Goal: Information Seeking & Learning: Learn about a topic

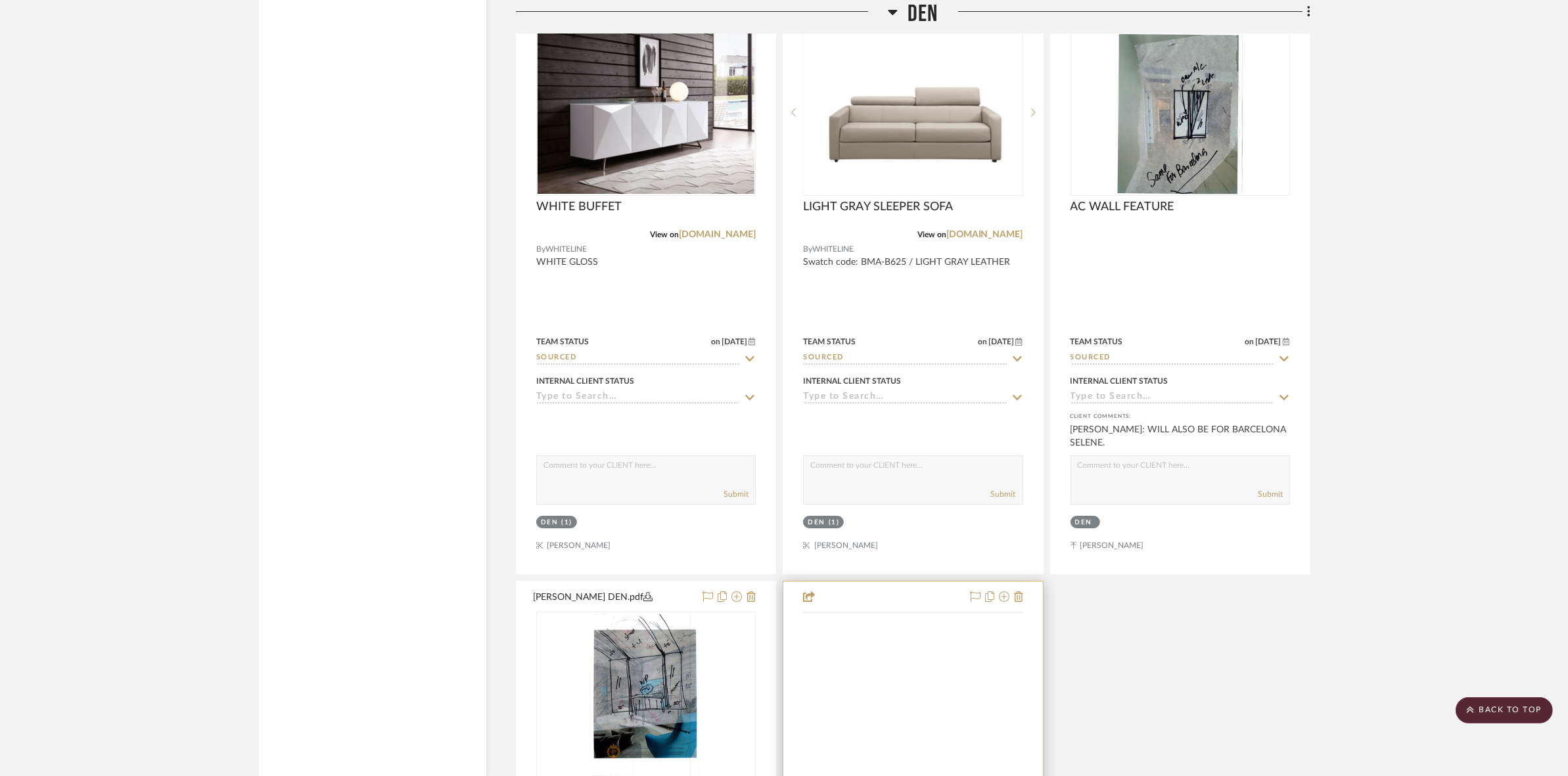
scroll to position [6078, 0]
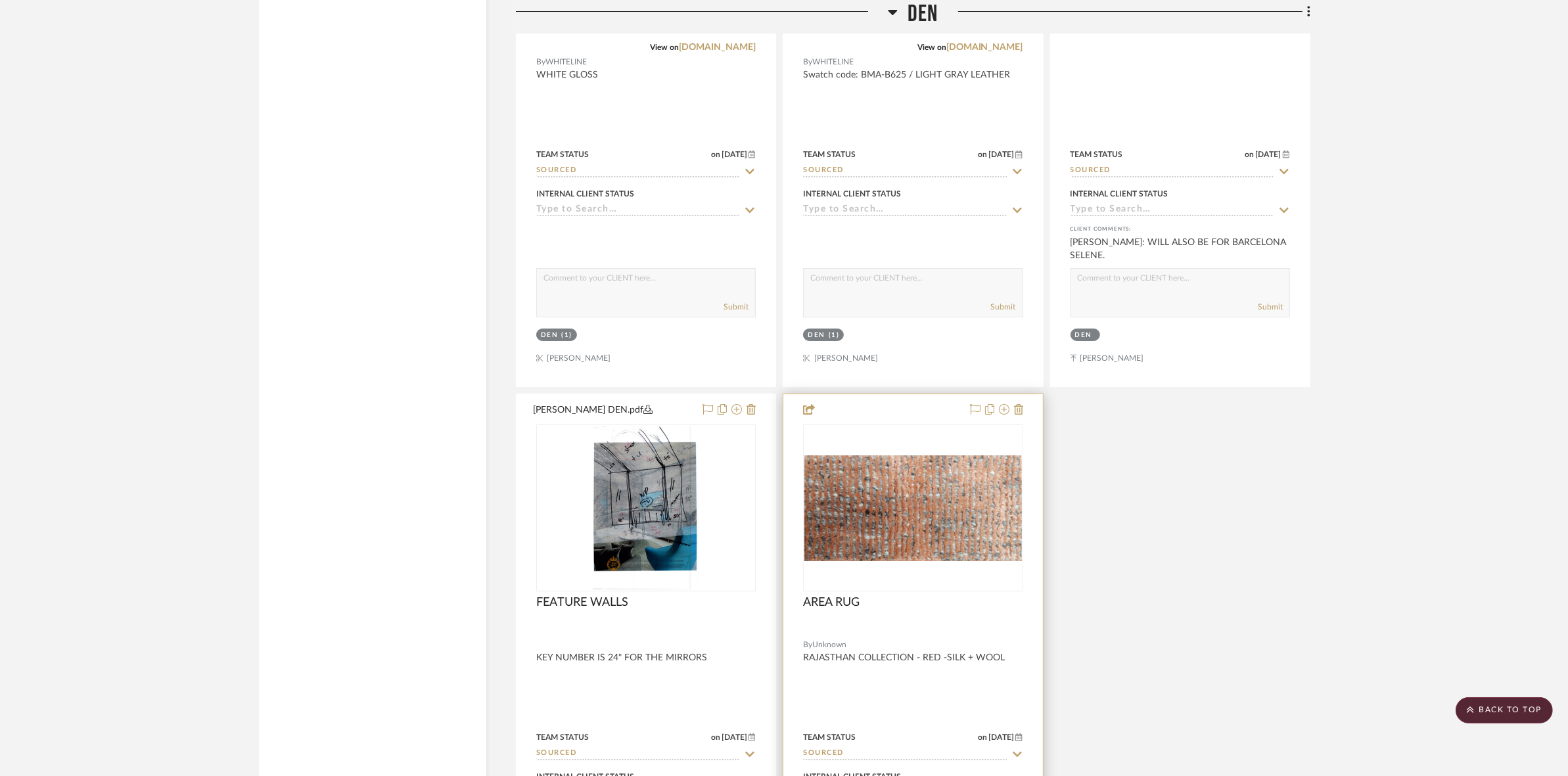
click at [0, 0] on img at bounding box center [0, 0] width 0 height 0
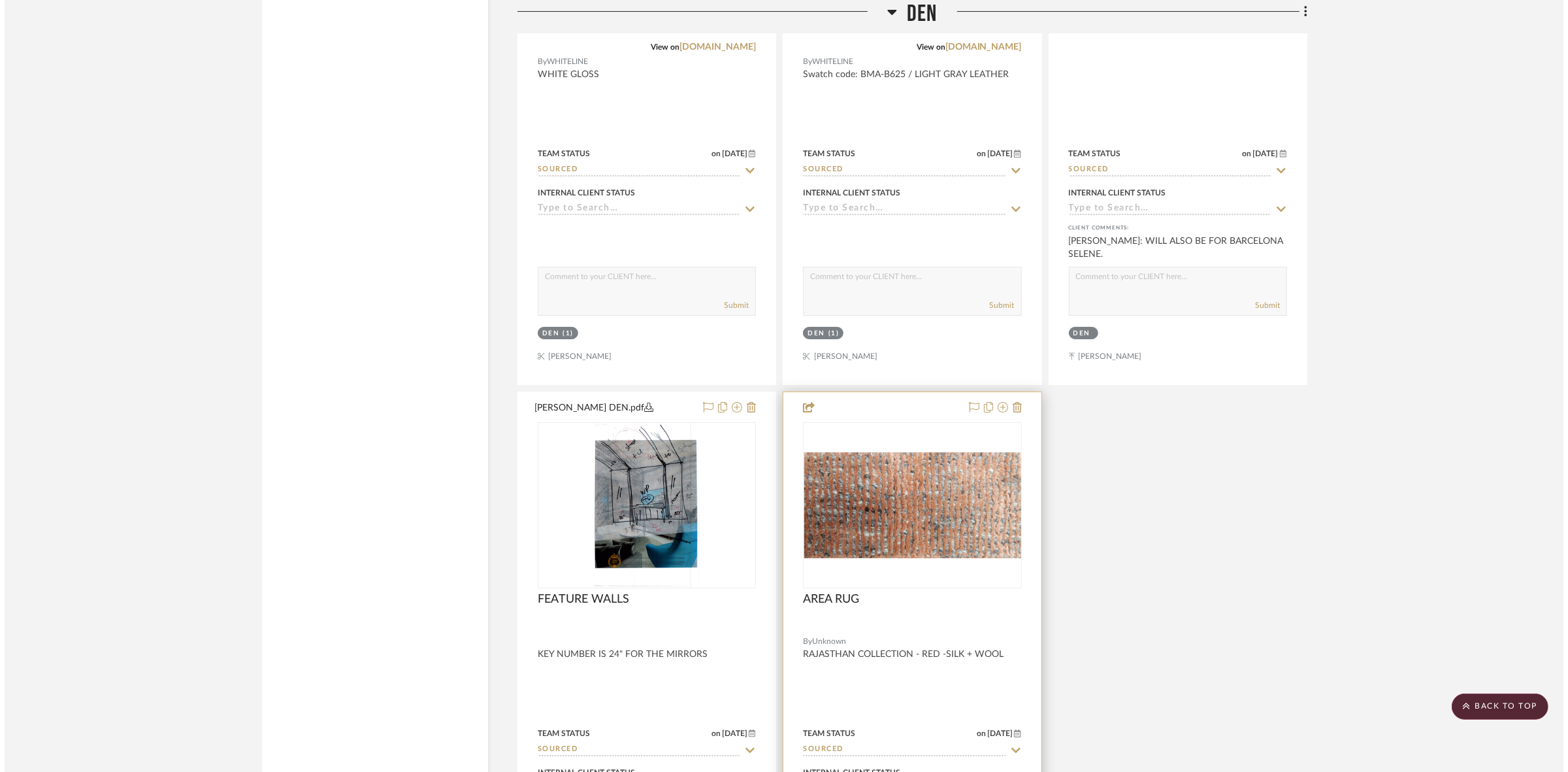
scroll to position [0, 0]
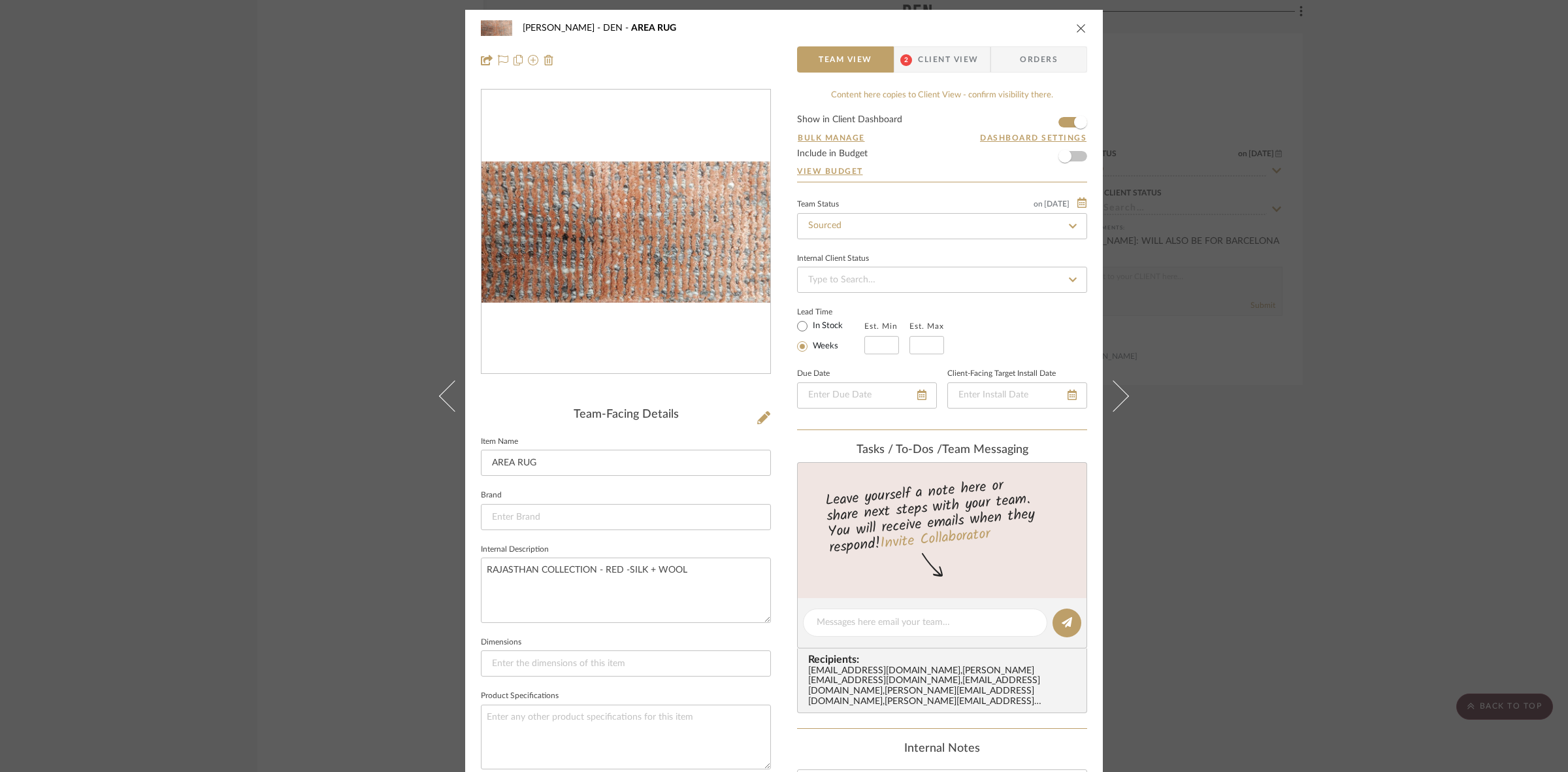
click at [164, 430] on div "PERLA SELENE DEN AREA RUG Team View 2 Client View Orders Team-Facing Details It…" at bounding box center [784, 386] width 1568 height 772
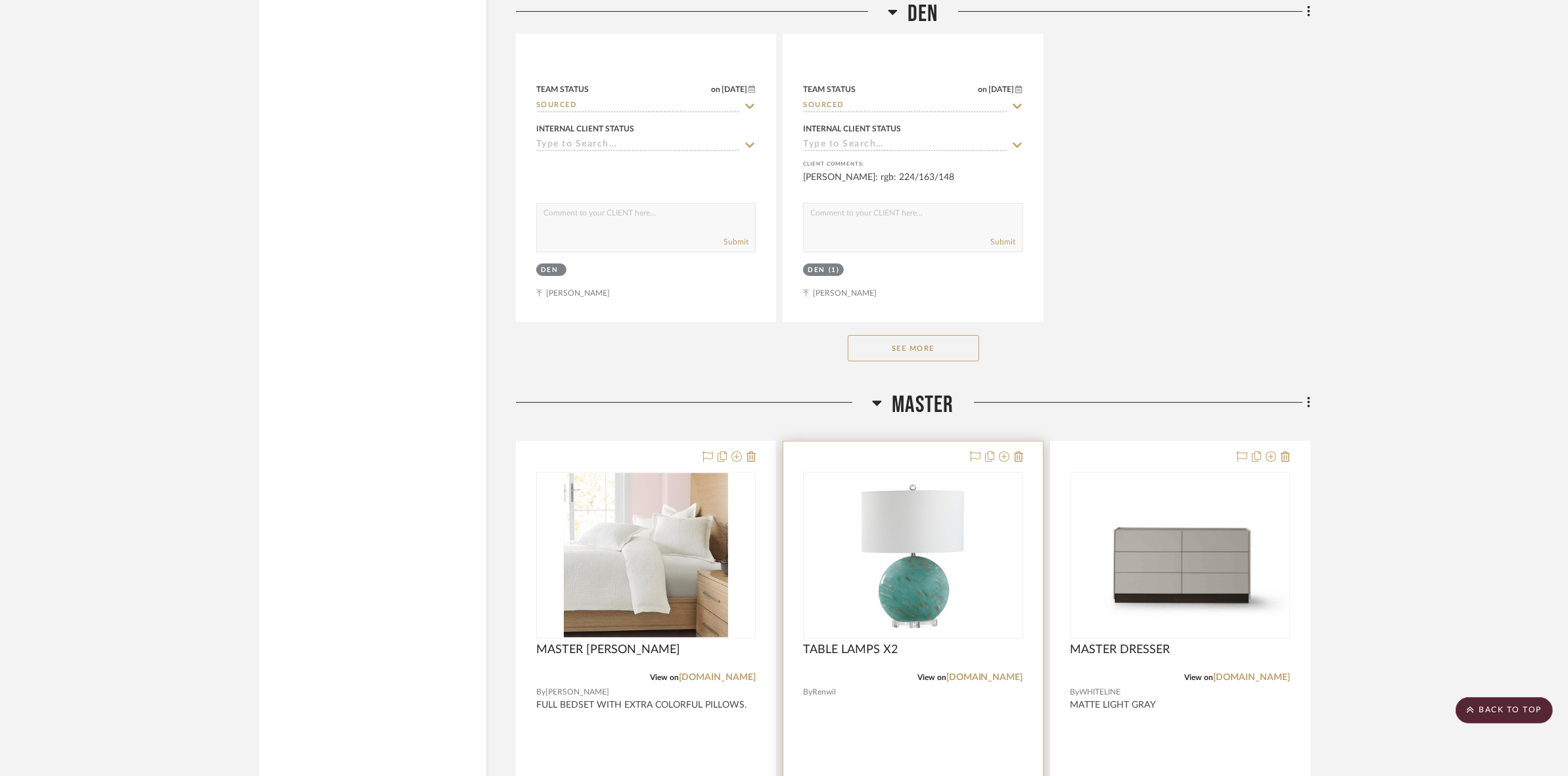
scroll to position [6735, 0]
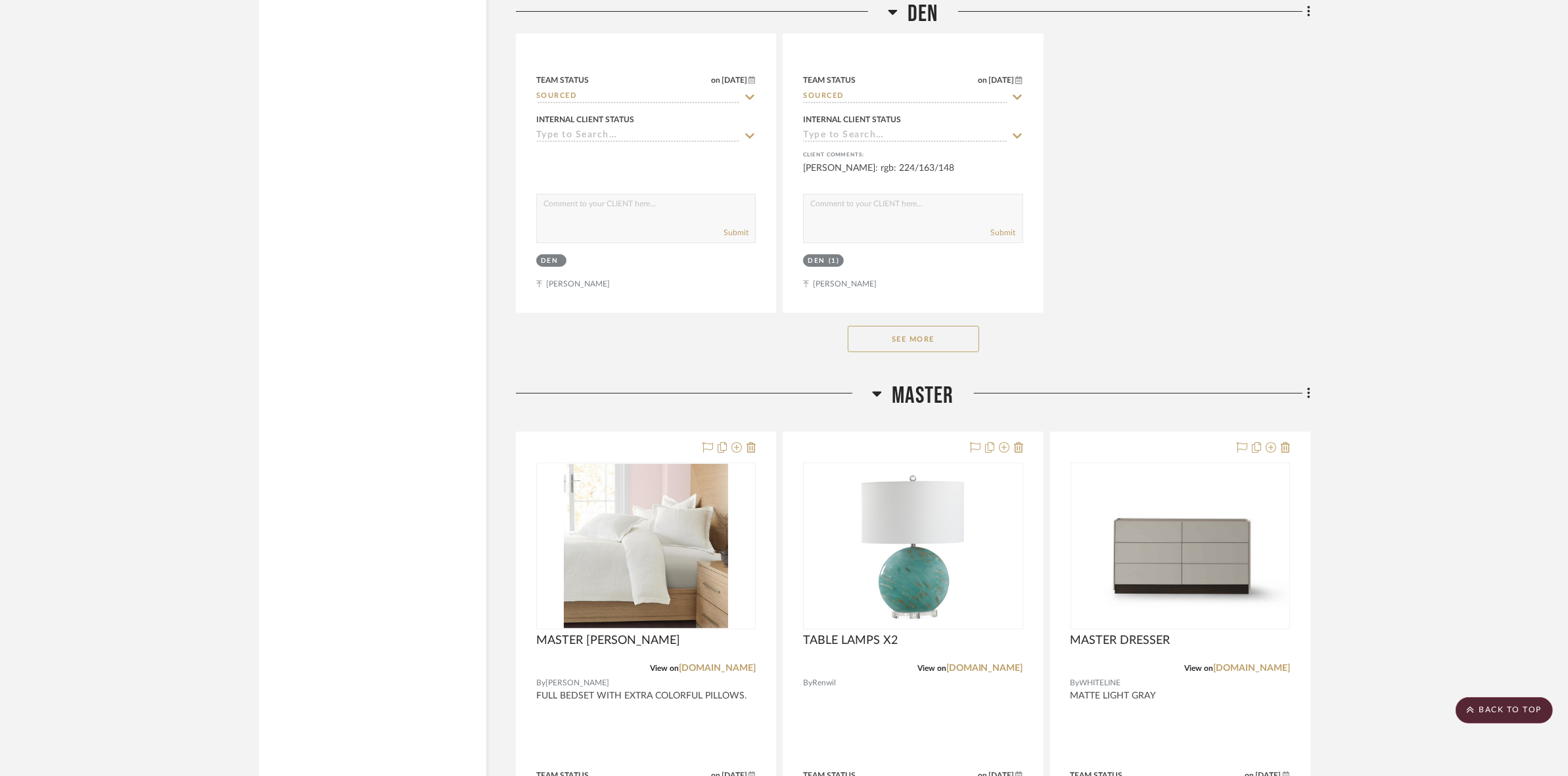
click at [924, 350] on button "See More" at bounding box center [914, 338] width 132 height 26
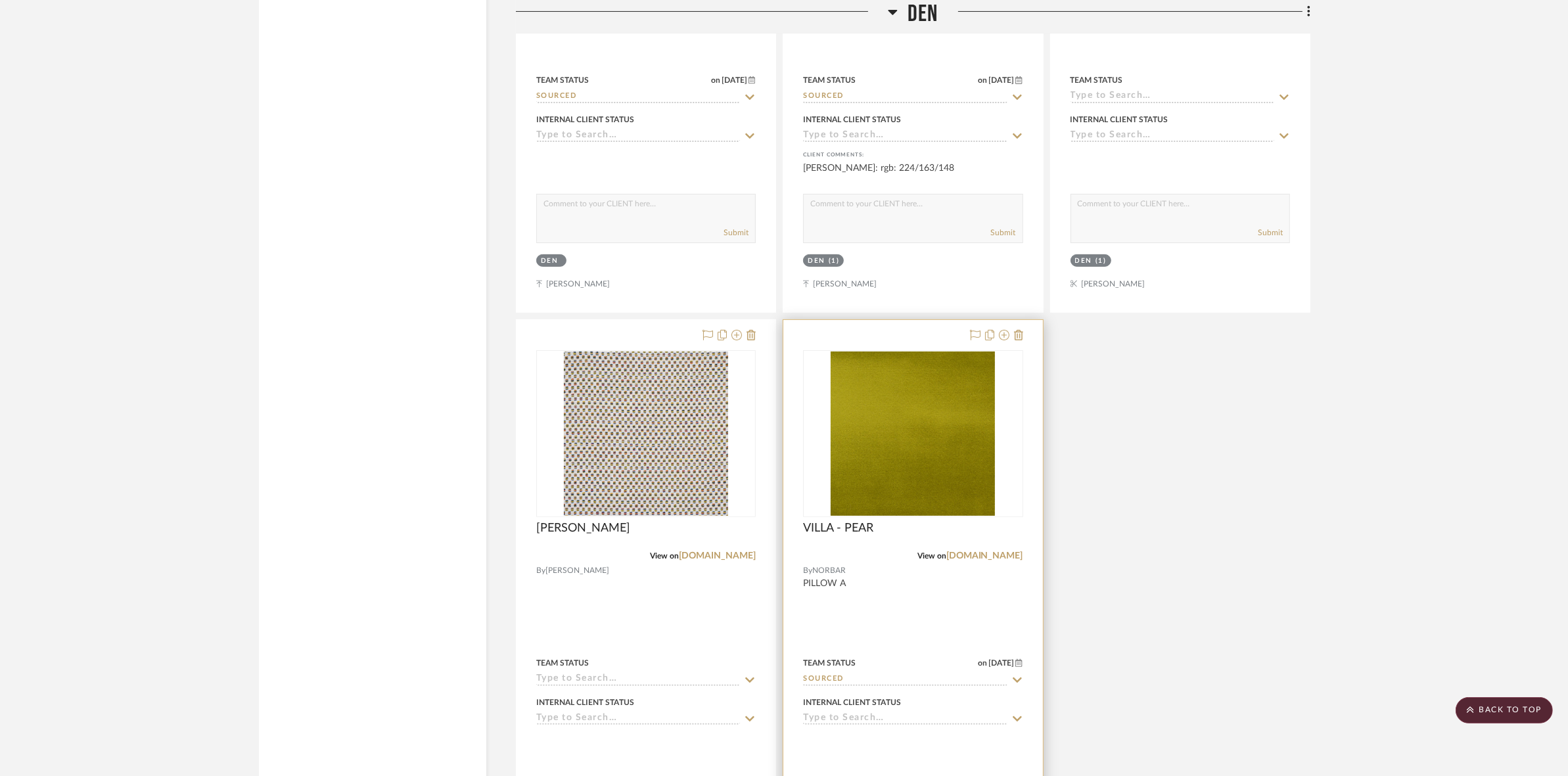
click at [923, 475] on img "0" at bounding box center [913, 434] width 164 height 164
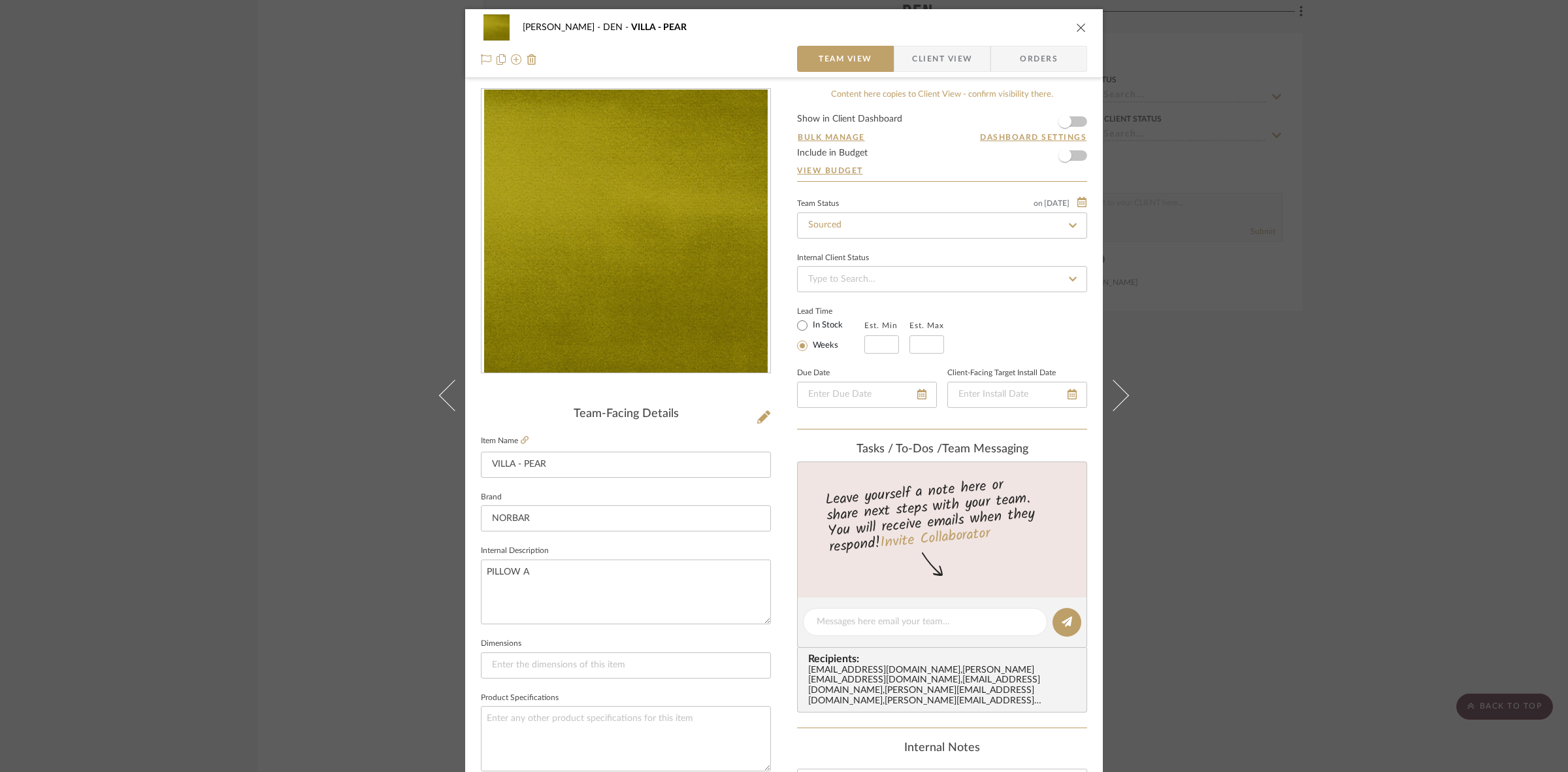
scroll to position [0, 0]
drag, startPoint x: 1298, startPoint y: 407, endPoint x: 1292, endPoint y: 417, distance: 11.7
click at [1296, 418] on div "PERLA SELENE DEN VILLA - PEAR Team View Client View Orders Team-Facing Details …" at bounding box center [784, 386] width 1568 height 772
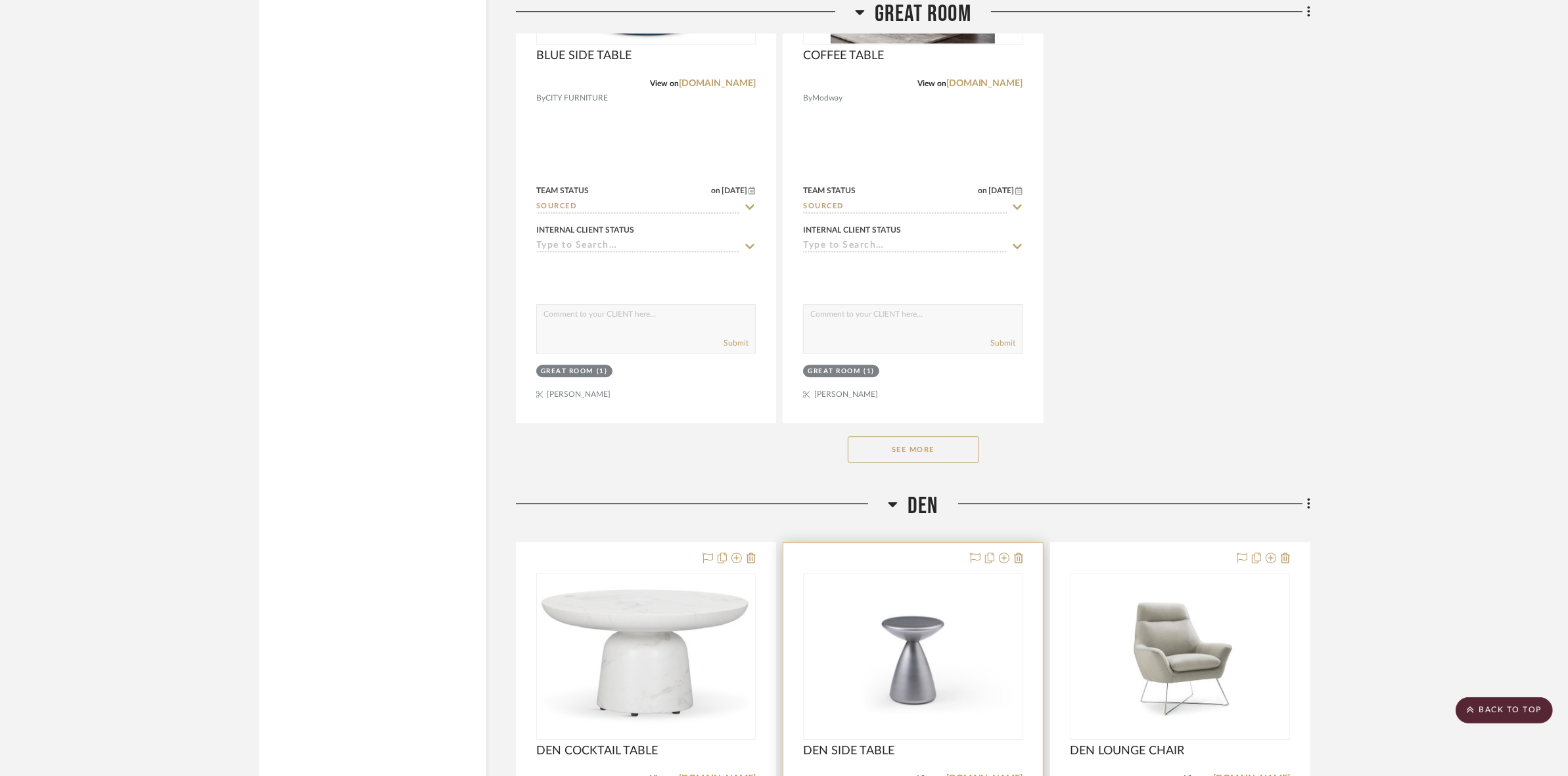
scroll to position [5093, 0]
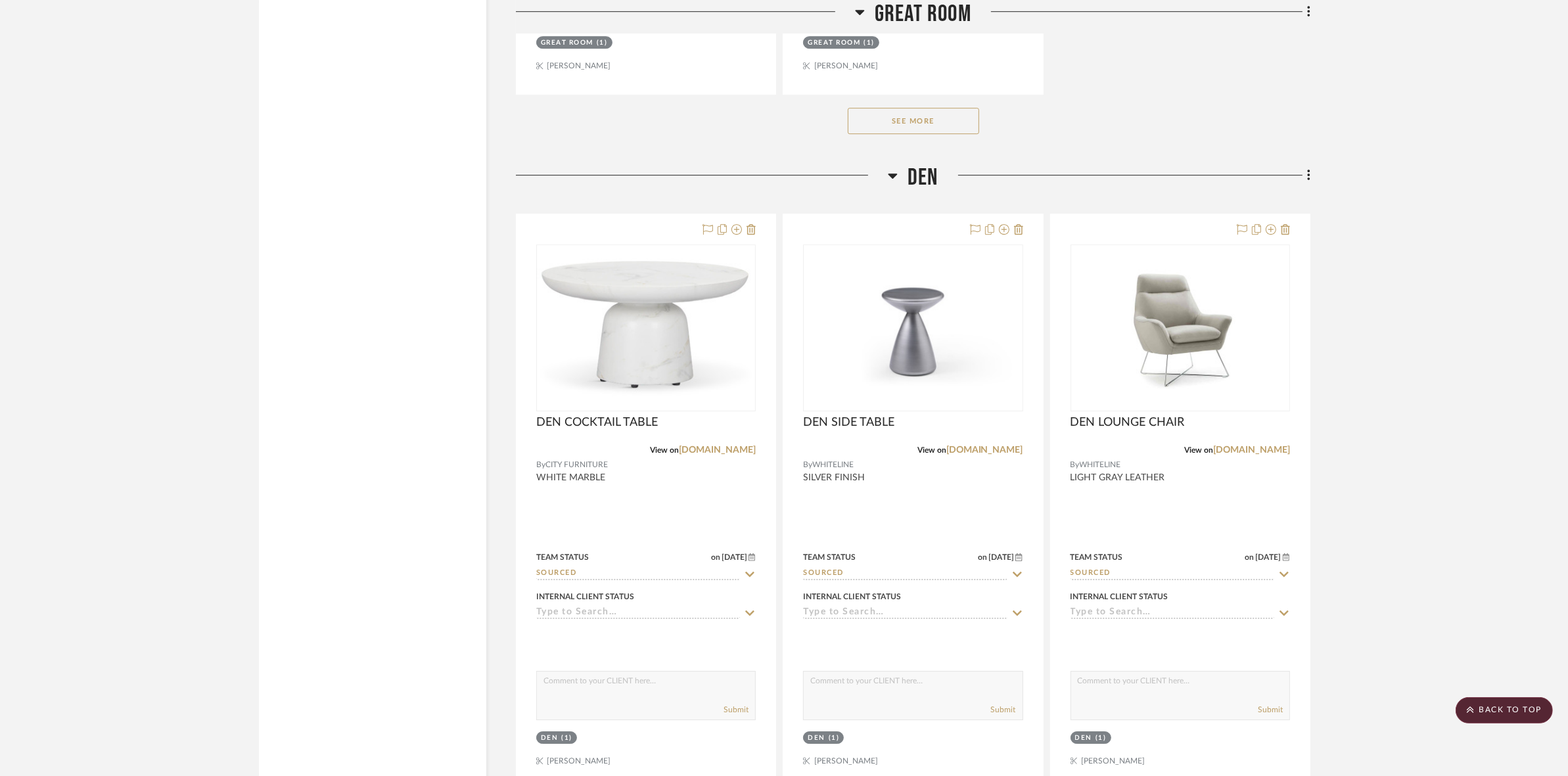
click at [942, 130] on button "See More" at bounding box center [914, 120] width 132 height 26
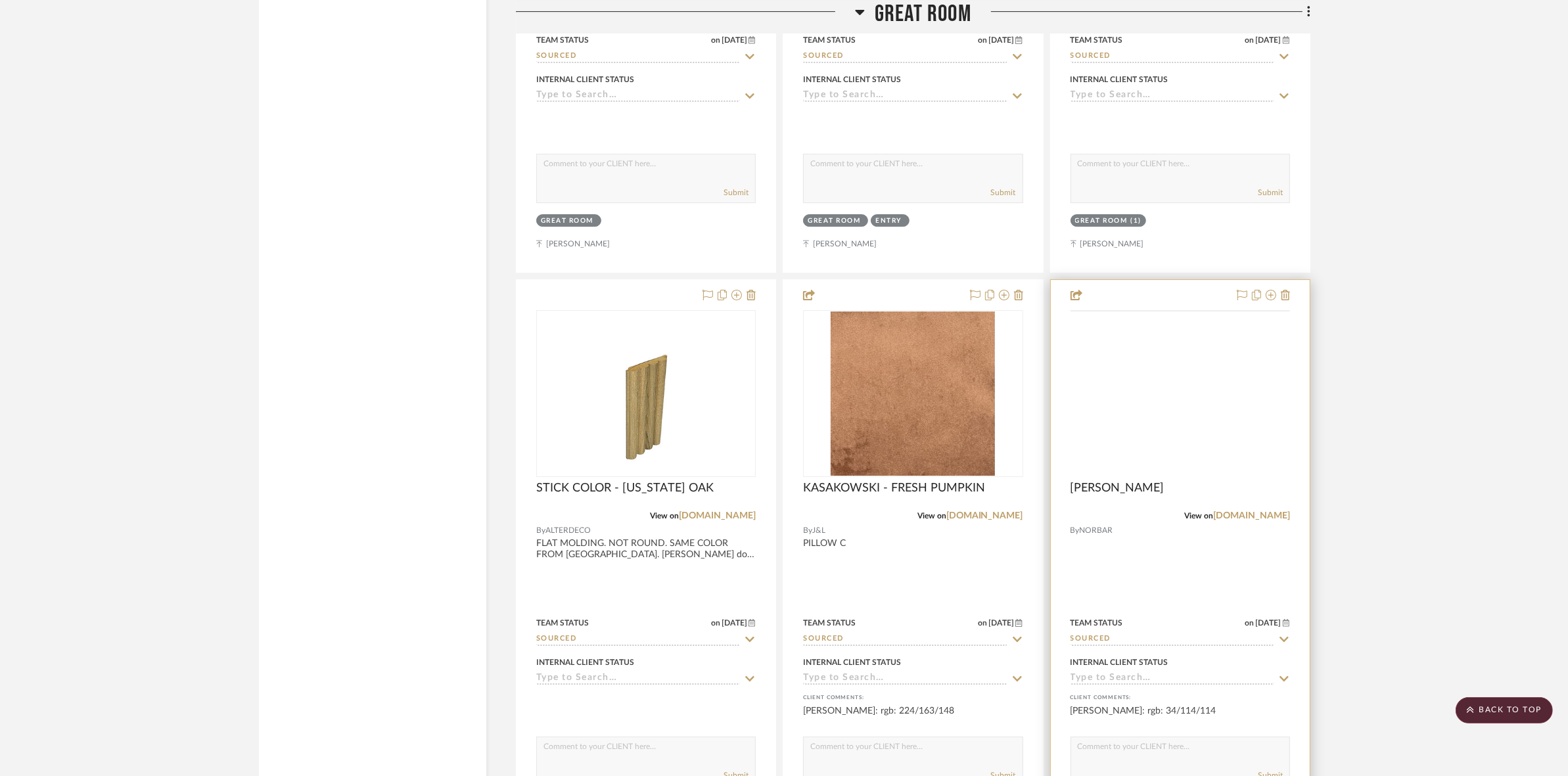
scroll to position [5503, 0]
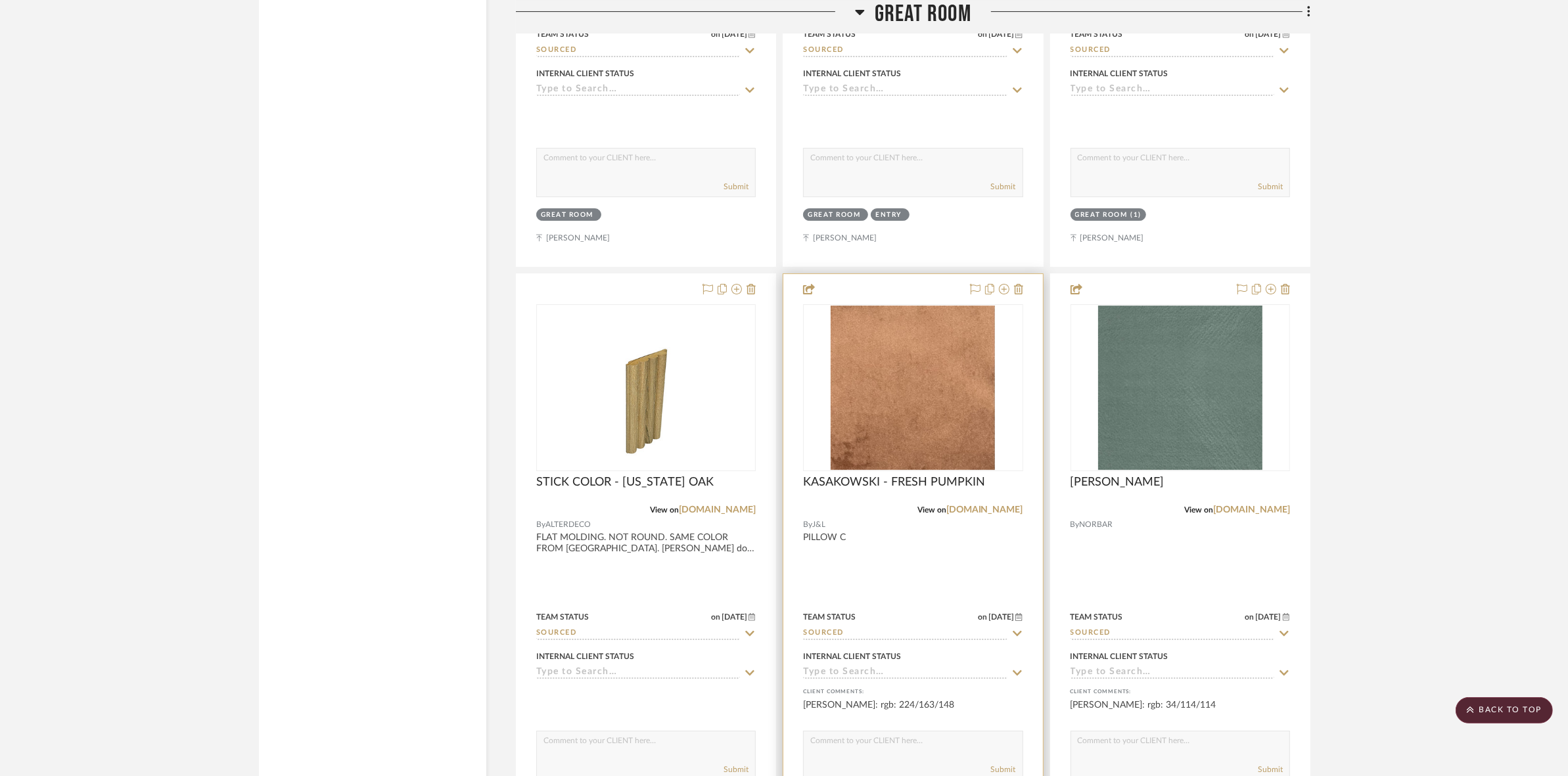
click at [923, 388] on img "0" at bounding box center [913, 388] width 164 height 164
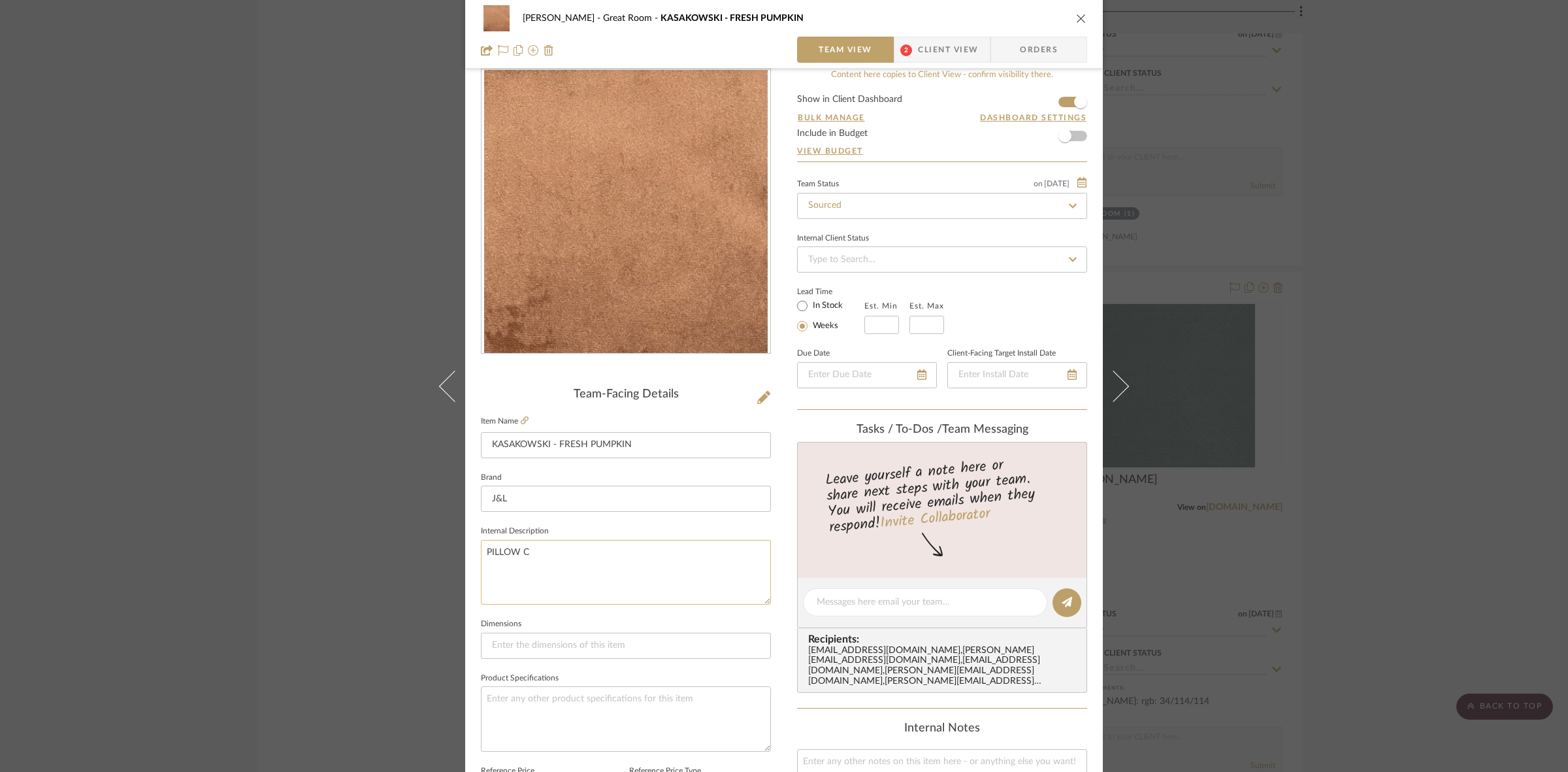
scroll to position [0, 0]
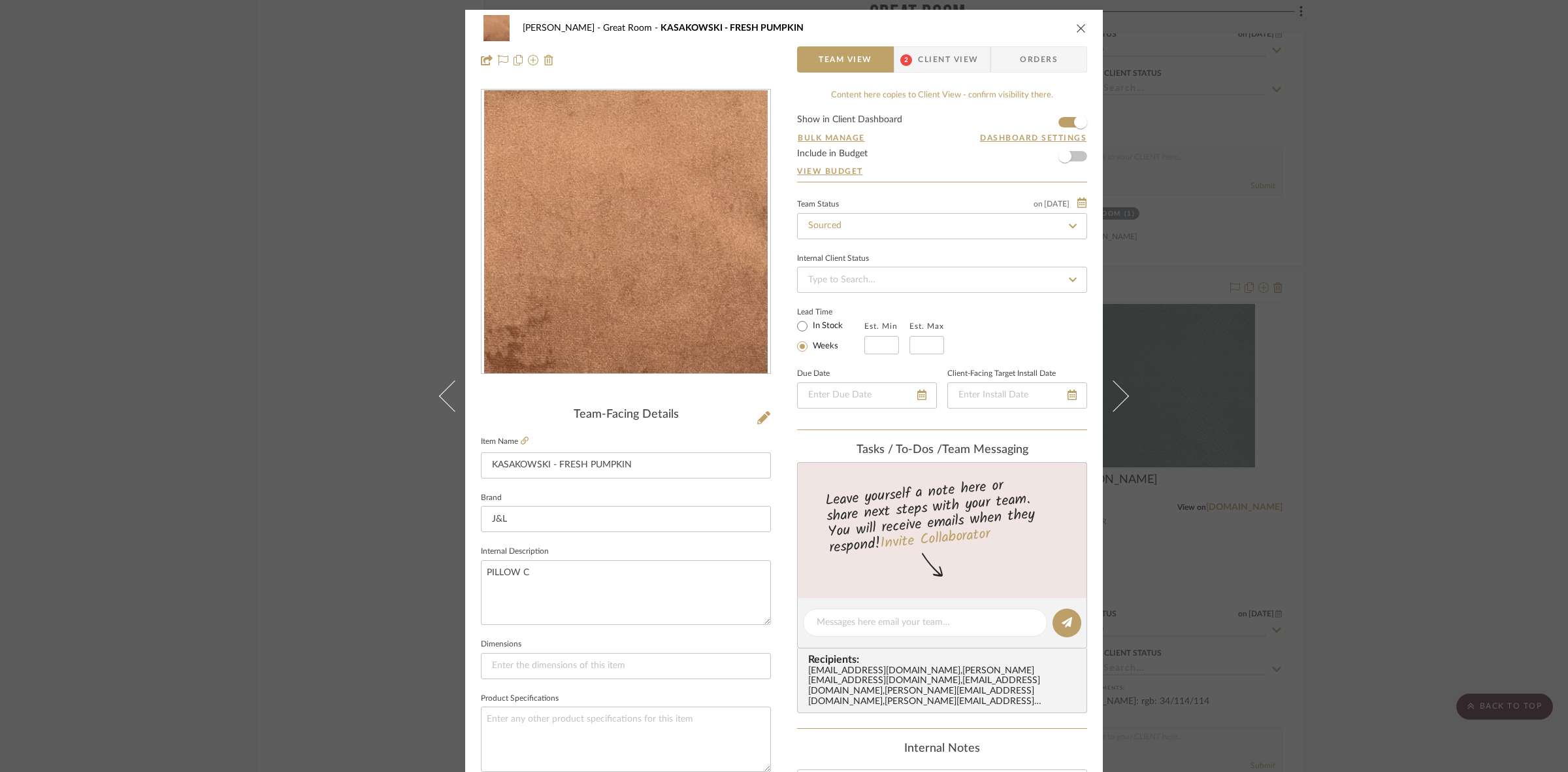
click at [1346, 404] on div "PERLA SELENE Great Room KASAKOWSKI - FRESH PUMPKIN Team View 2 Client View Orde…" at bounding box center [784, 386] width 1568 height 772
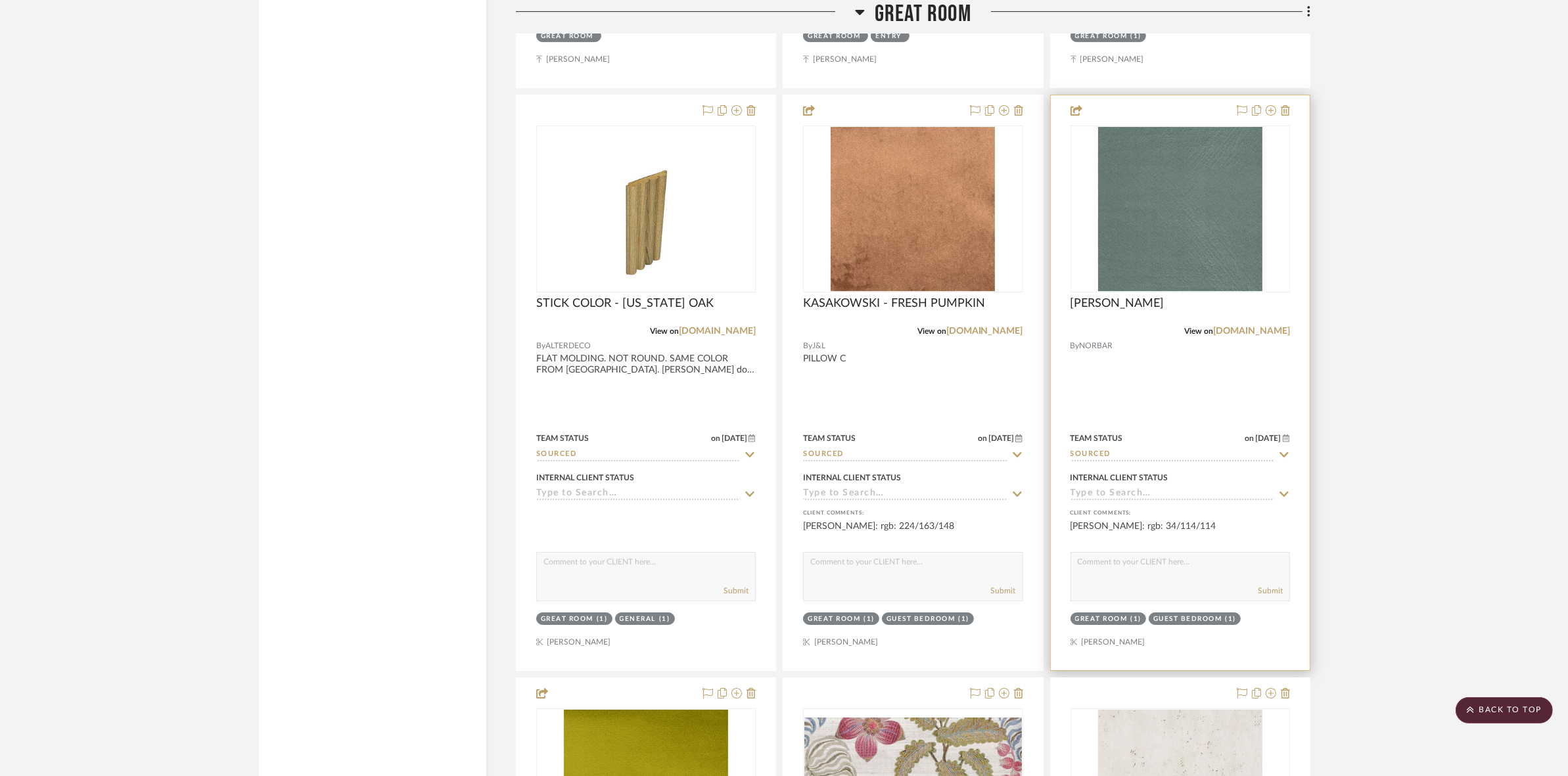
scroll to position [5585, 0]
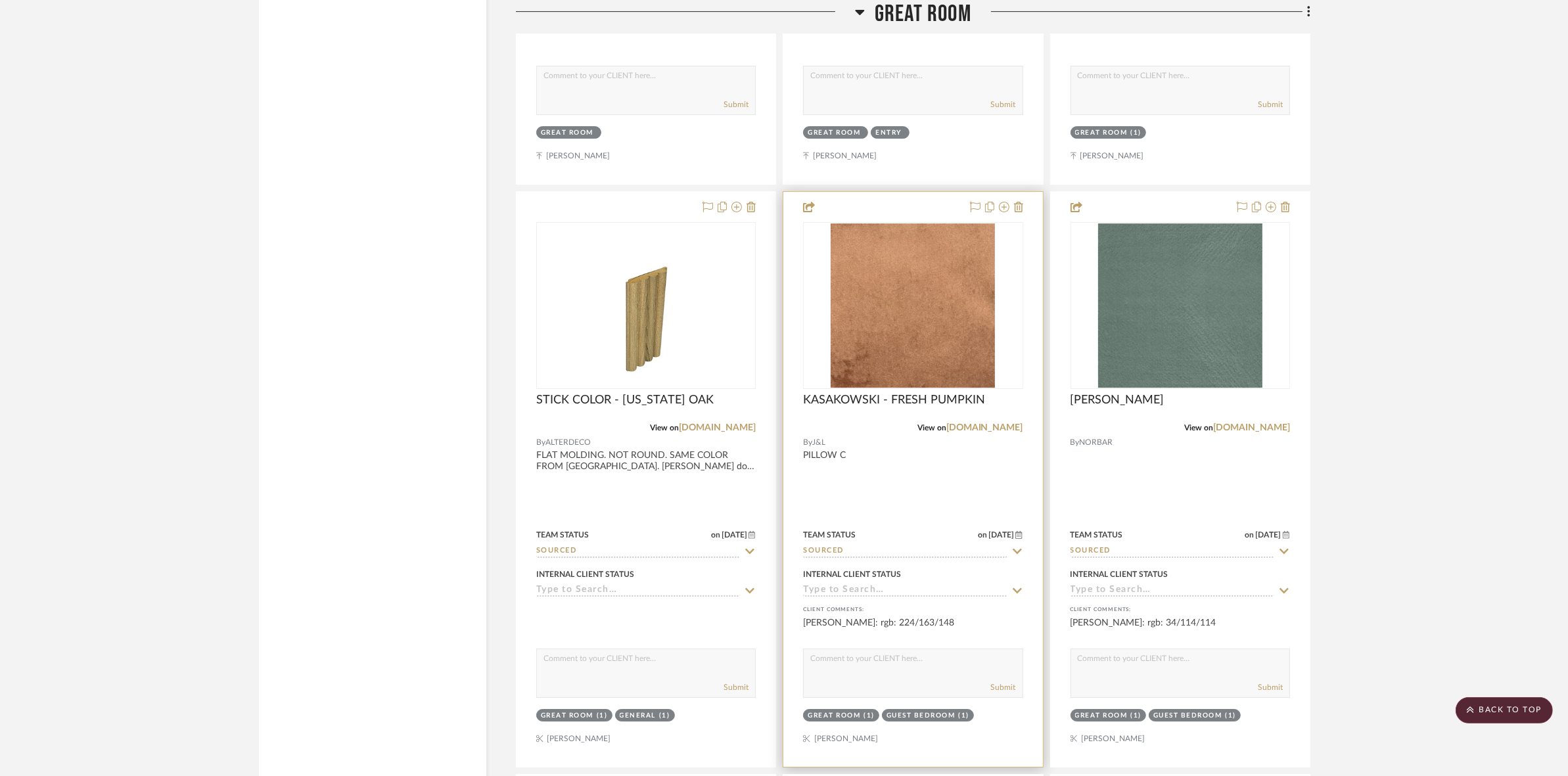
click at [905, 392] on div at bounding box center [913, 480] width 259 height 575
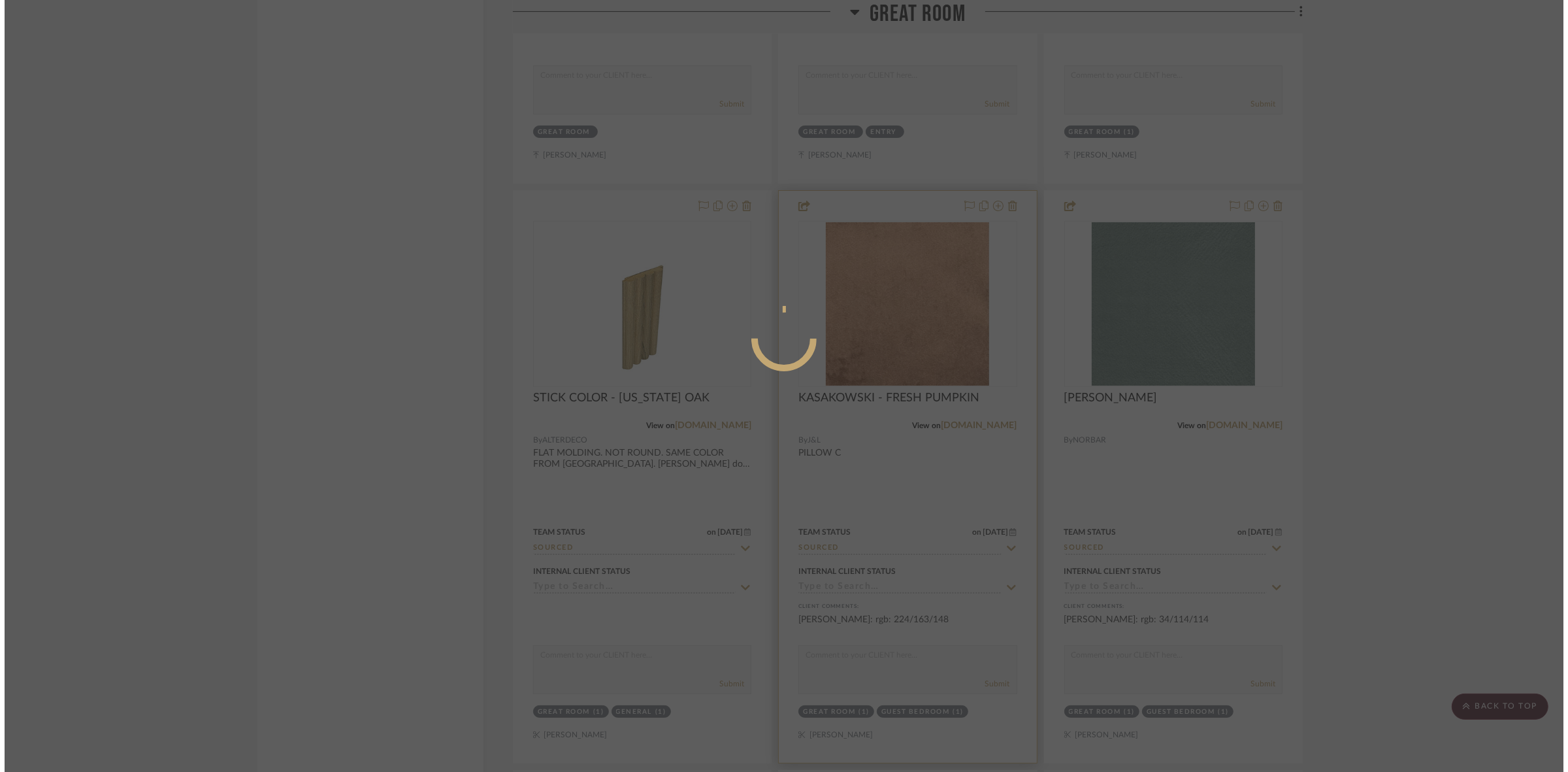
scroll to position [0, 0]
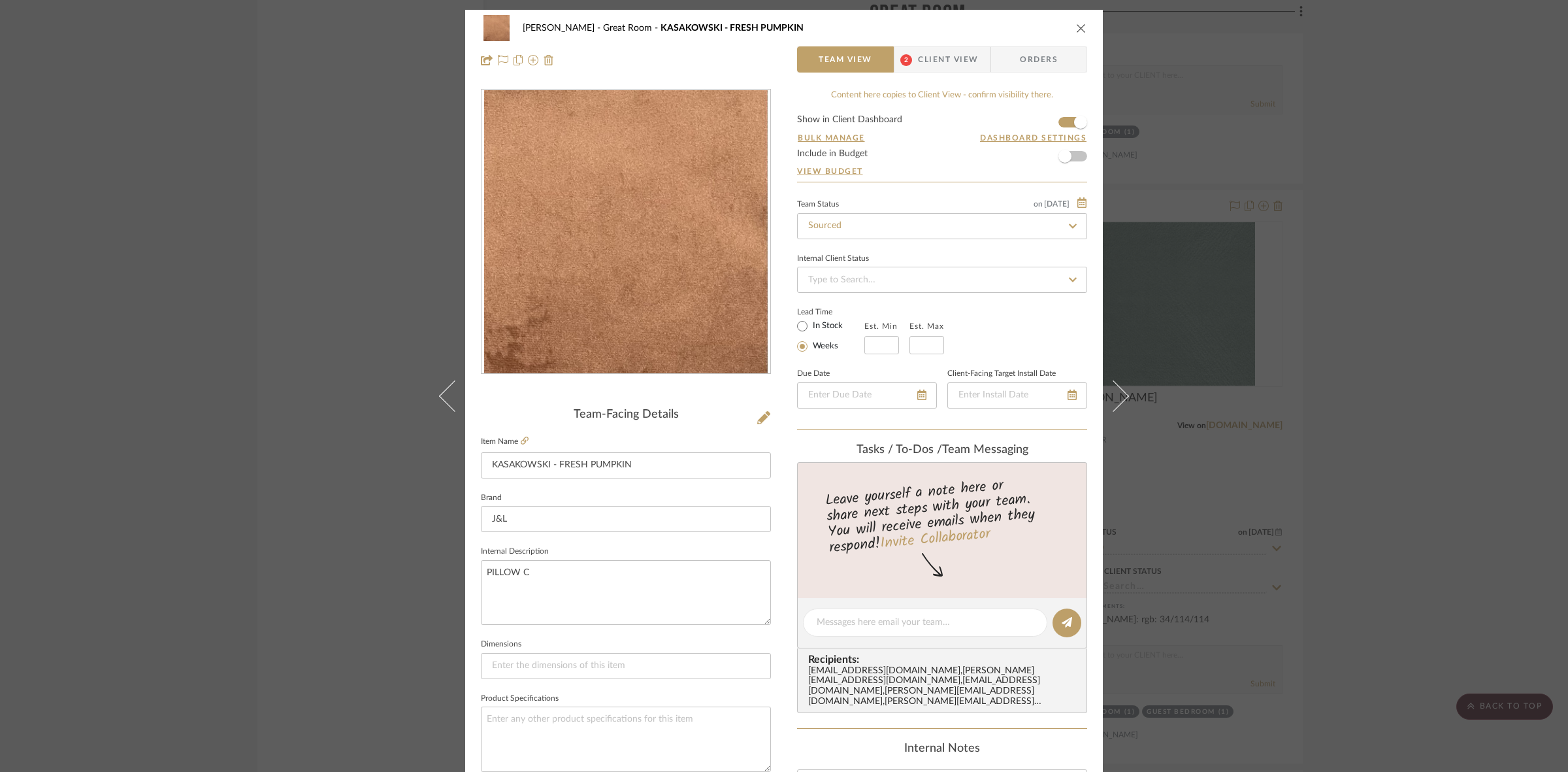
drag, startPoint x: 381, startPoint y: 558, endPoint x: 680, endPoint y: 573, distance: 299.4
click at [383, 560] on div "PERLA SELENE Great Room KASAKOWSKI - FRESH PUMPKIN Team View 2 Client View Orde…" at bounding box center [784, 386] width 1568 height 772
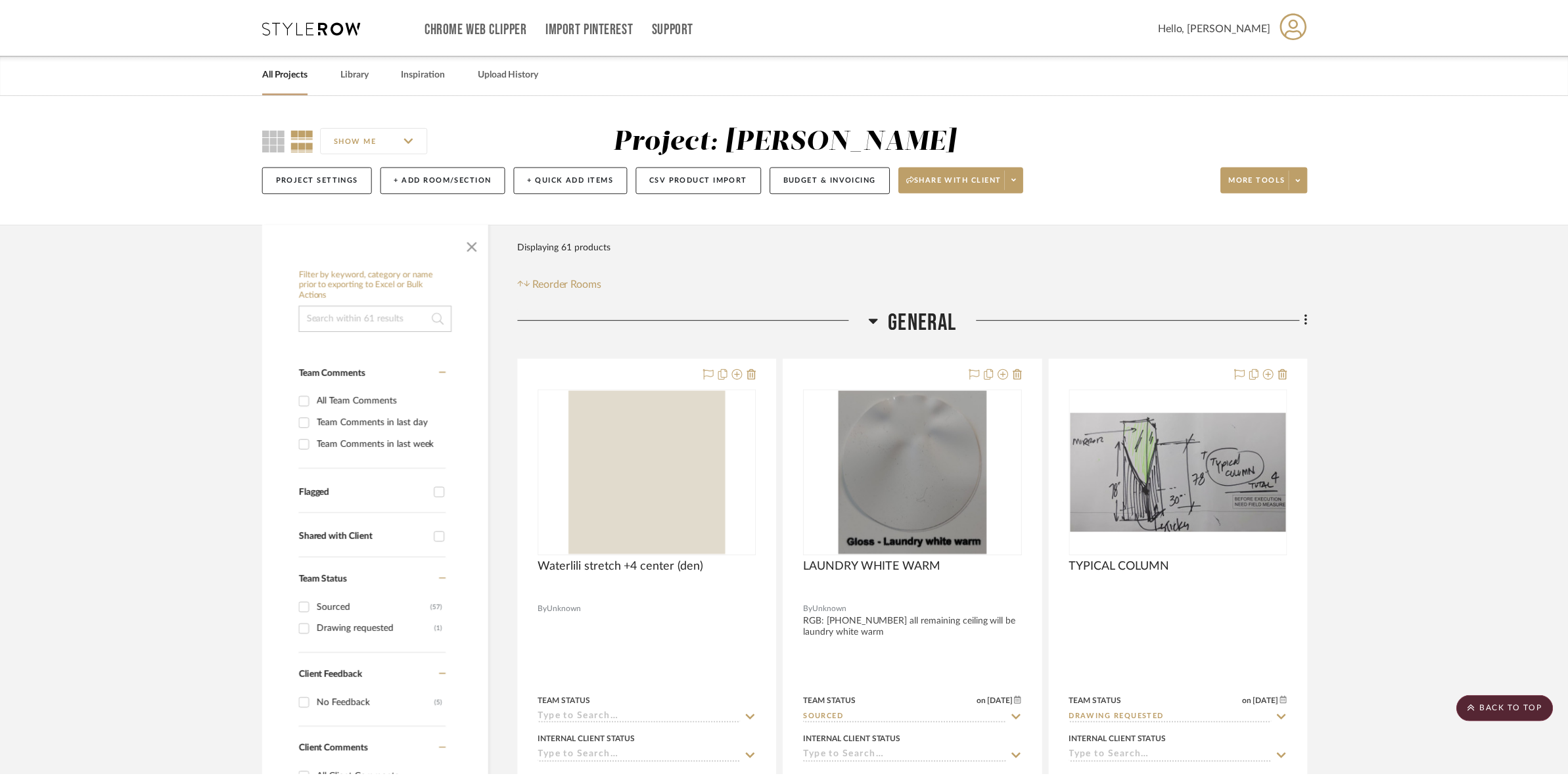
scroll to position [5585, 0]
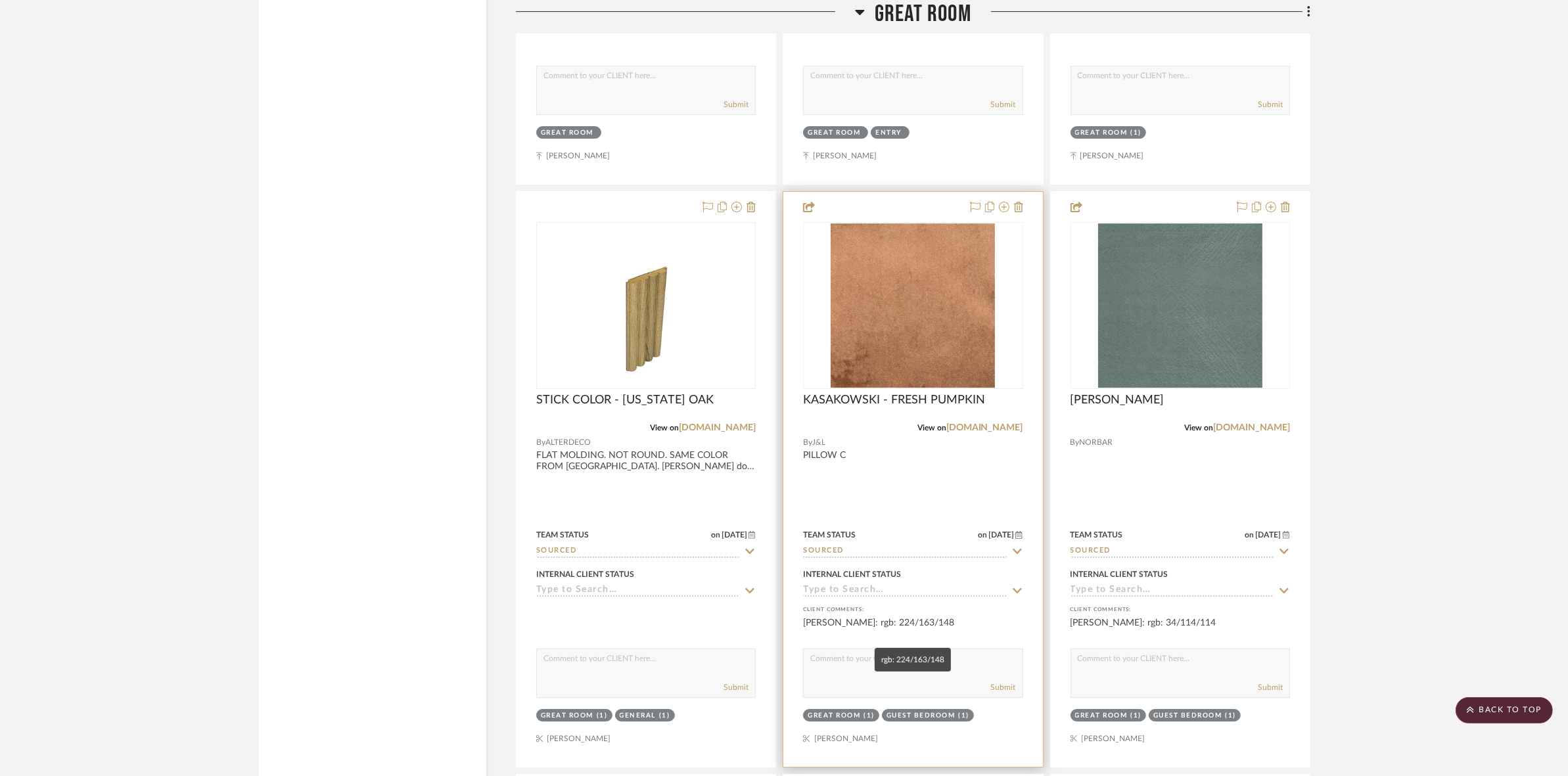
click at [933, 621] on div "[PERSON_NAME]: rgb: 224/163/148" at bounding box center [913, 629] width 219 height 26
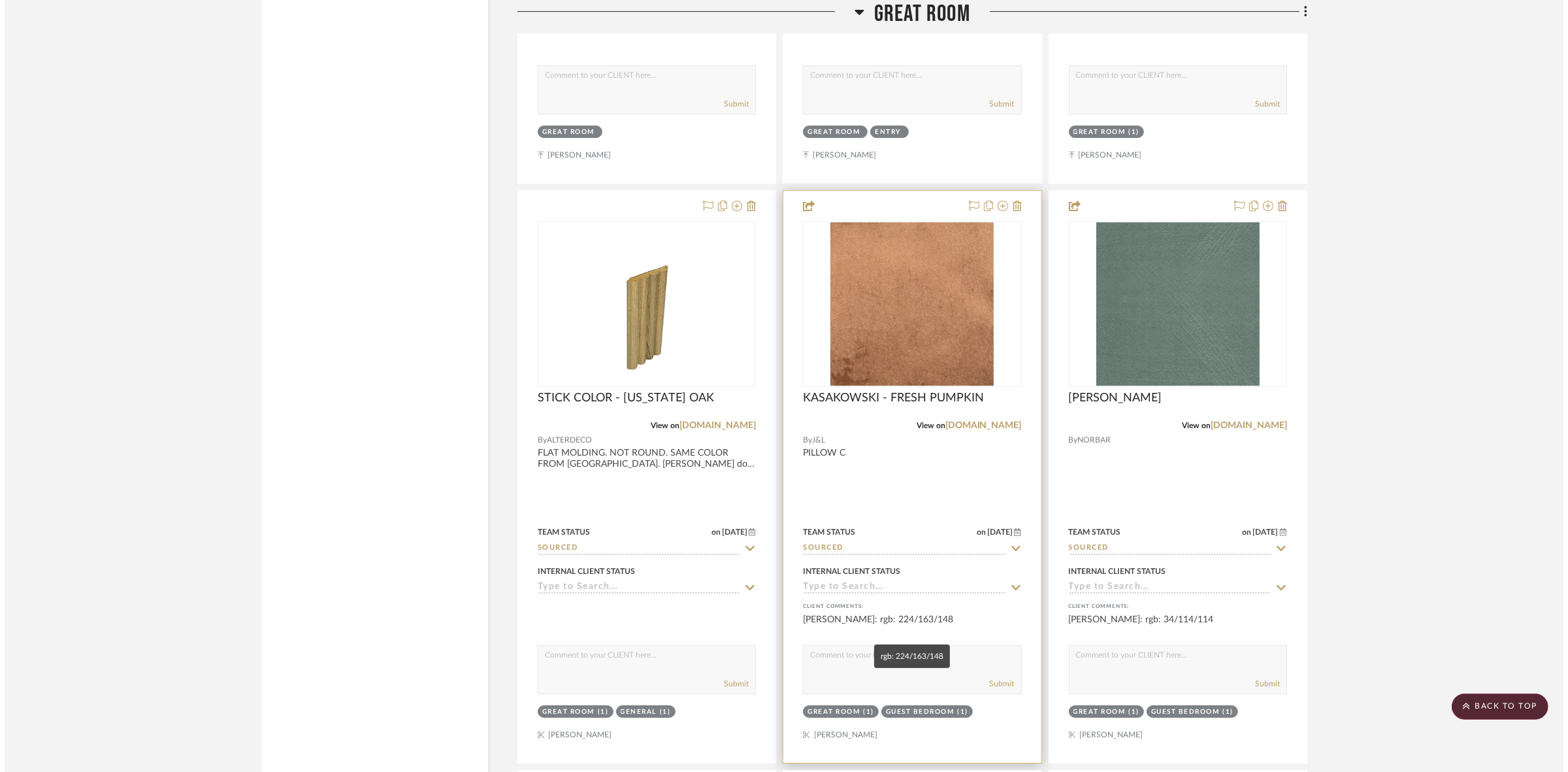
scroll to position [0, 0]
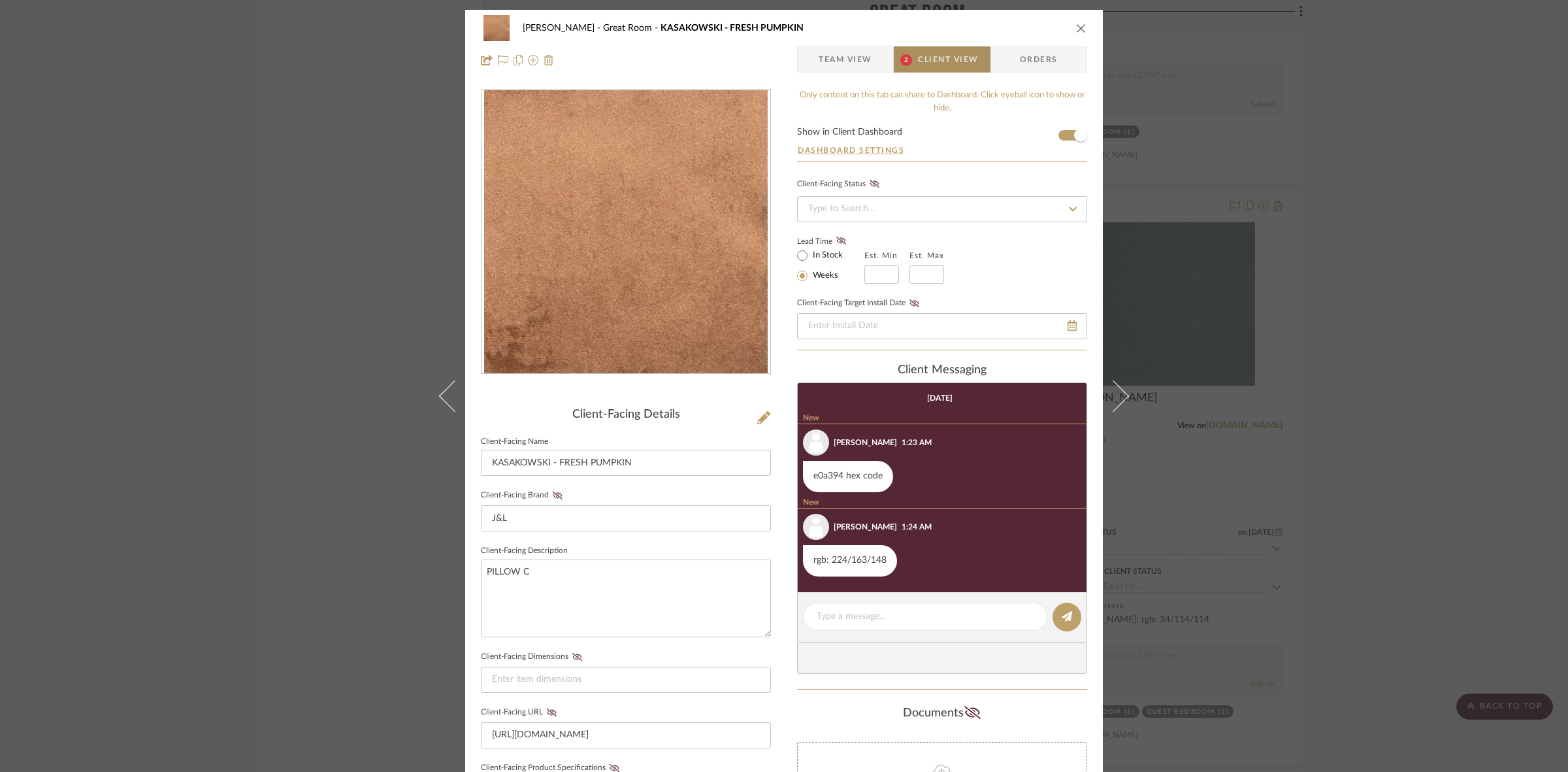
click at [947, 56] on span "Client View" at bounding box center [947, 59] width 60 height 26
click at [844, 57] on span "Team View" at bounding box center [845, 59] width 54 height 26
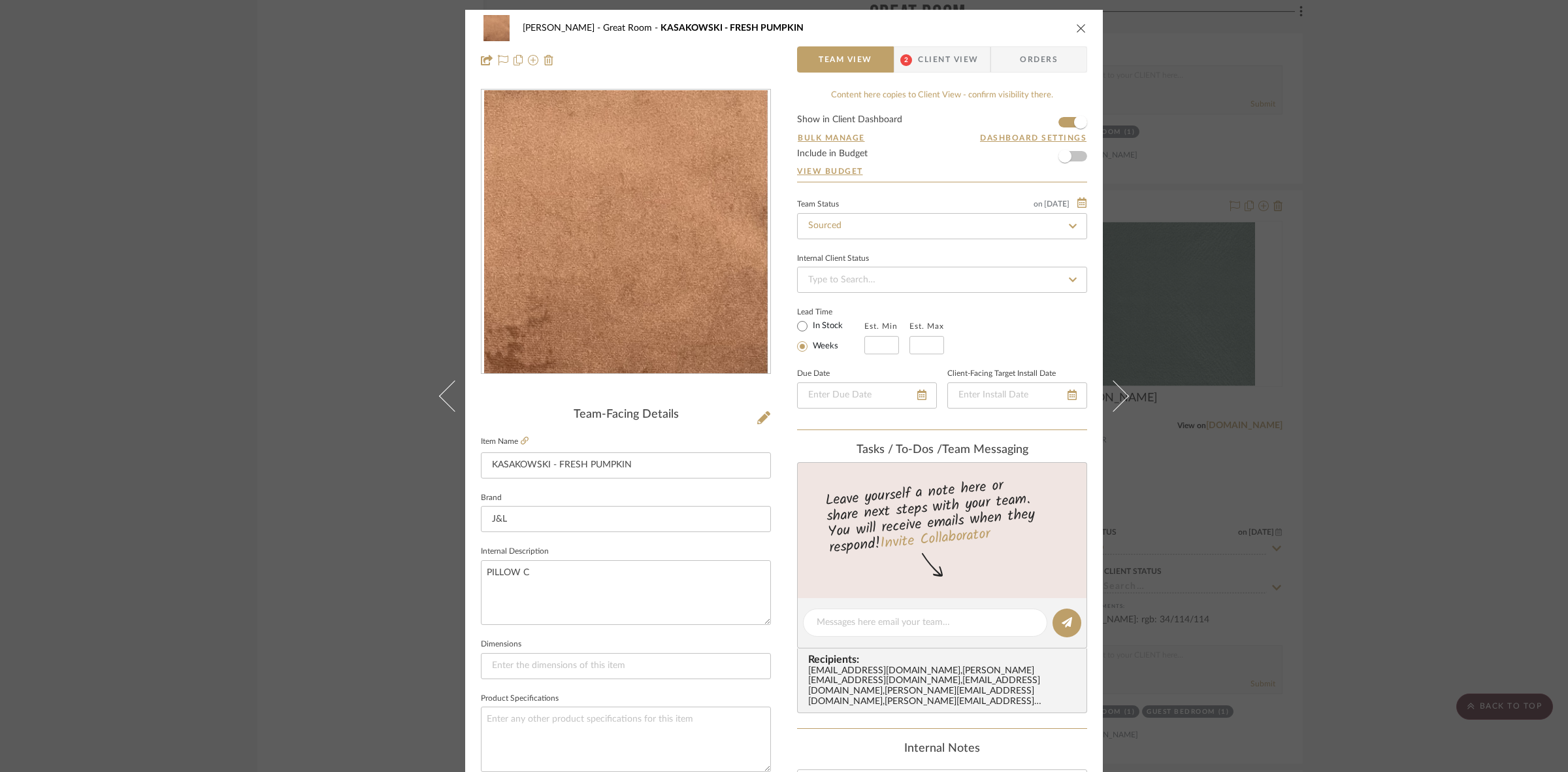
click at [932, 65] on span "Client View" at bounding box center [947, 59] width 60 height 26
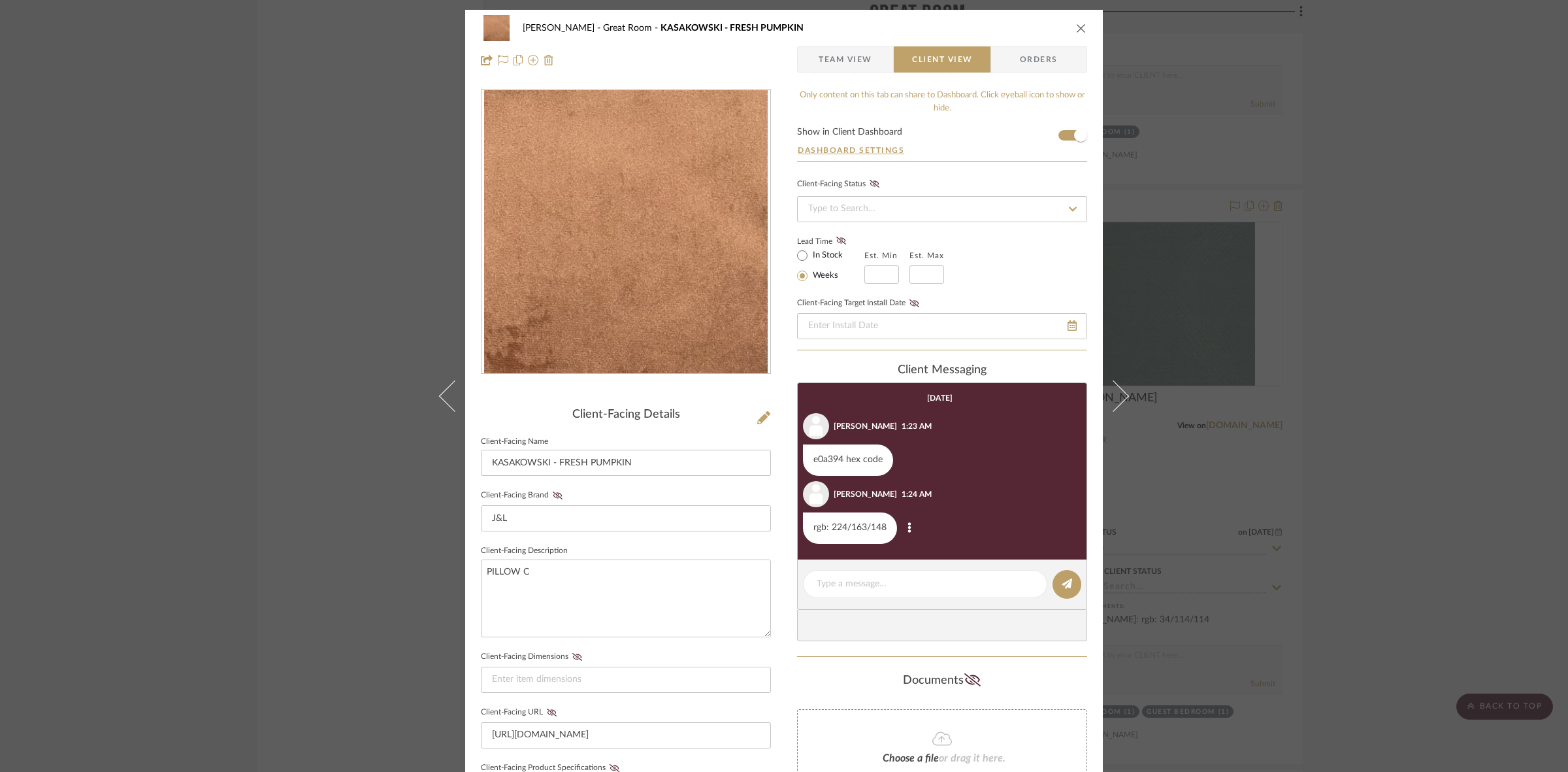
click at [885, 527] on div "rgb: 224/163/148" at bounding box center [850, 528] width 94 height 32
drag, startPoint x: 883, startPoint y: 530, endPoint x: 828, endPoint y: 524, distance: 55.3
click at [828, 524] on div "rgb: 224/163/148" at bounding box center [850, 528] width 94 height 32
copy list-of-messages "224/163/148"
click at [223, 109] on div "PERLA SELENE Great Room KASAKOWSKI - FRESH PUMPKIN Team View Client View Orders…" at bounding box center [784, 386] width 1568 height 772
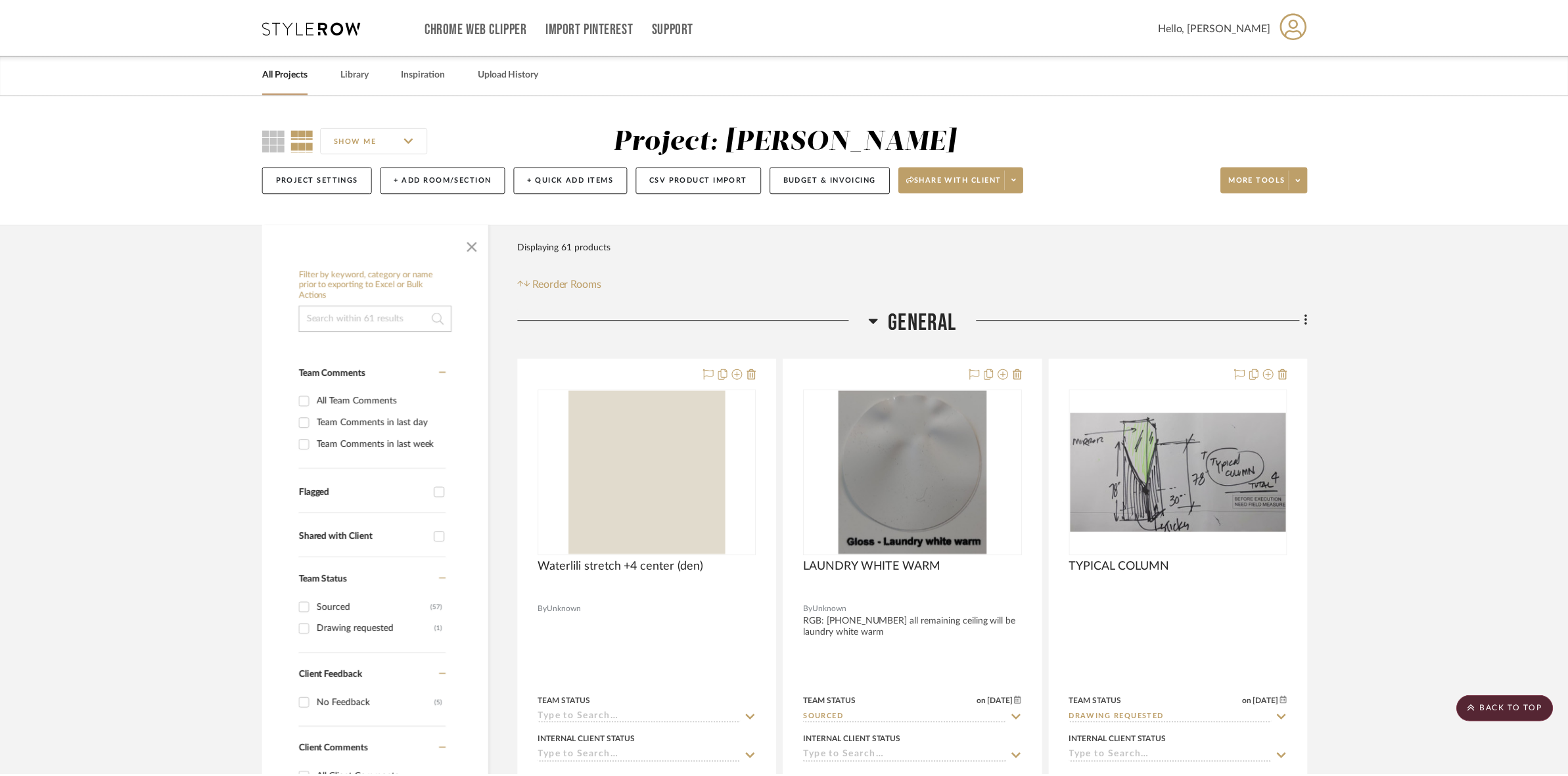
scroll to position [5585, 0]
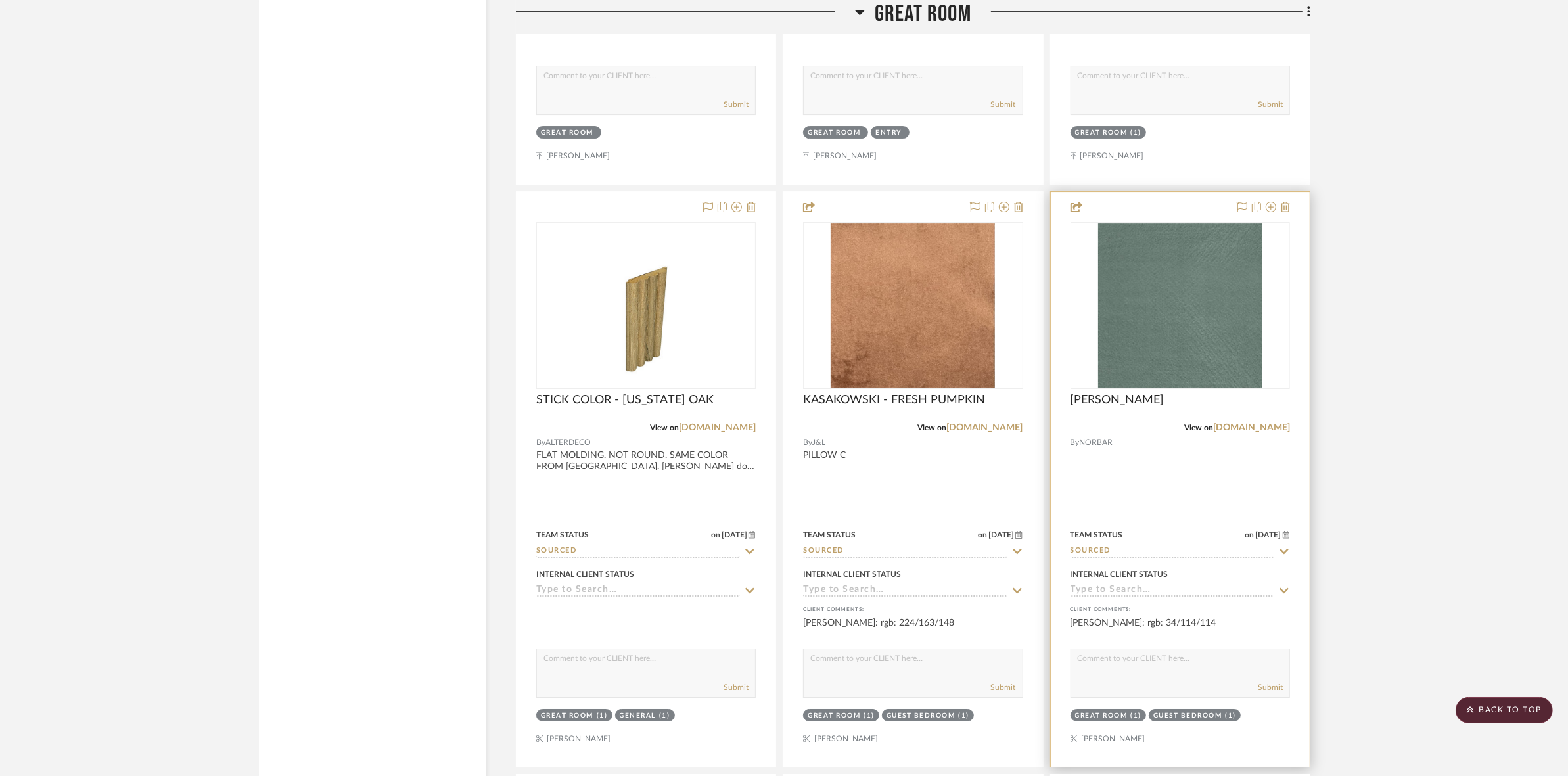
click at [1188, 342] on img "0" at bounding box center [1180, 305] width 164 height 164
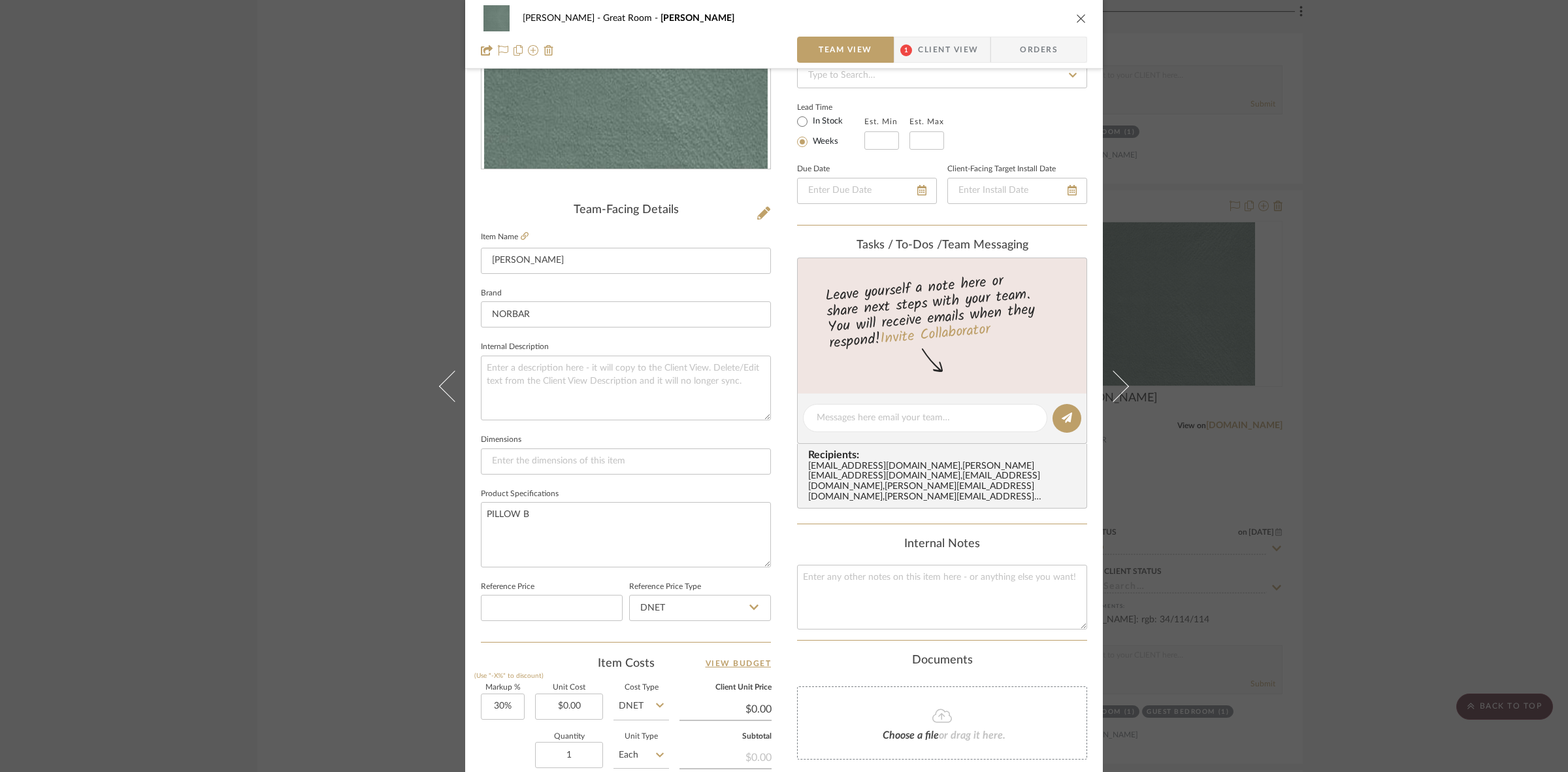
scroll to position [0, 0]
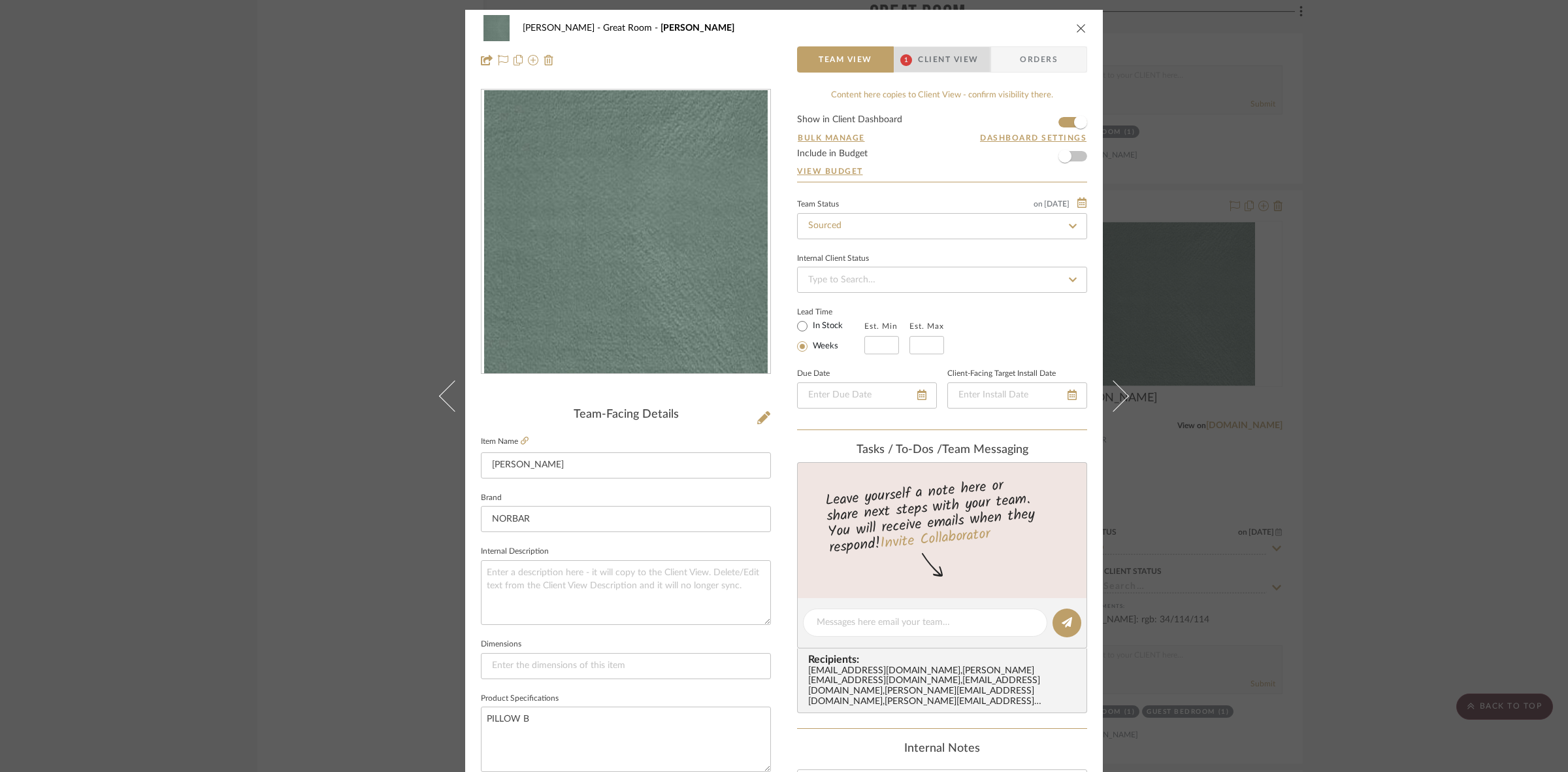
click at [905, 65] on span "1" at bounding box center [905, 59] width 24 height 26
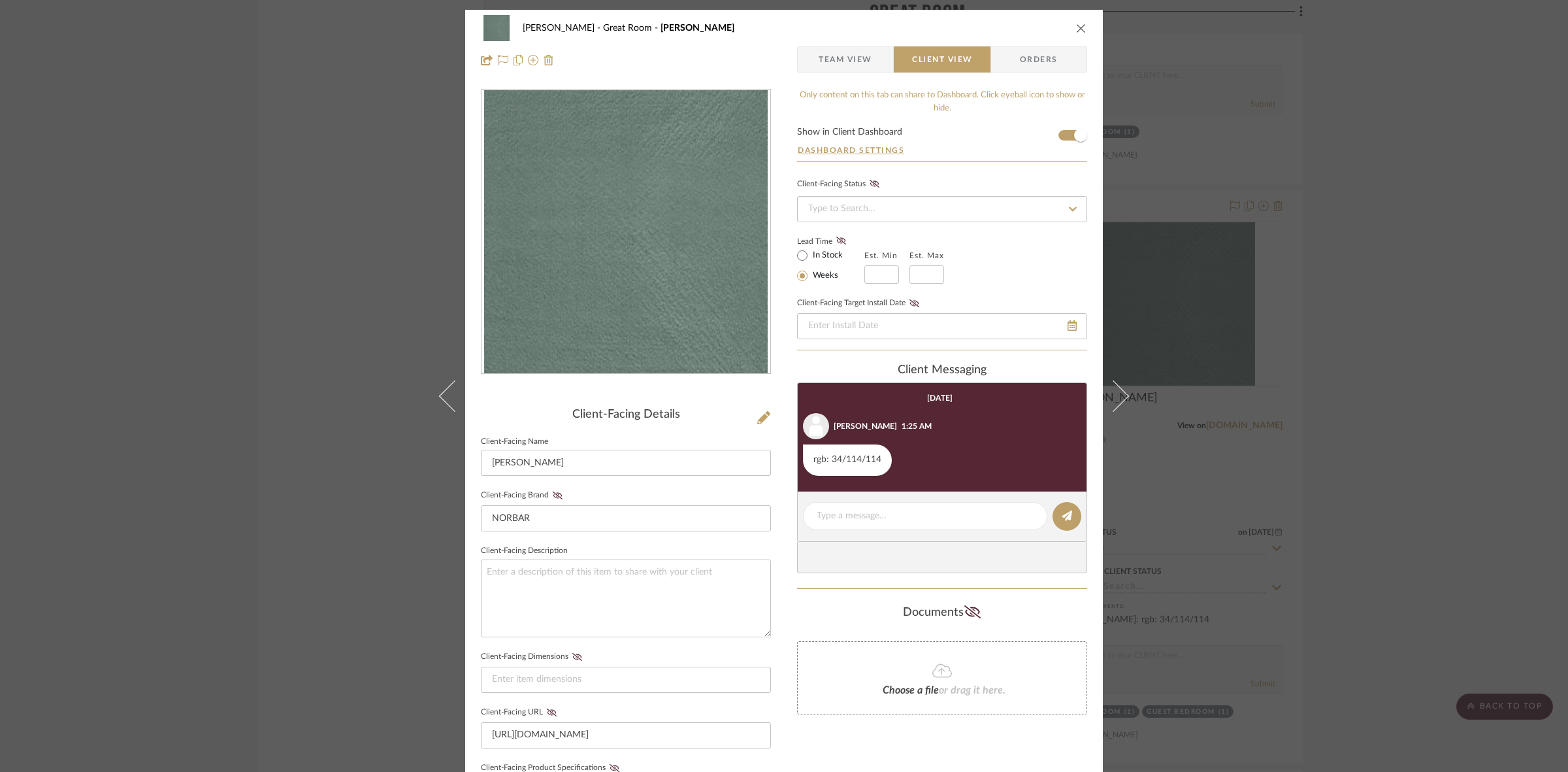
click at [260, 325] on div "PERLA SELENE Great Room VILLA - PEACOCK Team View Client View Orders Client-Fac…" at bounding box center [784, 386] width 1568 height 772
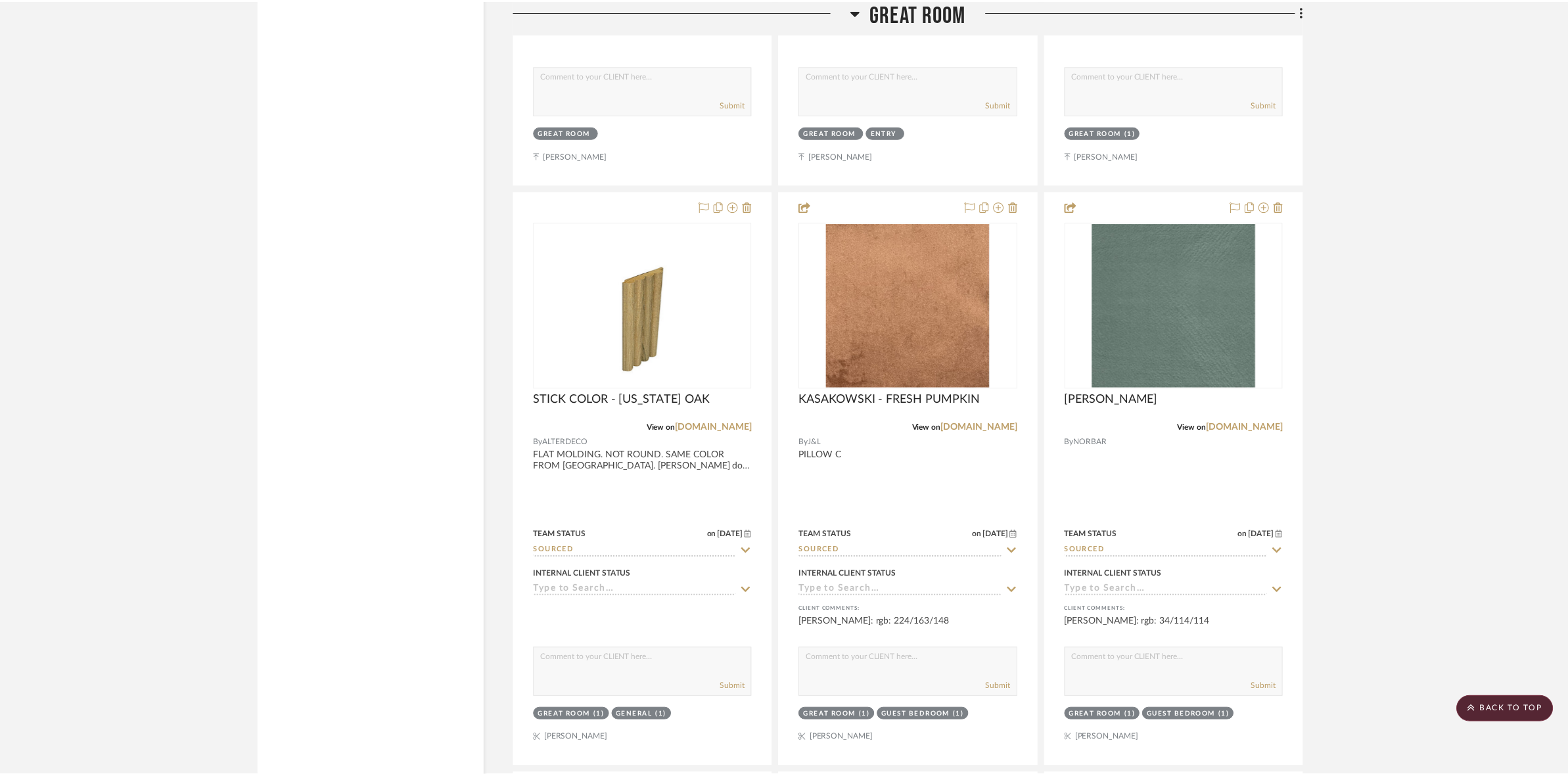
scroll to position [5585, 0]
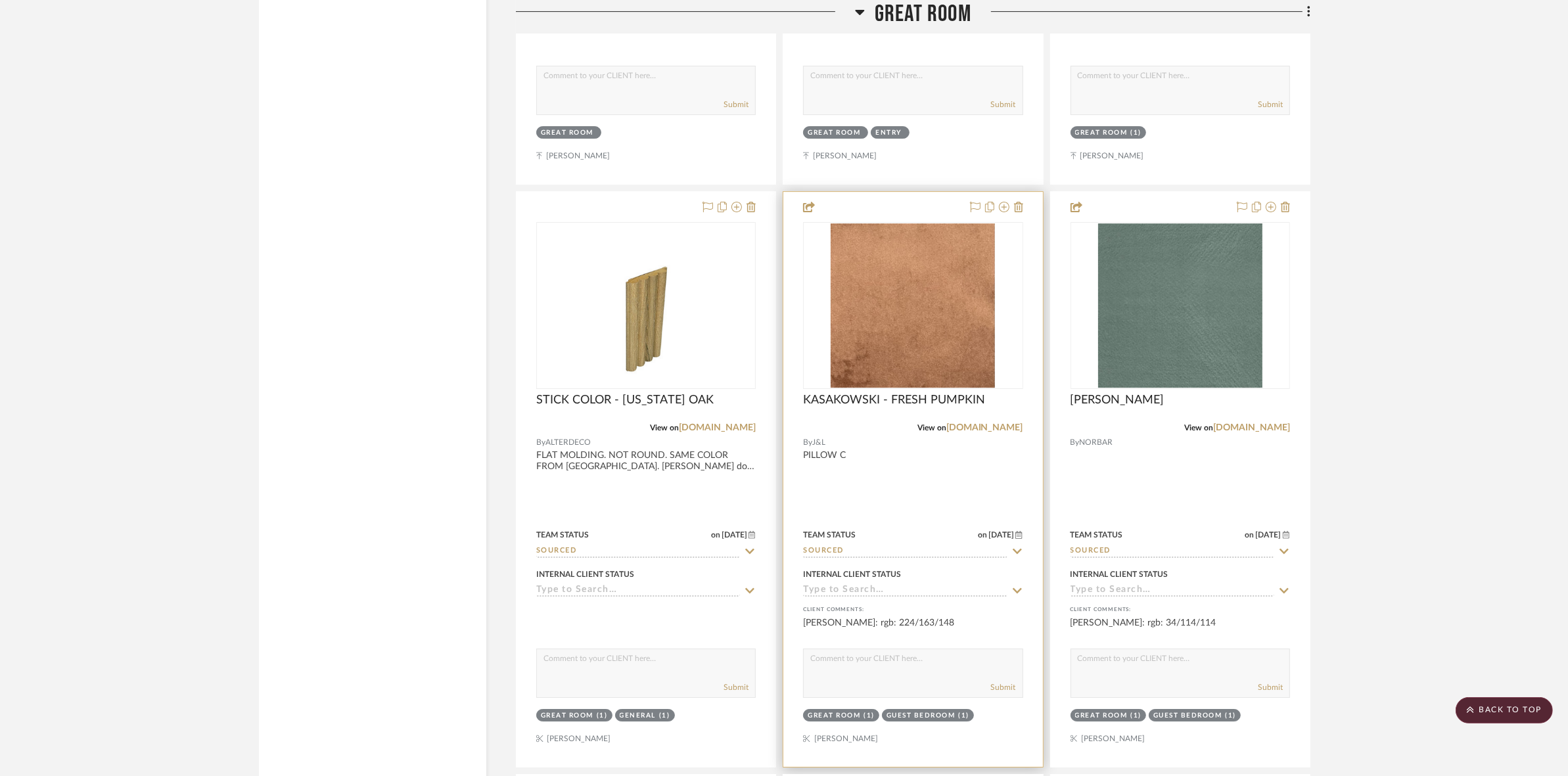
click at [915, 316] on img "0" at bounding box center [913, 305] width 164 height 164
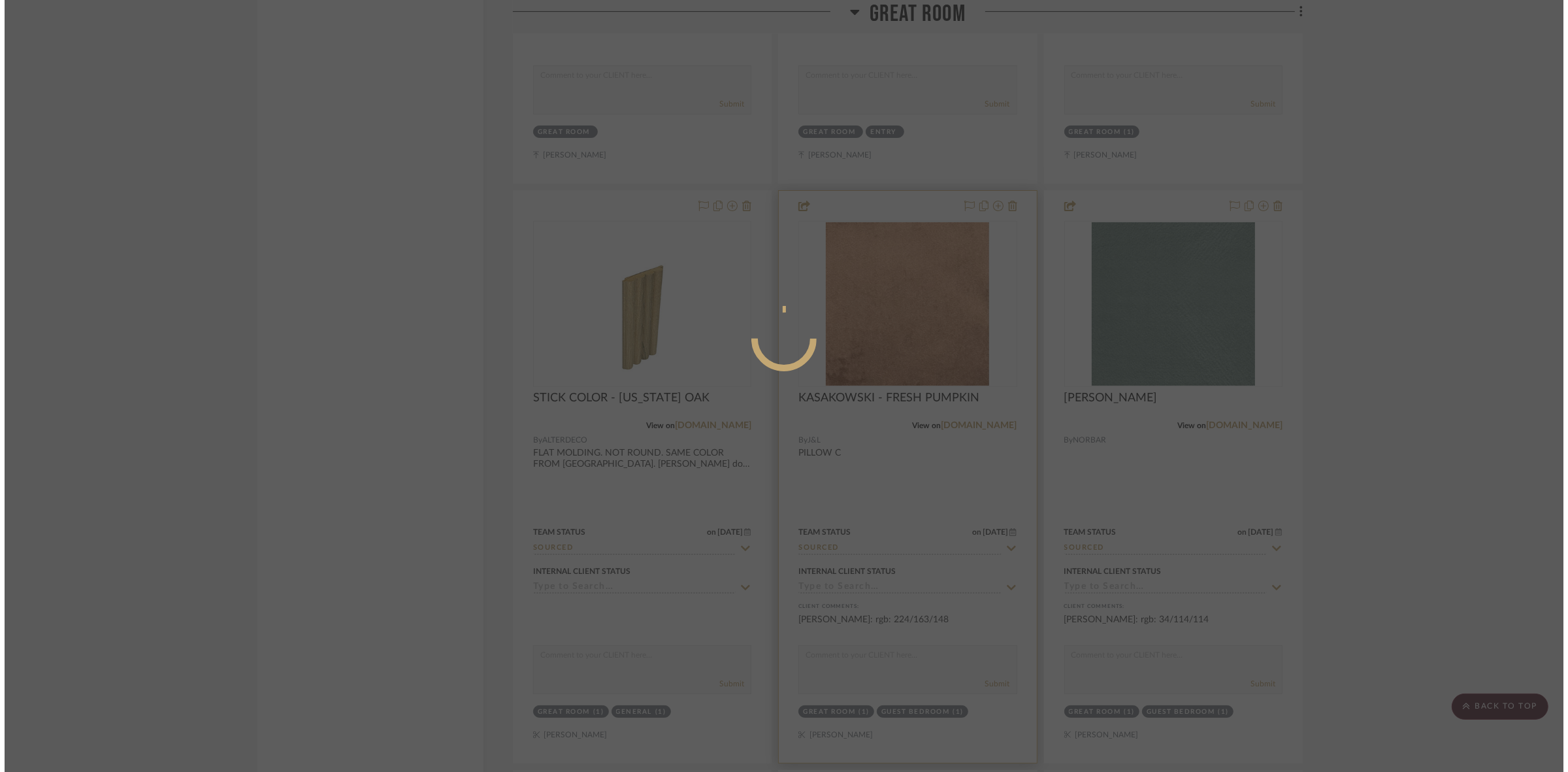
scroll to position [0, 0]
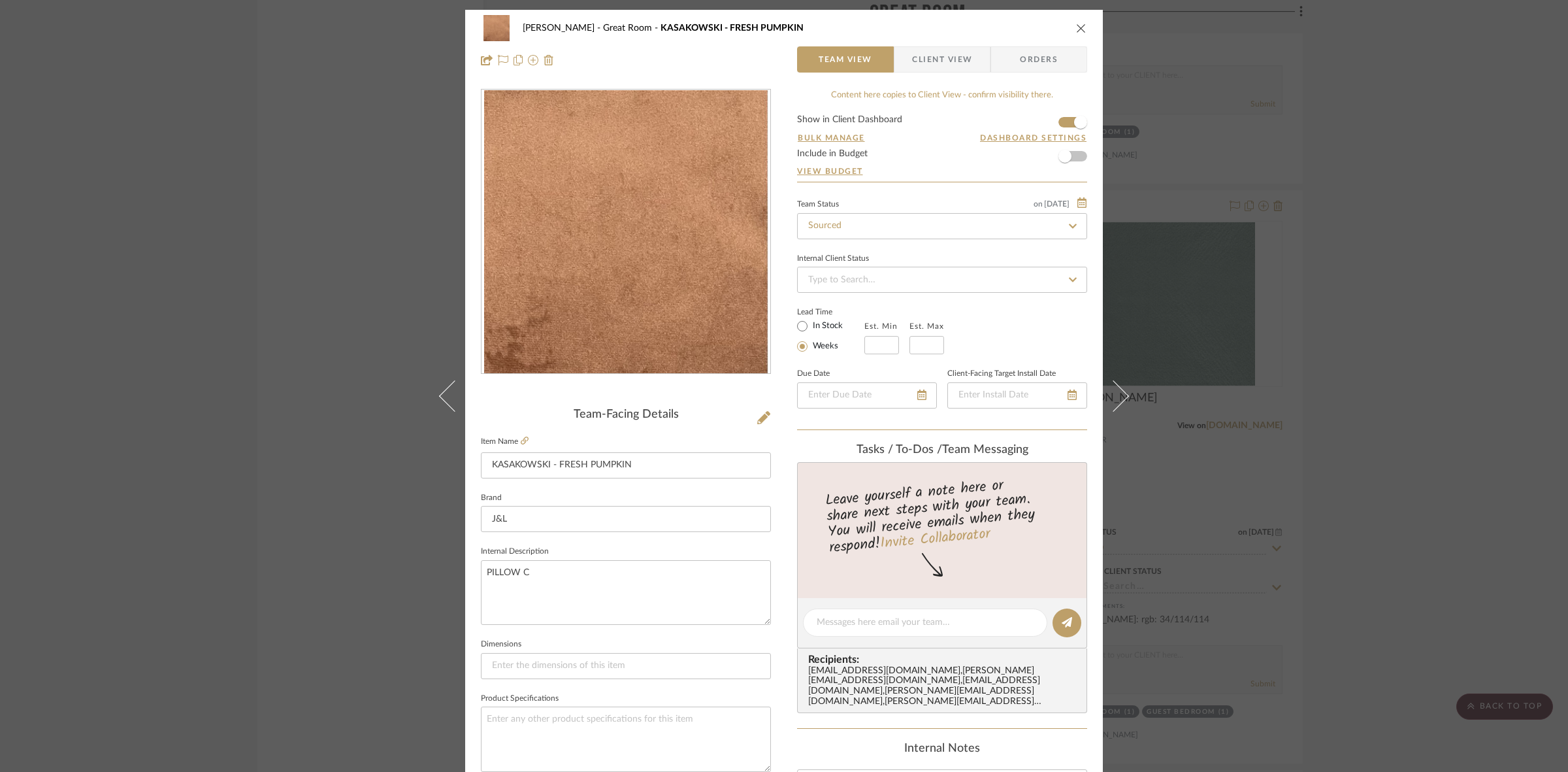
click at [918, 56] on span "Client View" at bounding box center [942, 59] width 60 height 26
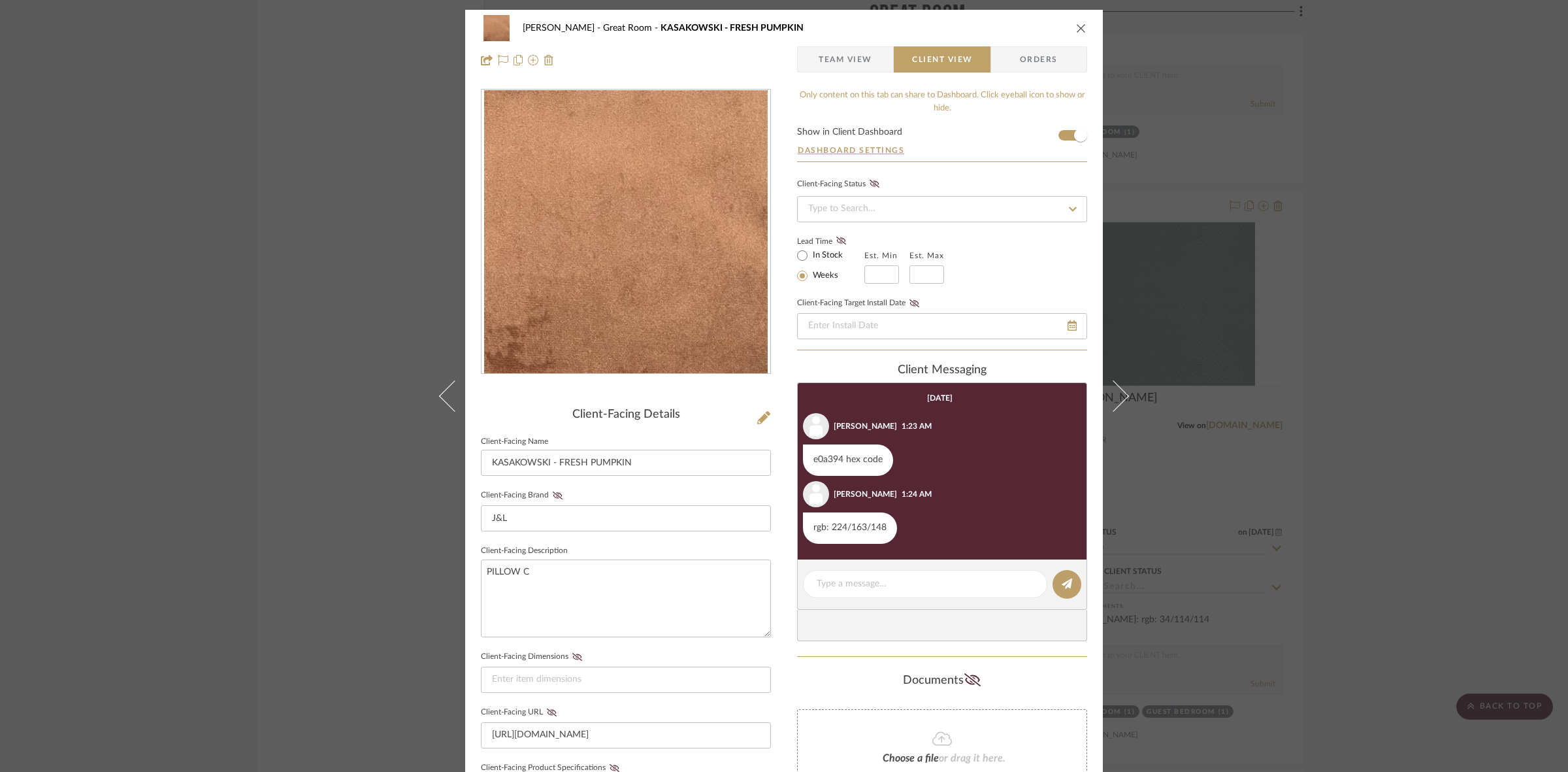
drag, startPoint x: 403, startPoint y: 505, endPoint x: 419, endPoint y: 520, distance: 21.9
click at [405, 504] on div "PERLA SELENE Great Room KASAKOWSKI - FRESH PUMPKIN Team View Client View Orders…" at bounding box center [784, 386] width 1568 height 772
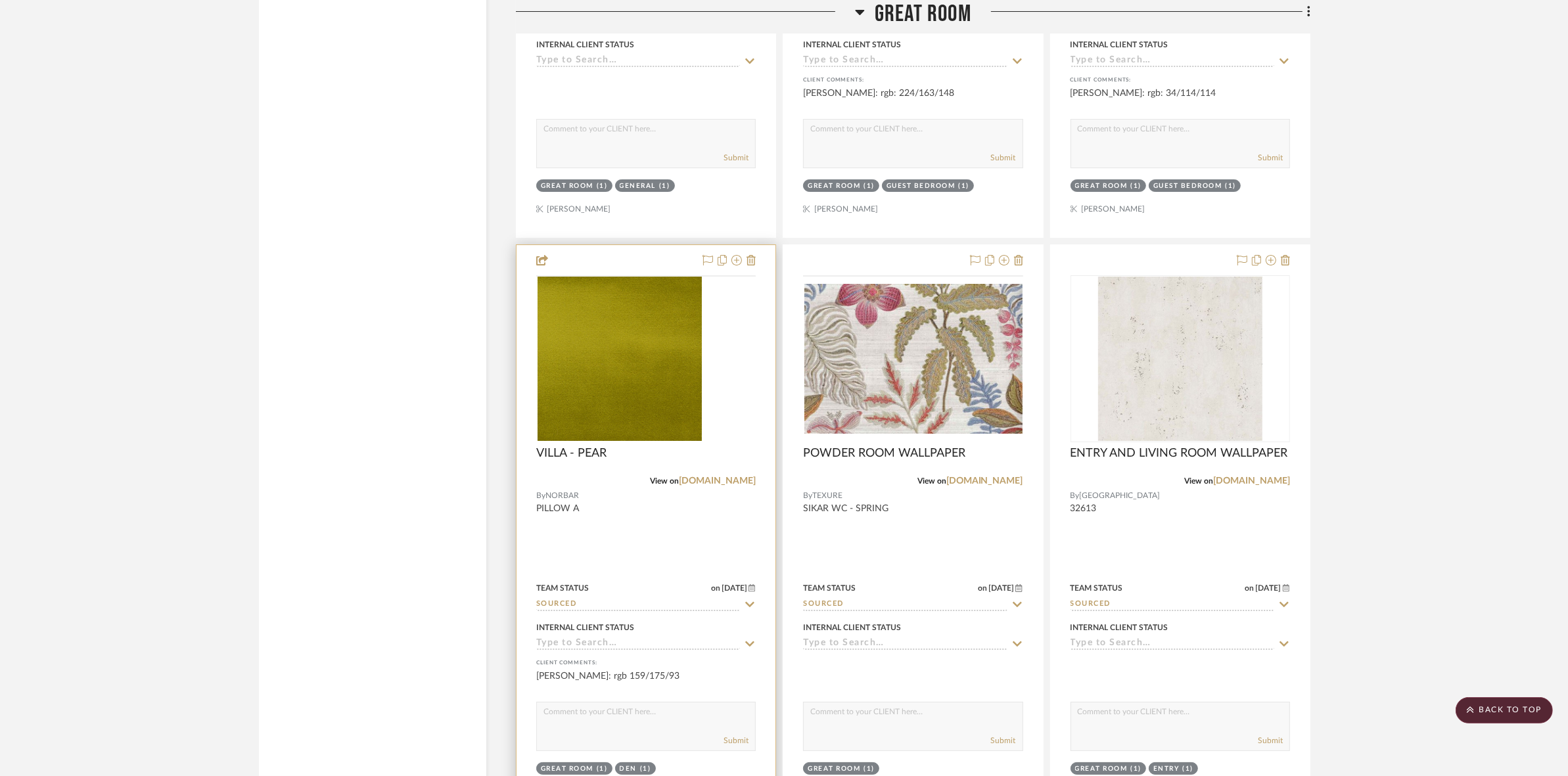
scroll to position [6160, 0]
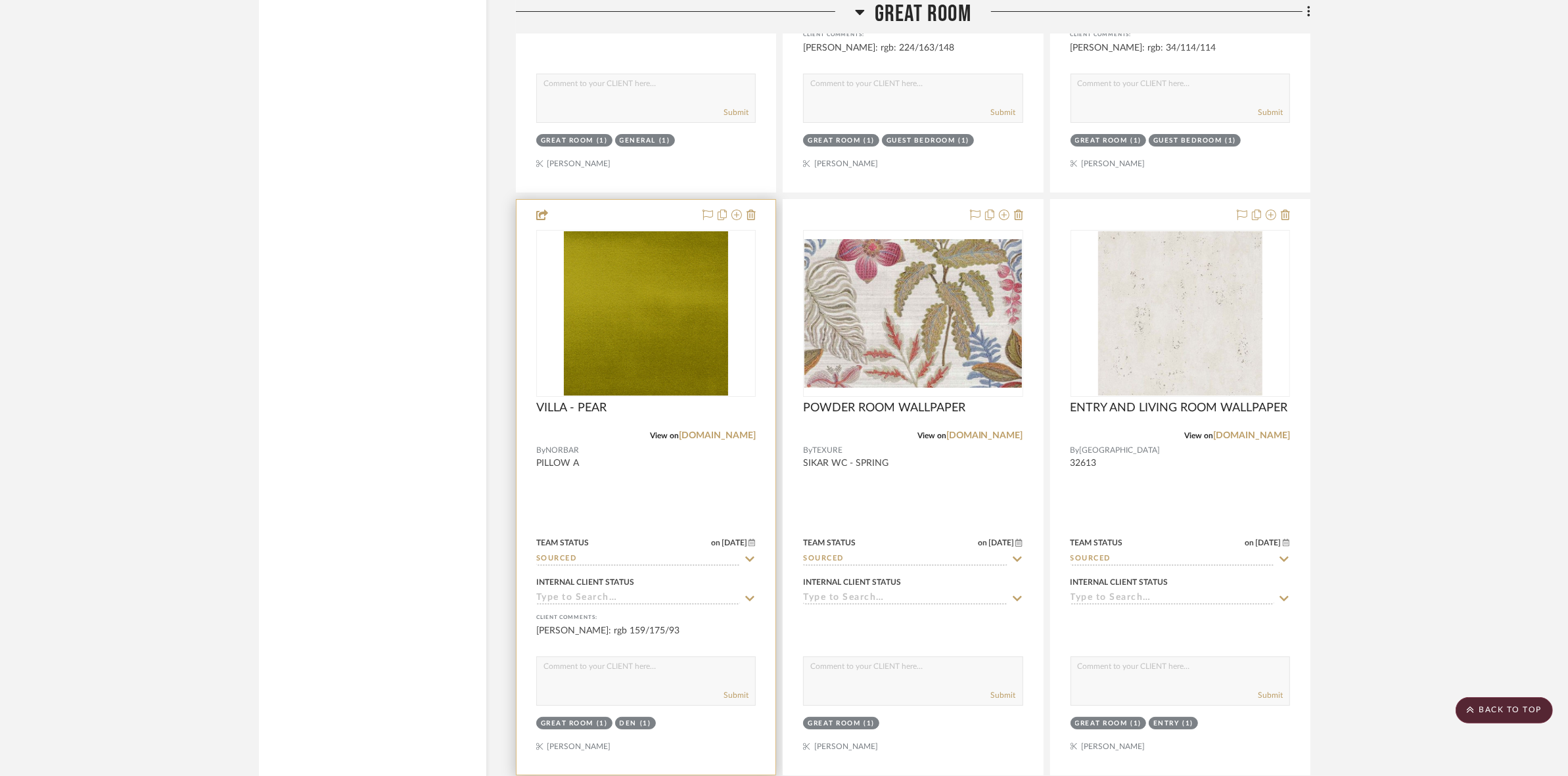
click at [0, 0] on img at bounding box center [0, 0] width 0 height 0
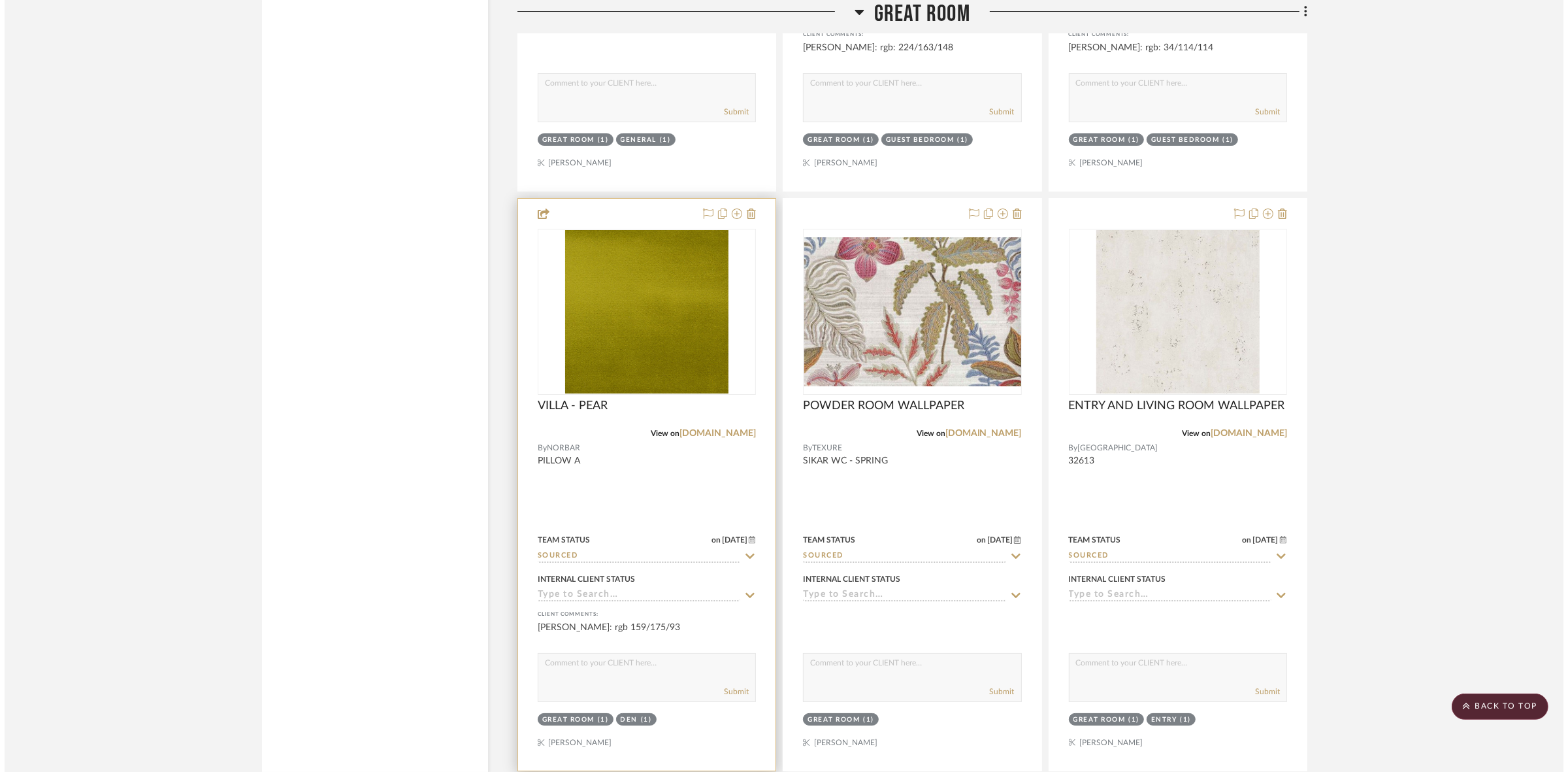
scroll to position [0, 0]
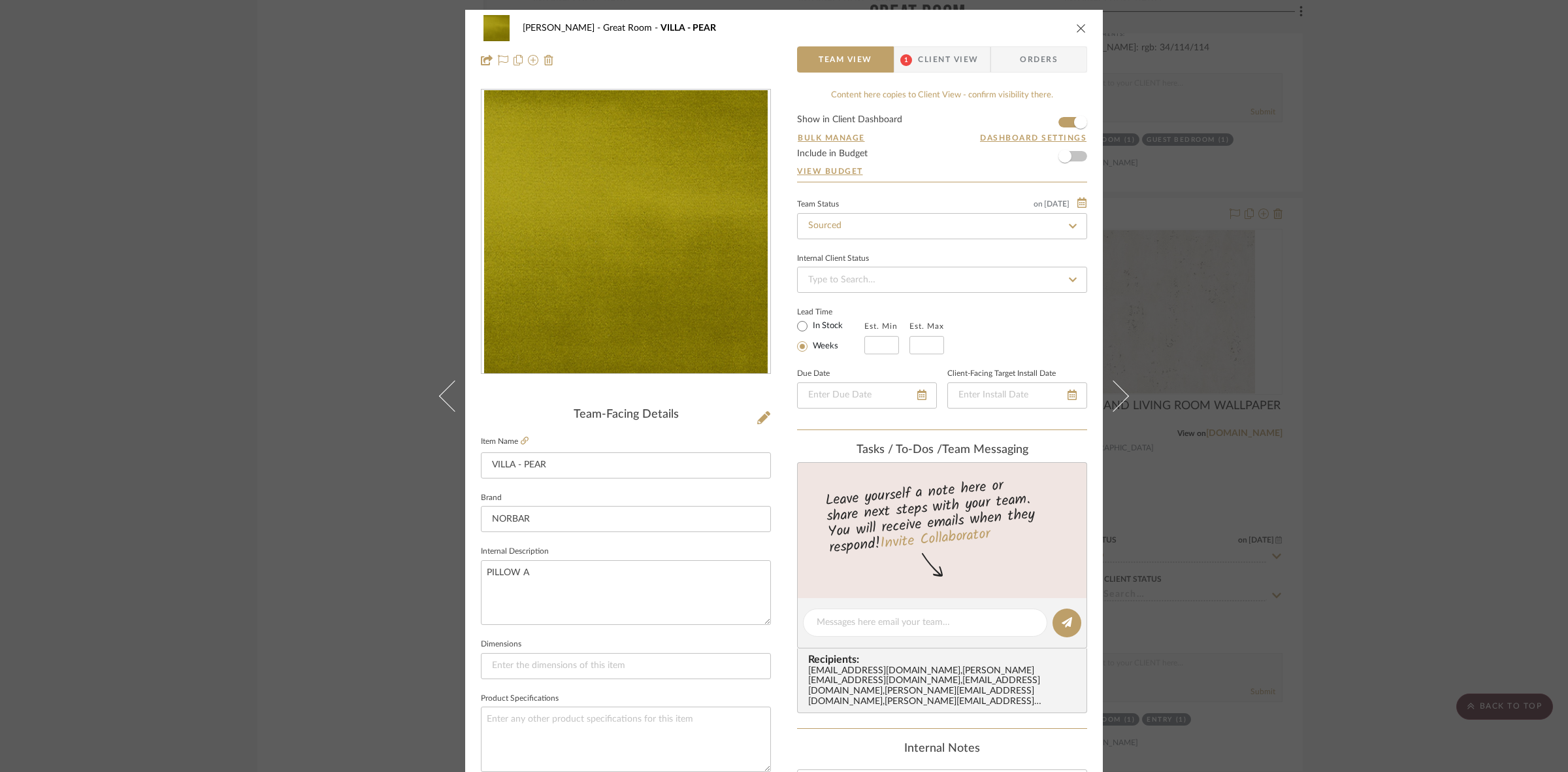
click at [931, 63] on span "Client View" at bounding box center [947, 59] width 60 height 26
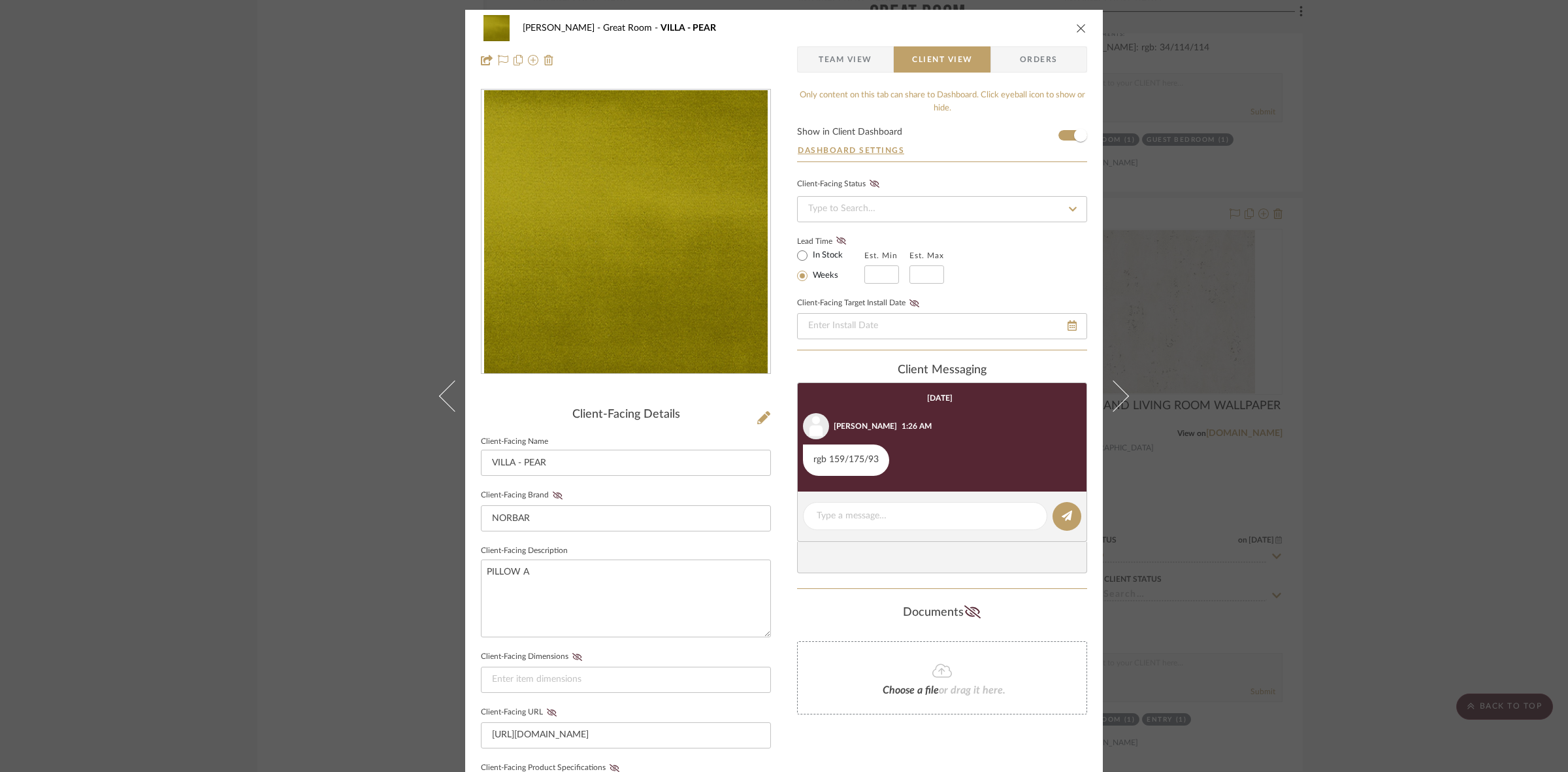
click at [1418, 347] on div "PERLA SELENE Great Room VILLA - PEAR Team View Client View Orders Client-Facing…" at bounding box center [784, 386] width 1568 height 772
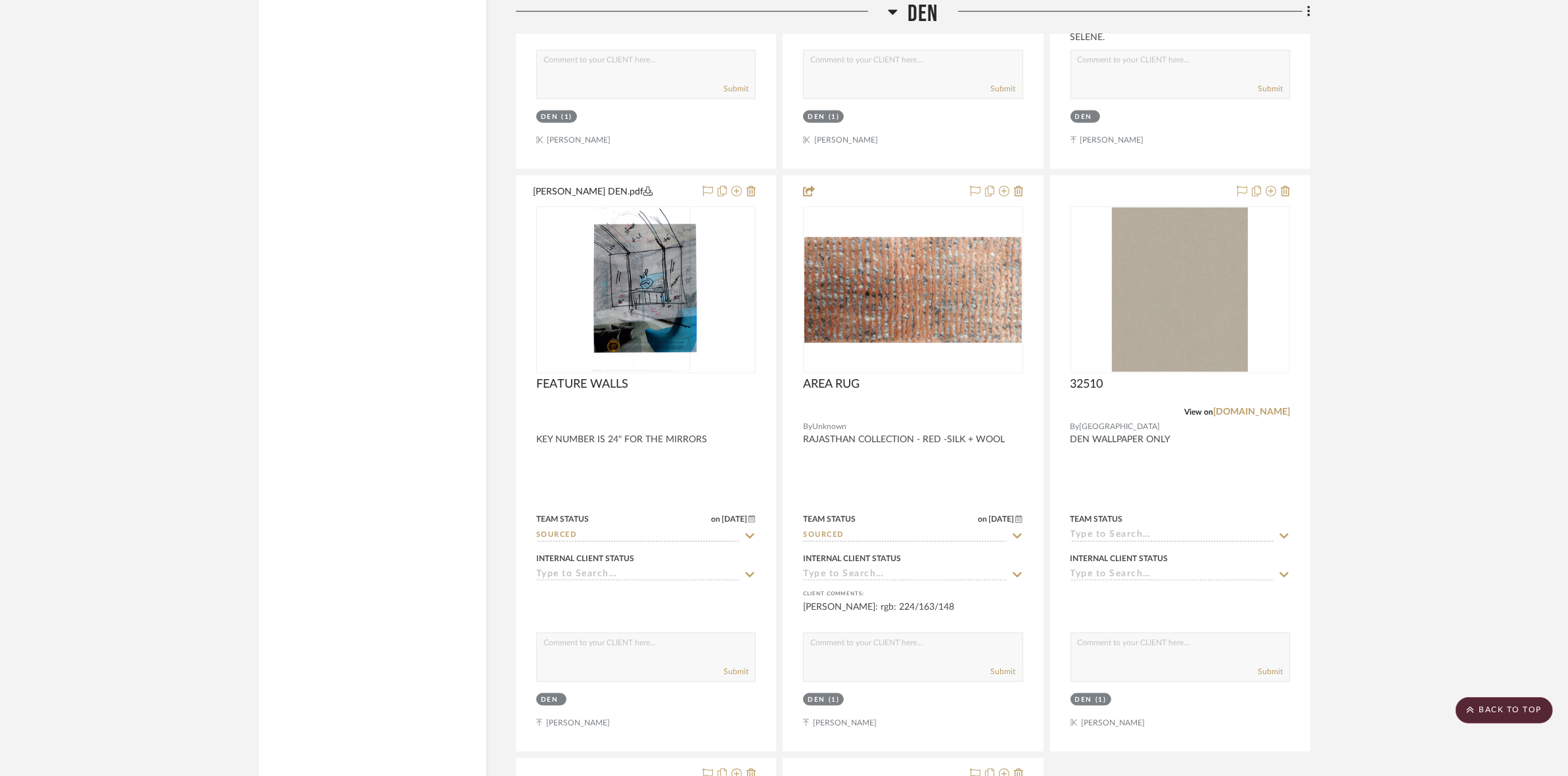
scroll to position [8049, 0]
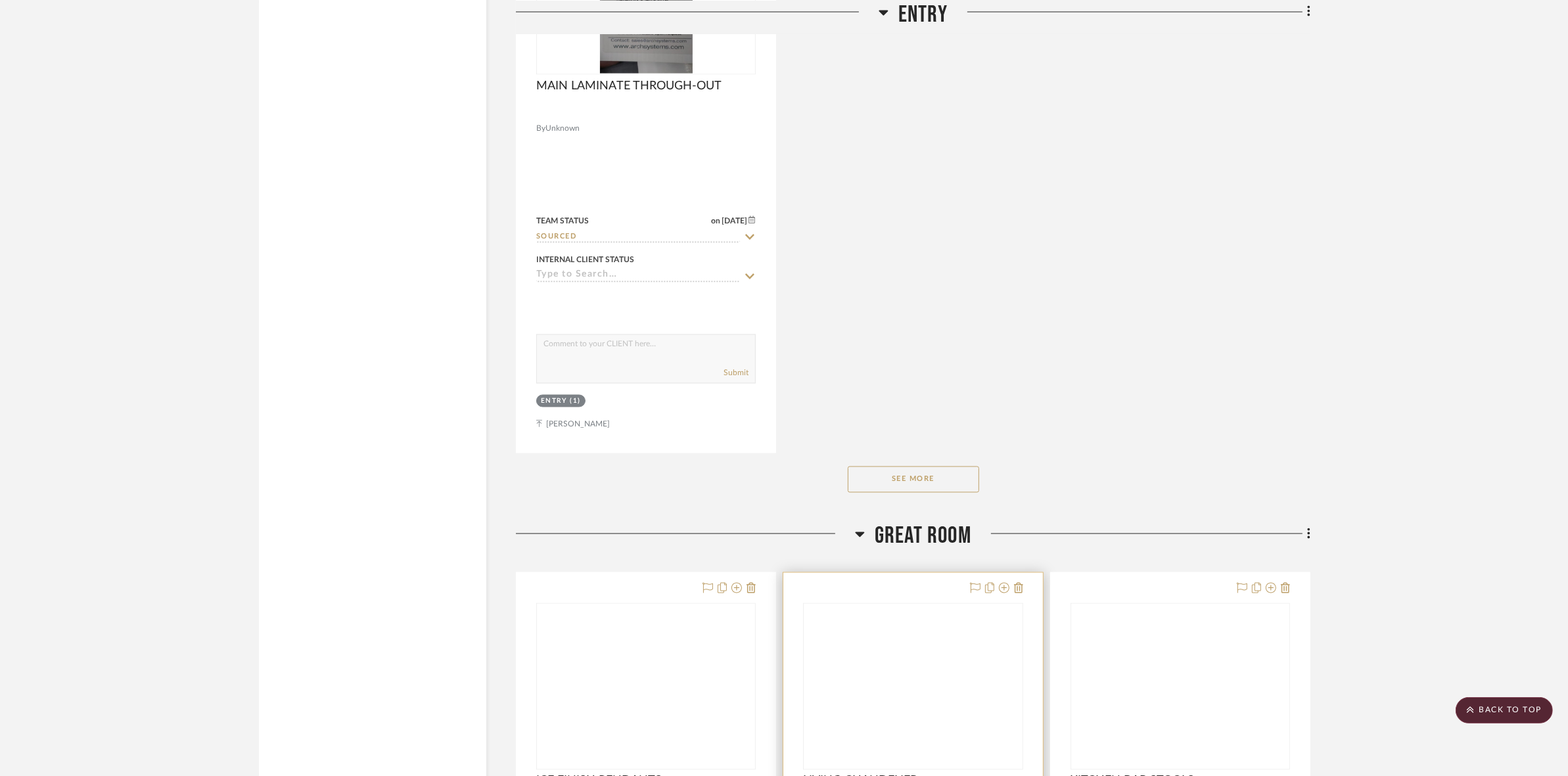
scroll to position [2875, 0]
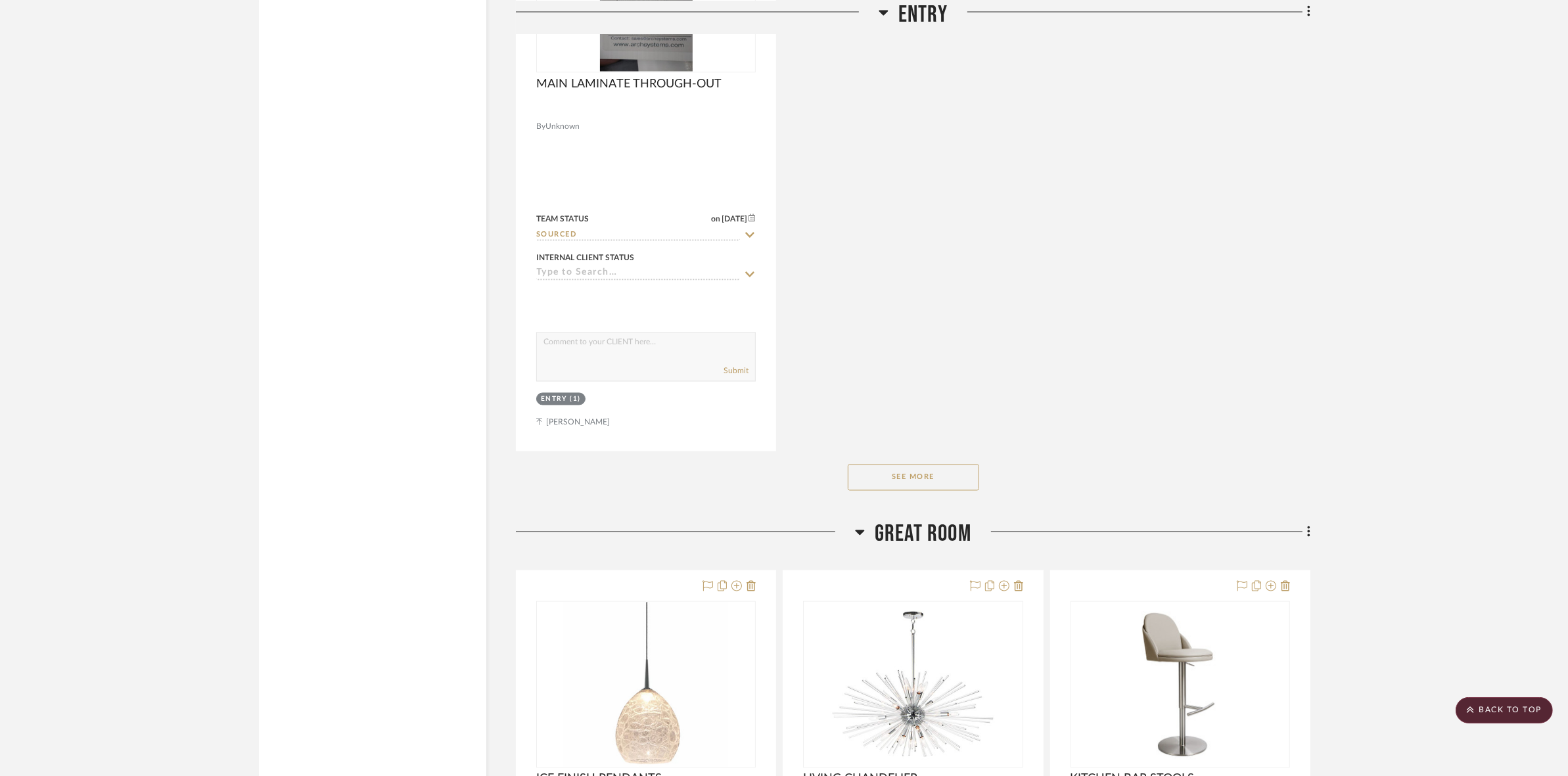
click at [937, 488] on button "See More" at bounding box center [914, 477] width 132 height 26
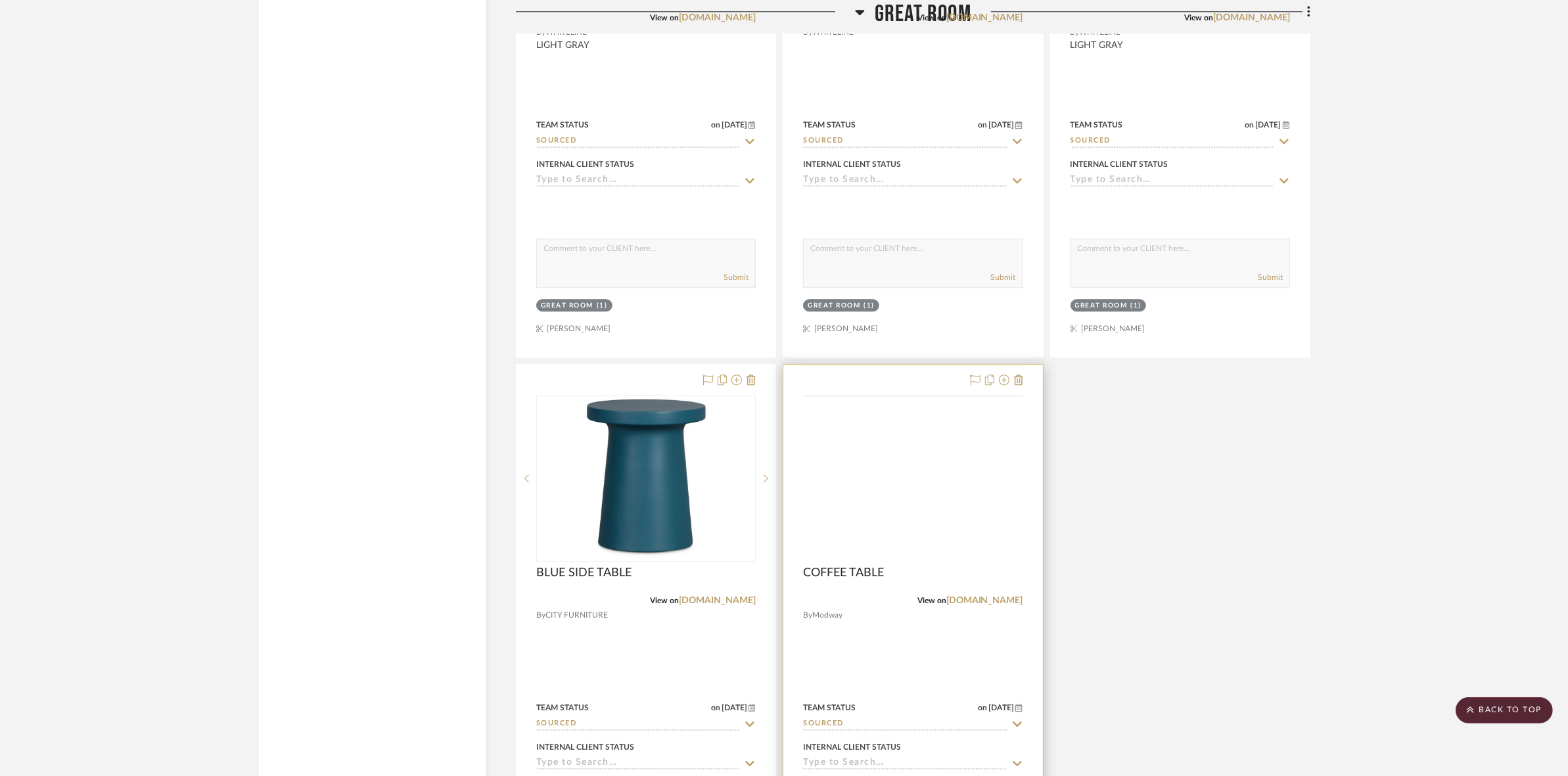
scroll to position [4518, 0]
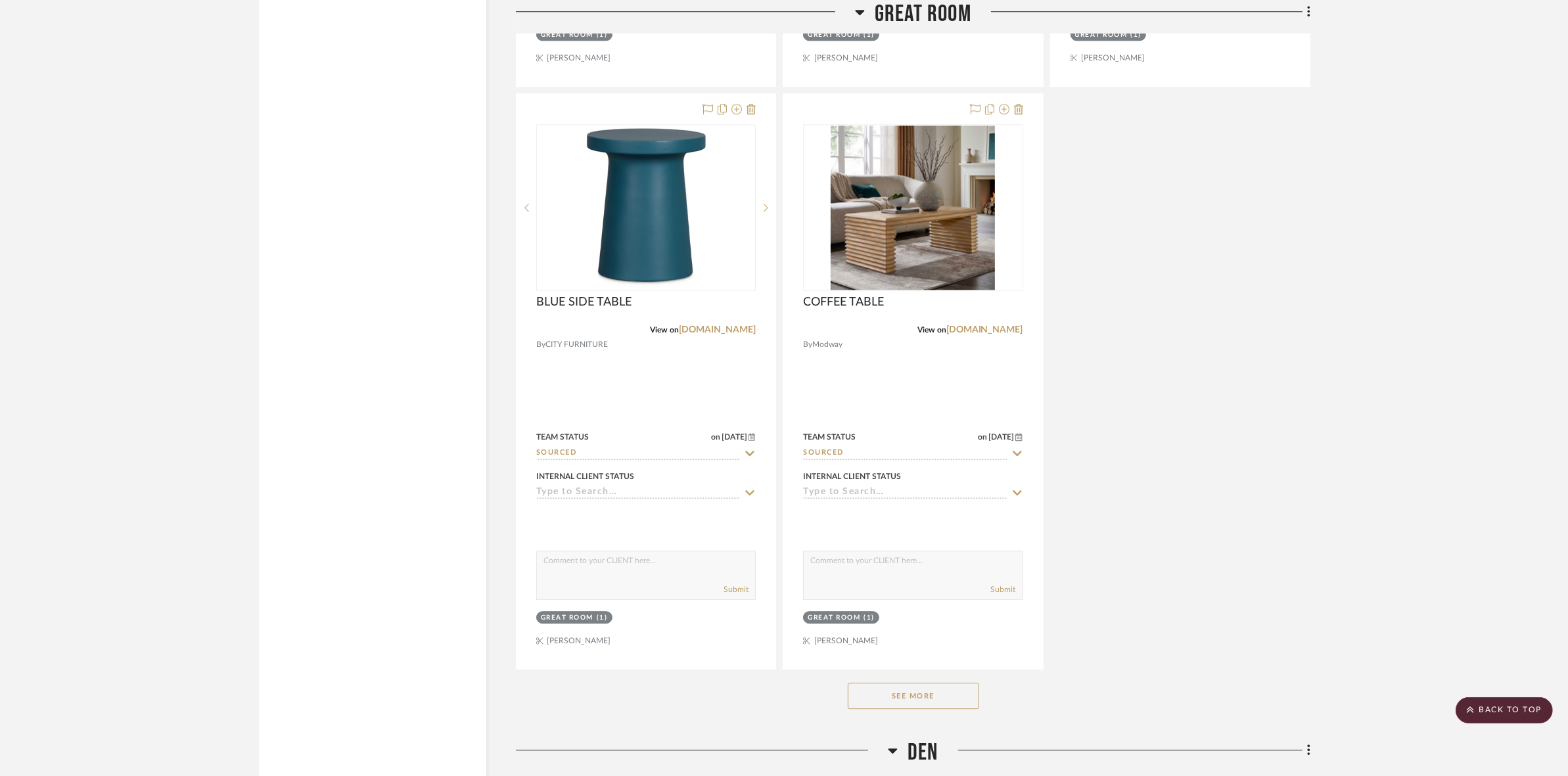
click at [921, 691] on button "See More" at bounding box center [914, 695] width 132 height 26
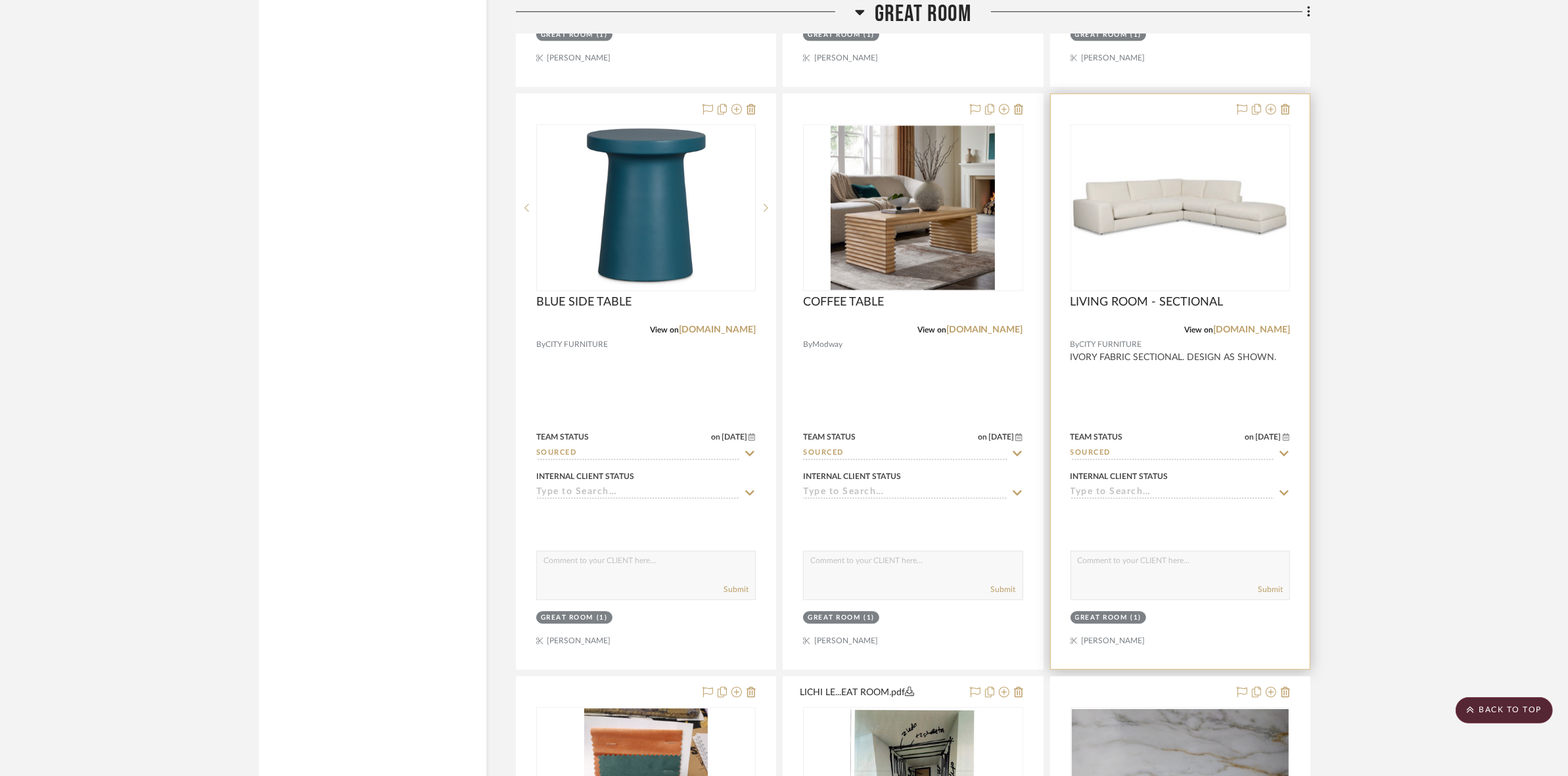
click at [0, 0] on img at bounding box center [0, 0] width 0 height 0
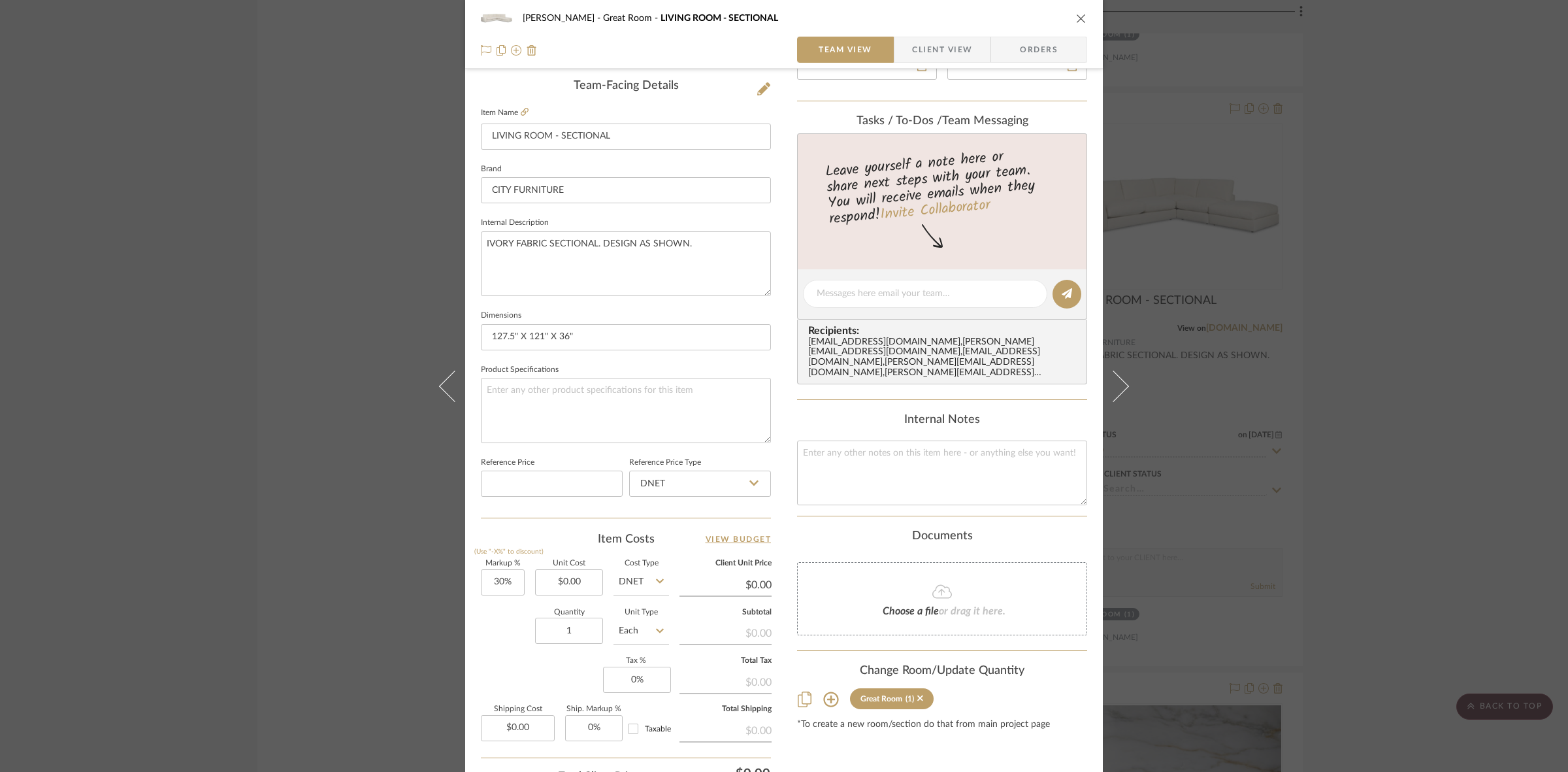
scroll to position [0, 0]
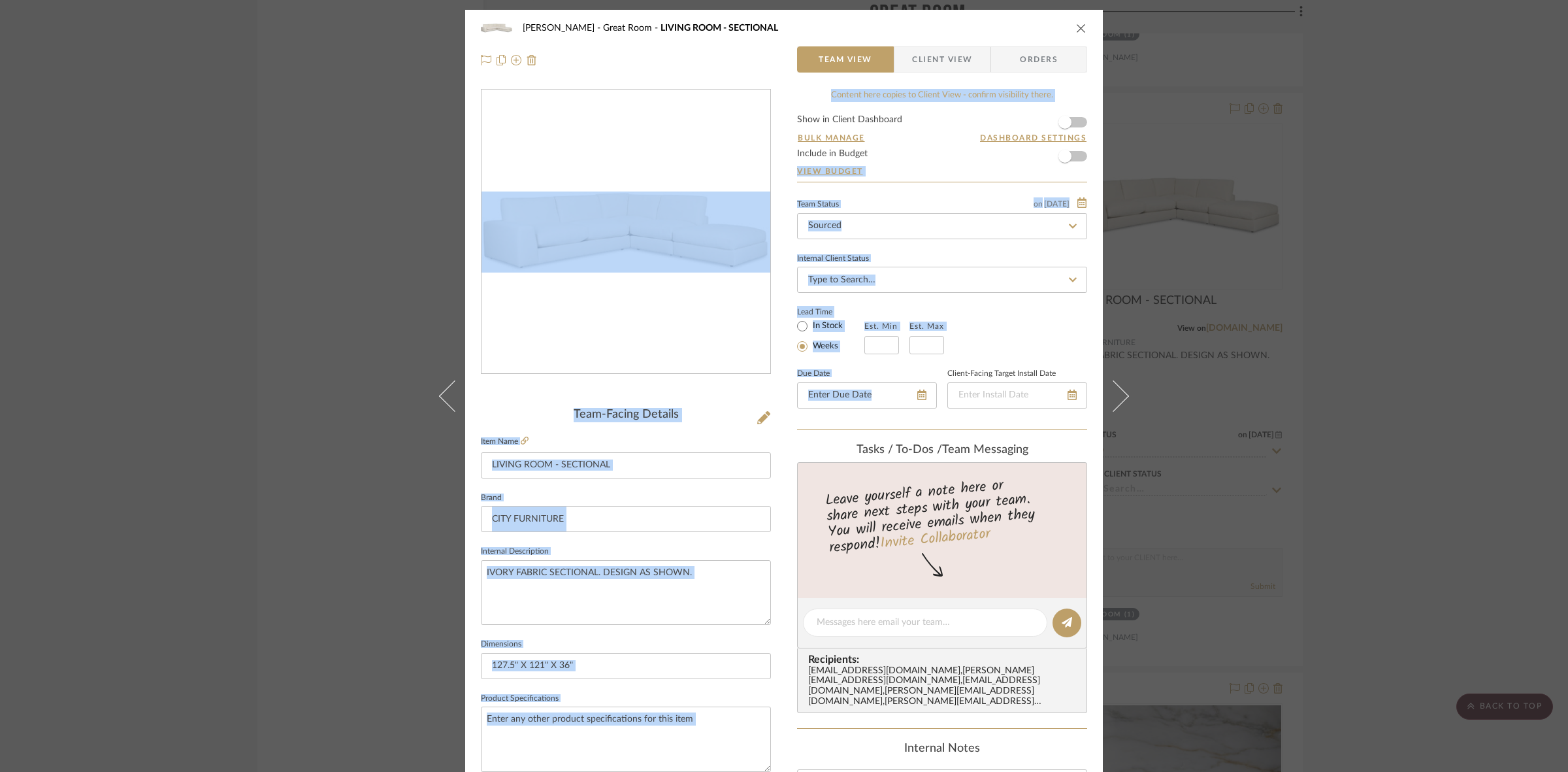
drag, startPoint x: 650, startPoint y: 279, endPoint x: 1007, endPoint y: 353, distance: 364.6
click at [1007, 353] on div "PERLA SELENE Great Room LIVING ROOM - SECTIONAL Team View Client View Orders Te…" at bounding box center [784, 613] width 638 height 1207
drag, startPoint x: 534, startPoint y: 304, endPoint x: 597, endPoint y: 311, distance: 63.4
click at [535, 306] on div at bounding box center [626, 232] width 289 height 285
click at [618, 275] on div at bounding box center [626, 232] width 289 height 285
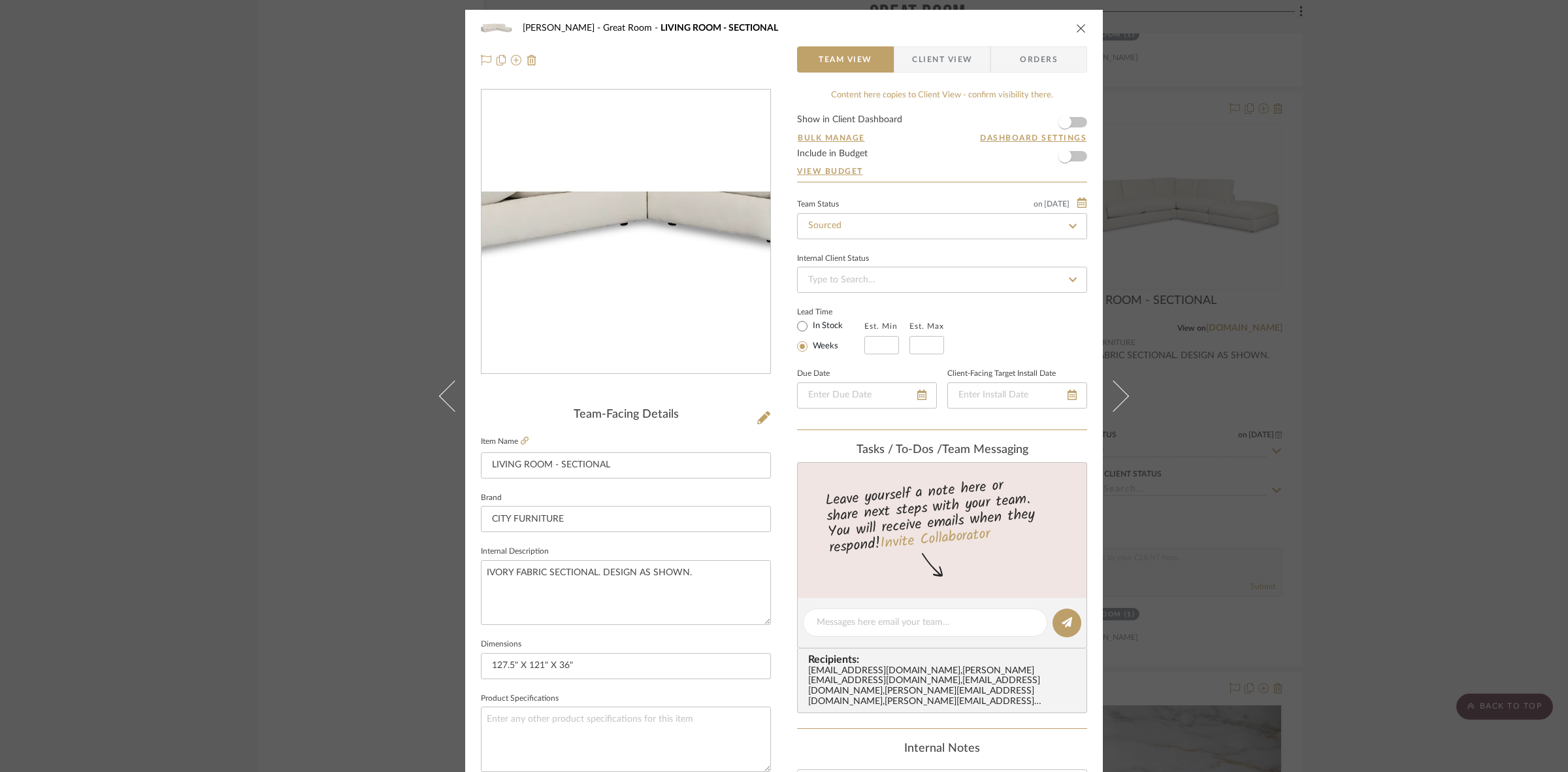
click at [618, 253] on img "0" at bounding box center [626, 232] width 289 height 81
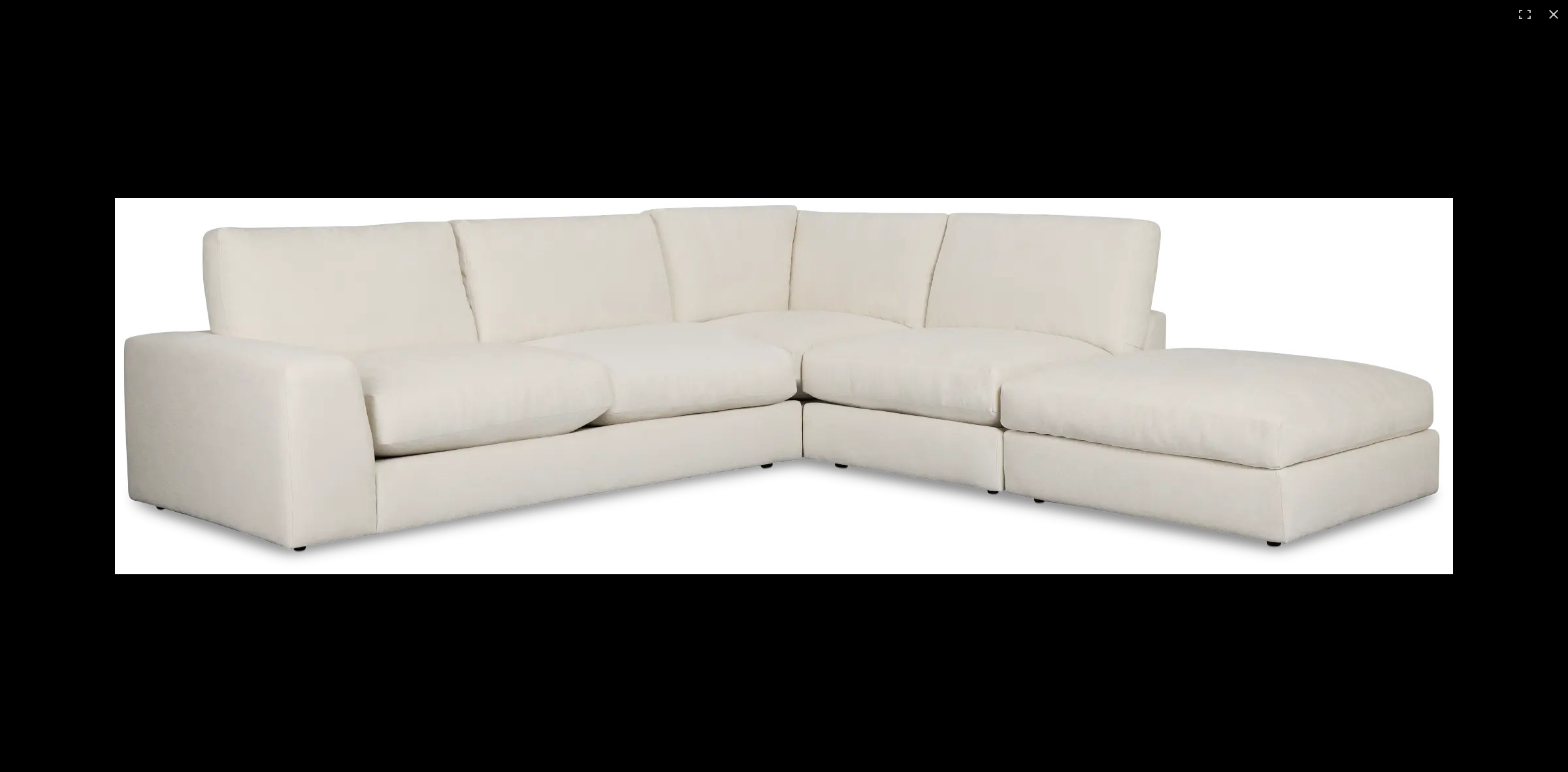
click at [1180, 226] on img at bounding box center [783, 386] width 1338 height 376
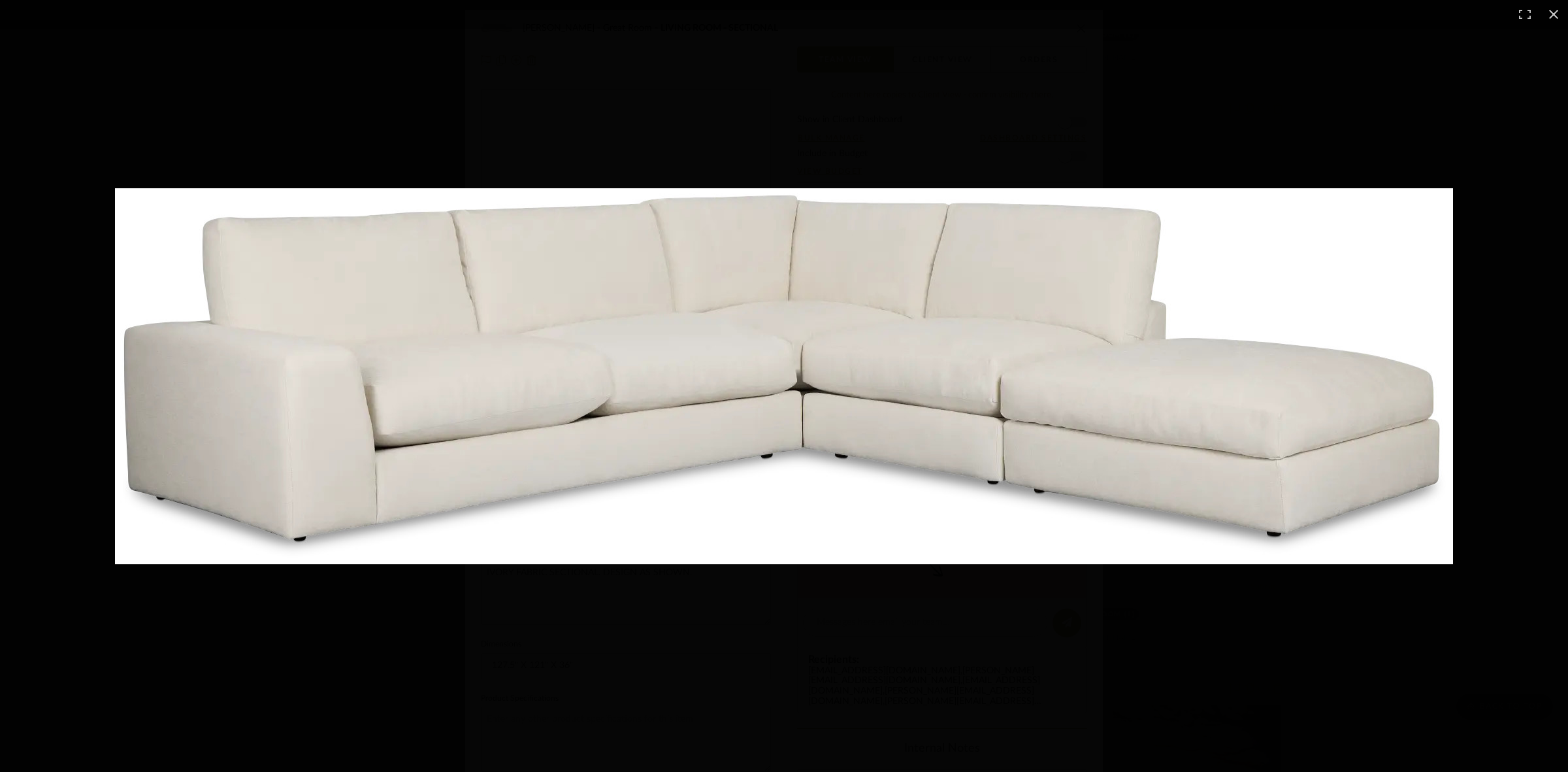
click at [977, 288] on img at bounding box center [783, 376] width 1338 height 376
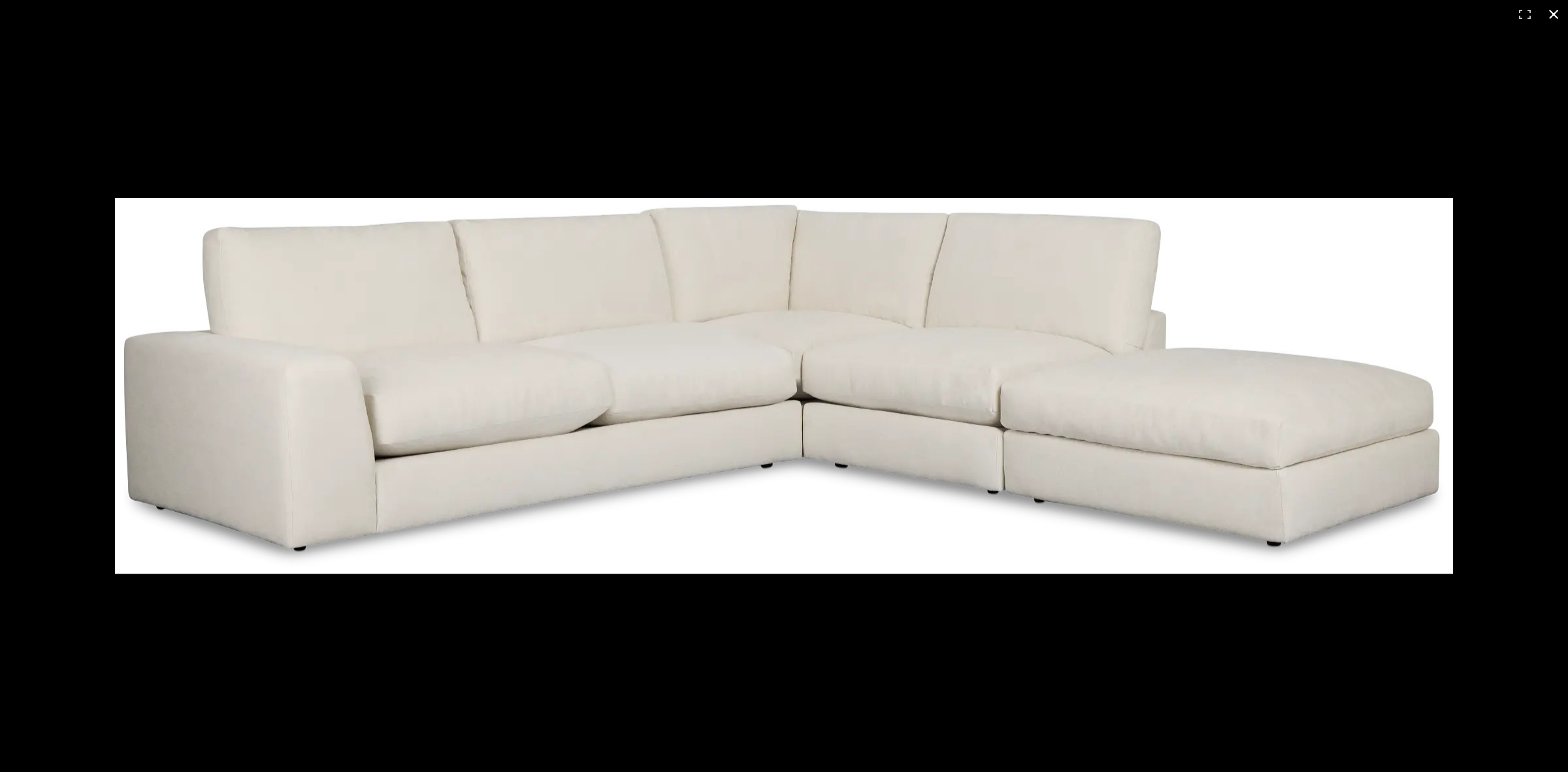
click at [575, 125] on div at bounding box center [784, 386] width 1568 height 772
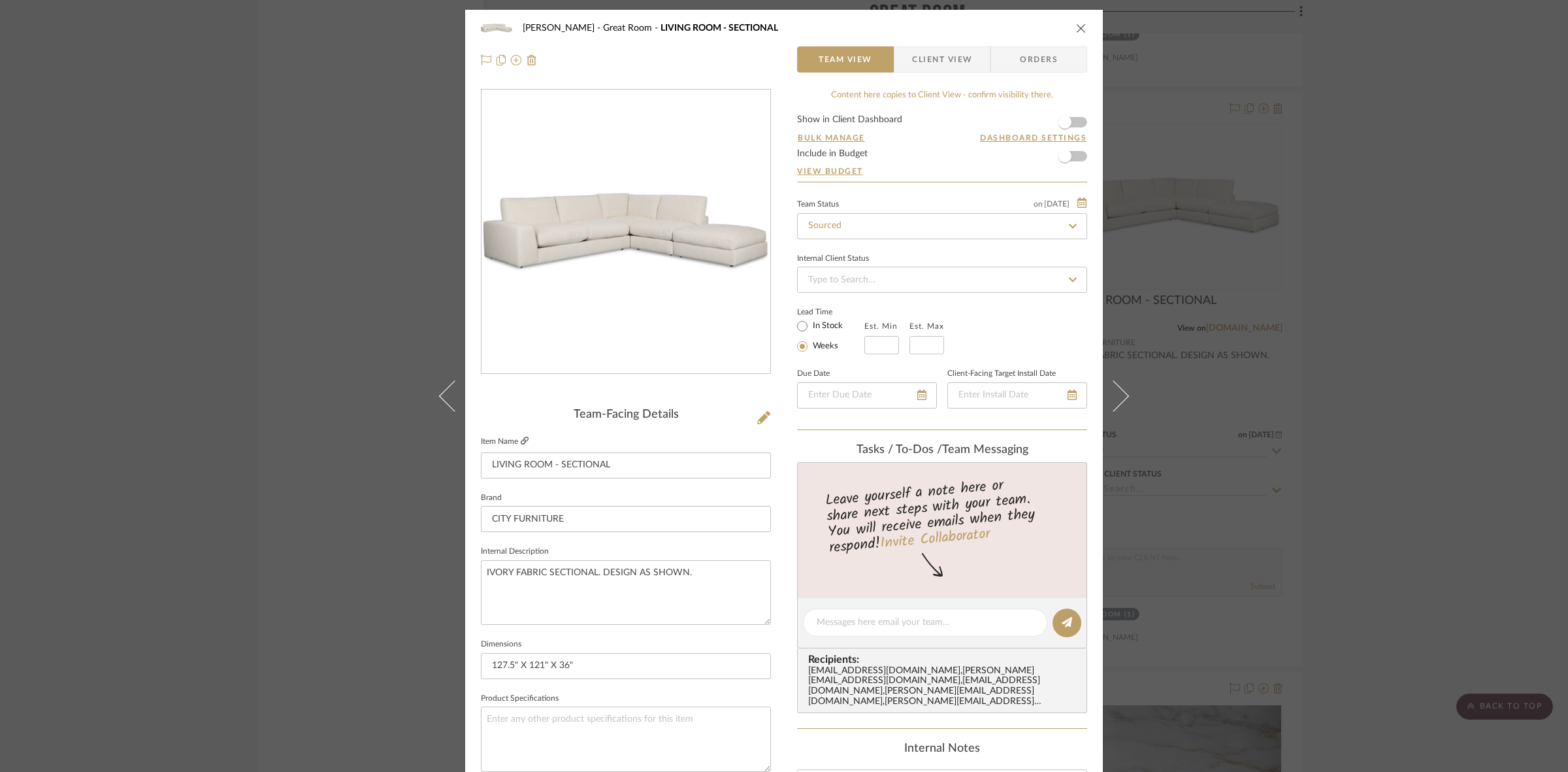
click at [524, 439] on icon at bounding box center [525, 440] width 8 height 8
click at [324, 313] on div "PERLA SELENE Great Room LIVING ROOM - SECTIONAL Team View Client View Orders Te…" at bounding box center [784, 386] width 1568 height 772
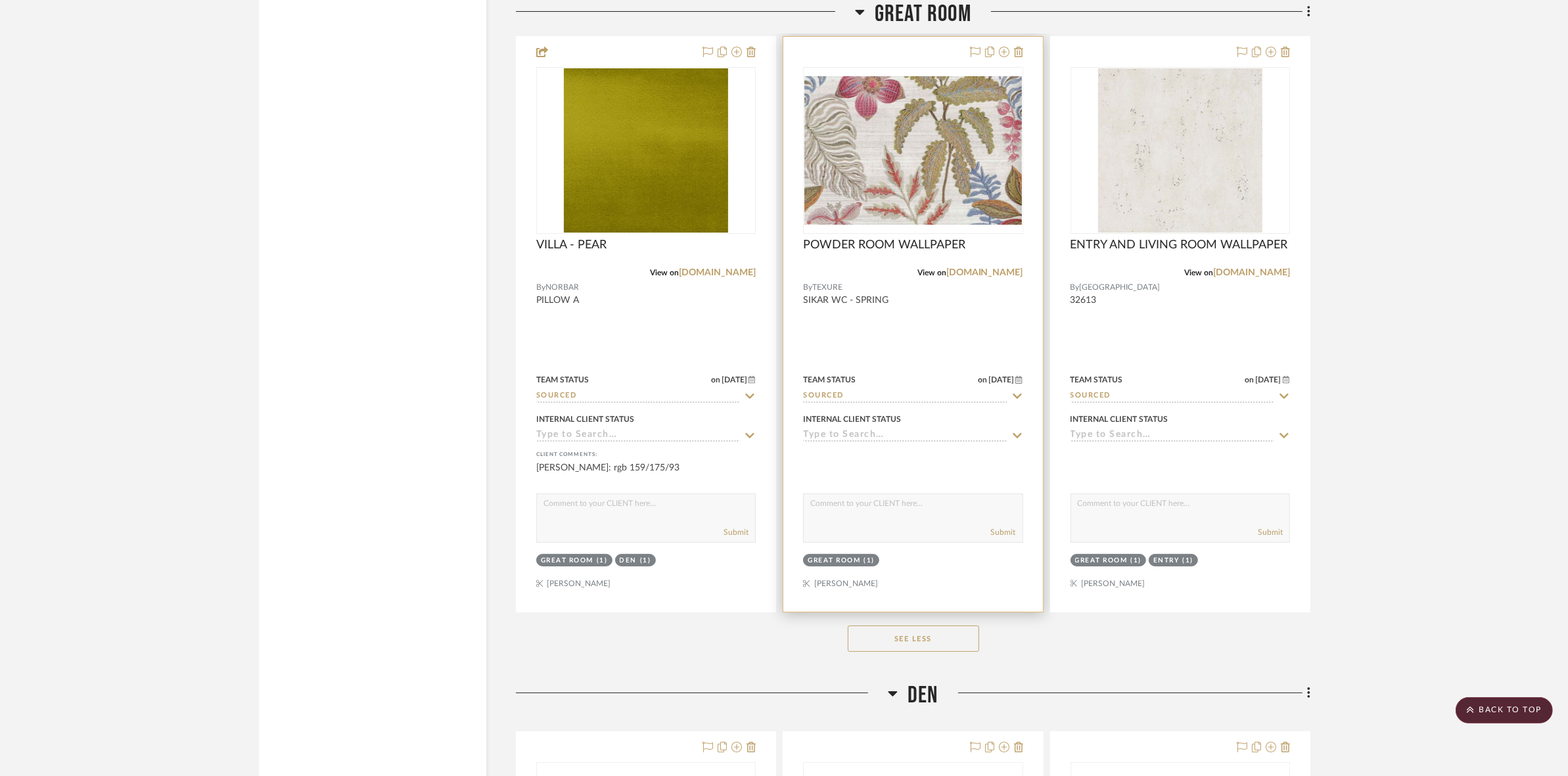
scroll to position [6324, 0]
click at [912, 148] on img "0" at bounding box center [913, 149] width 217 height 149
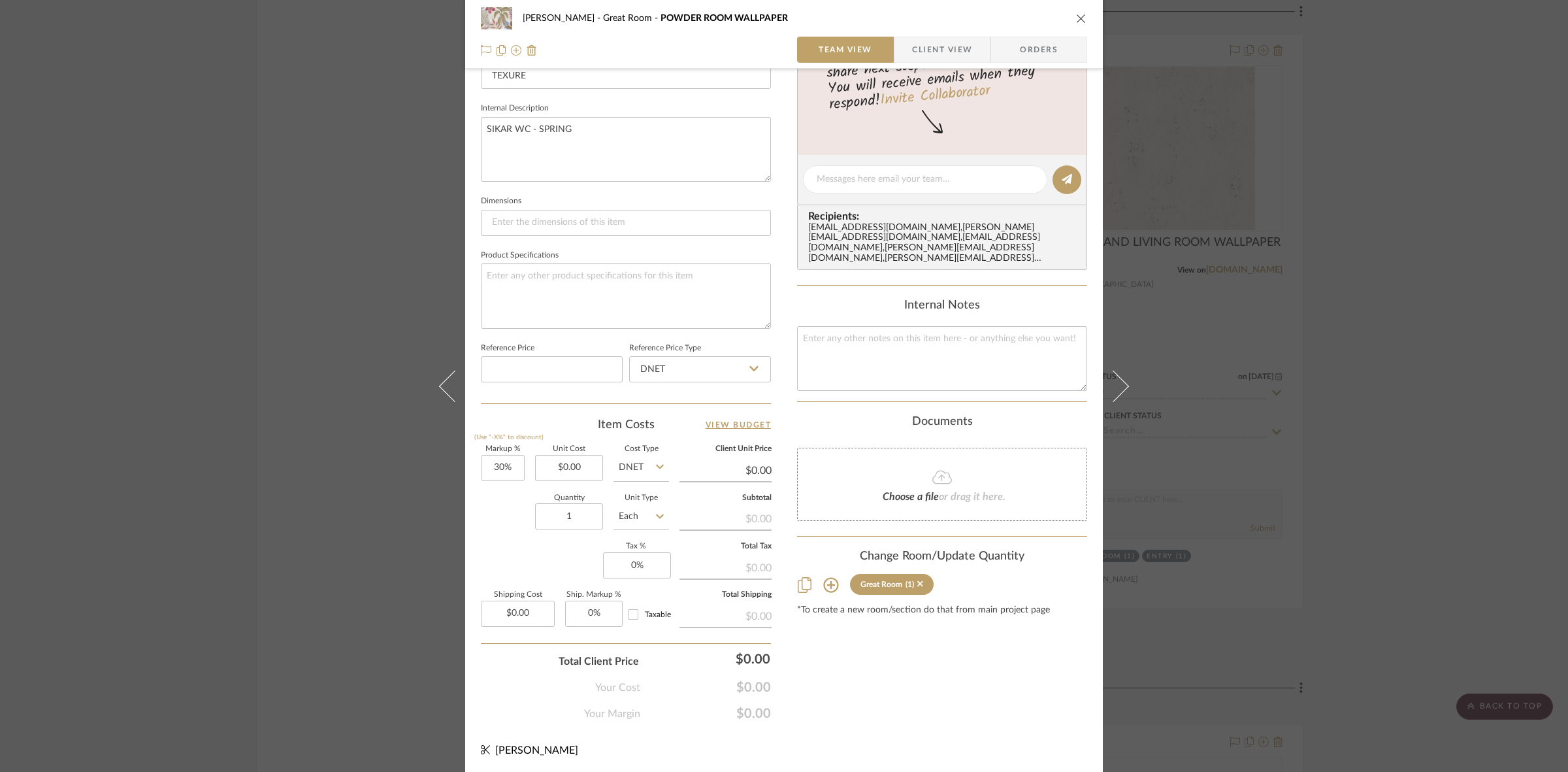
scroll to position [445, 0]
click at [380, 511] on div "PERLA SELENE Great Room POWDER ROOM WALLPAPER Team View Client View Orders Team…" at bounding box center [784, 386] width 1568 height 772
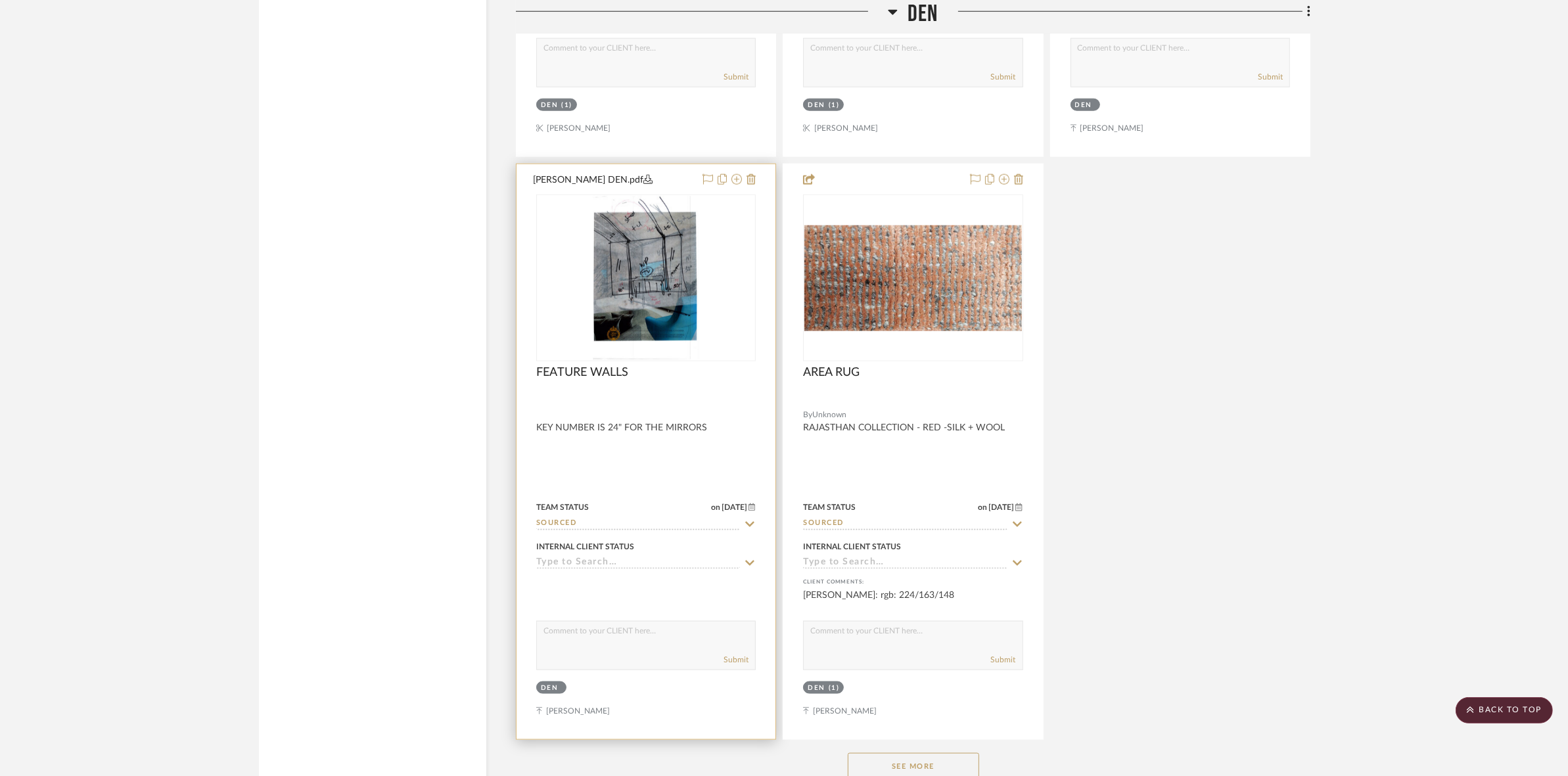
scroll to position [8049, 0]
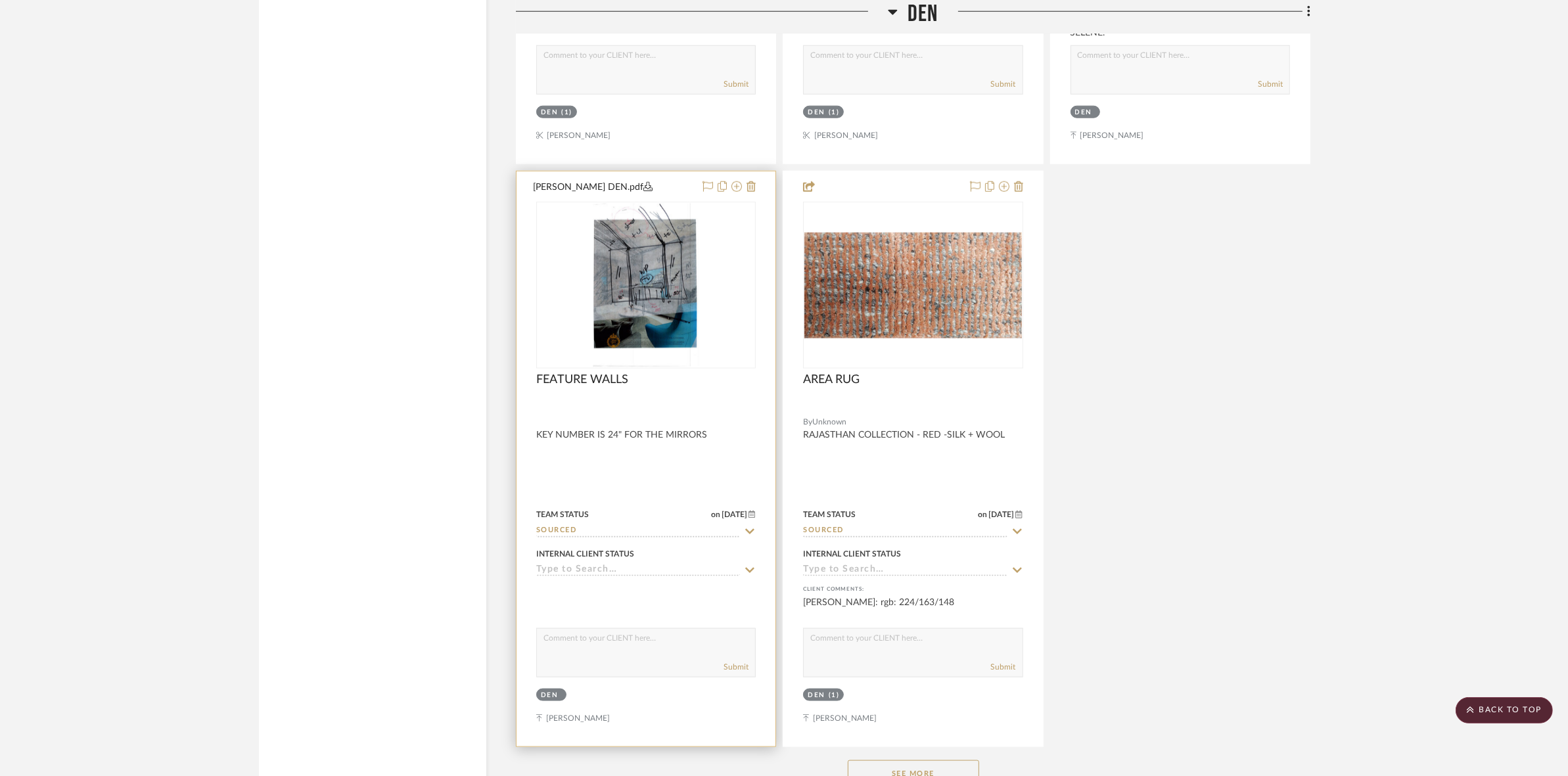
click at [645, 310] on img "0" at bounding box center [645, 285] width 106 height 164
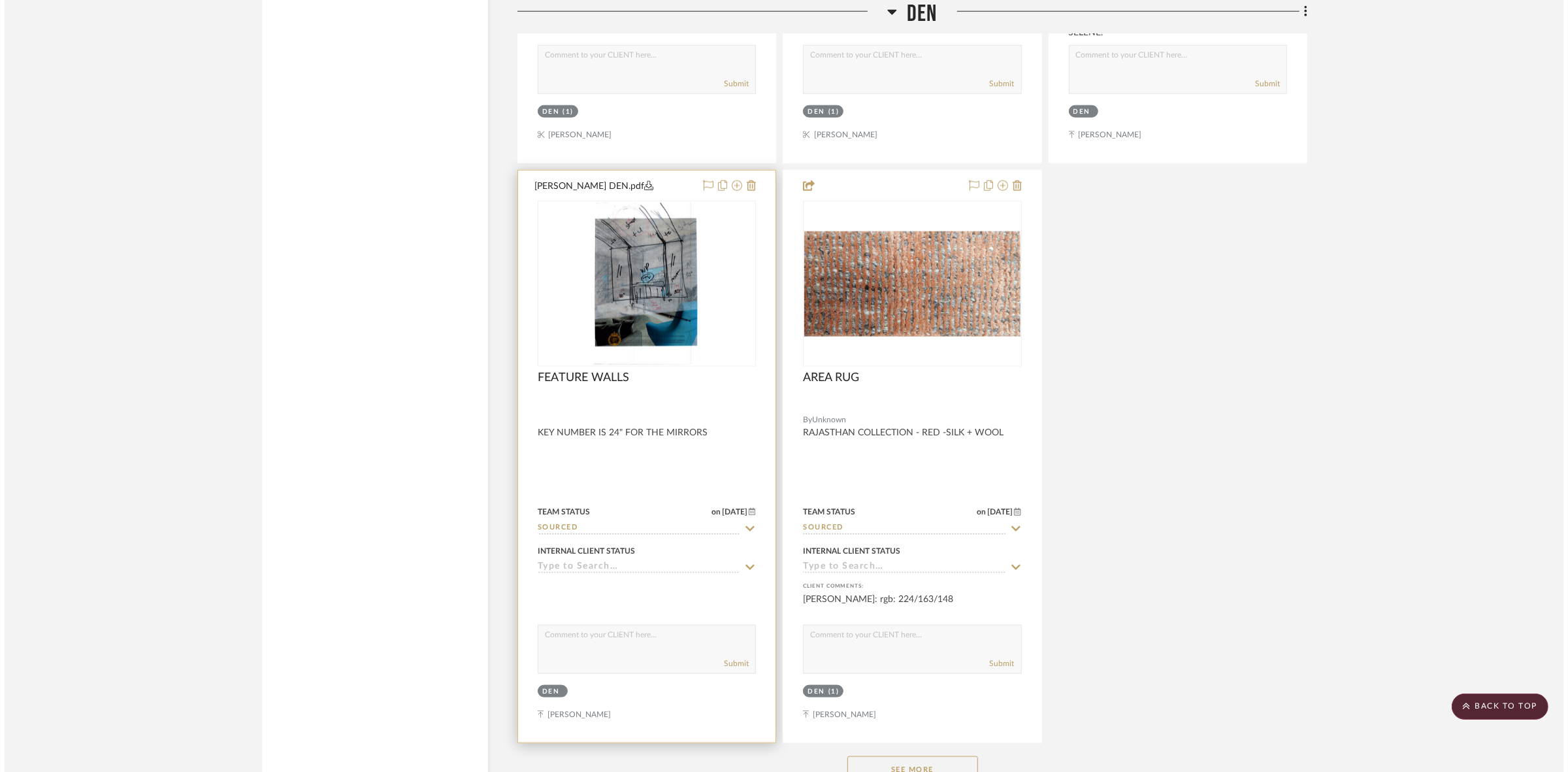
scroll to position [0, 0]
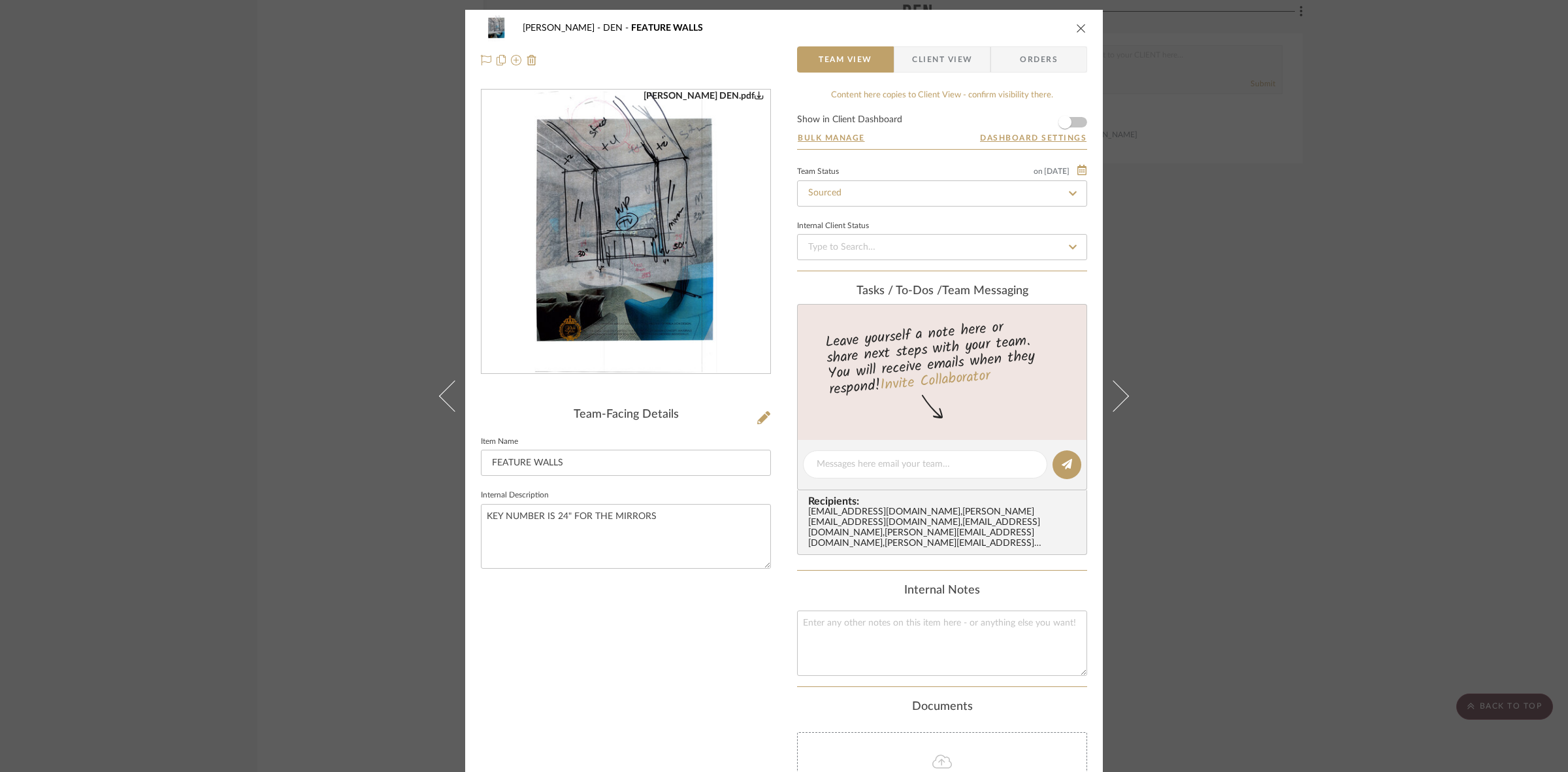
click at [618, 233] on img "0" at bounding box center [626, 232] width 184 height 284
drag, startPoint x: 1338, startPoint y: 383, endPoint x: 1348, endPoint y: 383, distance: 10.0
click at [1348, 383] on div "PERLA SELENE DEN FEATURE WALLS Team View Client View Orders LICHI LEVY DEN.pdf …" at bounding box center [784, 386] width 1568 height 772
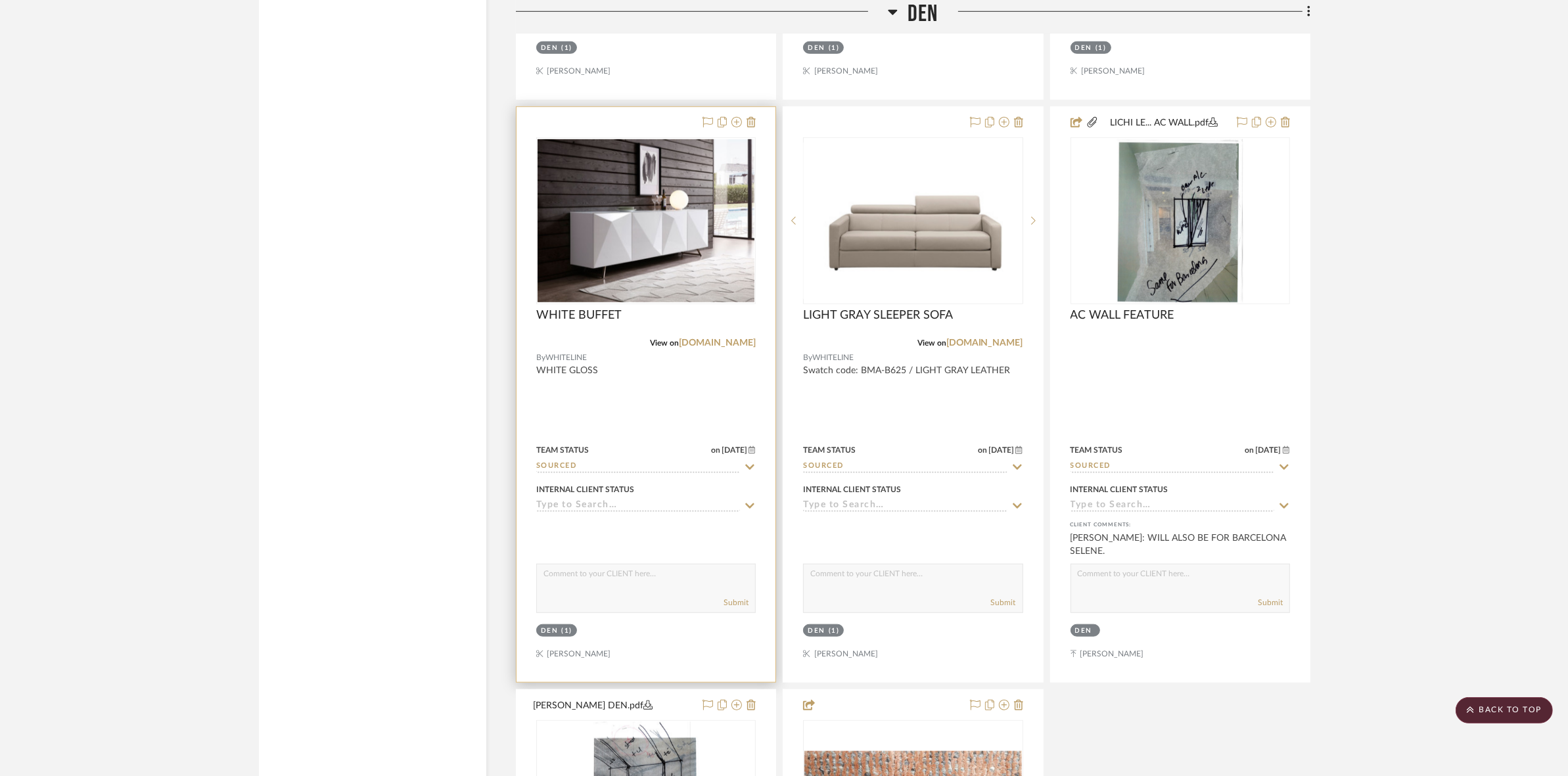
scroll to position [7393, 0]
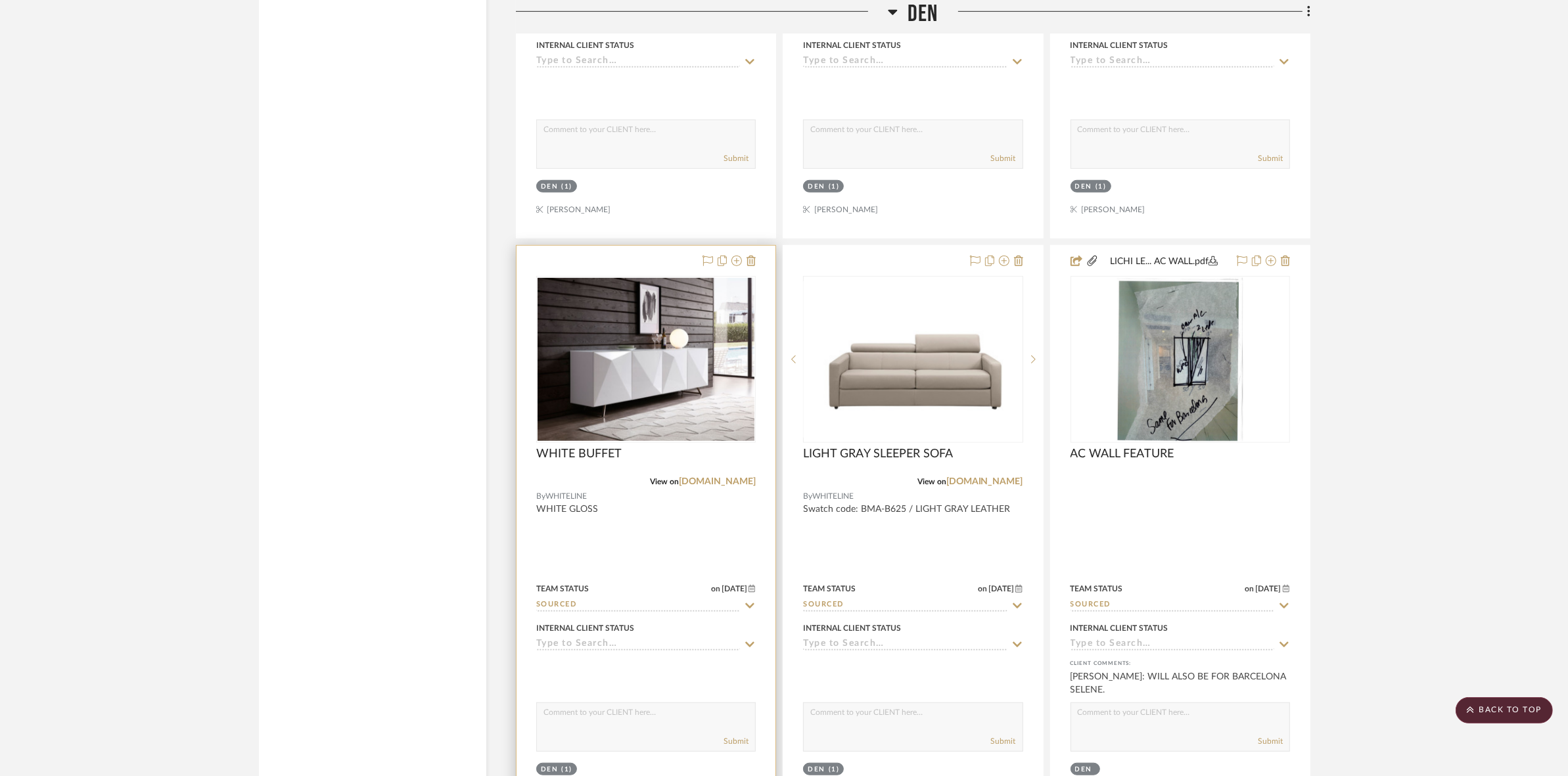
click at [639, 379] on img "0" at bounding box center [646, 359] width 217 height 163
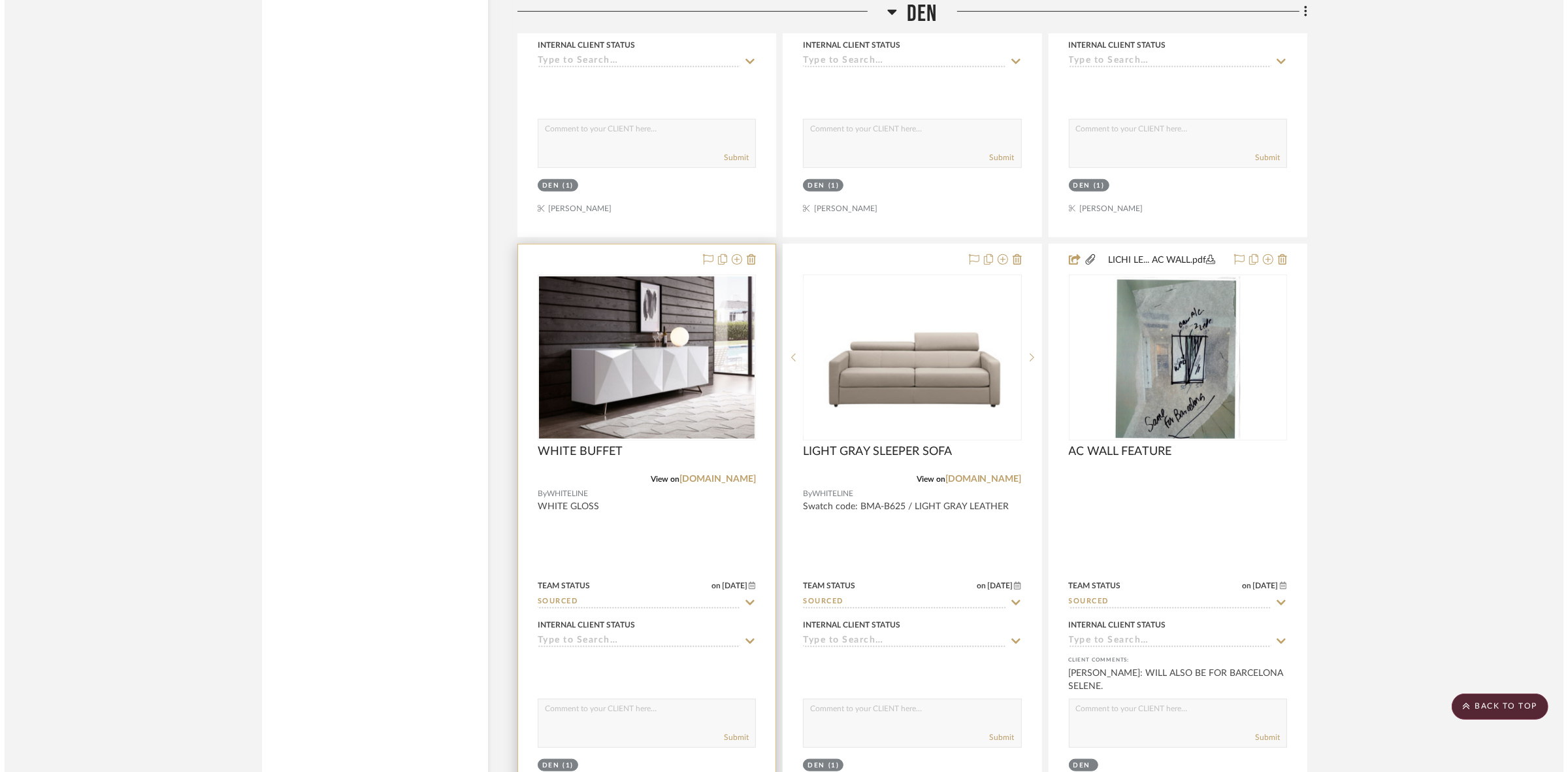
scroll to position [0, 0]
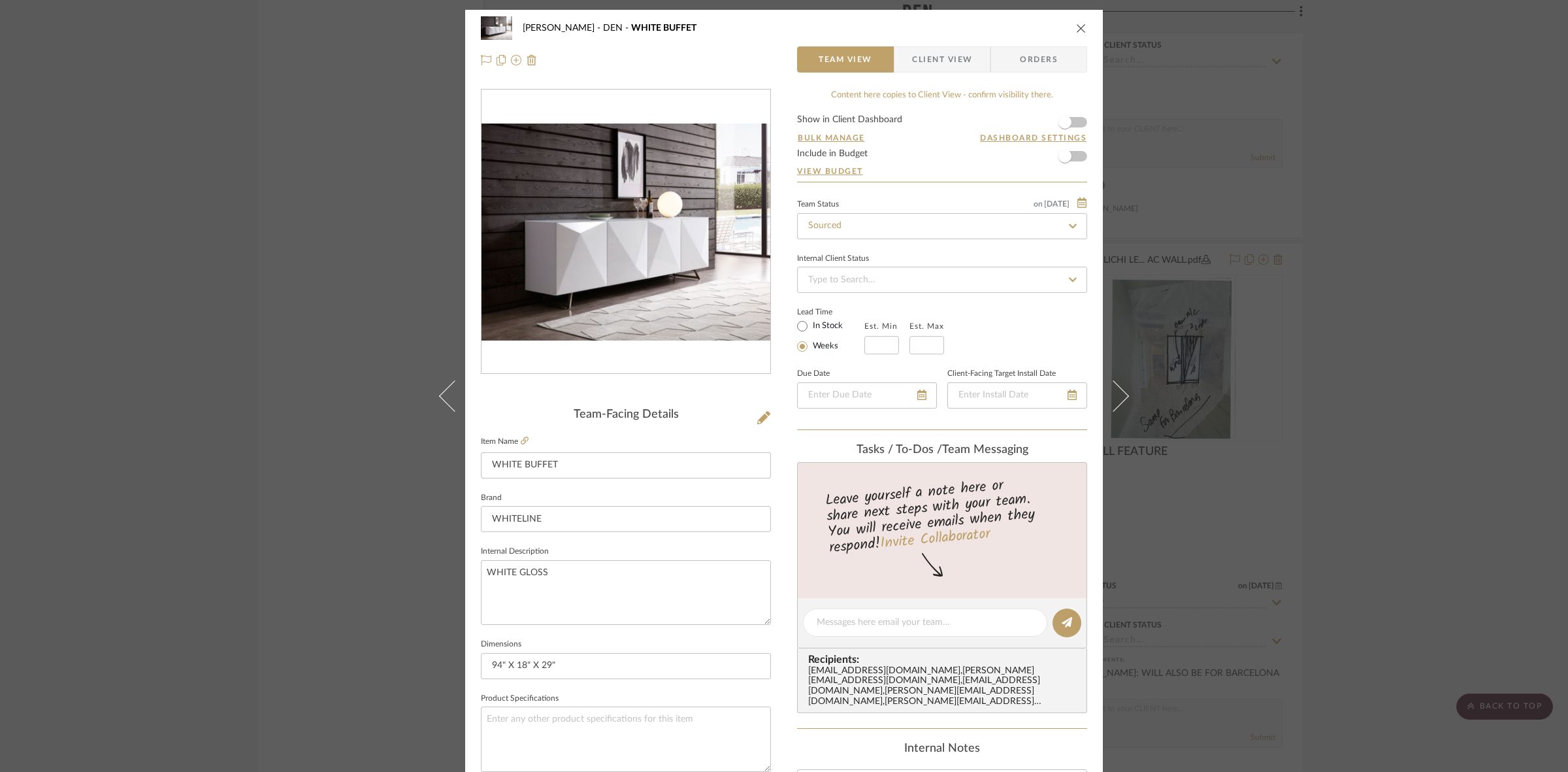
click at [1280, 443] on div "PERLA SELENE DEN WHITE BUFFET Team View Client View Orders Team-Facing Details …" at bounding box center [784, 386] width 1568 height 772
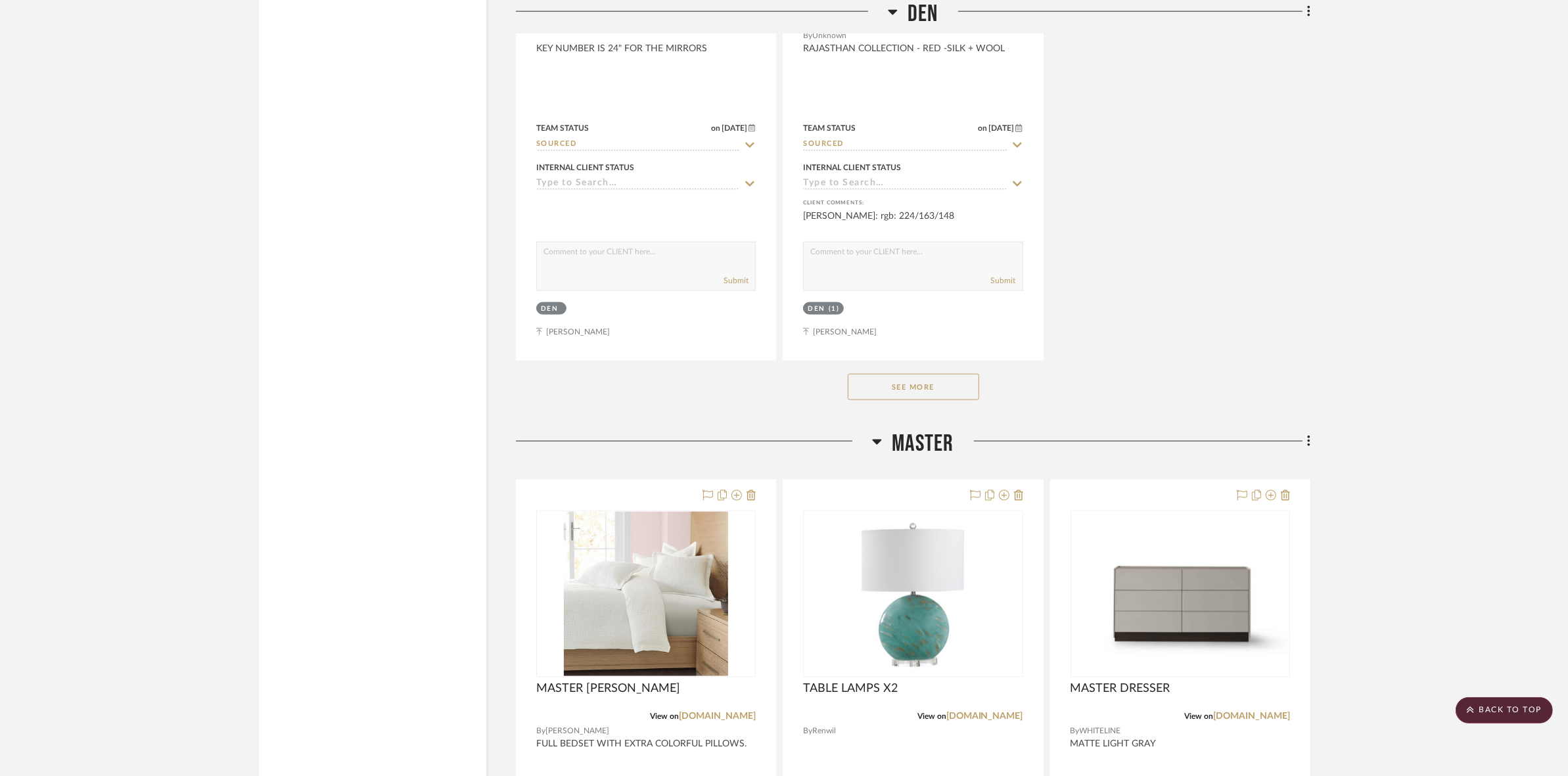
scroll to position [8392, 0]
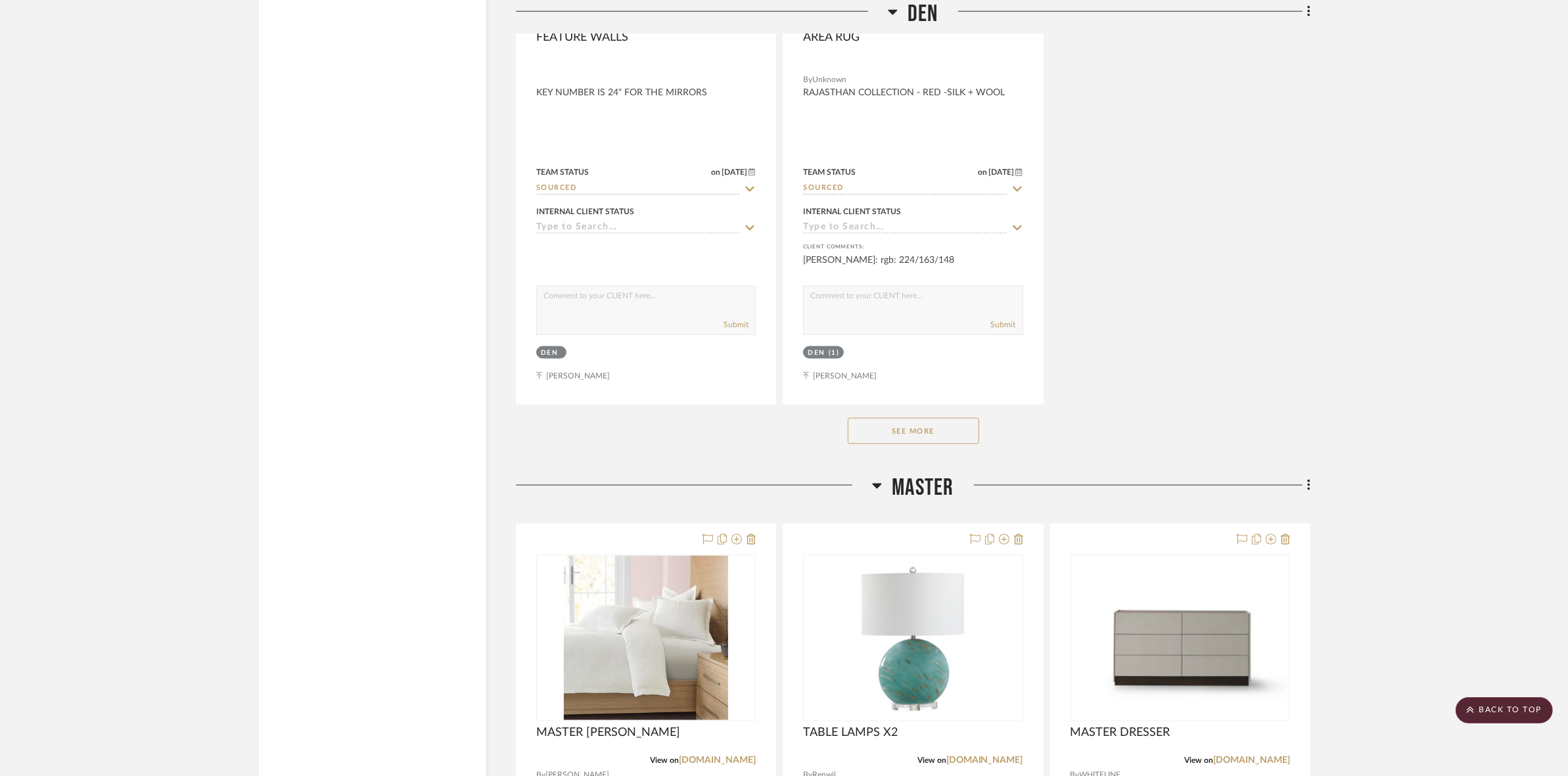
click at [898, 429] on button "See More" at bounding box center [914, 431] width 132 height 26
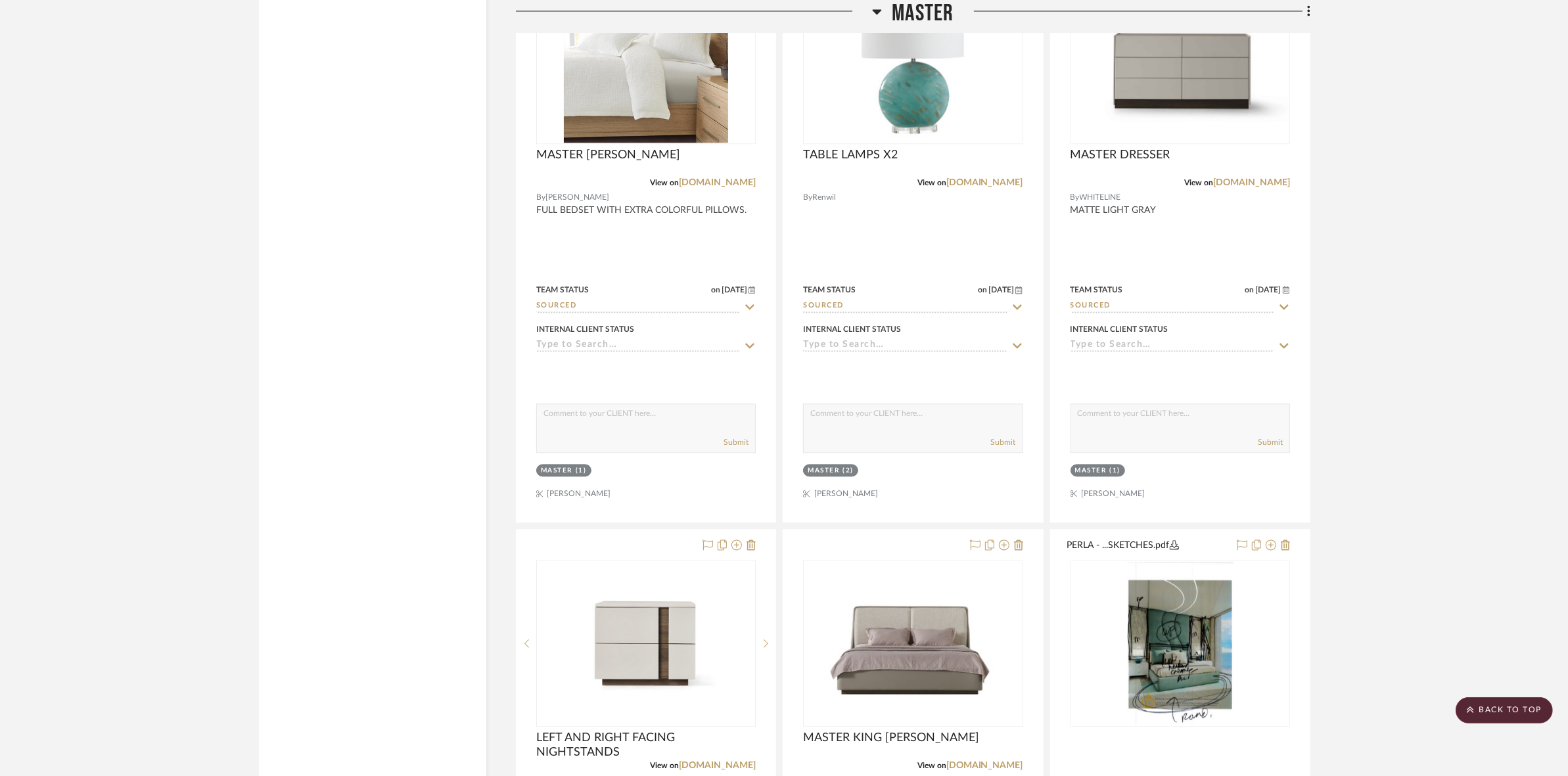
scroll to position [9592, 0]
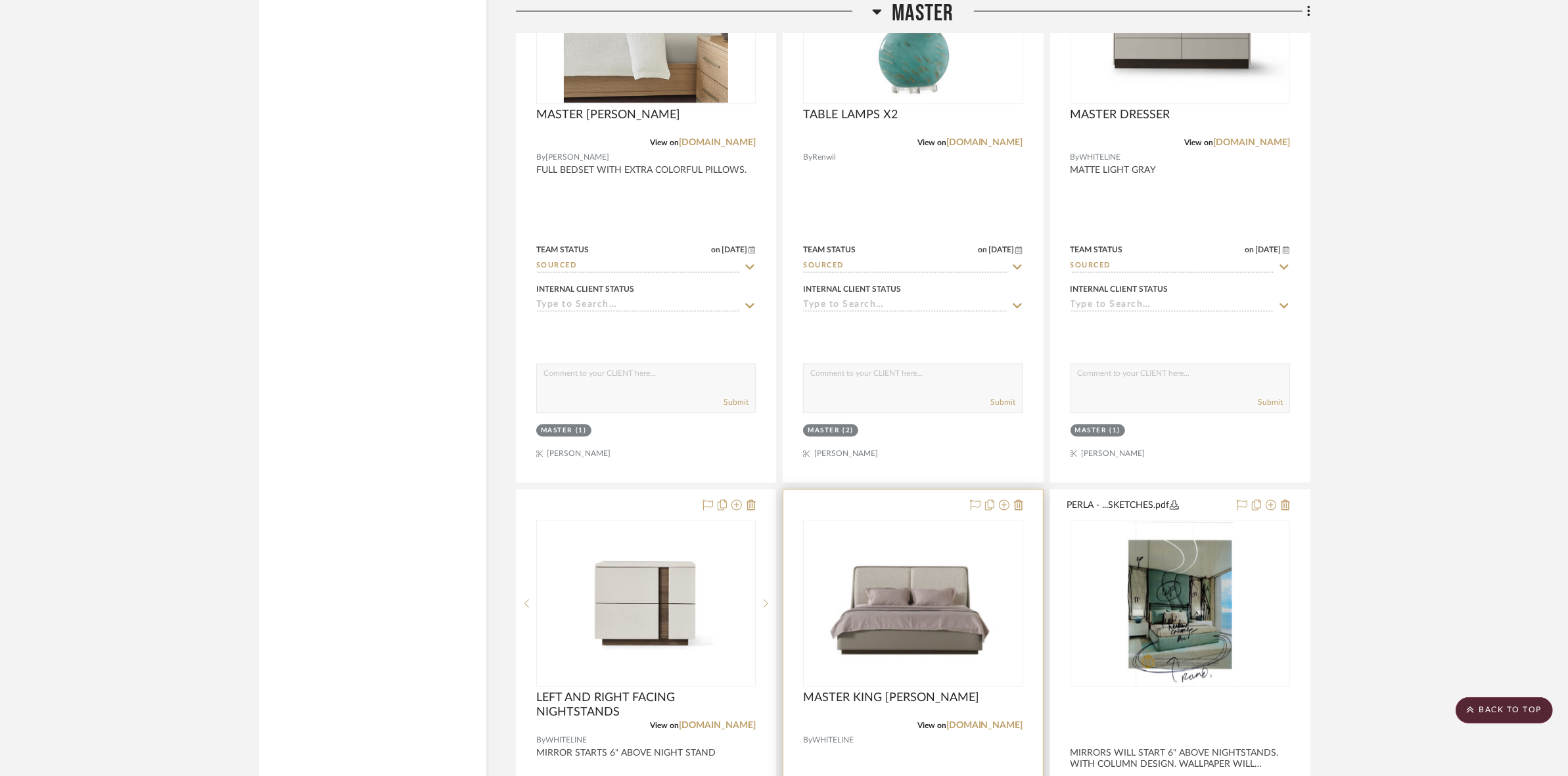
click at [929, 594] on img "0" at bounding box center [913, 604] width 217 height 157
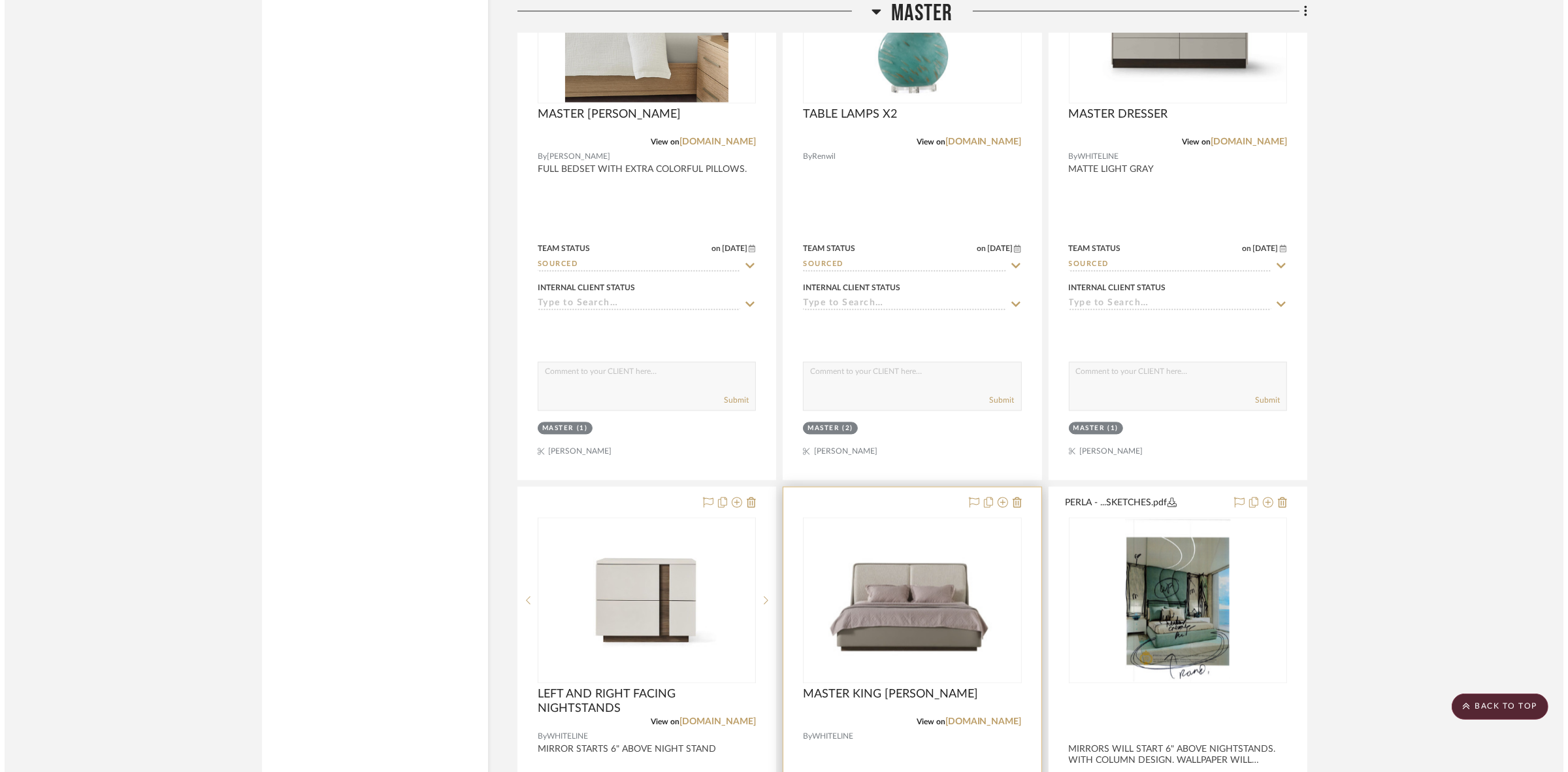
scroll to position [0, 0]
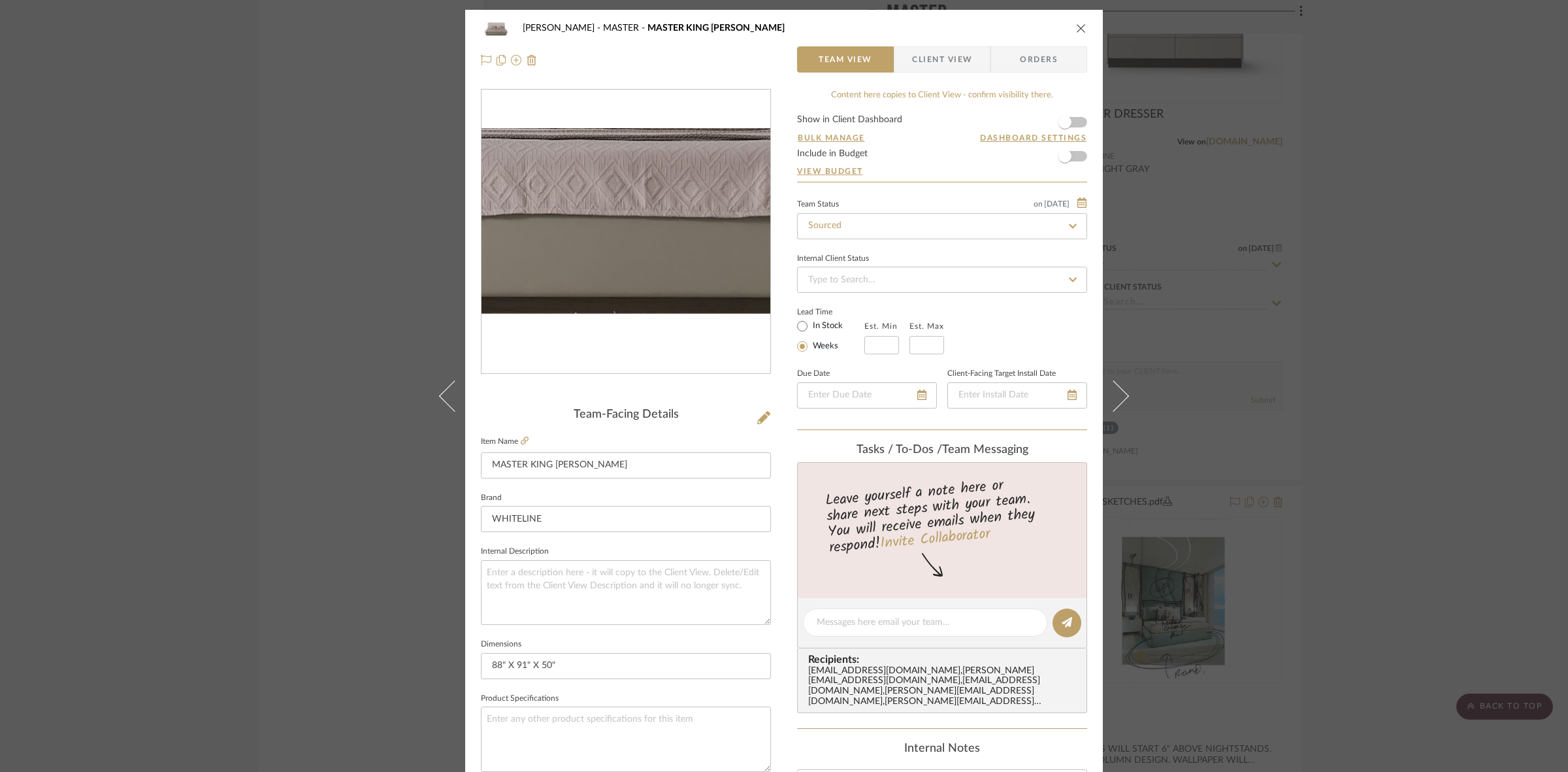
click at [613, 273] on img "0" at bounding box center [626, 232] width 289 height 208
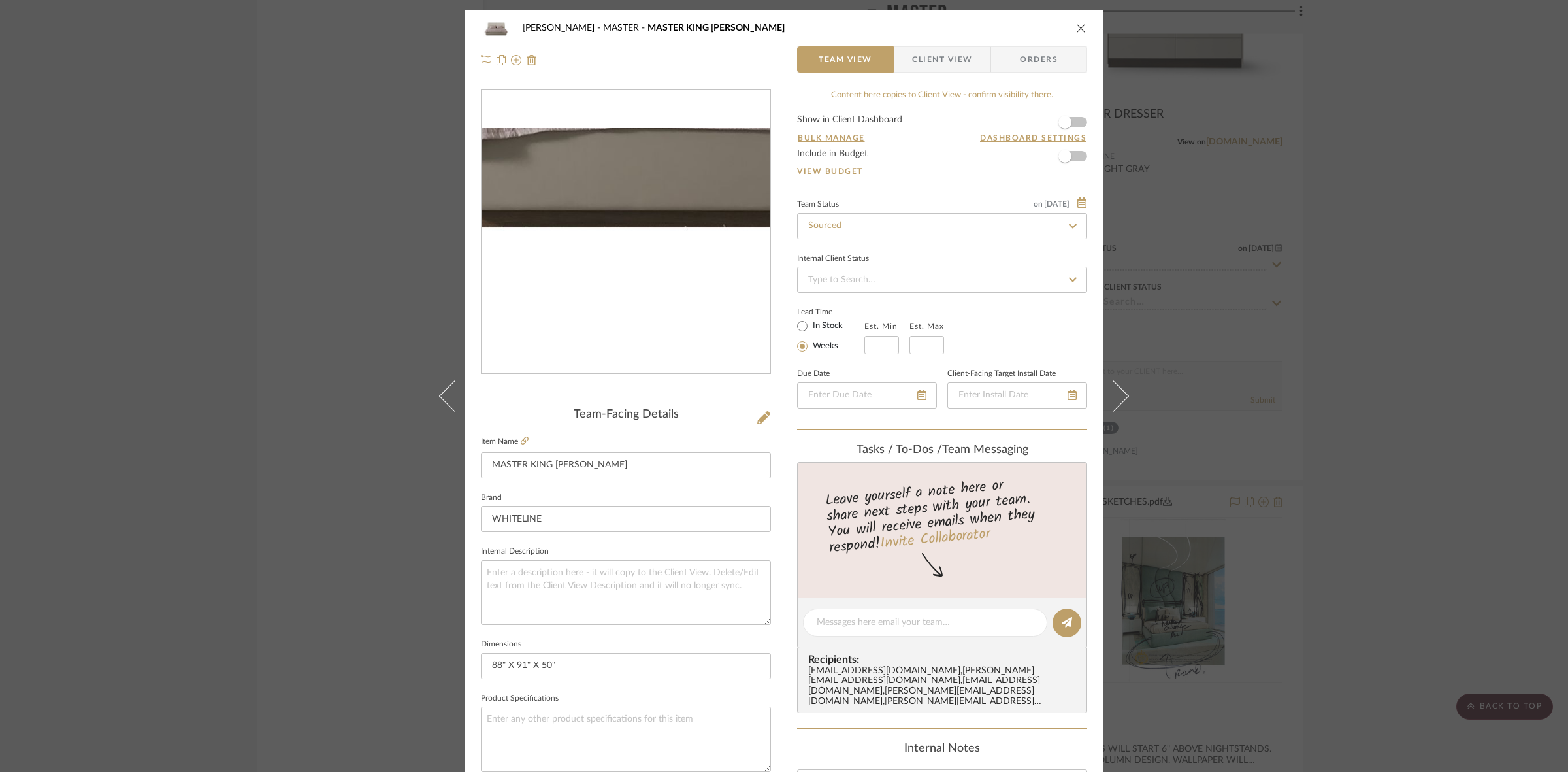
click at [577, 301] on img "0" at bounding box center [626, 232] width 289 height 208
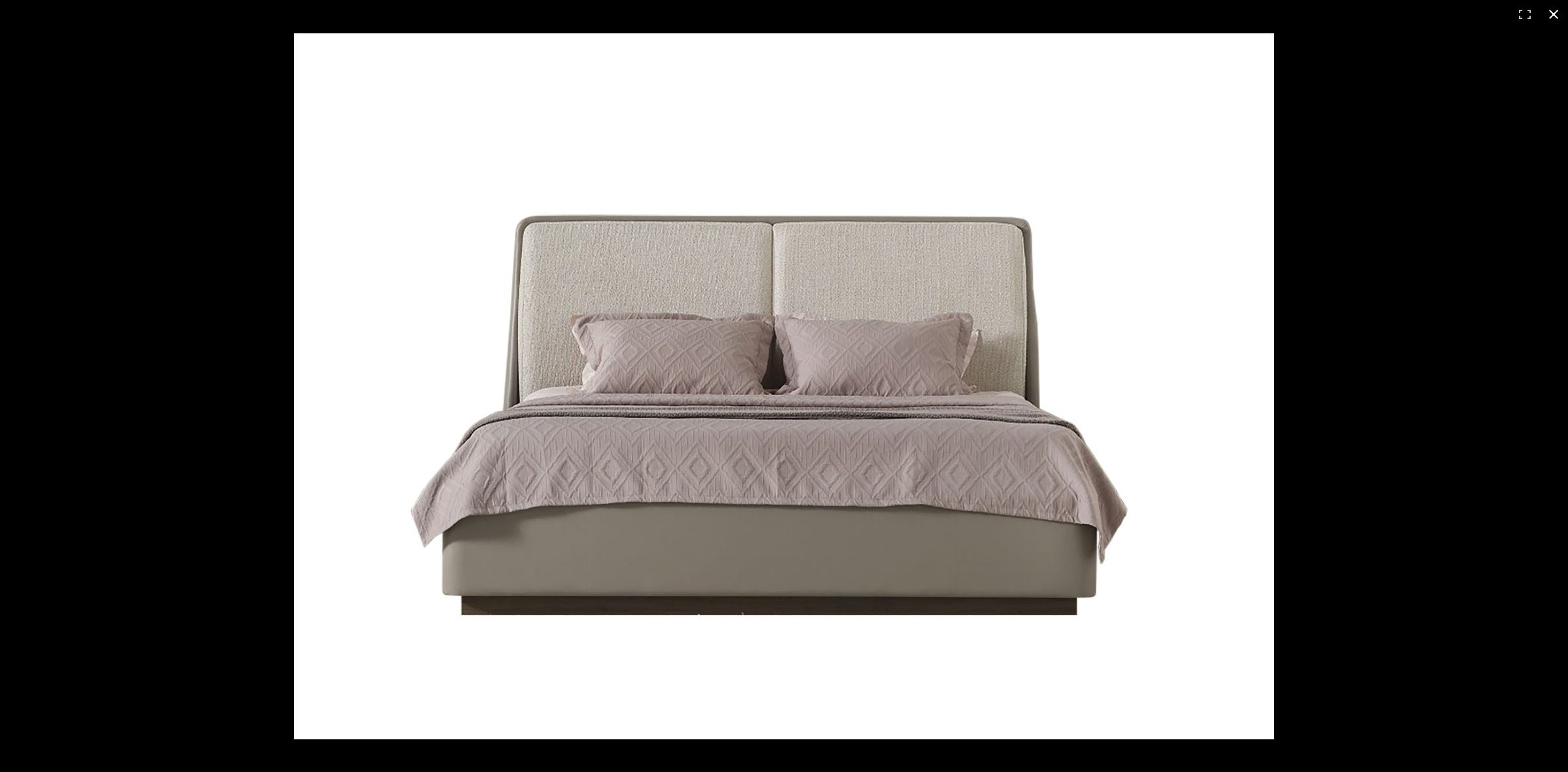
click at [124, 140] on div at bounding box center [784, 386] width 1568 height 772
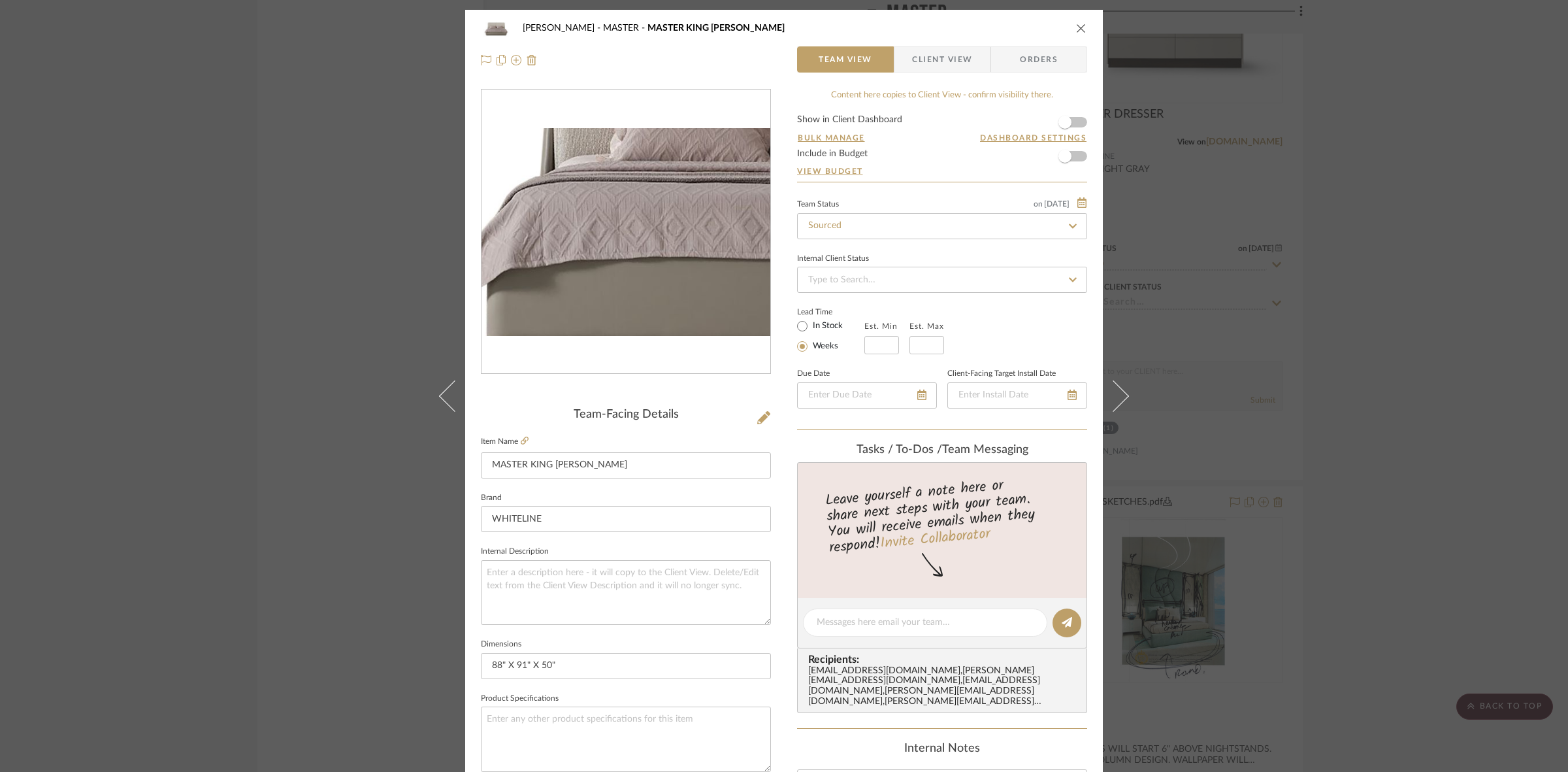
click at [567, 258] on img "0" at bounding box center [626, 232] width 289 height 208
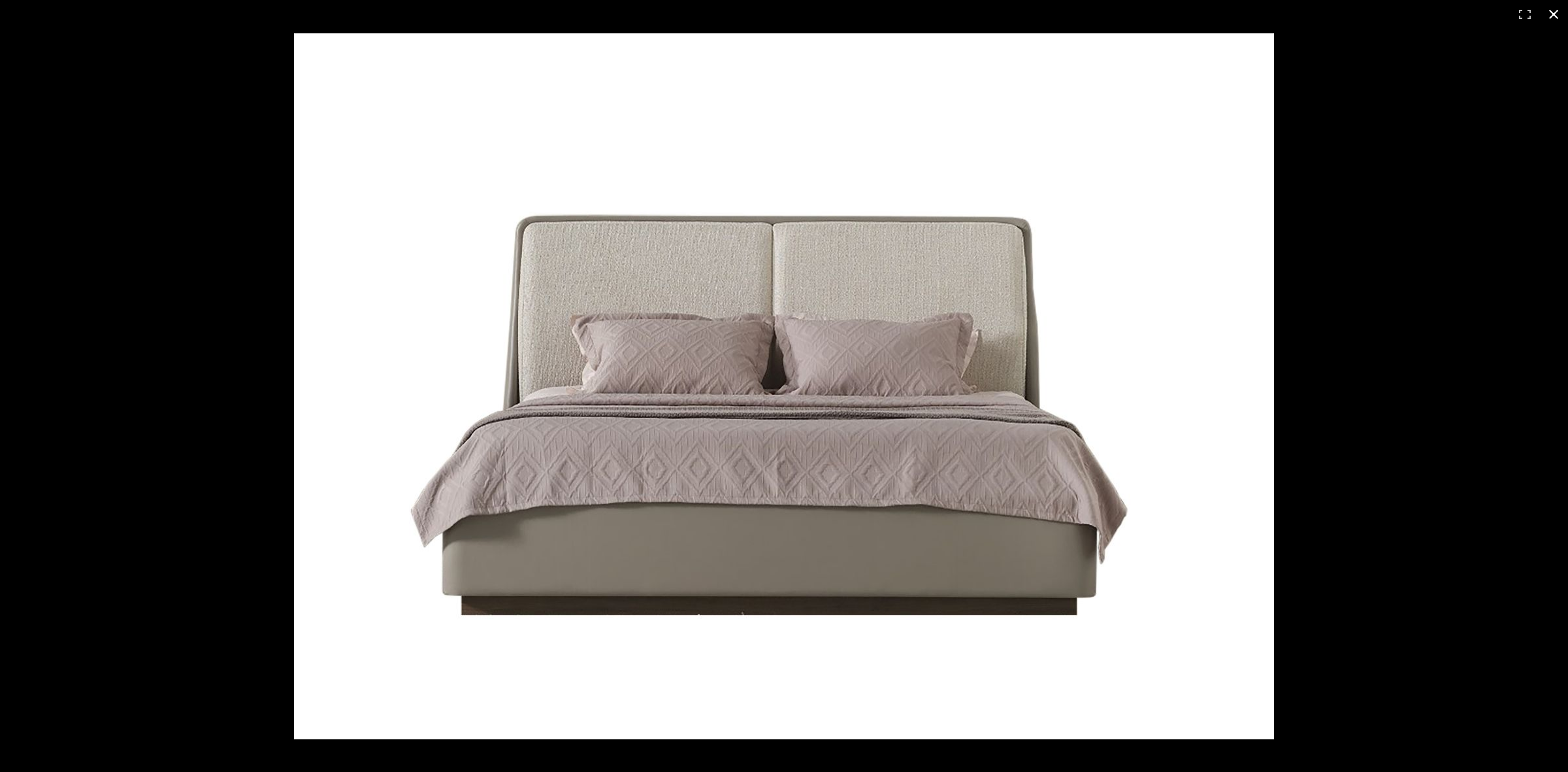
click at [128, 136] on div at bounding box center [784, 386] width 1568 height 772
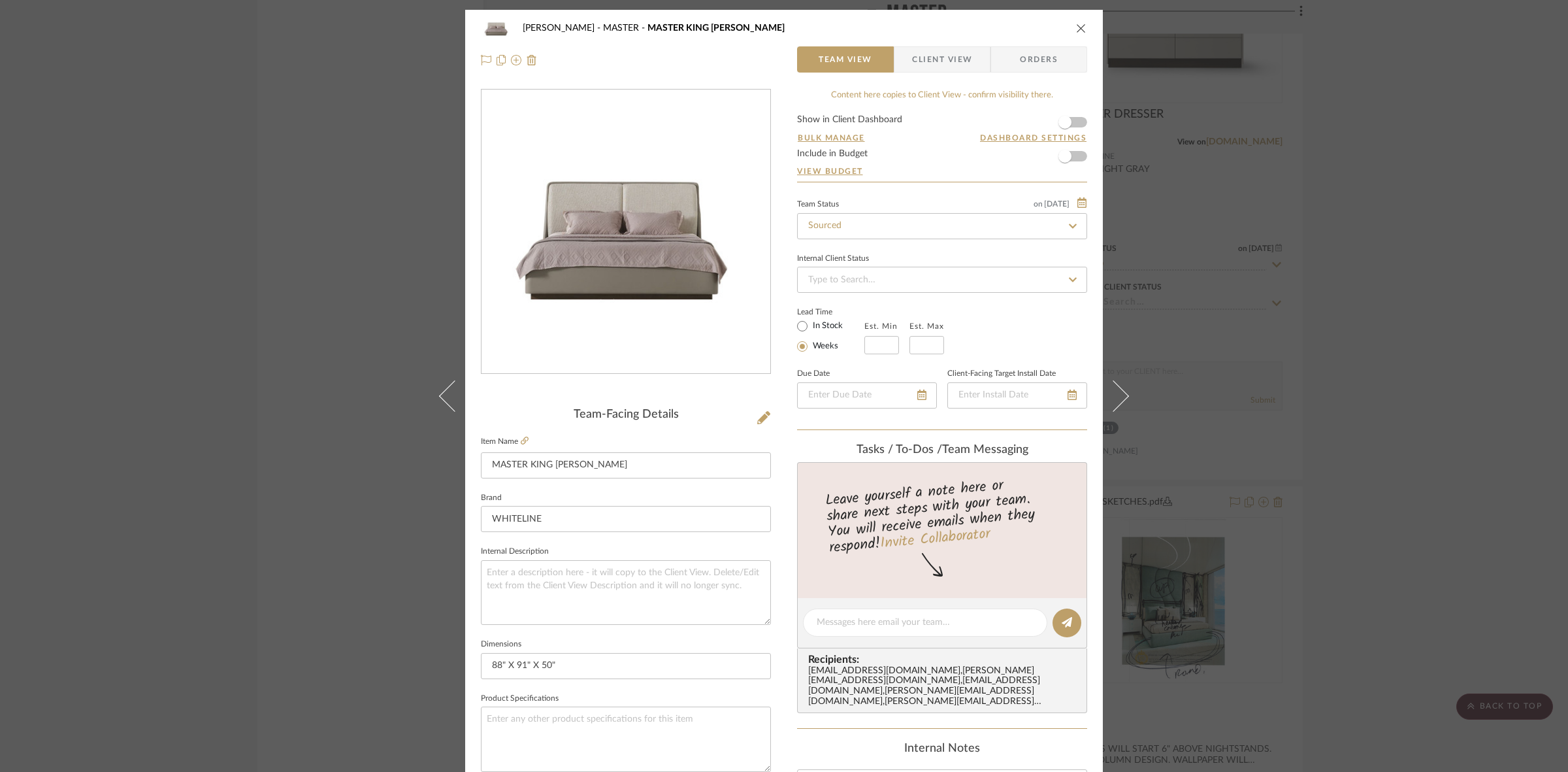
click at [314, 331] on div "PERLA SELENE MASTER MASTER KING BED Team View Client View Orders Team-Facing De…" at bounding box center [784, 386] width 1568 height 772
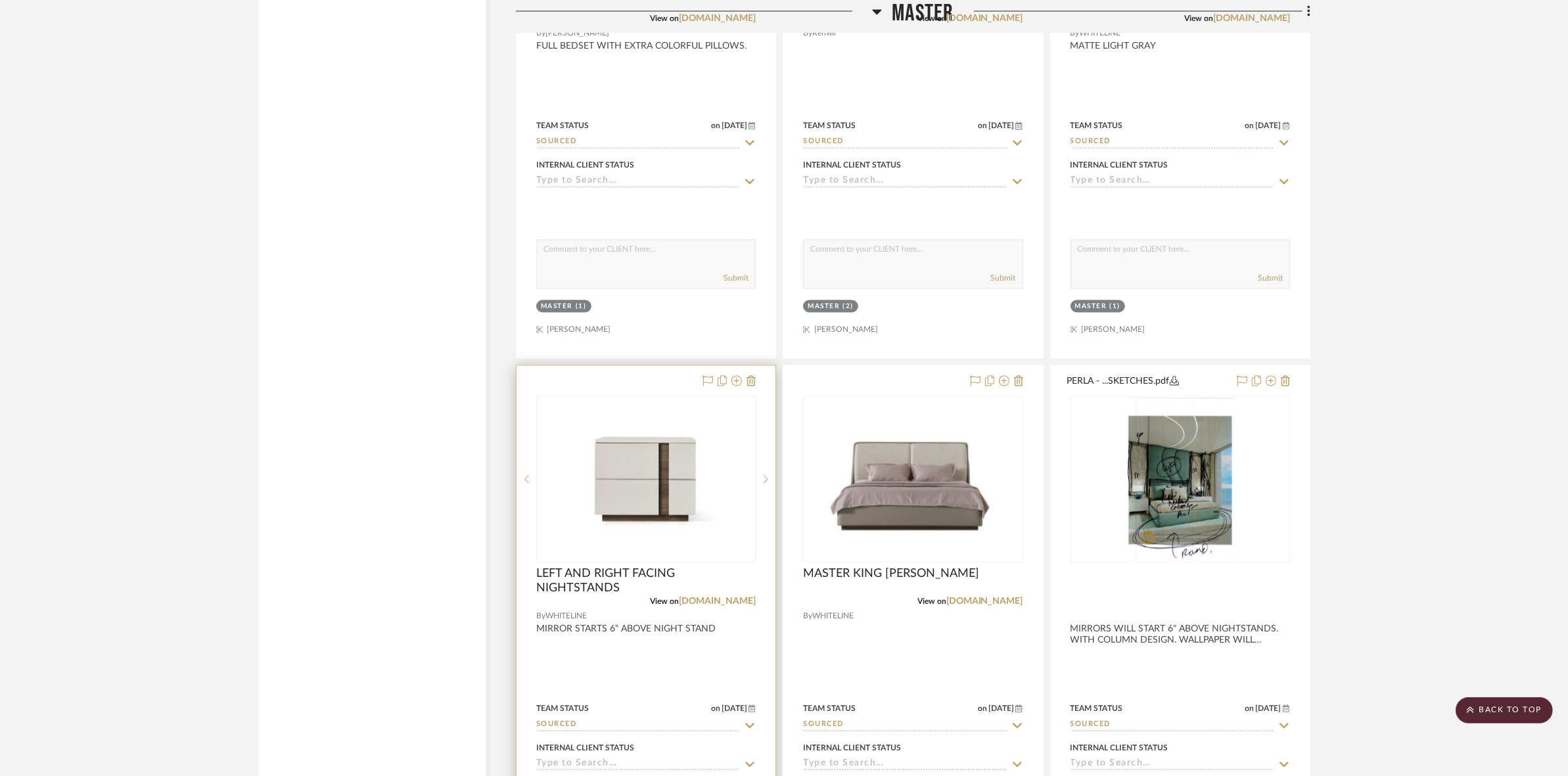
scroll to position [9675, 0]
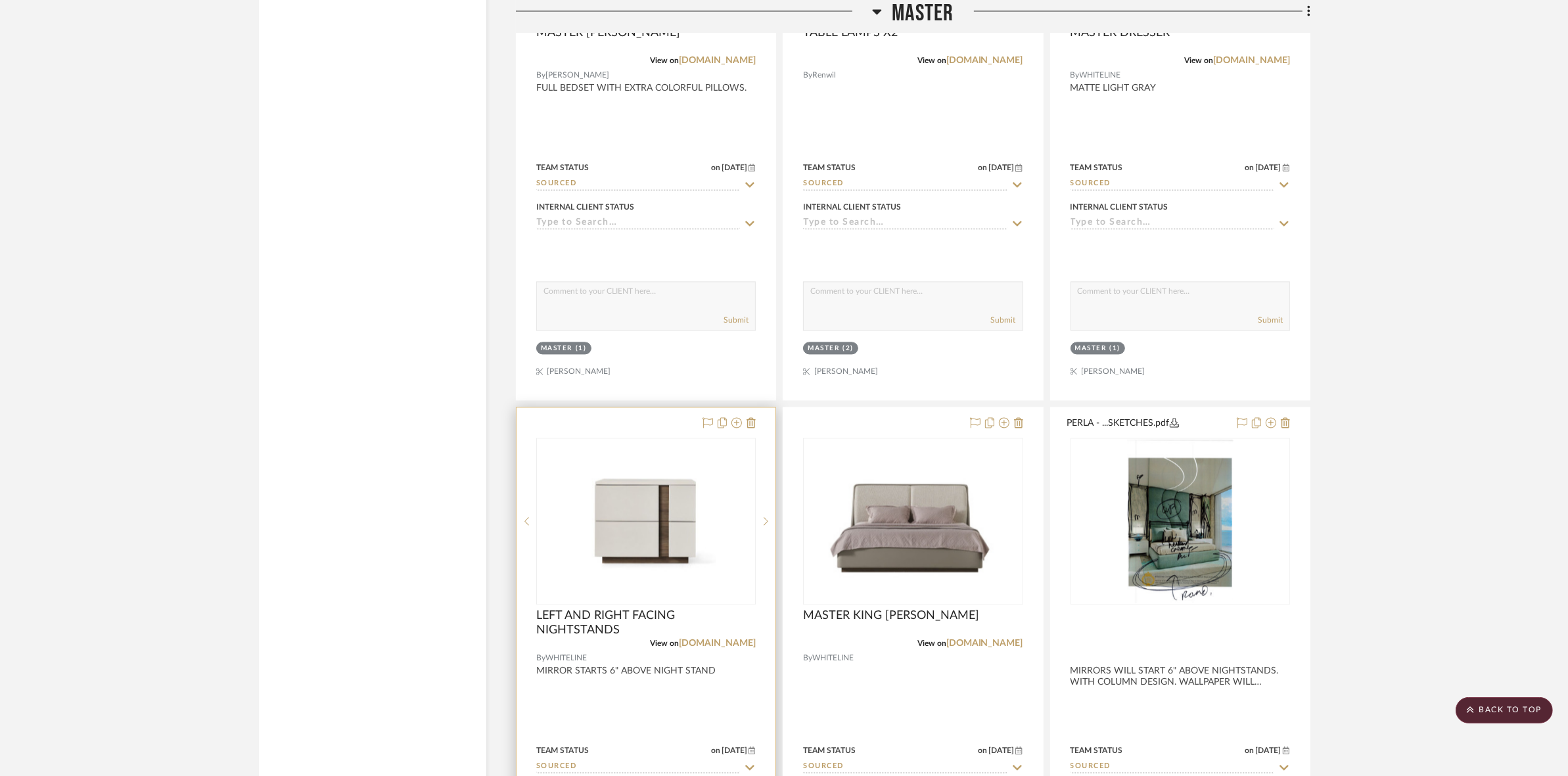
click at [677, 421] on div at bounding box center [645, 695] width 259 height 575
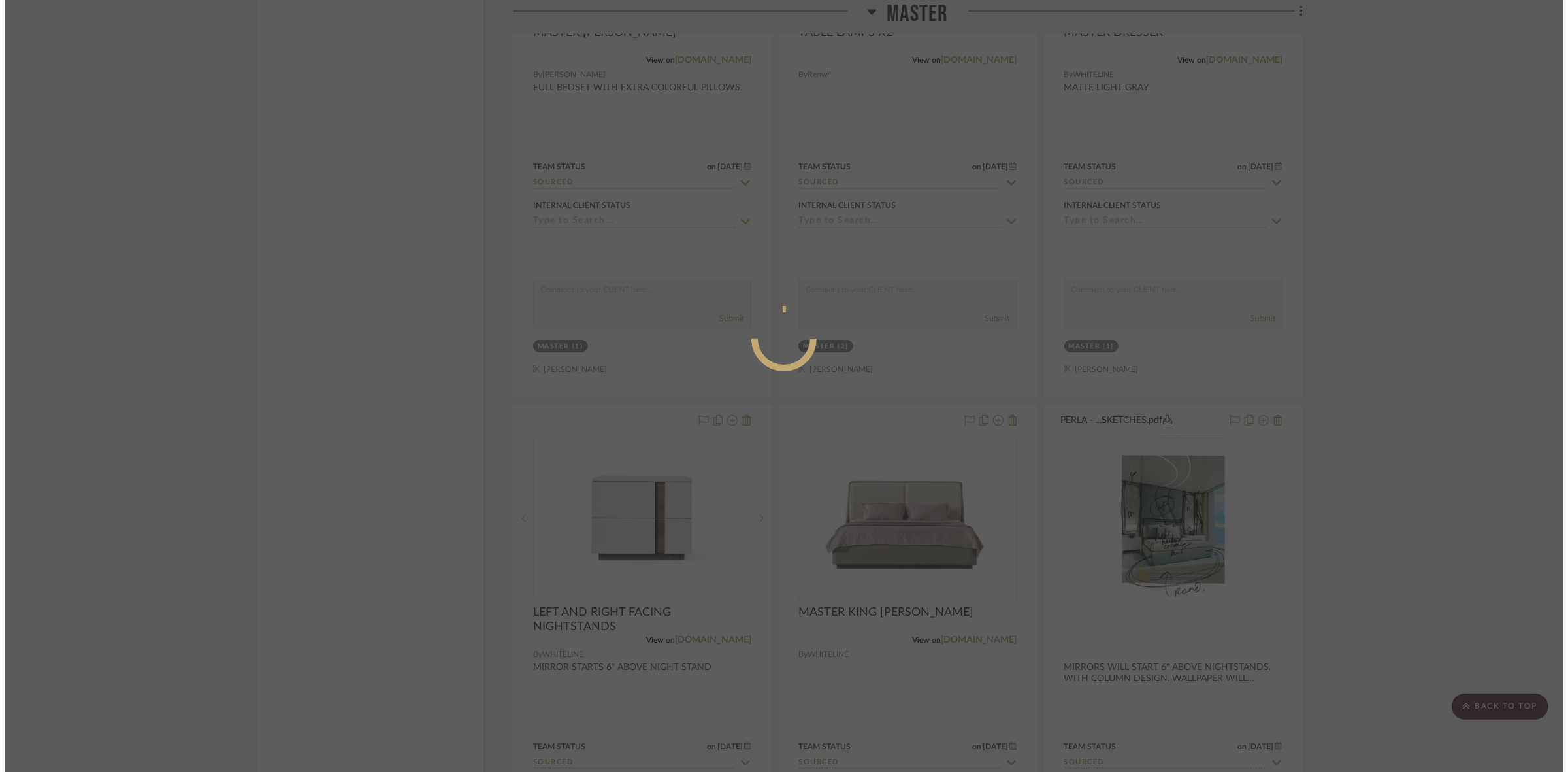
scroll to position [0, 0]
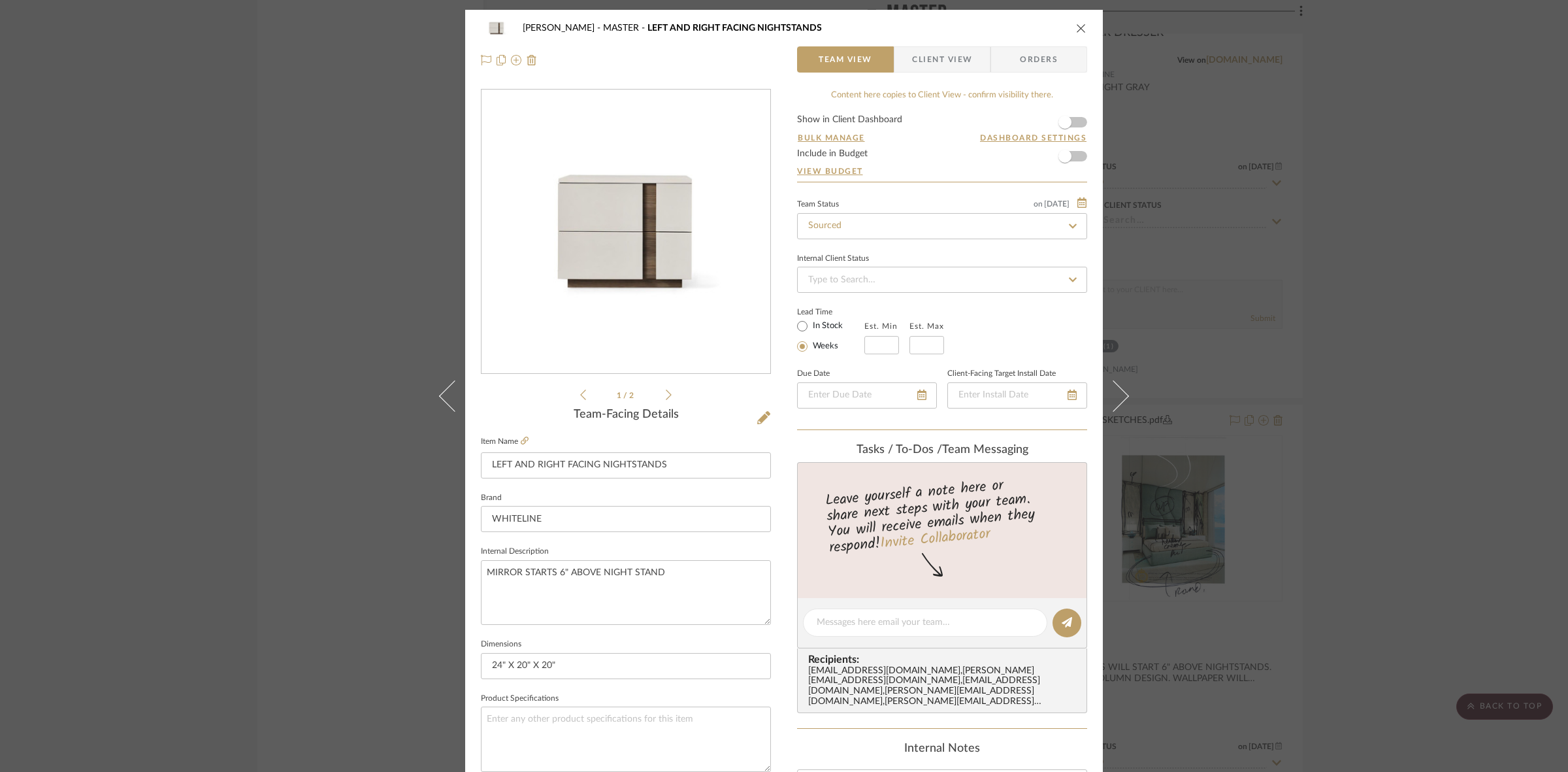
click at [666, 396] on icon at bounding box center [668, 395] width 6 height 11
click at [278, 317] on div "PERLA SELENE MASTER LEFT AND RIGHT FACING NIGHTSTANDS Team View Client View Ord…" at bounding box center [784, 386] width 1568 height 772
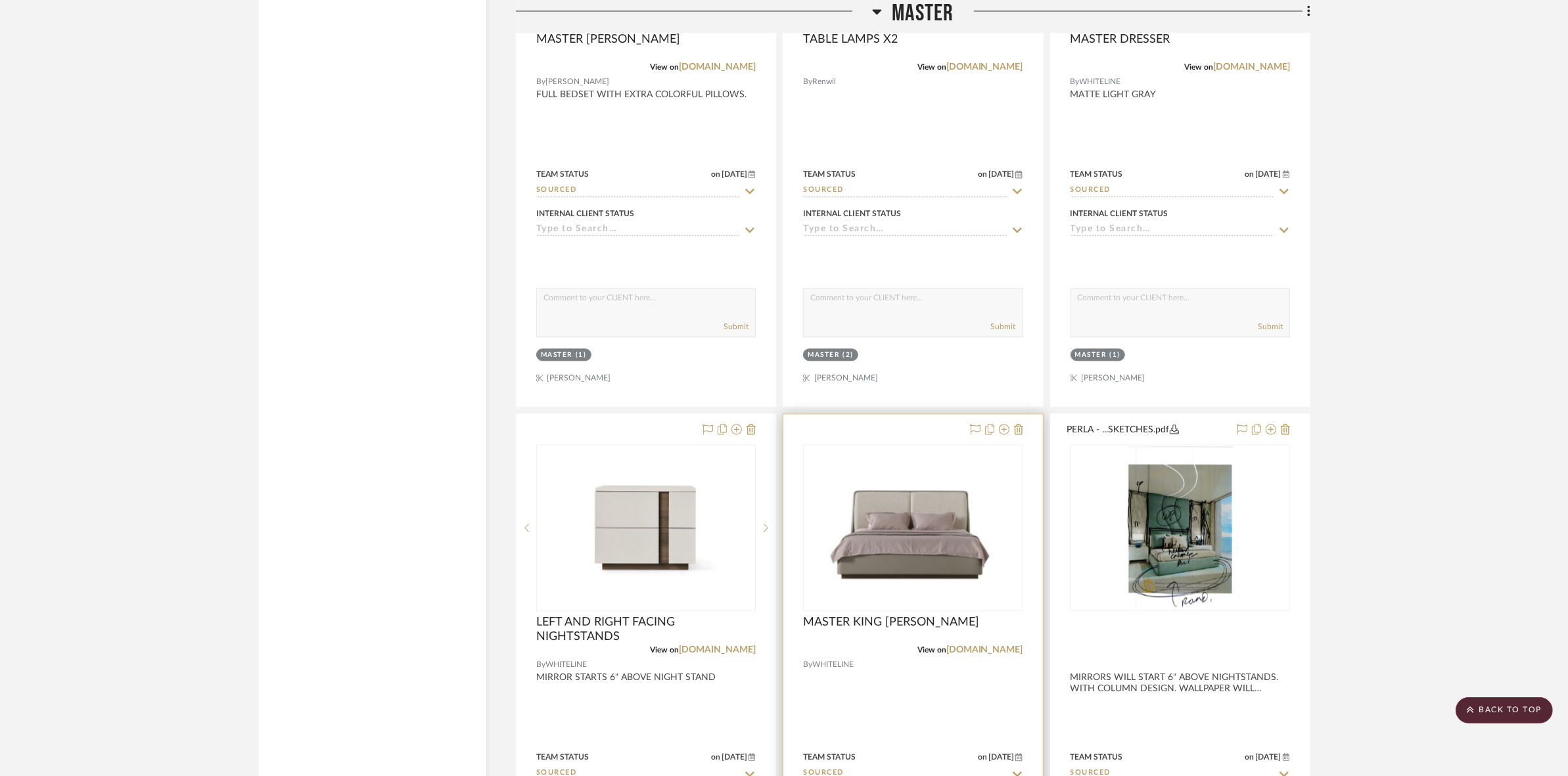
scroll to position [9675, 0]
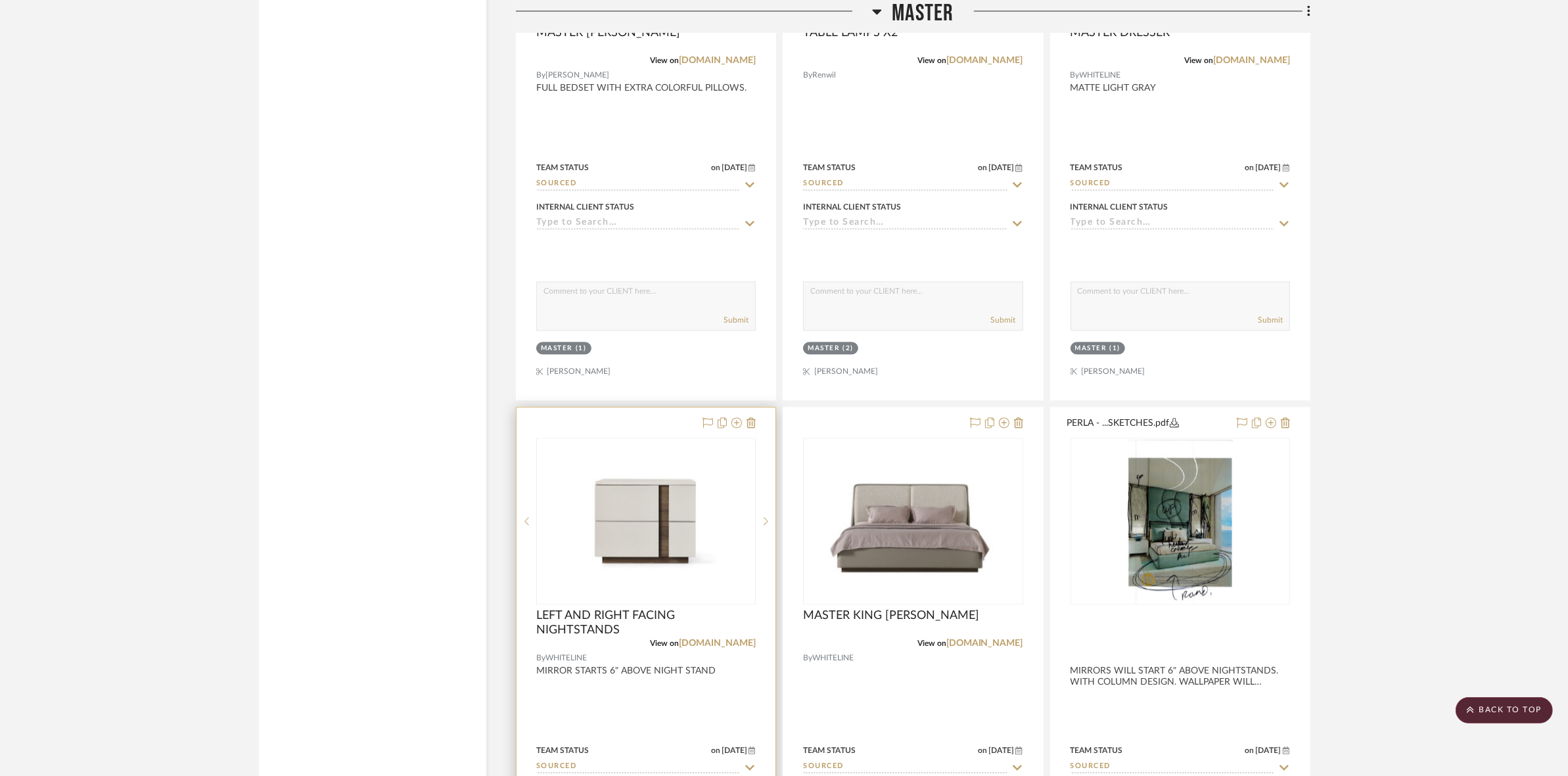
click at [630, 540] on img "0" at bounding box center [646, 521] width 217 height 157
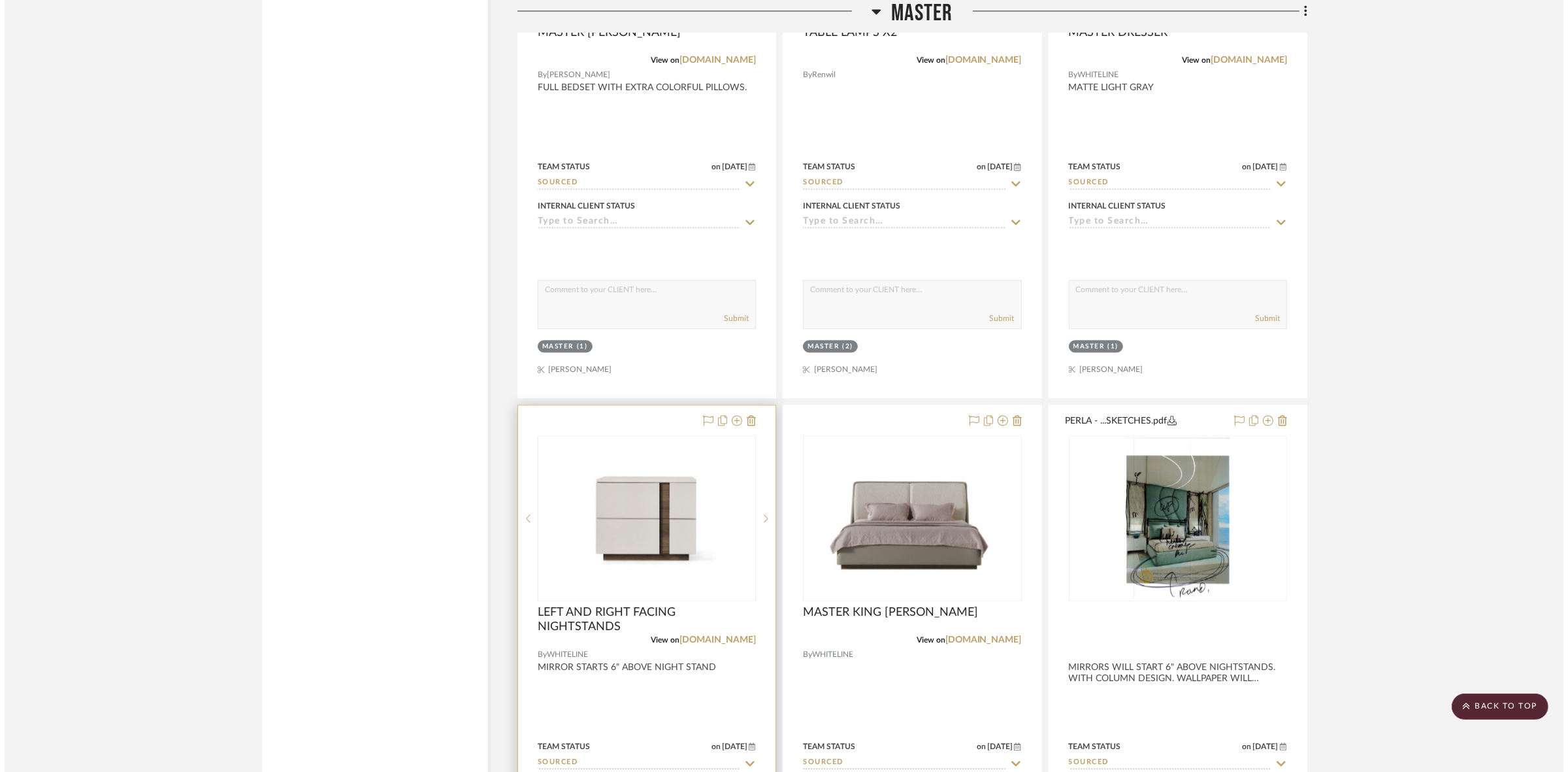
scroll to position [0, 0]
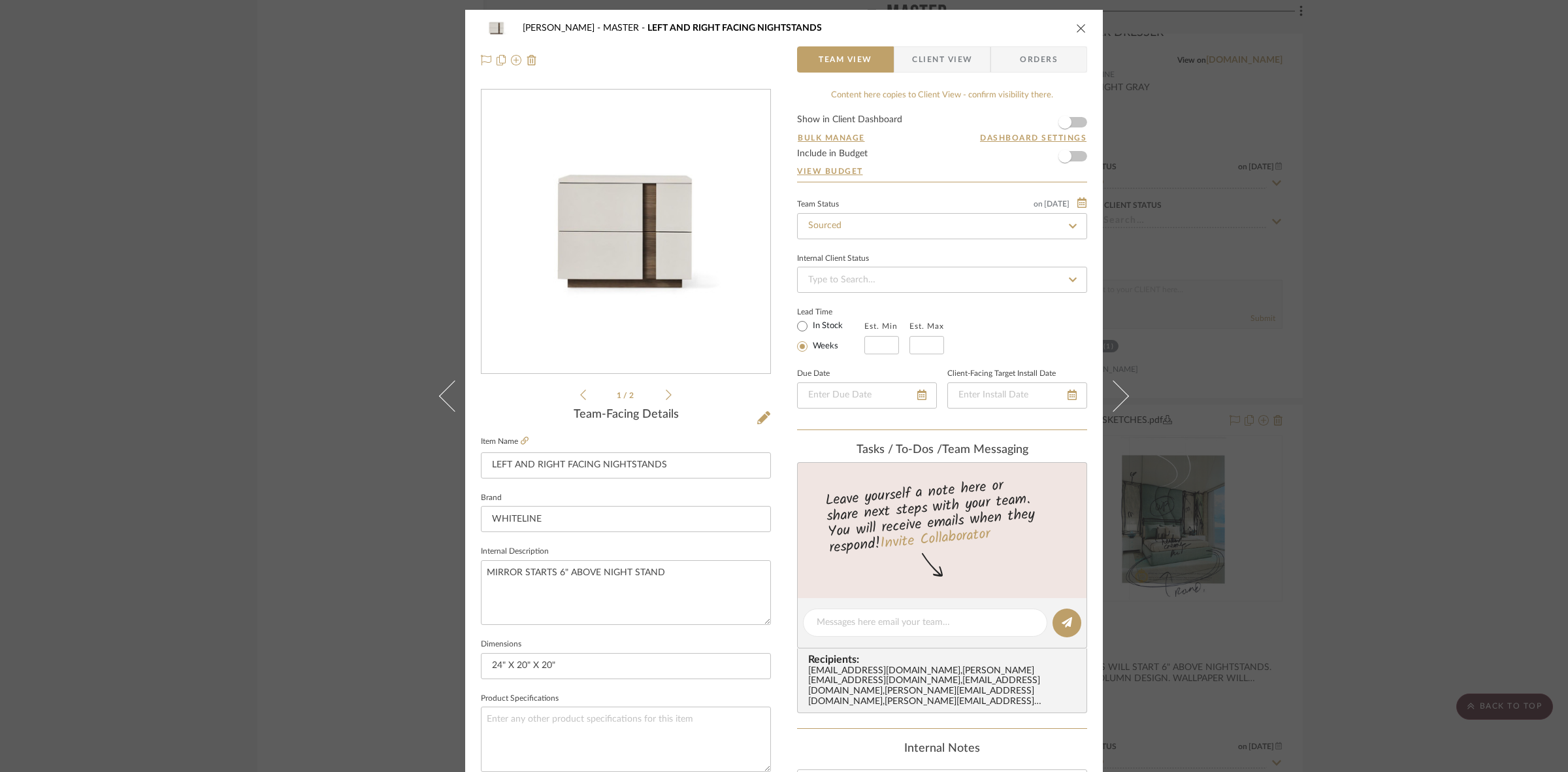
click at [346, 266] on div "PERLA SELENE MASTER LEFT AND RIGHT FACING NIGHTSTANDS Team View Client View Ord…" at bounding box center [784, 386] width 1568 height 772
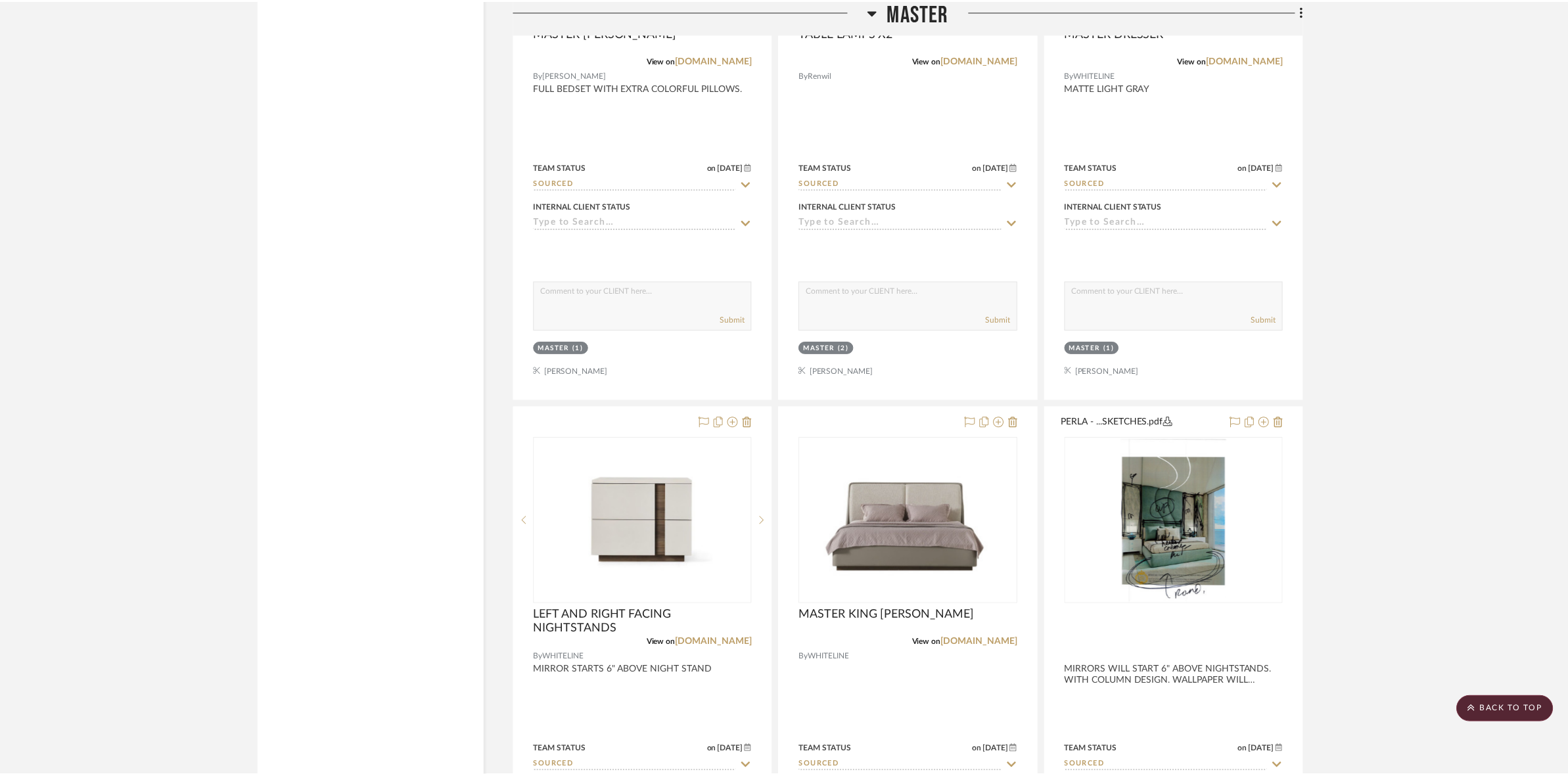
scroll to position [9675, 0]
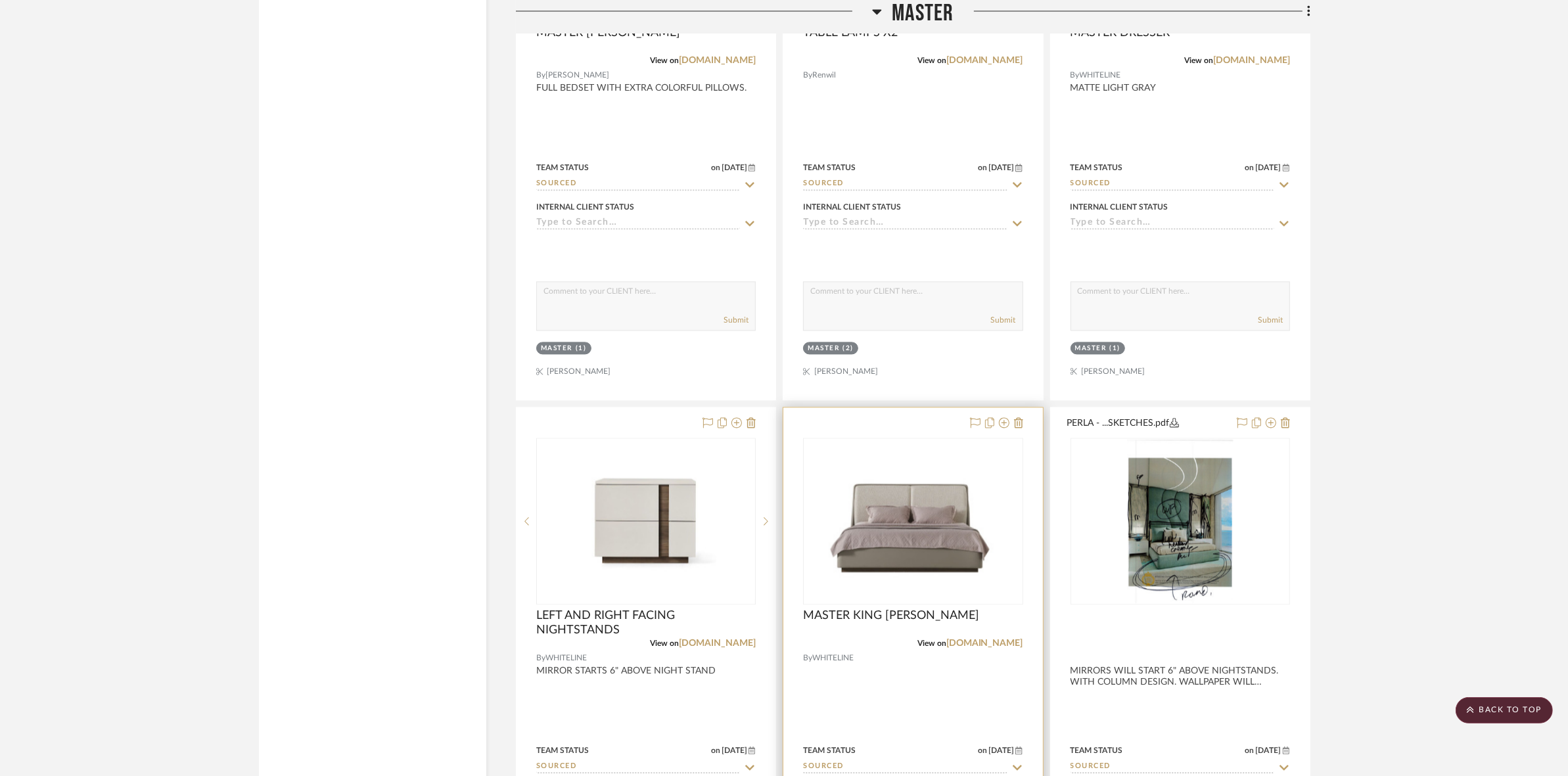
click at [946, 555] on img "0" at bounding box center [913, 521] width 217 height 157
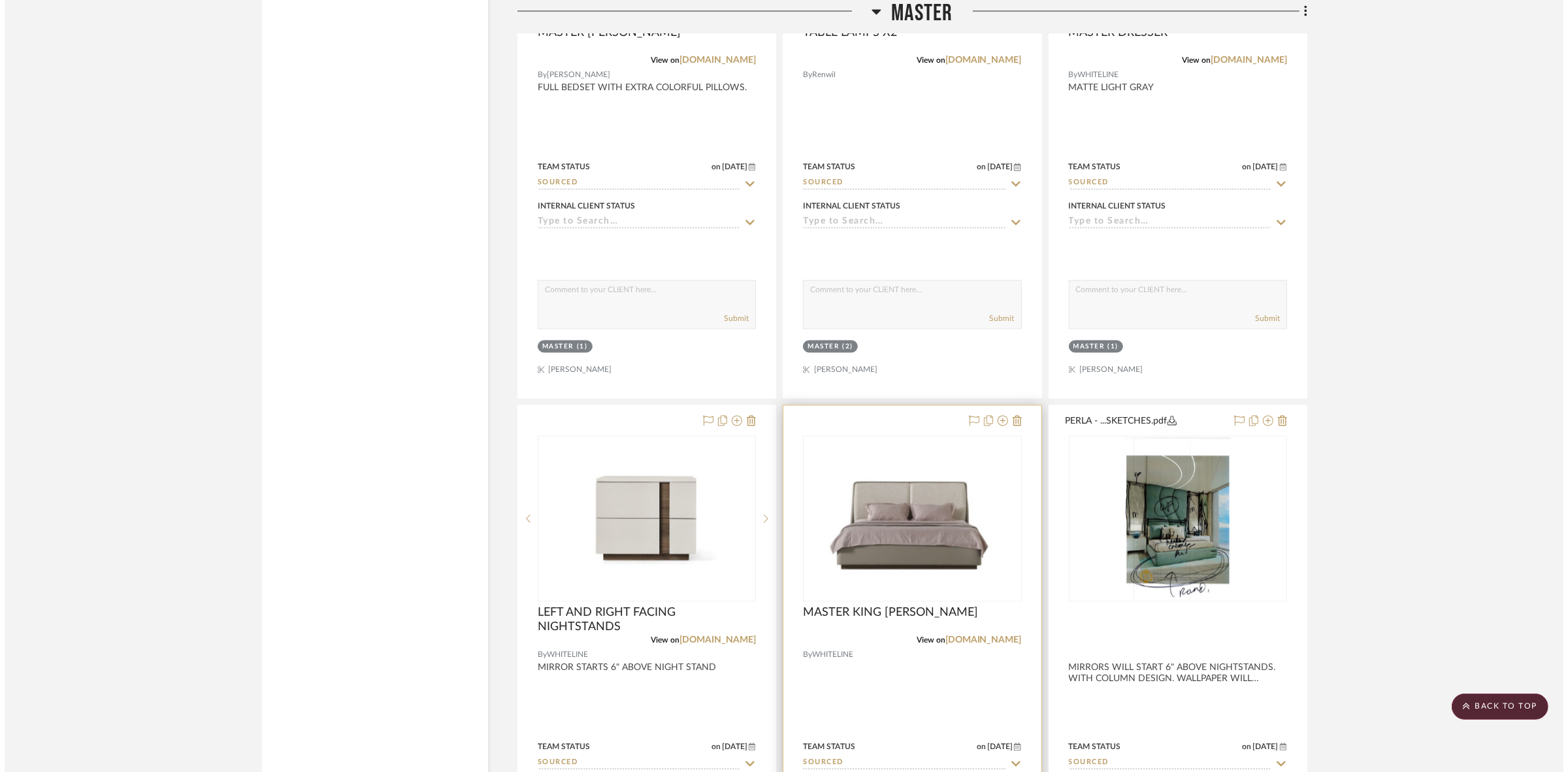
scroll to position [0, 0]
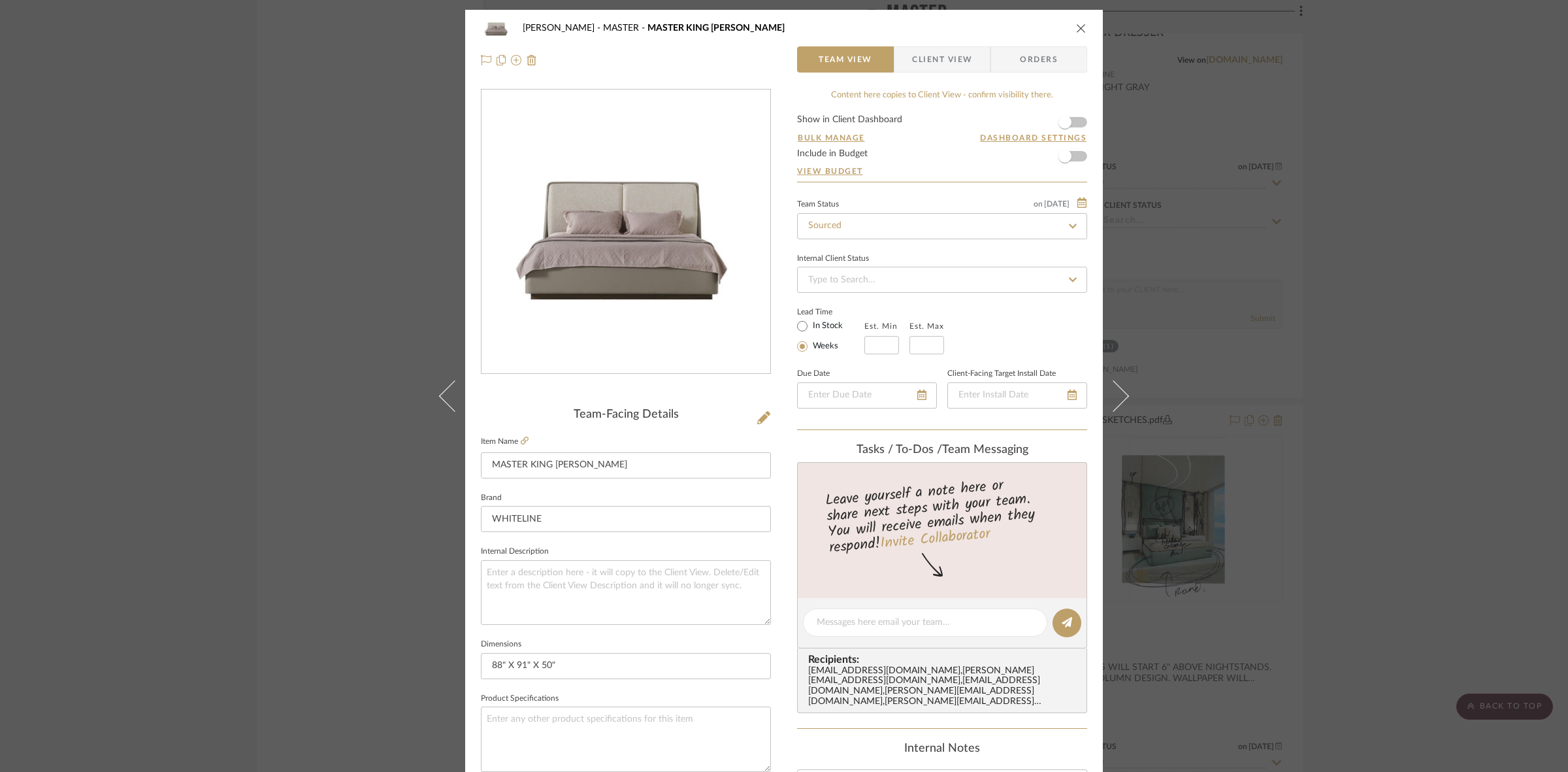
drag, startPoint x: 343, startPoint y: 436, endPoint x: 416, endPoint y: 457, distance: 76.0
click at [343, 436] on div "PERLA SELENE MASTER MASTER KING BED Team View Client View Orders Team-Facing De…" at bounding box center [784, 386] width 1568 height 772
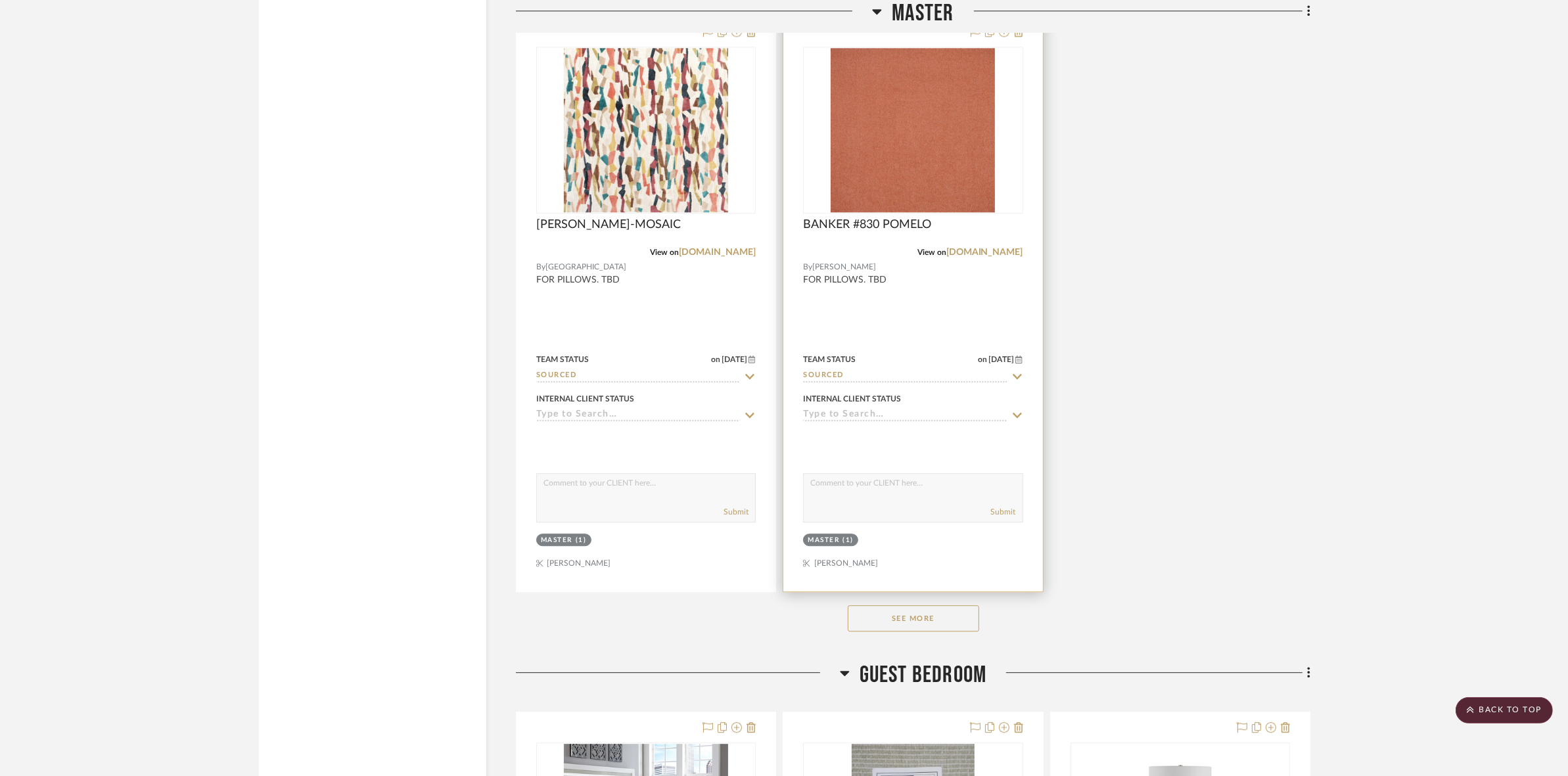
scroll to position [10660, 0]
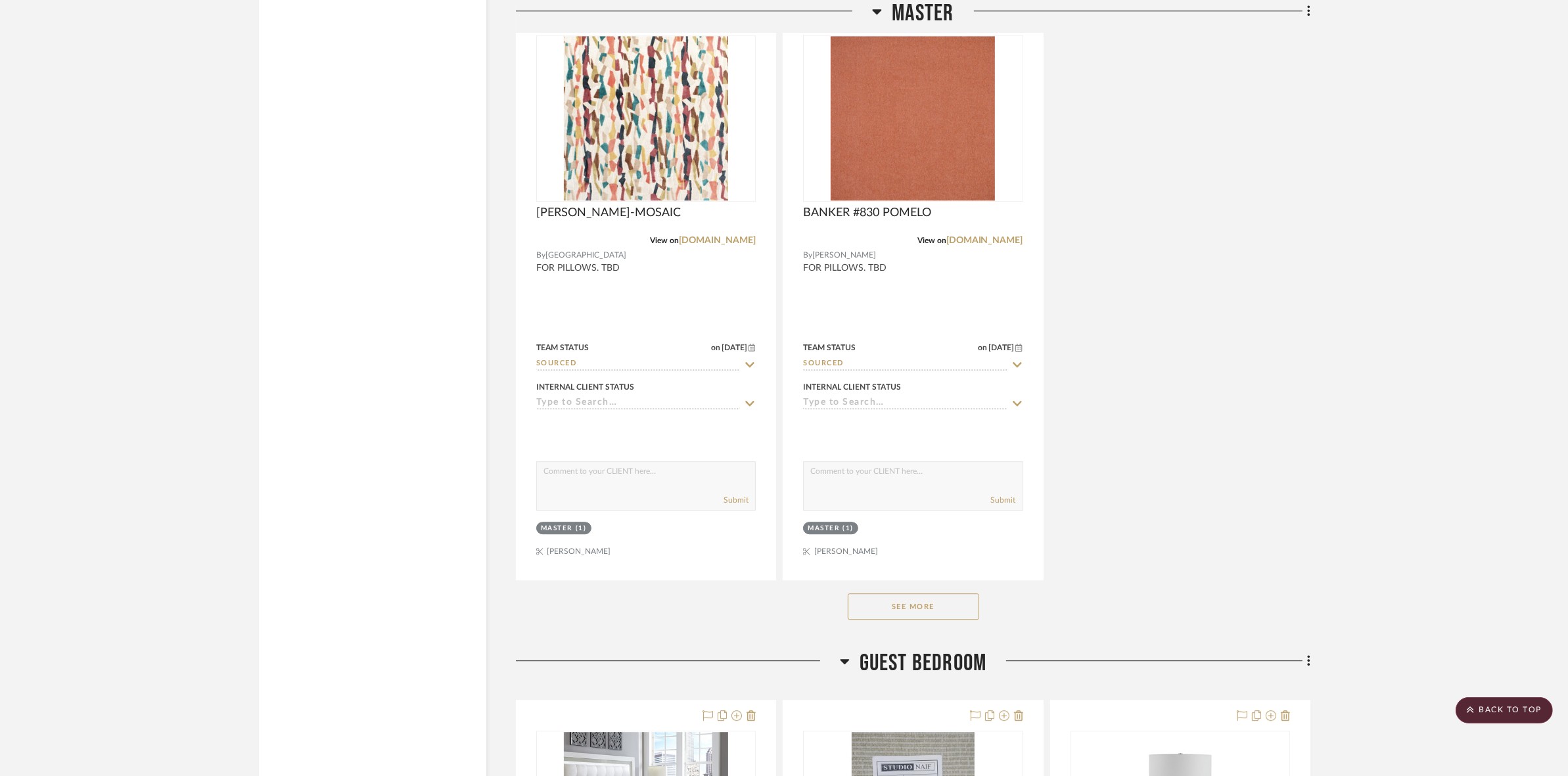
drag, startPoint x: 917, startPoint y: 583, endPoint x: 927, endPoint y: 615, distance: 33.5
click at [917, 586] on div "See More" at bounding box center [913, 606] width 795 height 53
click at [927, 615] on button "See More" at bounding box center [914, 606] width 132 height 26
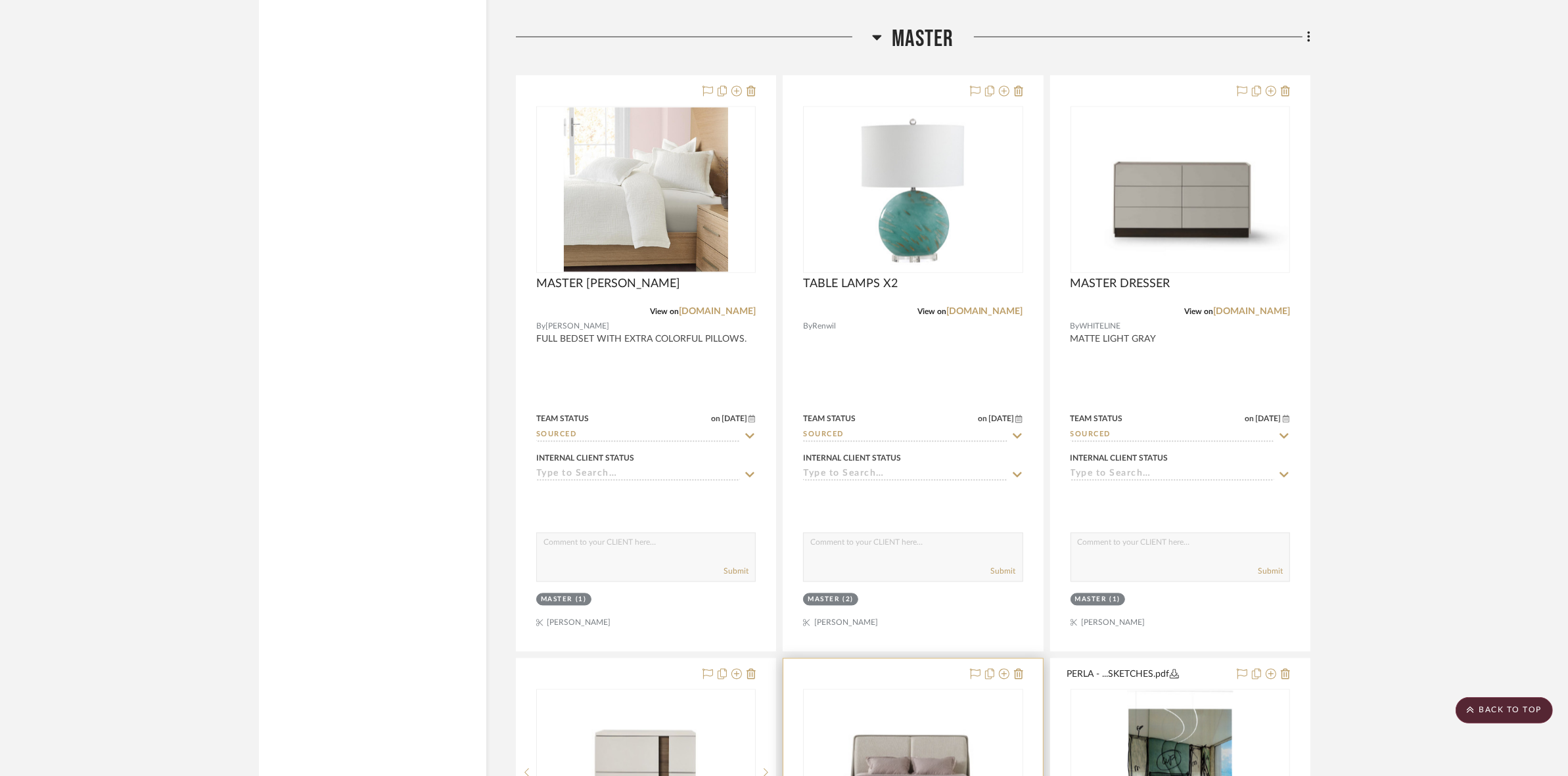
scroll to position [9346, 0]
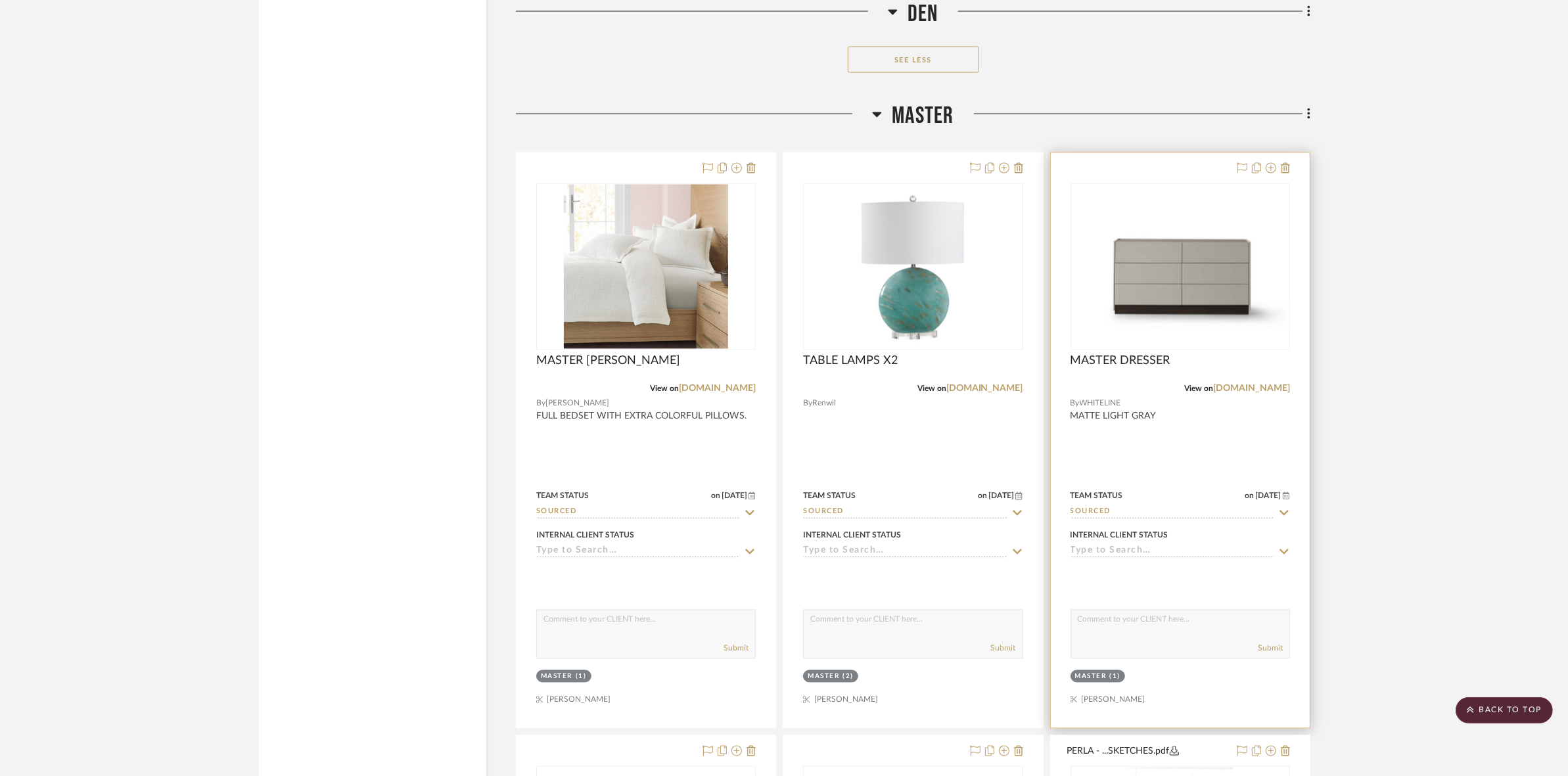
click at [1120, 292] on img "0" at bounding box center [1181, 267] width 217 height 157
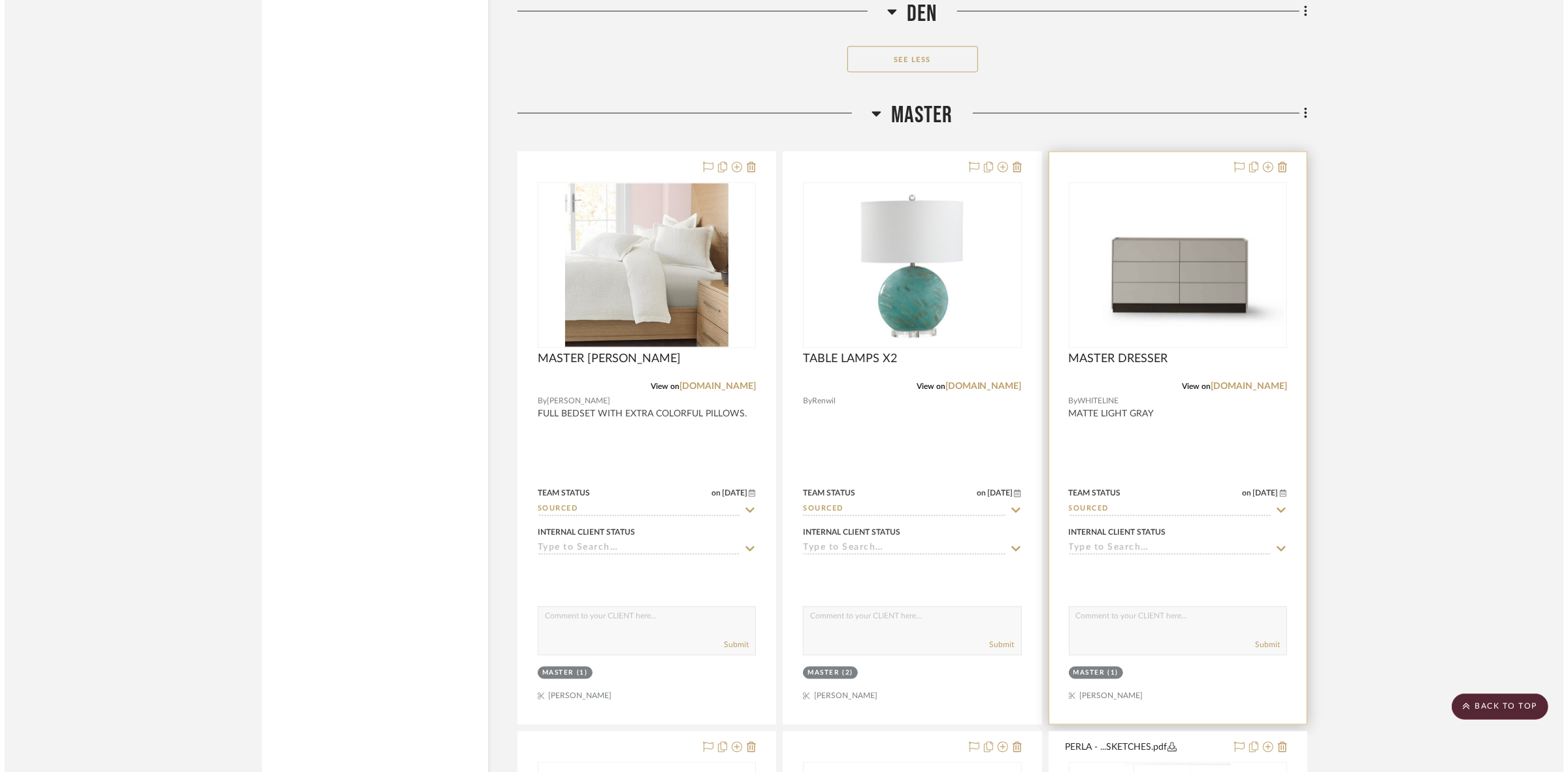
scroll to position [0, 0]
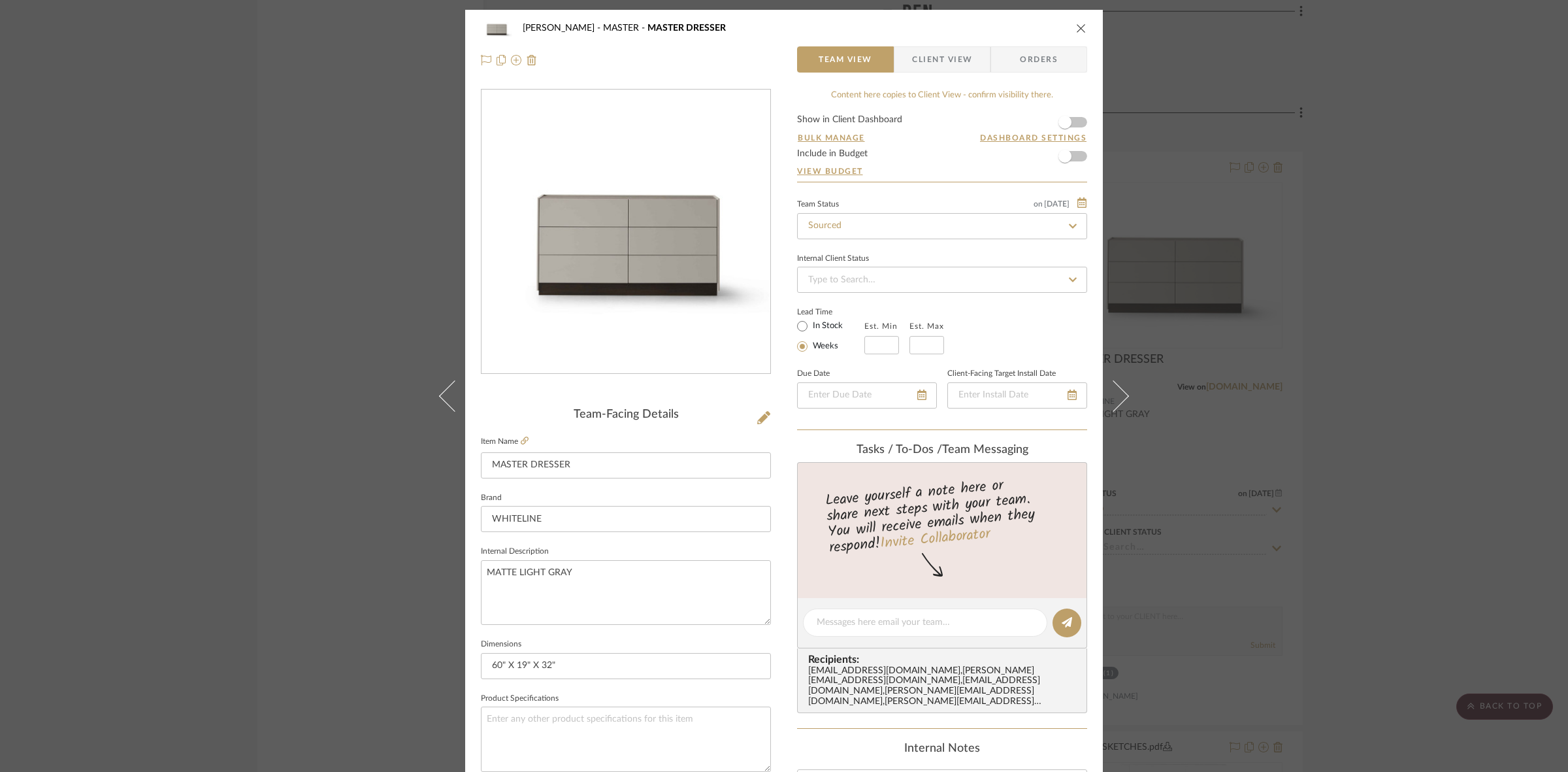
click at [1259, 424] on div "PERLA SELENE MASTER MASTER DRESSER Team View Client View Orders Team-Facing Det…" at bounding box center [784, 386] width 1568 height 772
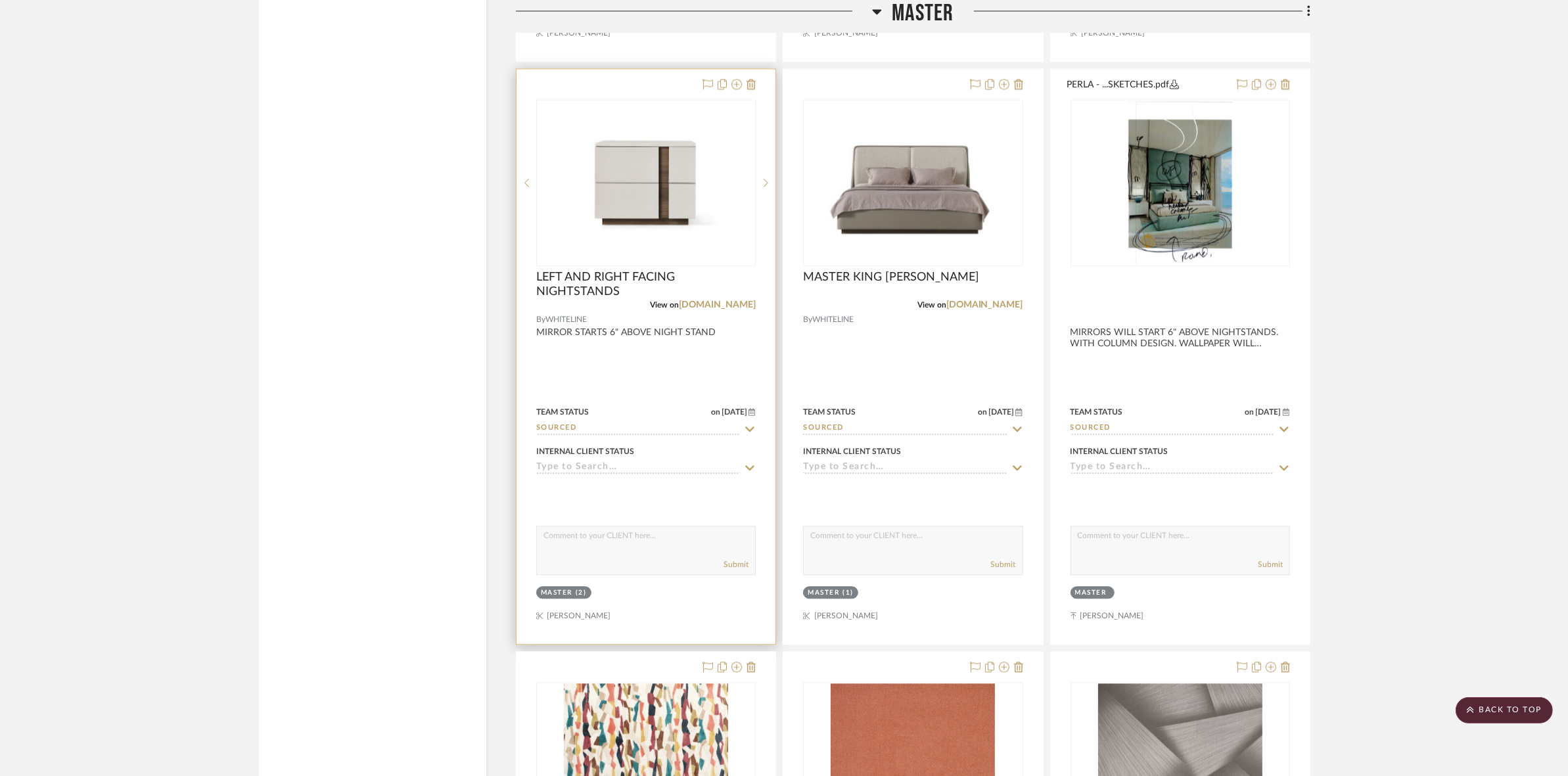
scroll to position [9921, 0]
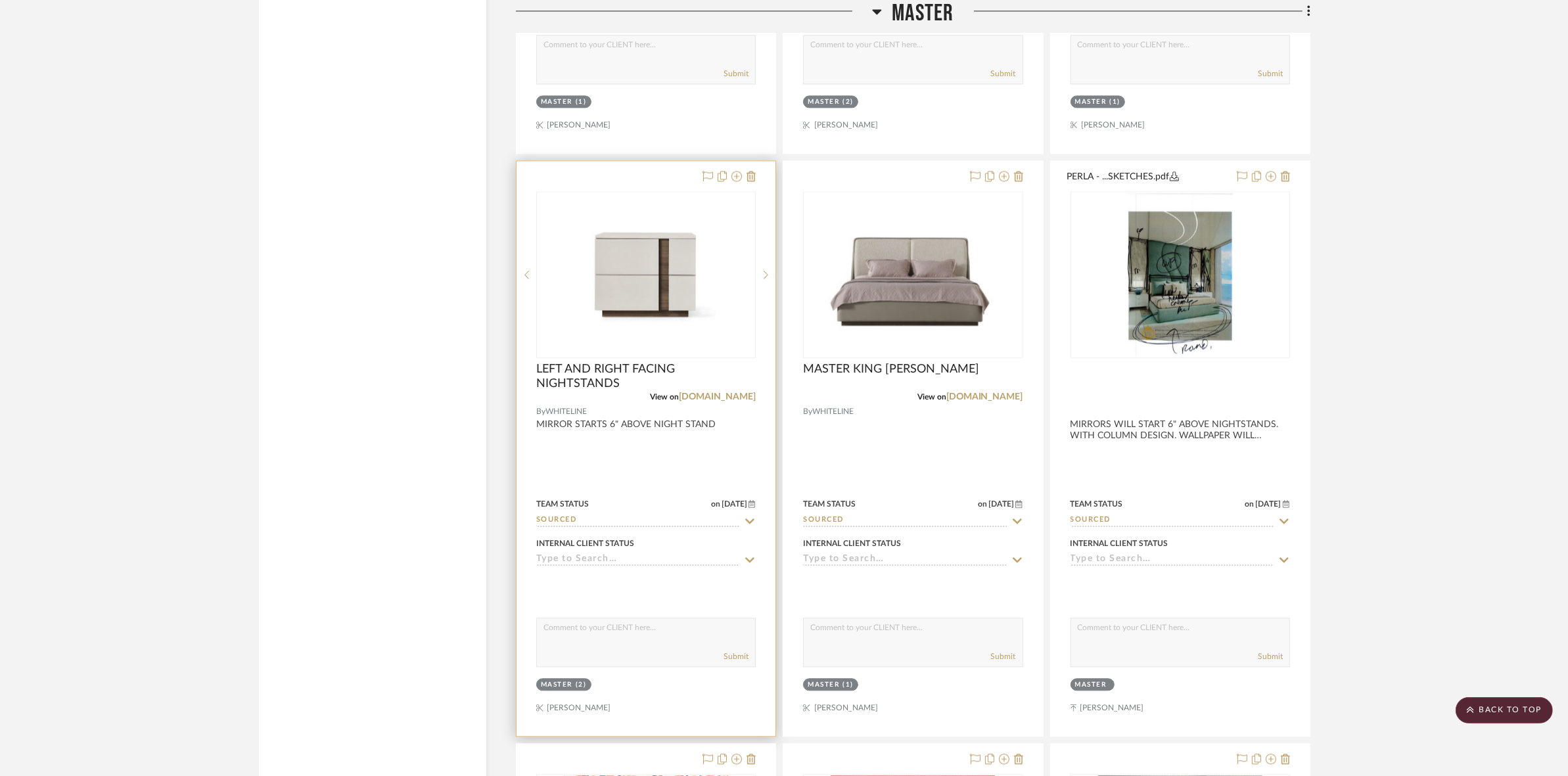
click at [688, 241] on img "0" at bounding box center [646, 275] width 217 height 157
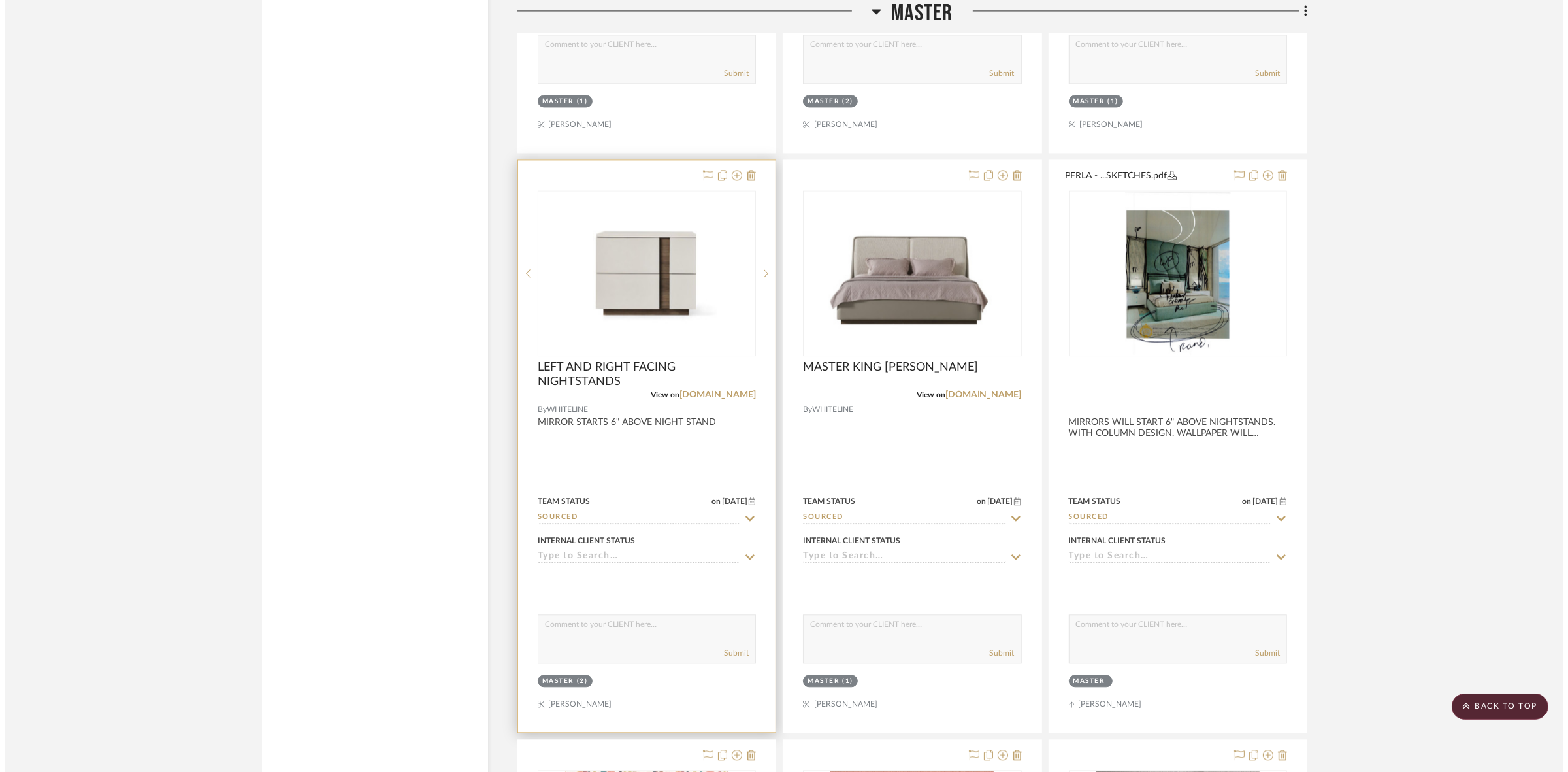
scroll to position [0, 0]
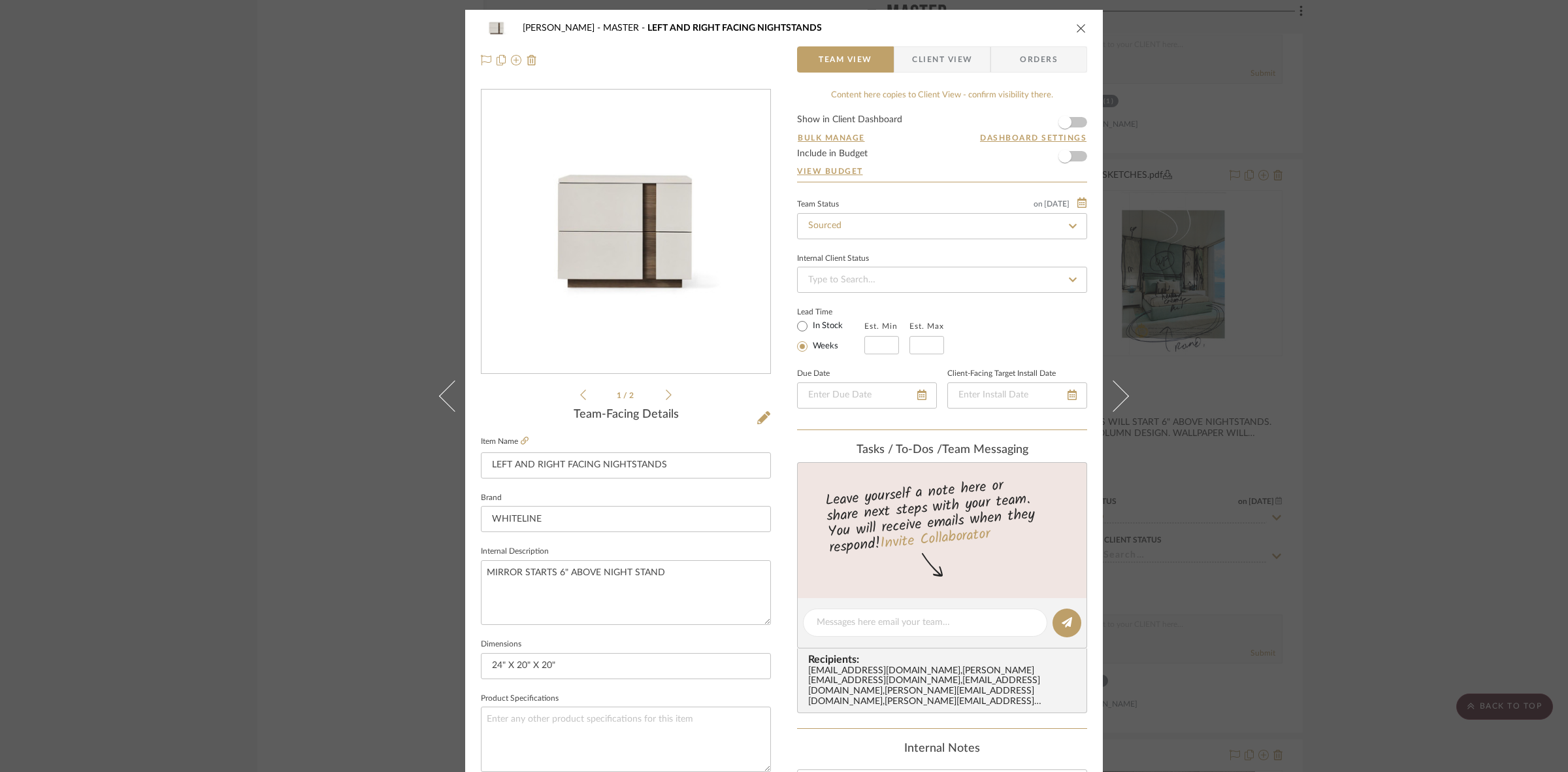
click at [668, 394] on div "1 / 2" at bounding box center [625, 246] width 290 height 314
click at [665, 393] on icon at bounding box center [668, 395] width 6 height 11
click at [8, 337] on div "PERLA SELENE MASTER LEFT AND RIGHT FACING NIGHTSTANDS Team View Client View Ord…" at bounding box center [784, 386] width 1568 height 772
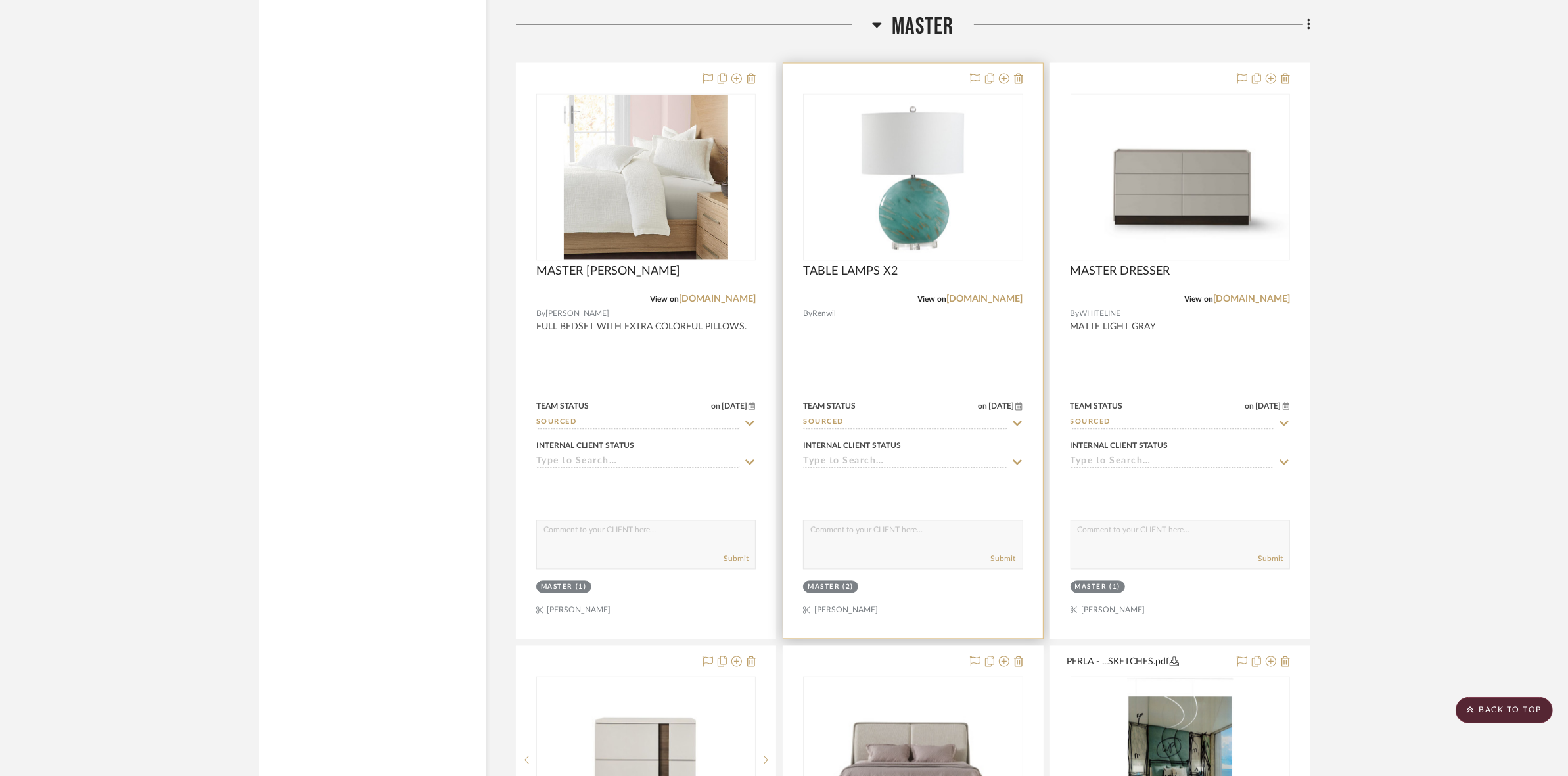
scroll to position [9428, 0]
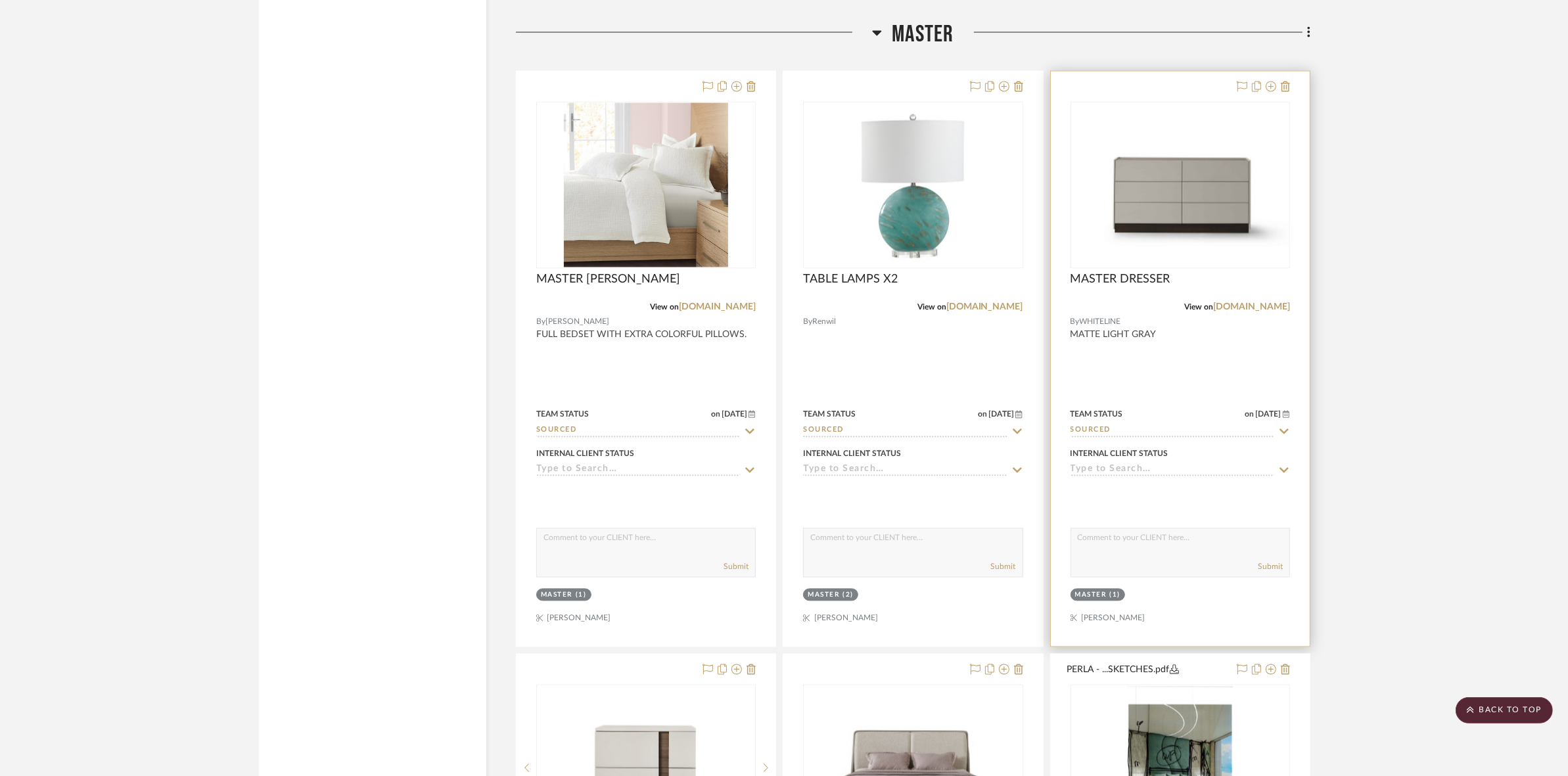
click at [1159, 240] on img "0" at bounding box center [1181, 185] width 217 height 157
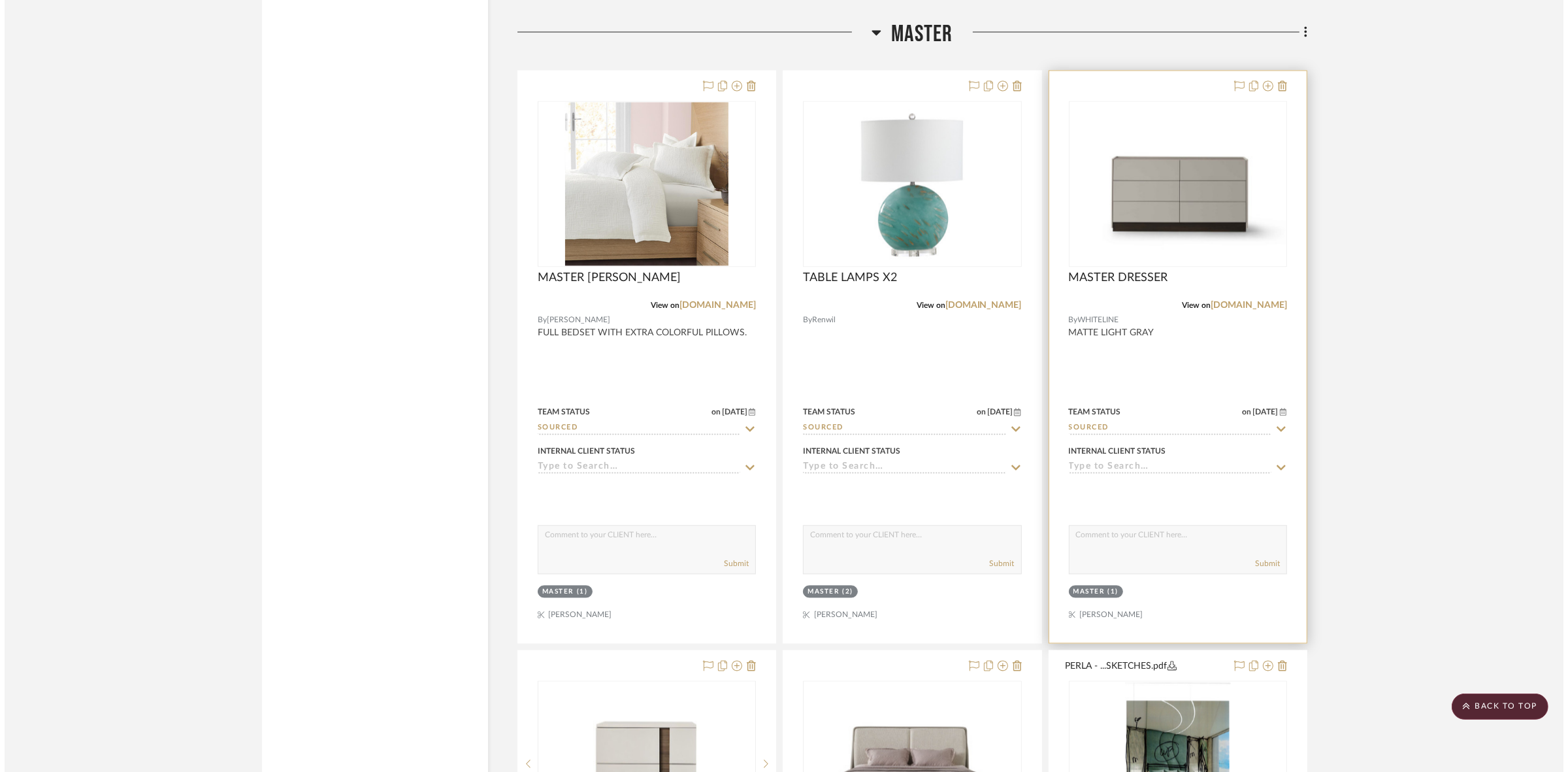
scroll to position [0, 0]
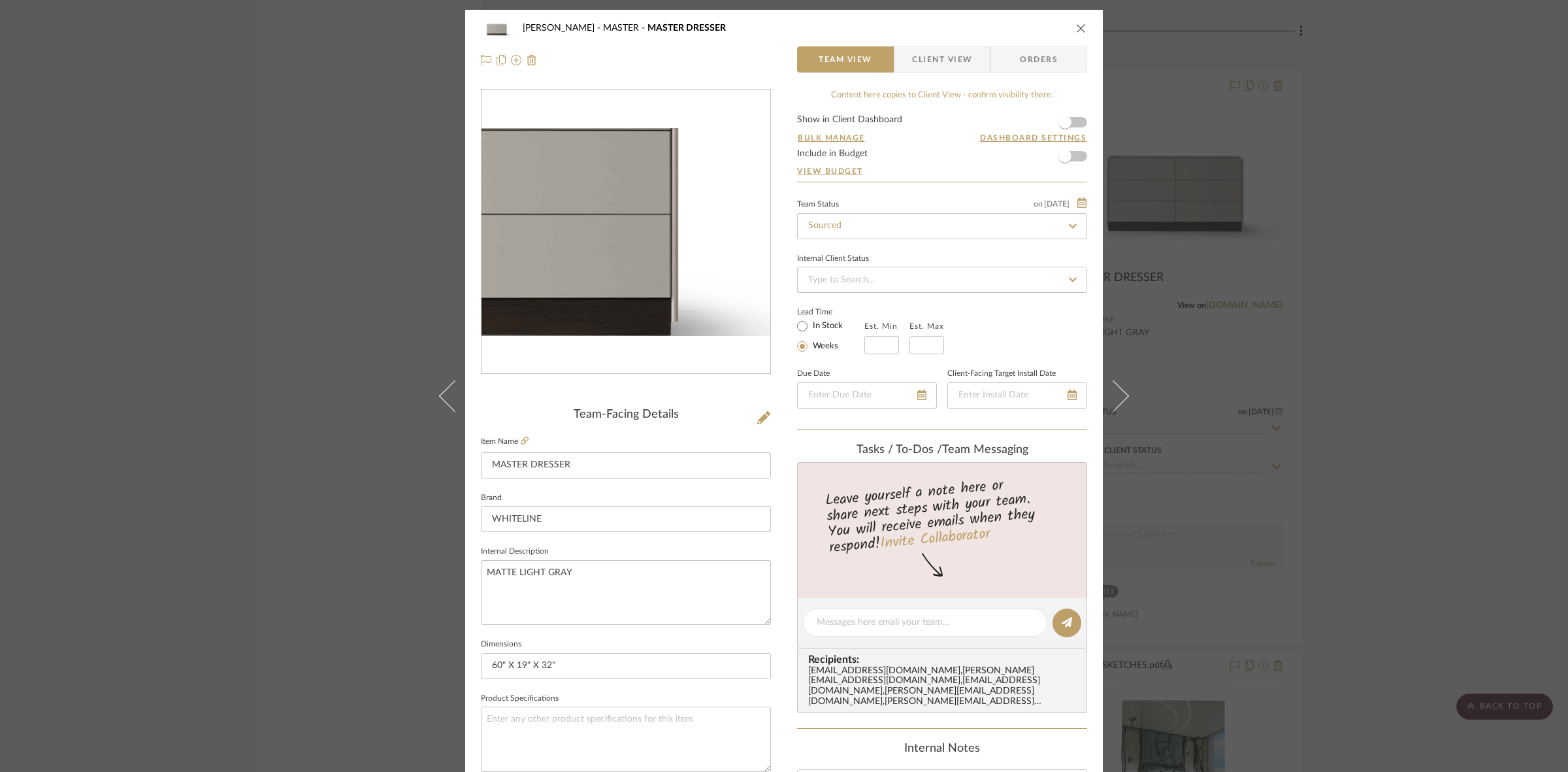
click at [697, 261] on img "0" at bounding box center [626, 232] width 289 height 208
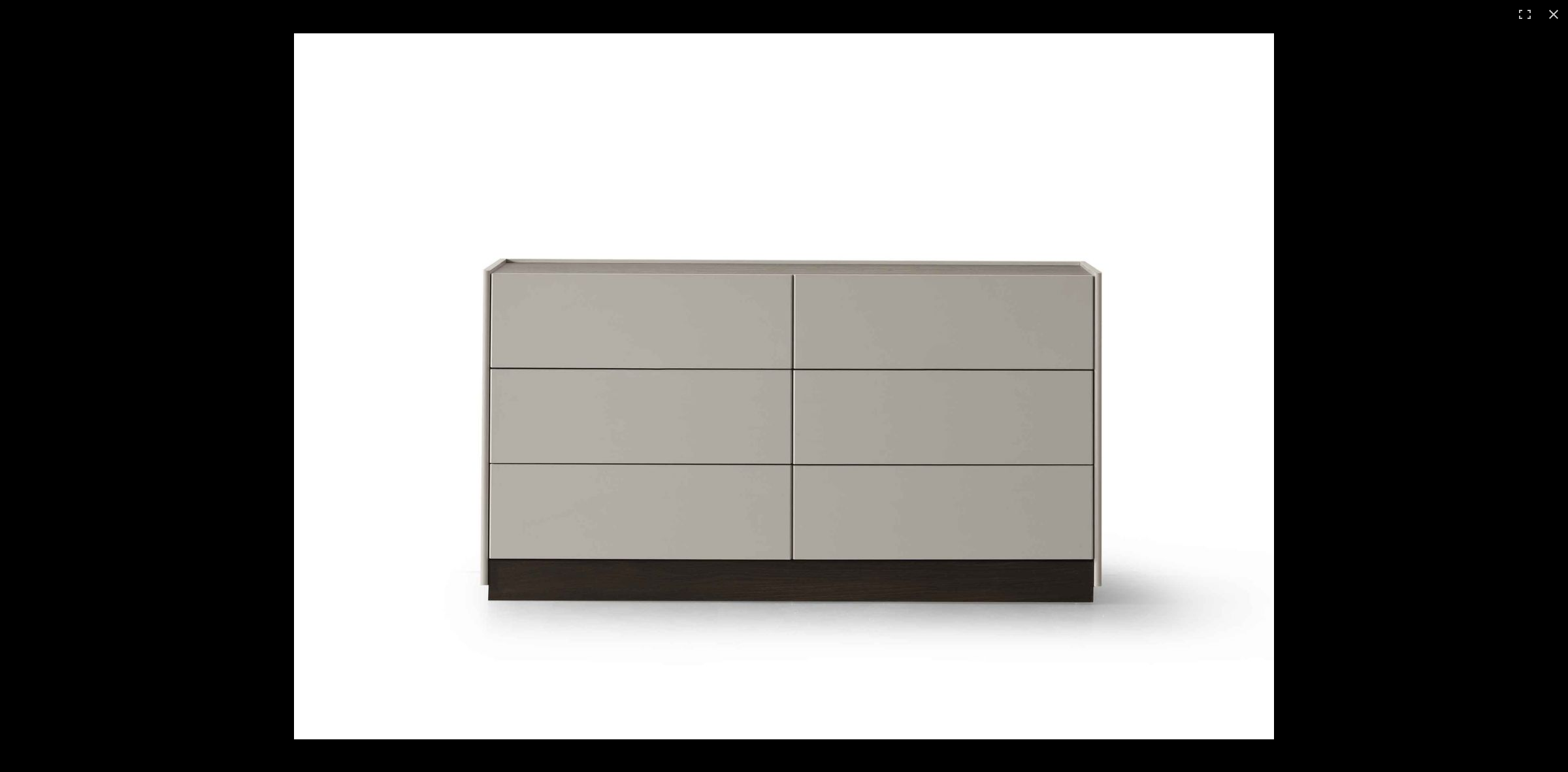
click at [249, 253] on div at bounding box center [784, 386] width 1568 height 772
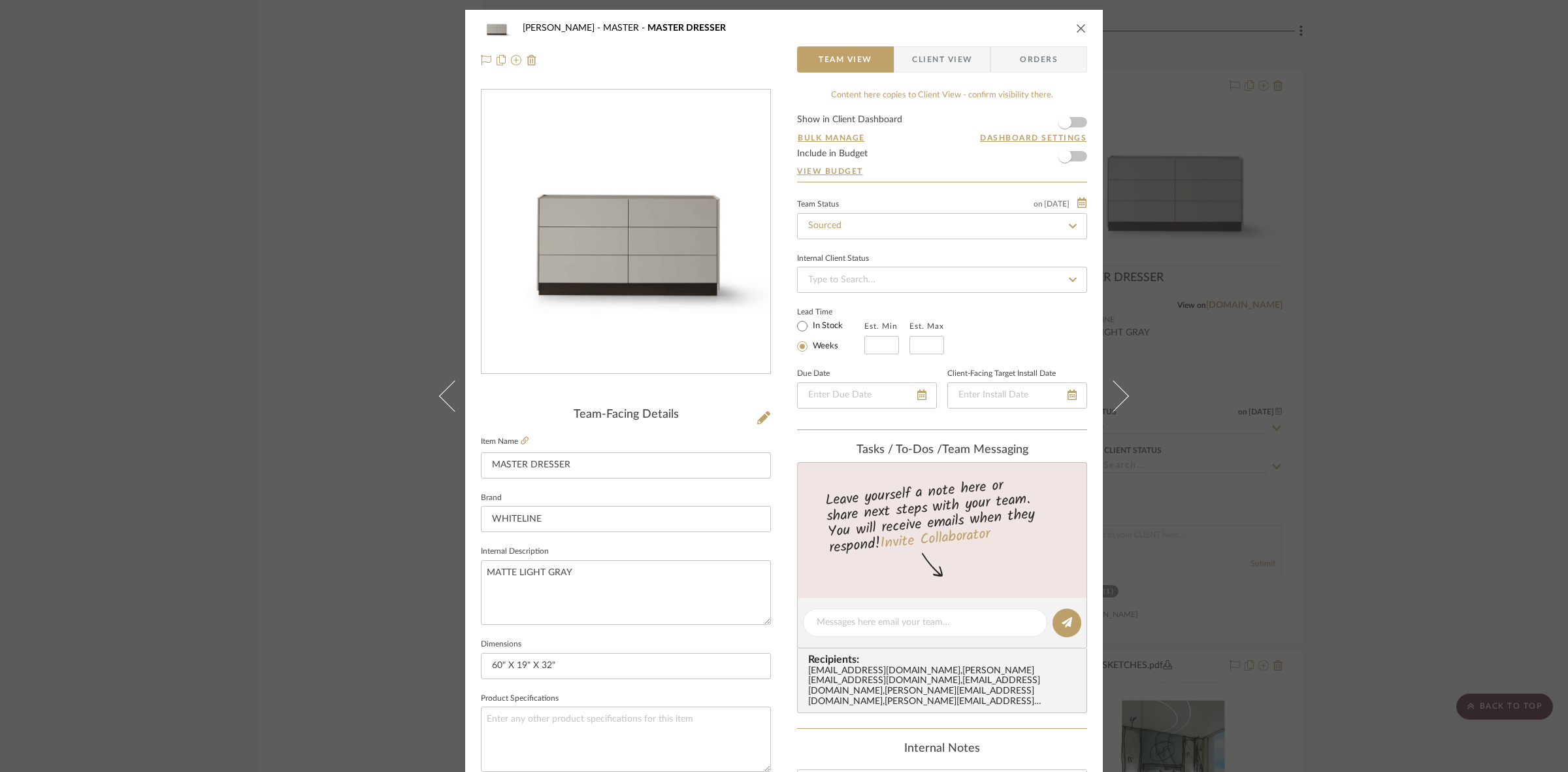
drag, startPoint x: 794, startPoint y: 343, endPoint x: 650, endPoint y: 177, distance: 219.8
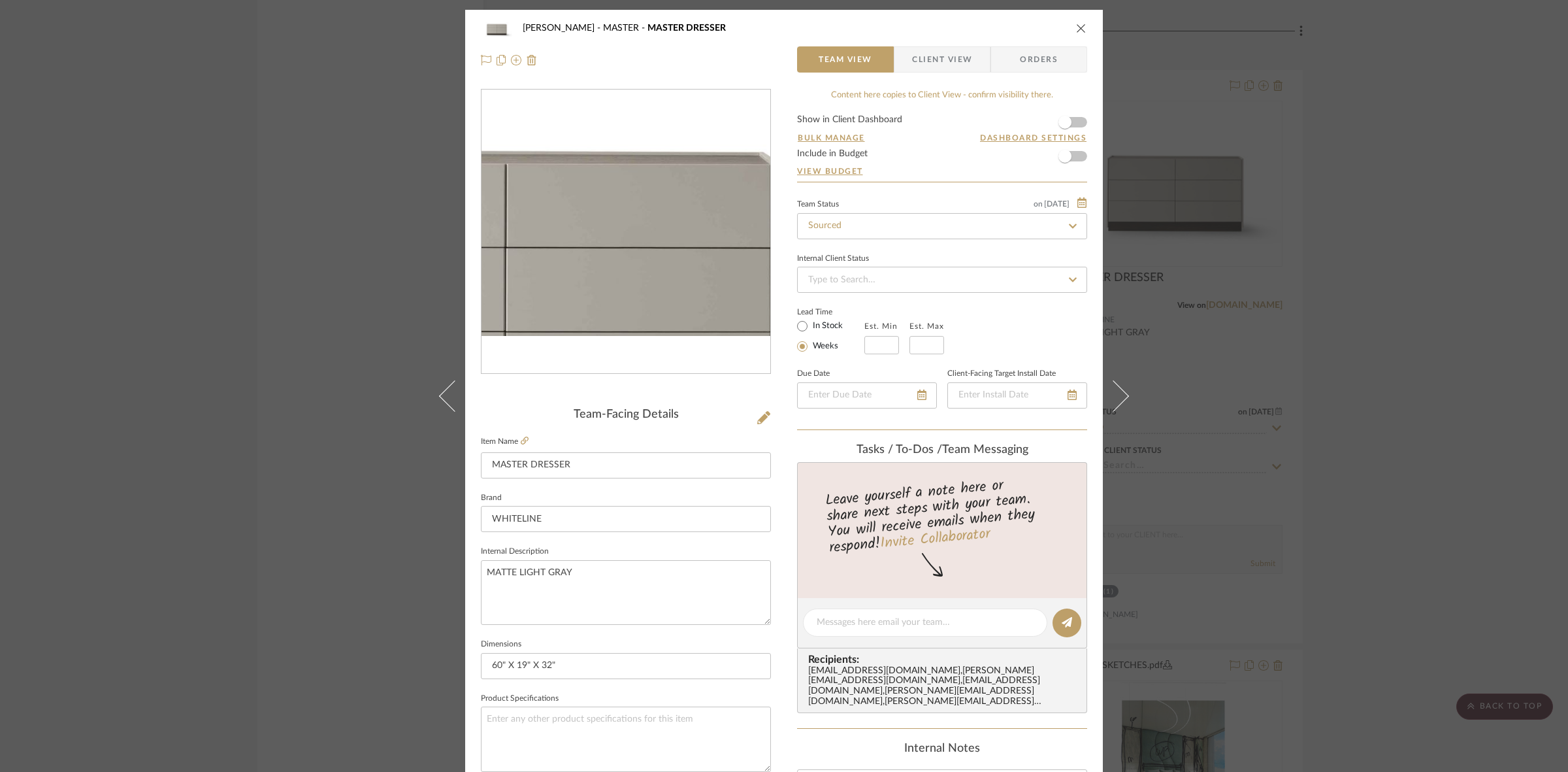
click at [664, 222] on img "0" at bounding box center [626, 232] width 289 height 208
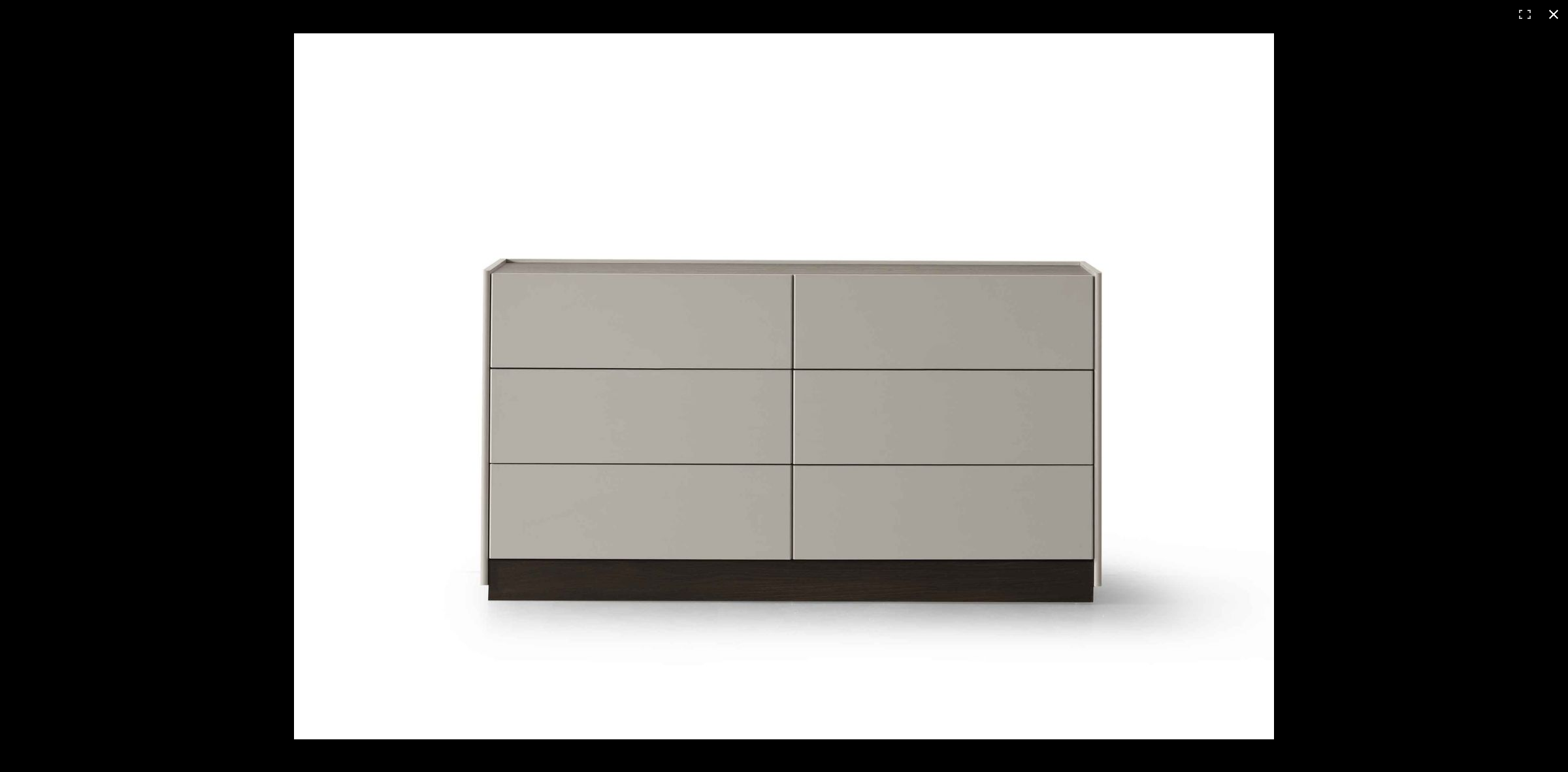
click at [207, 38] on div at bounding box center [784, 386] width 1568 height 772
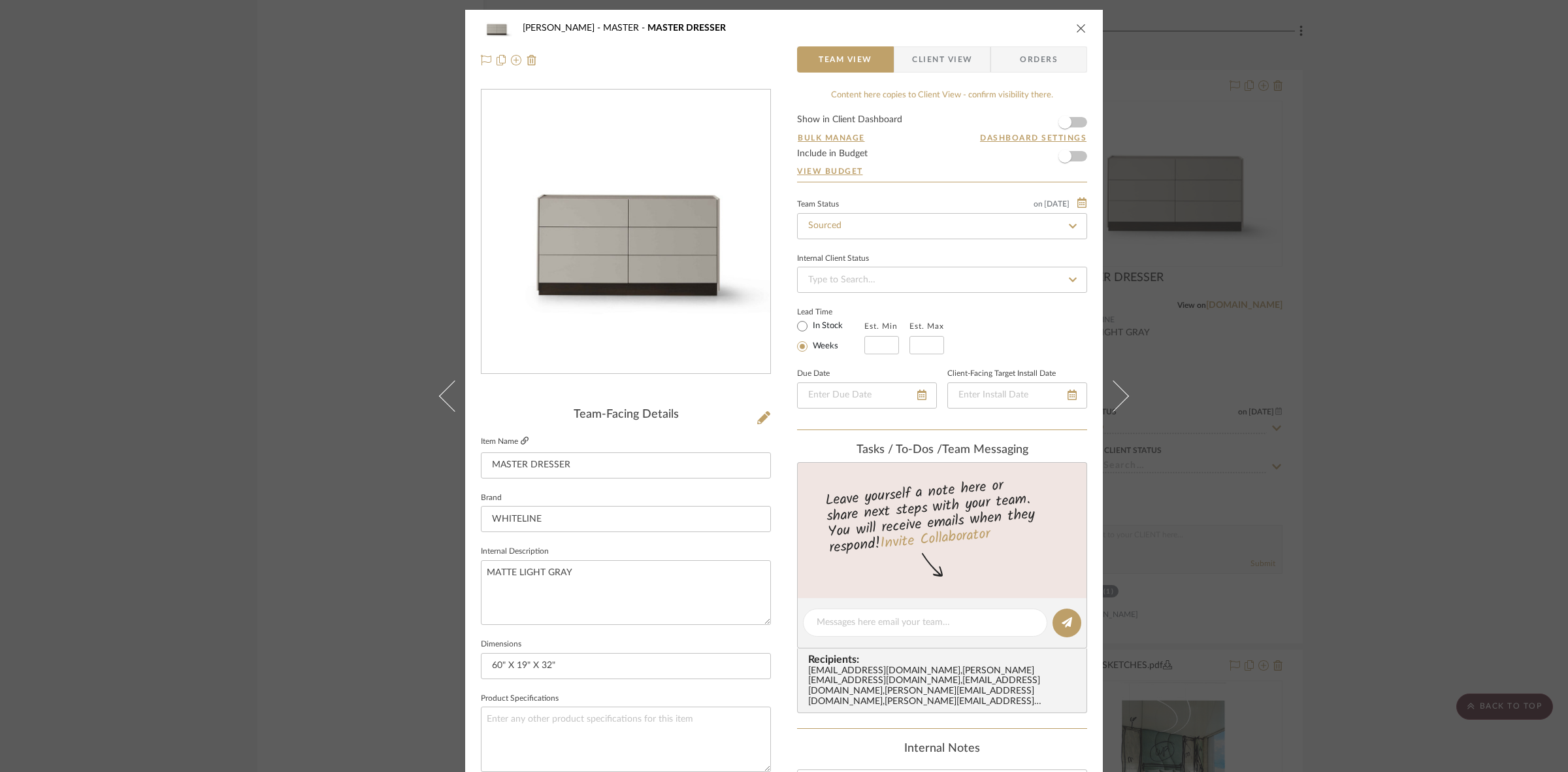
click at [521, 439] on icon at bounding box center [525, 440] width 8 height 8
click at [359, 244] on div "PERLA SELENE MASTER MASTER DRESSER Team View Client View Orders Team-Facing Det…" at bounding box center [784, 386] width 1568 height 772
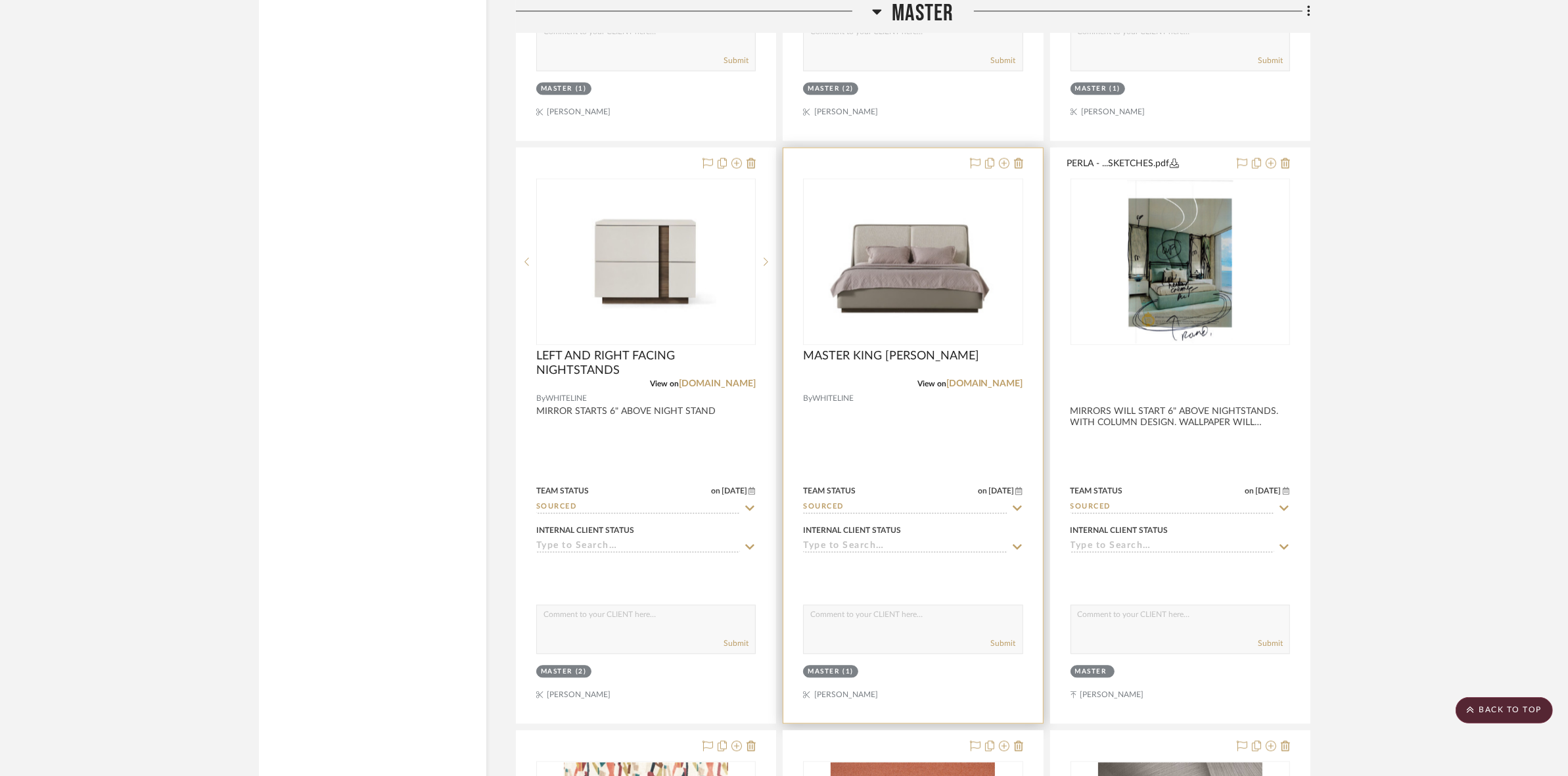
scroll to position [9921, 0]
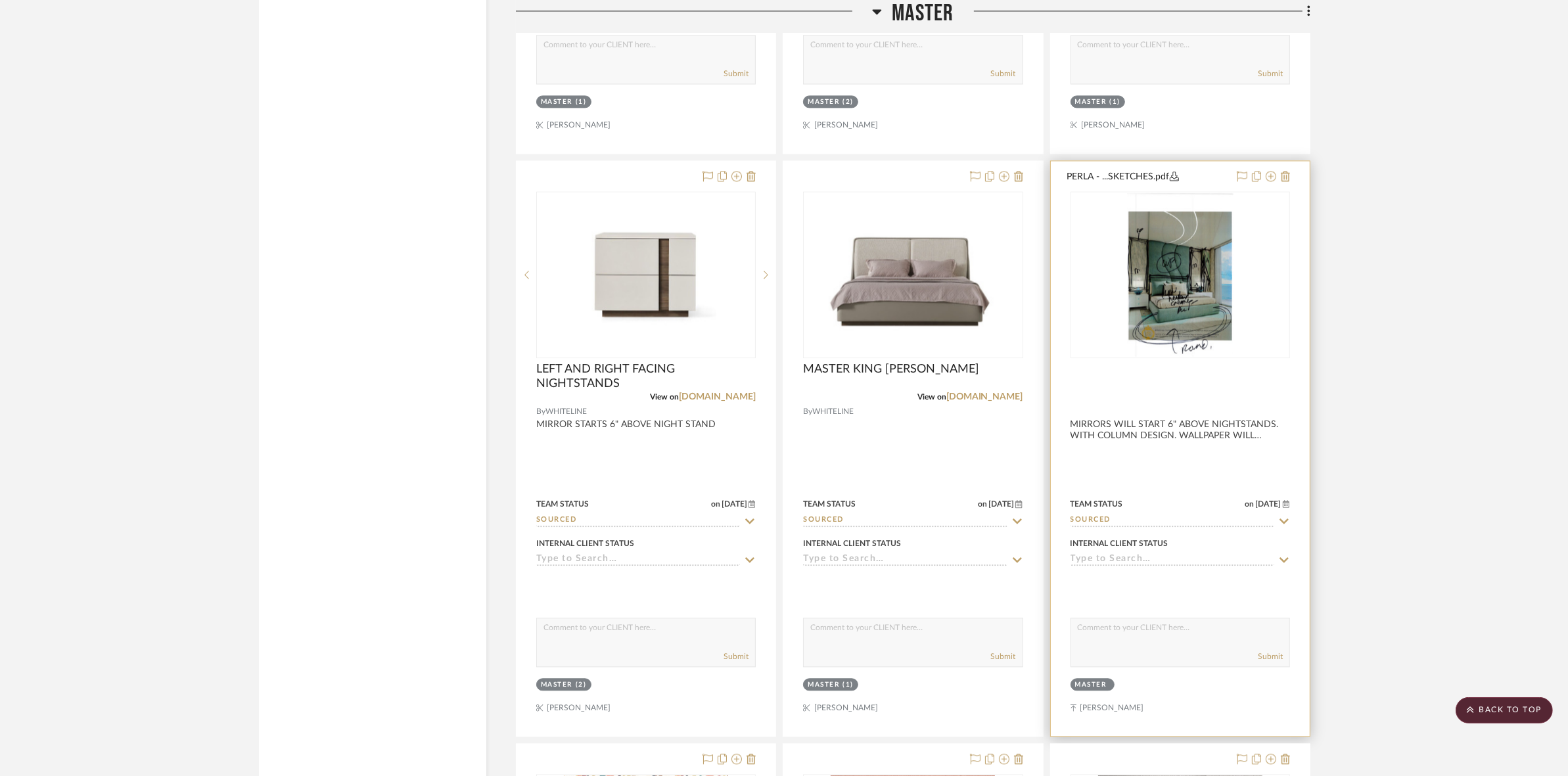
click at [1149, 307] on img "0" at bounding box center [1180, 274] width 106 height 164
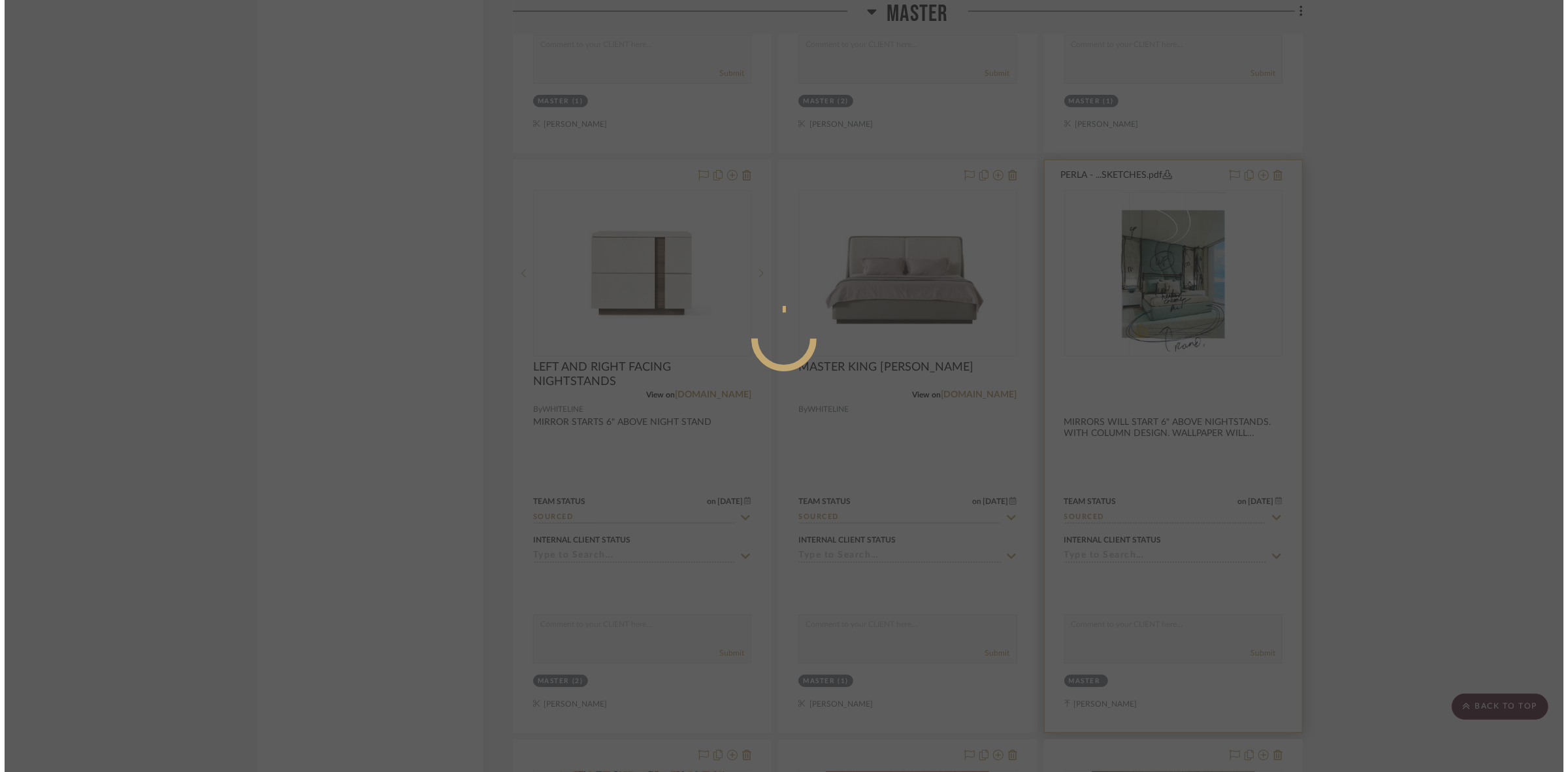
scroll to position [0, 0]
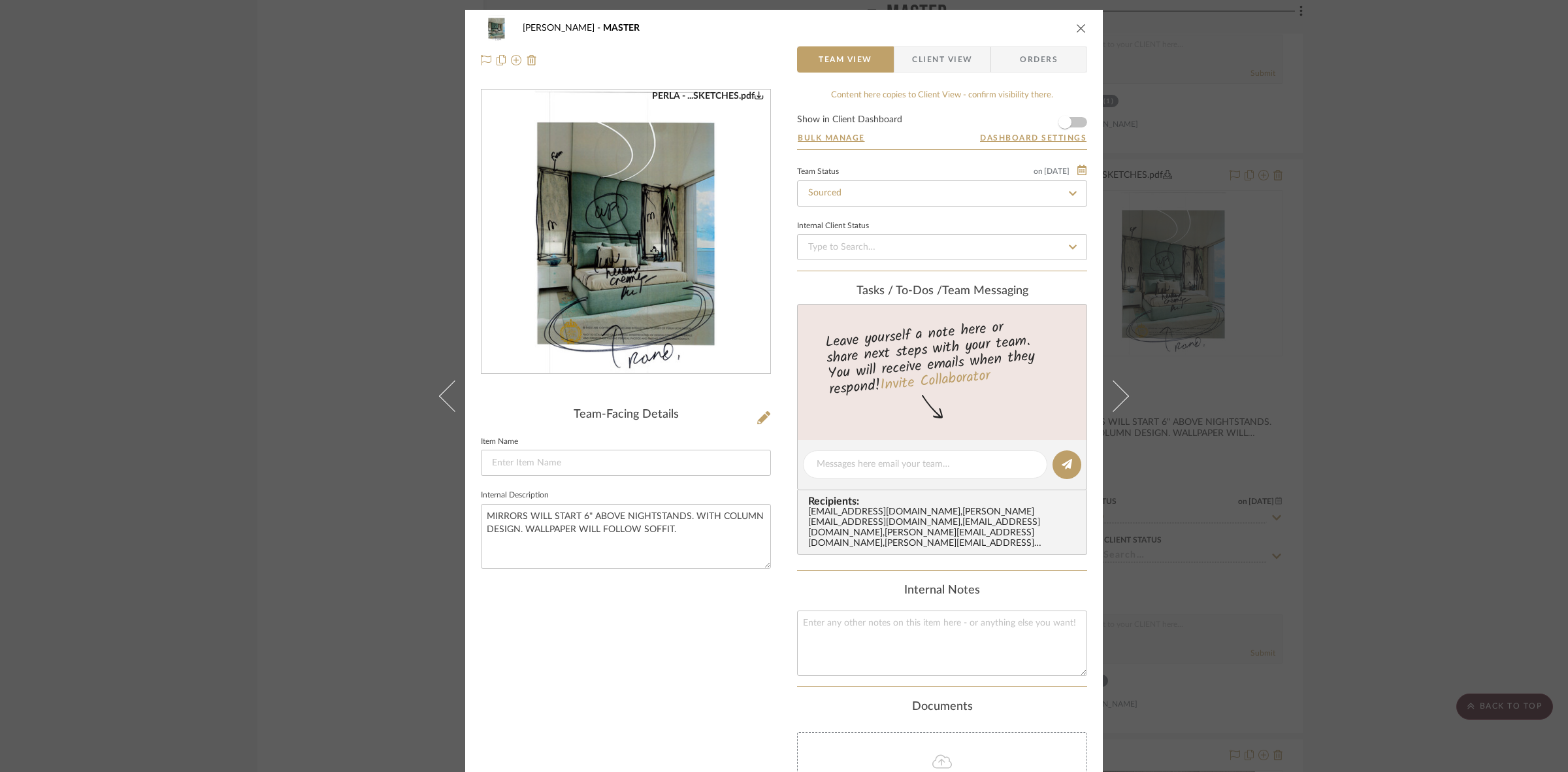
click at [650, 272] on img "0" at bounding box center [626, 232] width 184 height 284
click at [569, 226] on img "0" at bounding box center [626, 232] width 184 height 284
click at [1246, 481] on div "PERLA SELENE MASTER Team View Client View Orders PERLA - ...SKETCHES.pdf Team-F…" at bounding box center [784, 386] width 1568 height 772
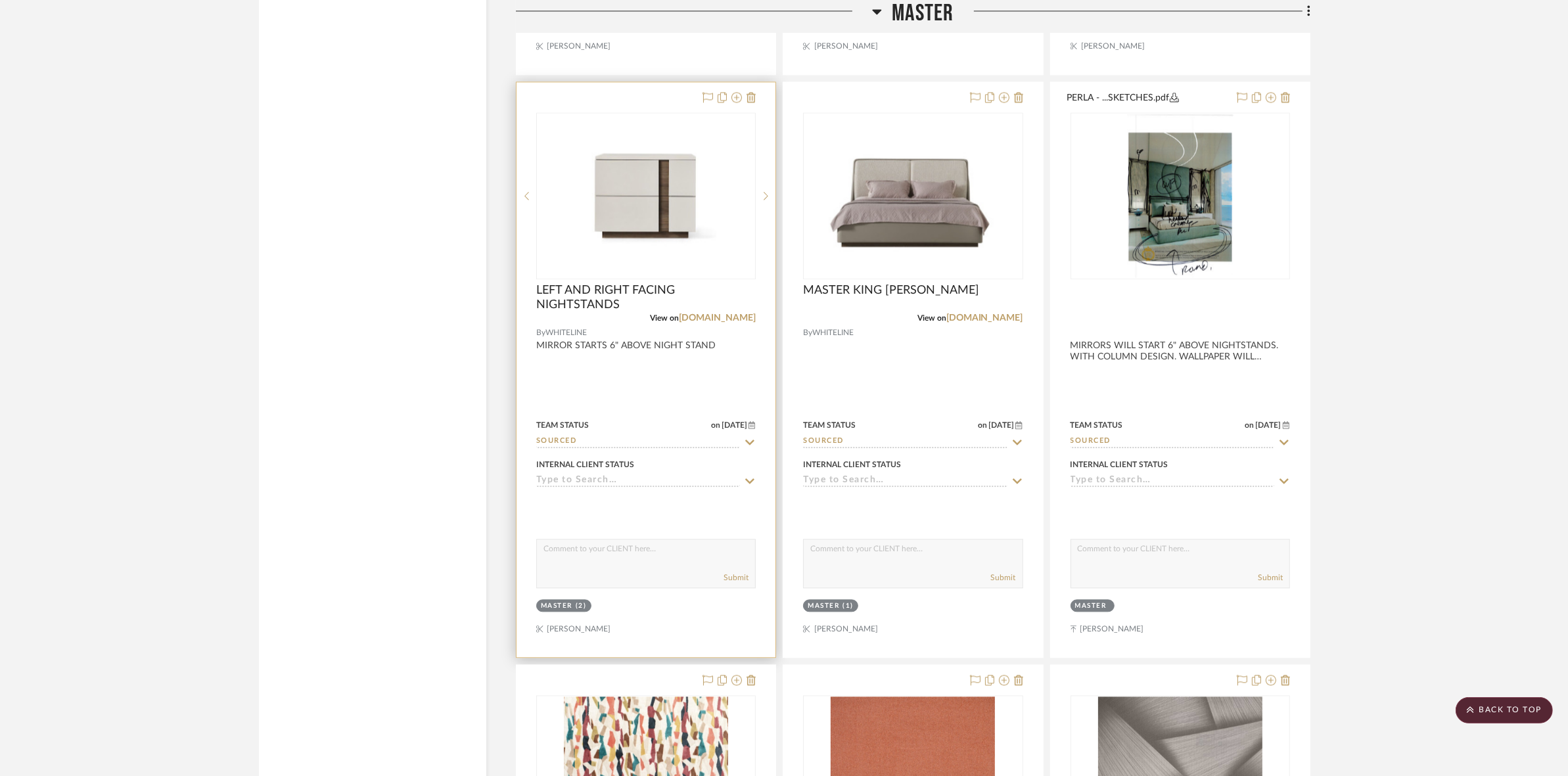
scroll to position [10250, 0]
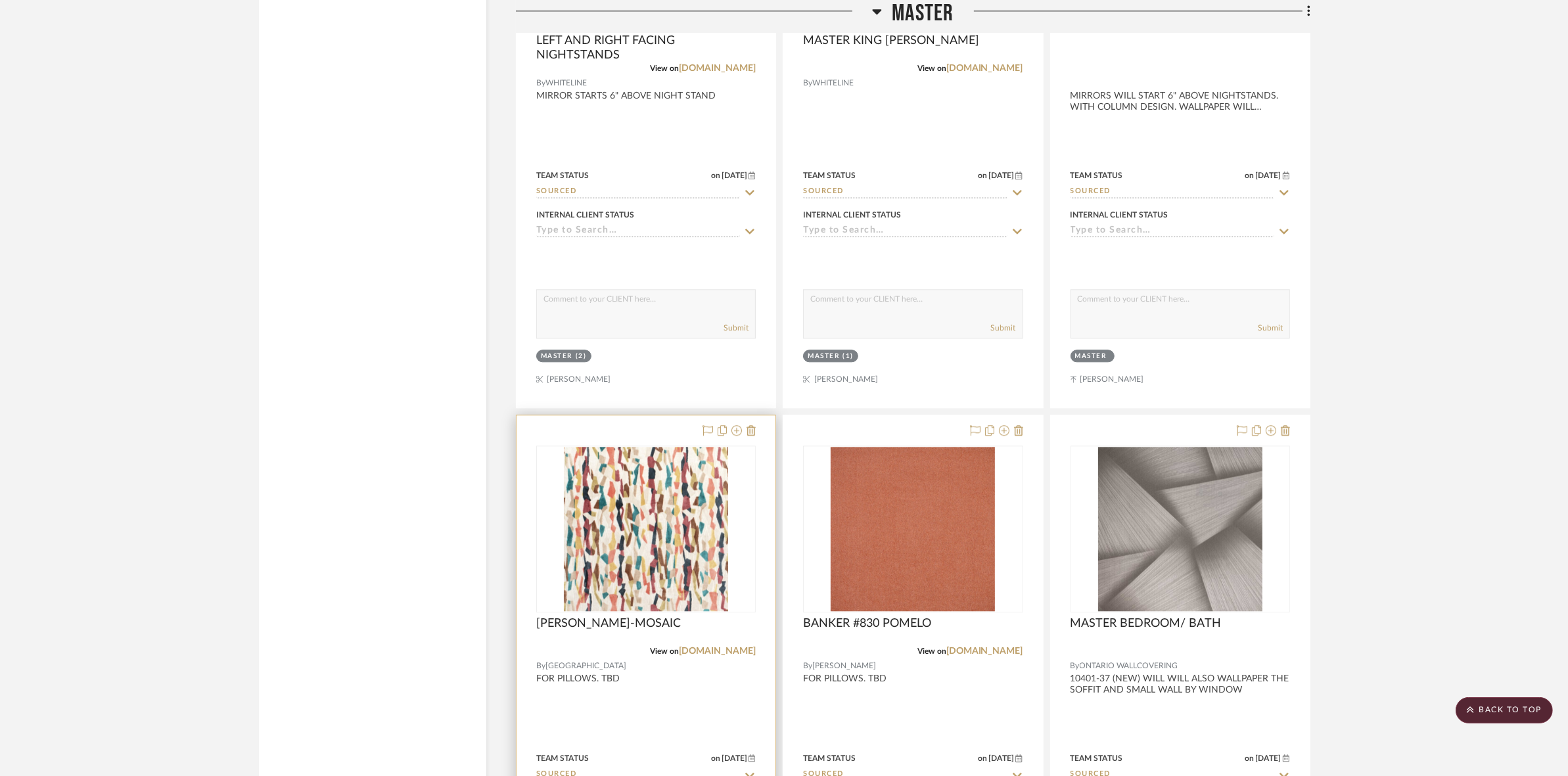
click at [680, 482] on img "0" at bounding box center [645, 529] width 164 height 164
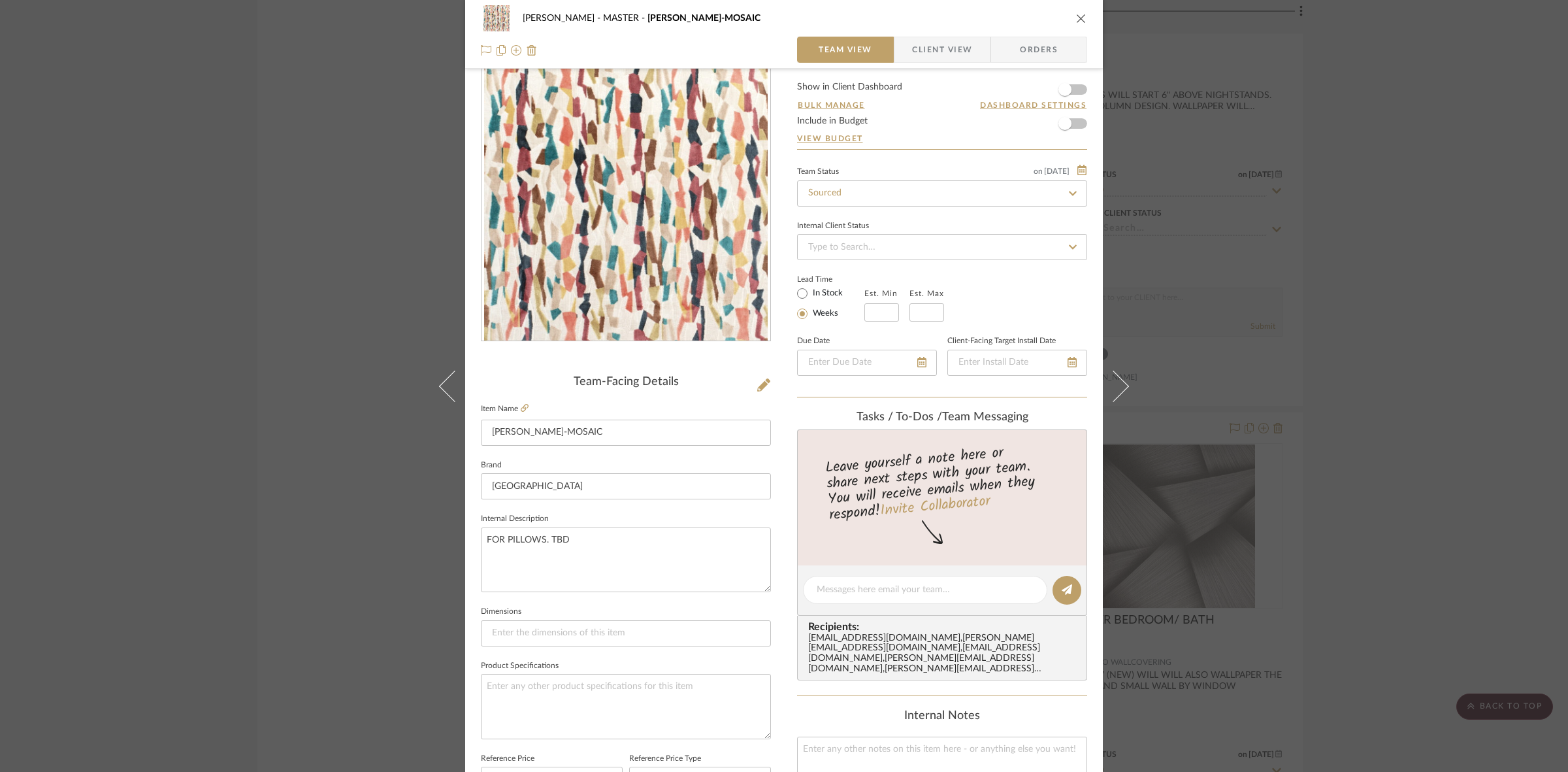
scroll to position [0, 0]
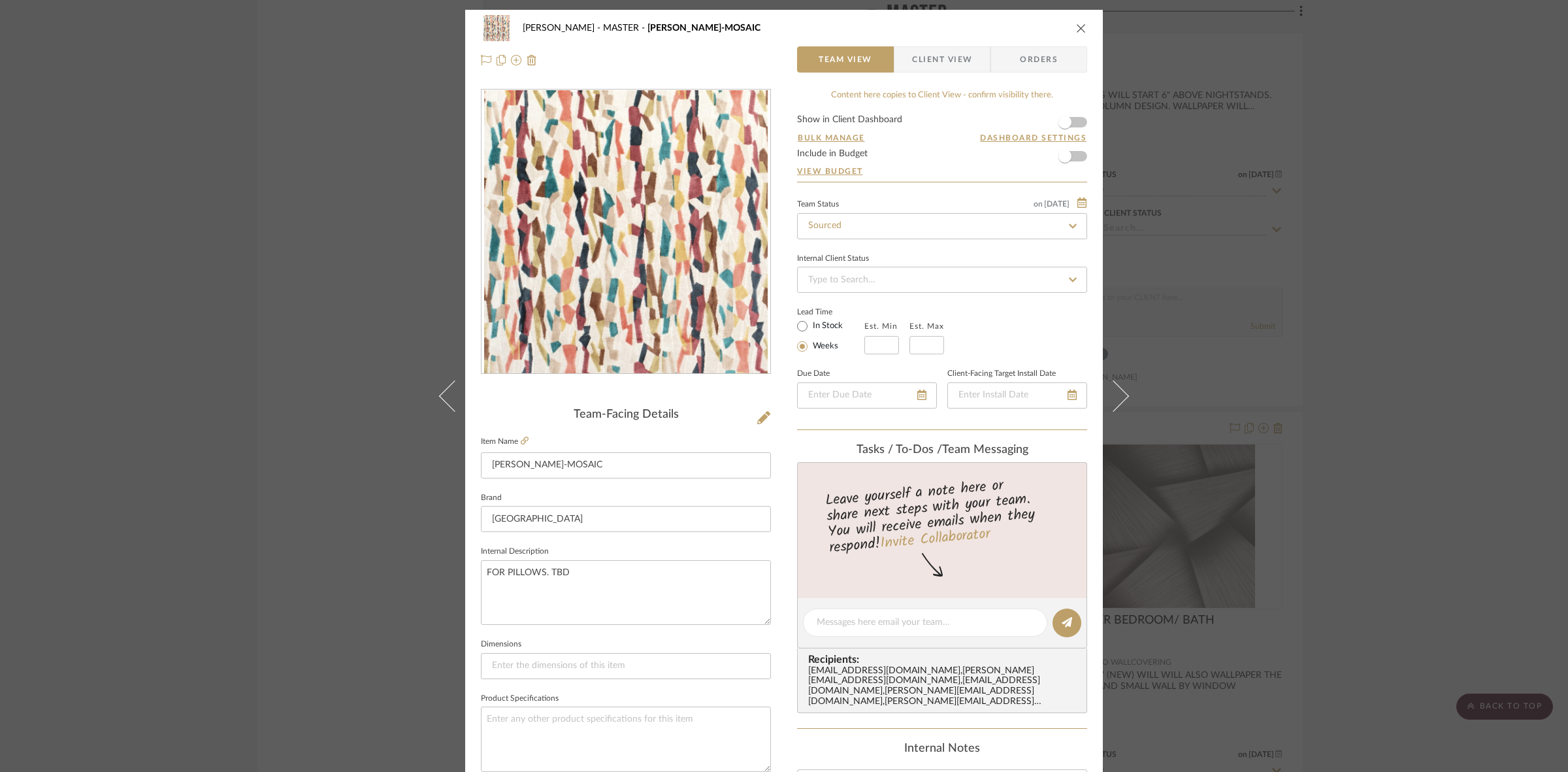
click at [395, 348] on div "PERLA SELENE MASTER PIPPIN-MOSAIC Team View Client View Orders Team-Facing Deta…" at bounding box center [784, 386] width 1568 height 772
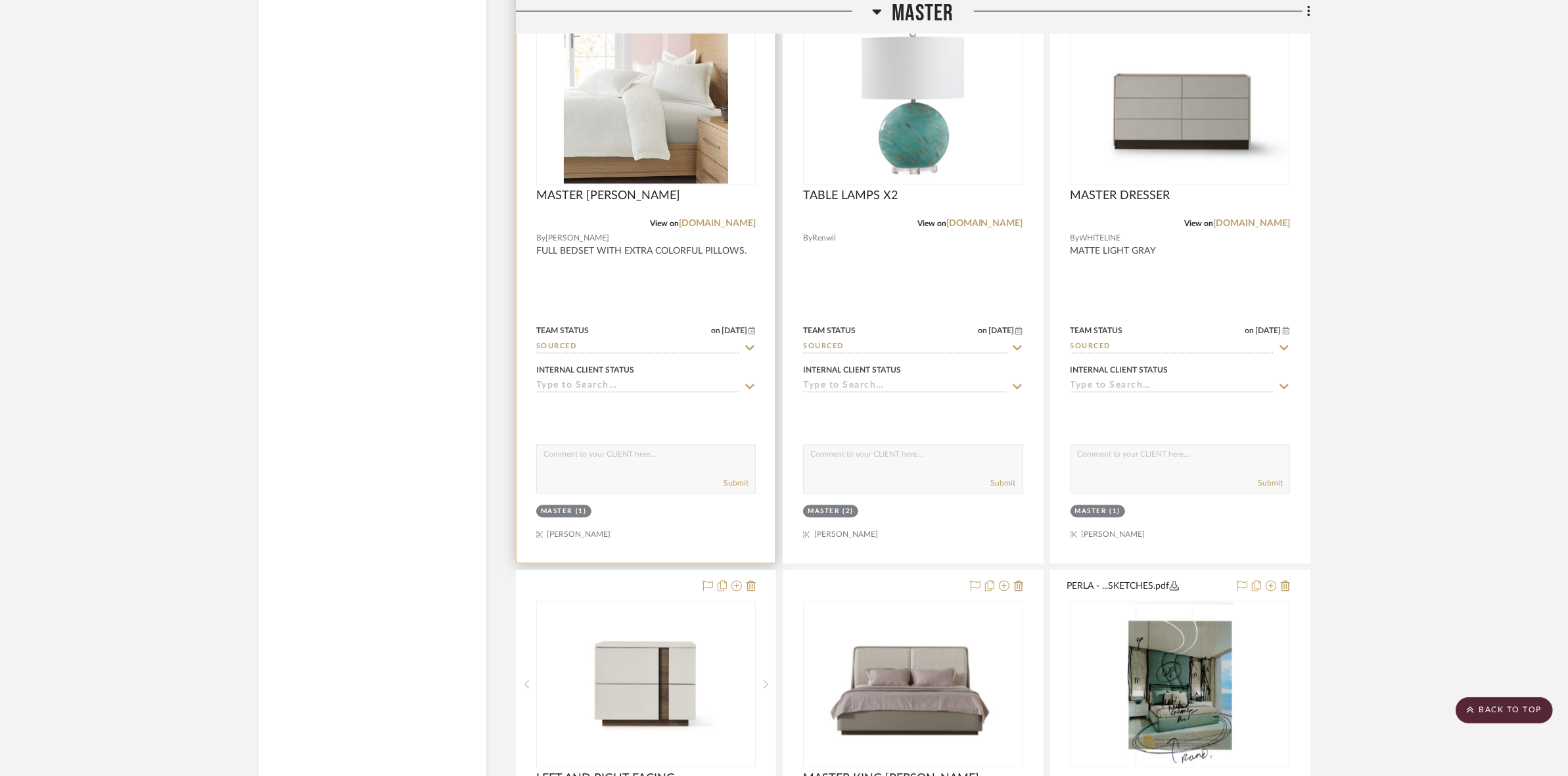
scroll to position [9264, 0]
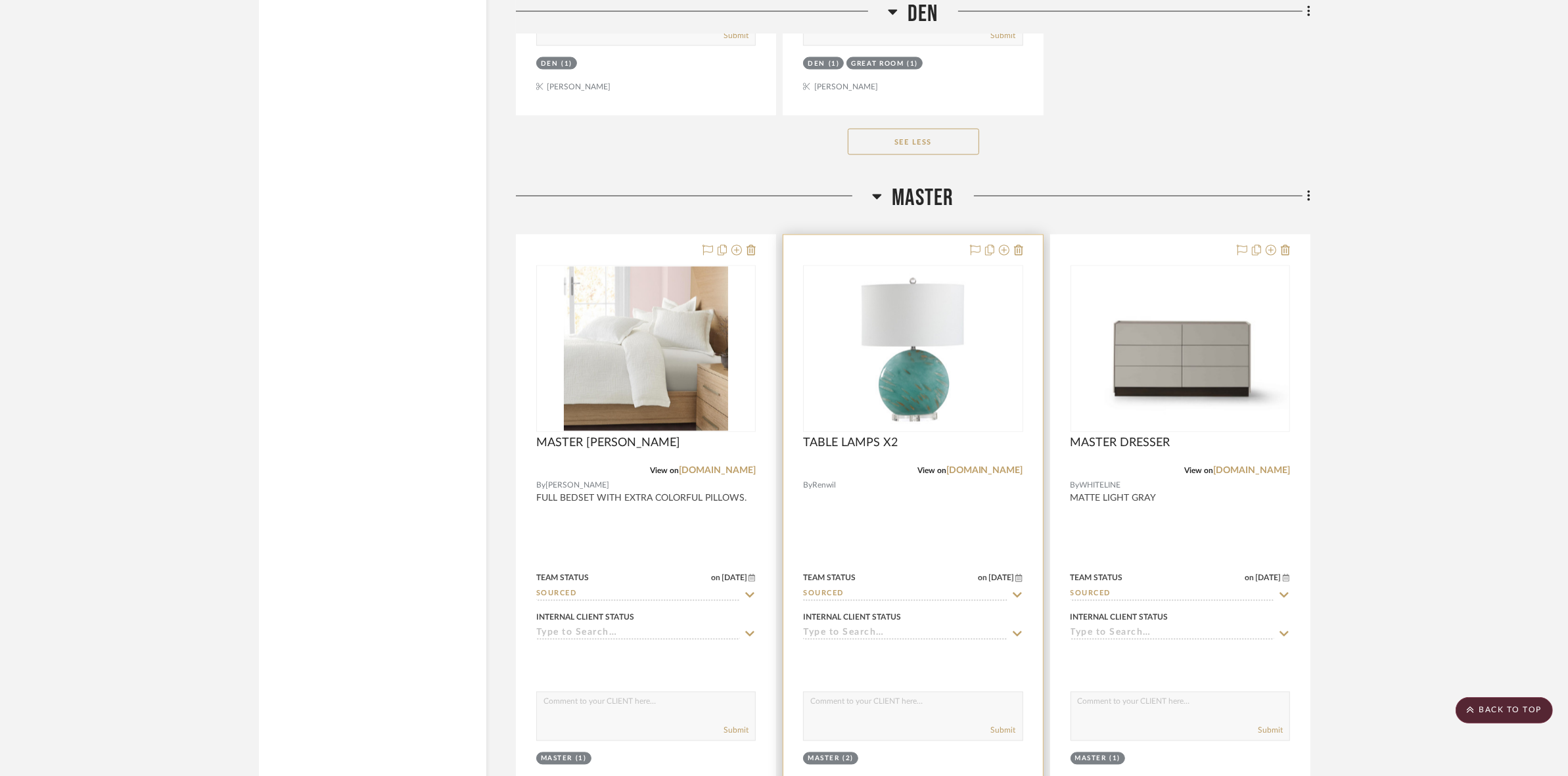
click at [873, 389] on img "0" at bounding box center [913, 348] width 164 height 164
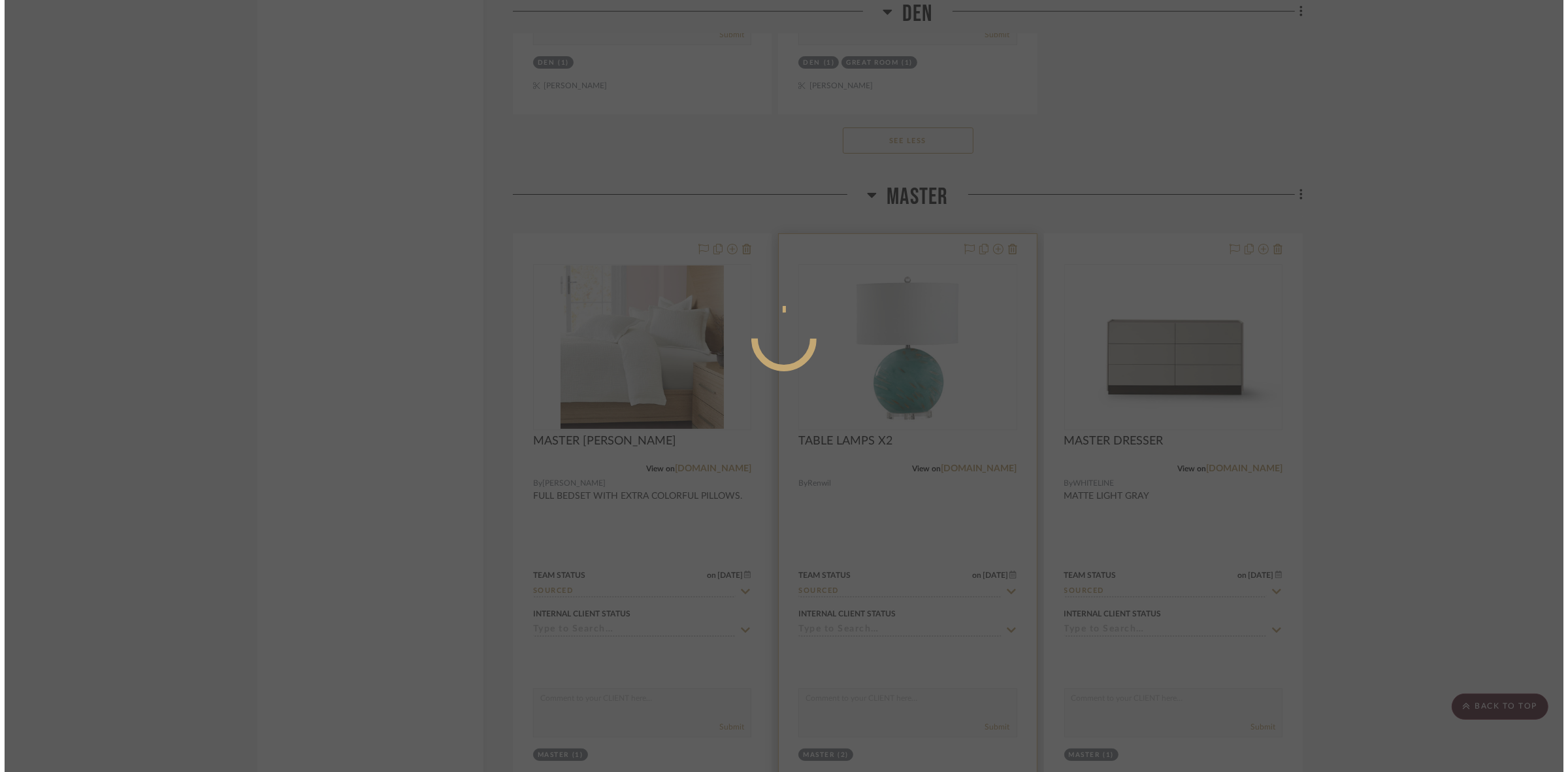
scroll to position [0, 0]
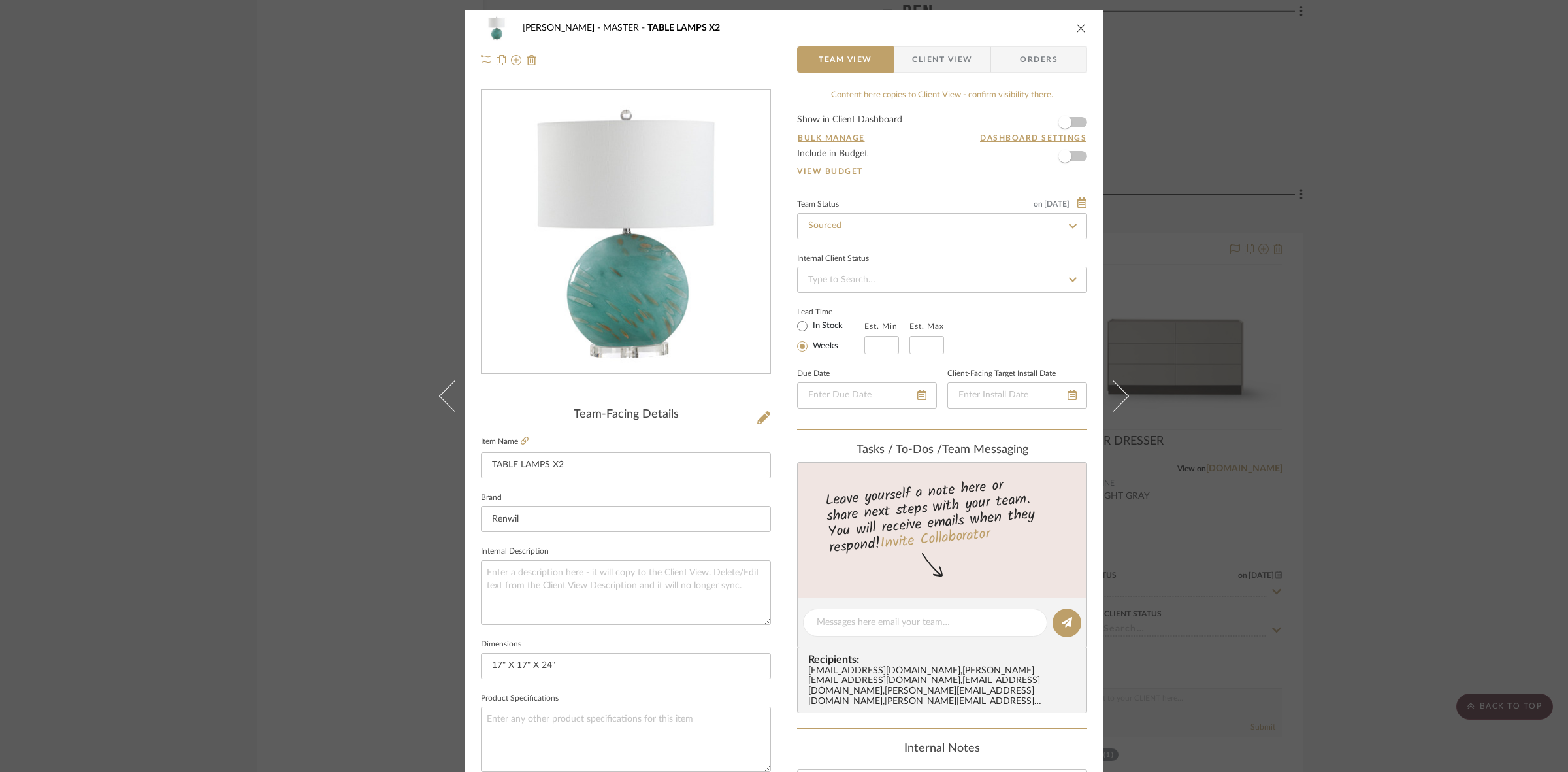
click at [525, 443] on fieldset "Item Name TABLE LAMPS X2" at bounding box center [625, 455] width 290 height 46
click at [523, 439] on icon at bounding box center [525, 440] width 8 height 8
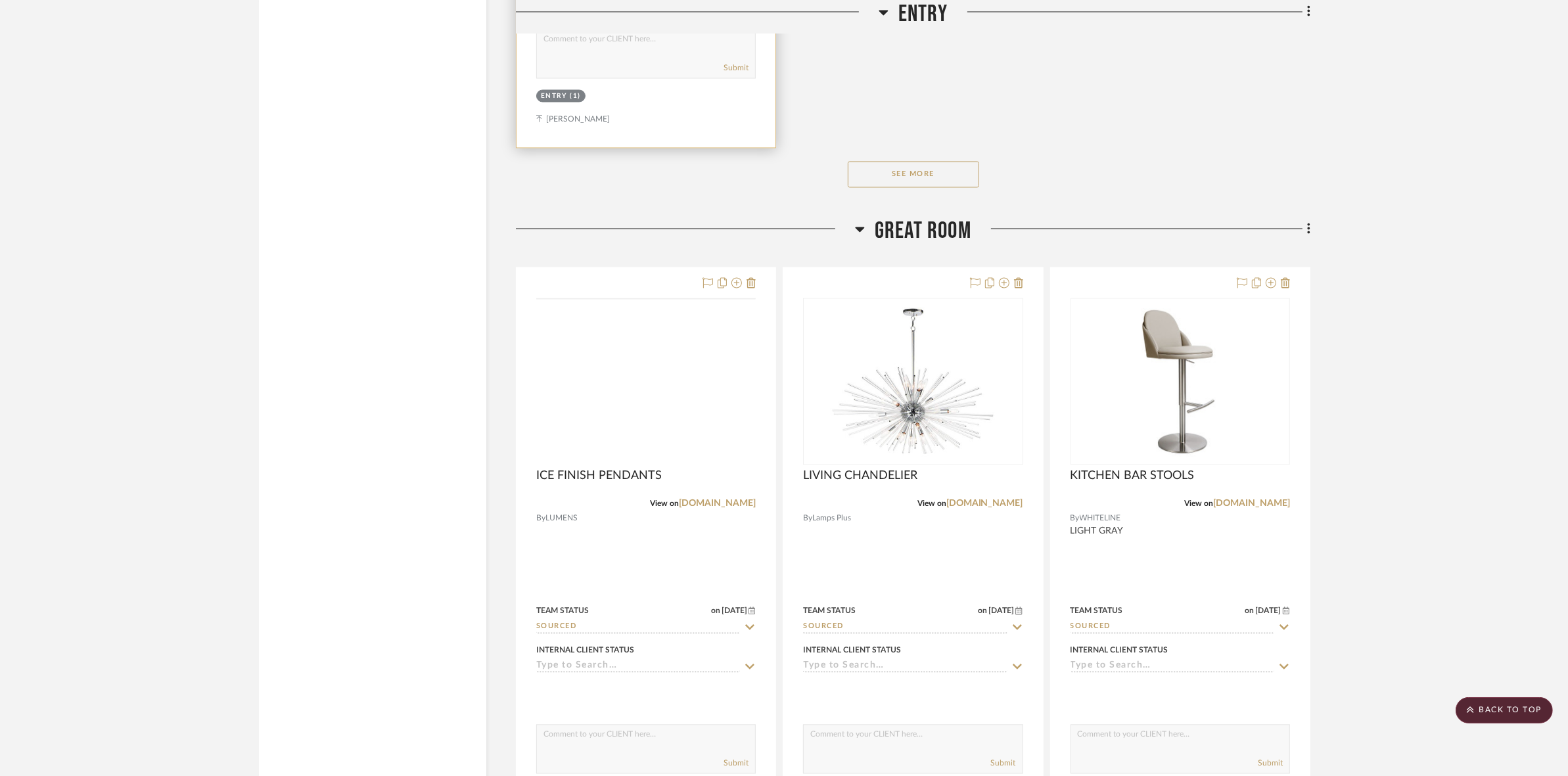
scroll to position [3179, 0]
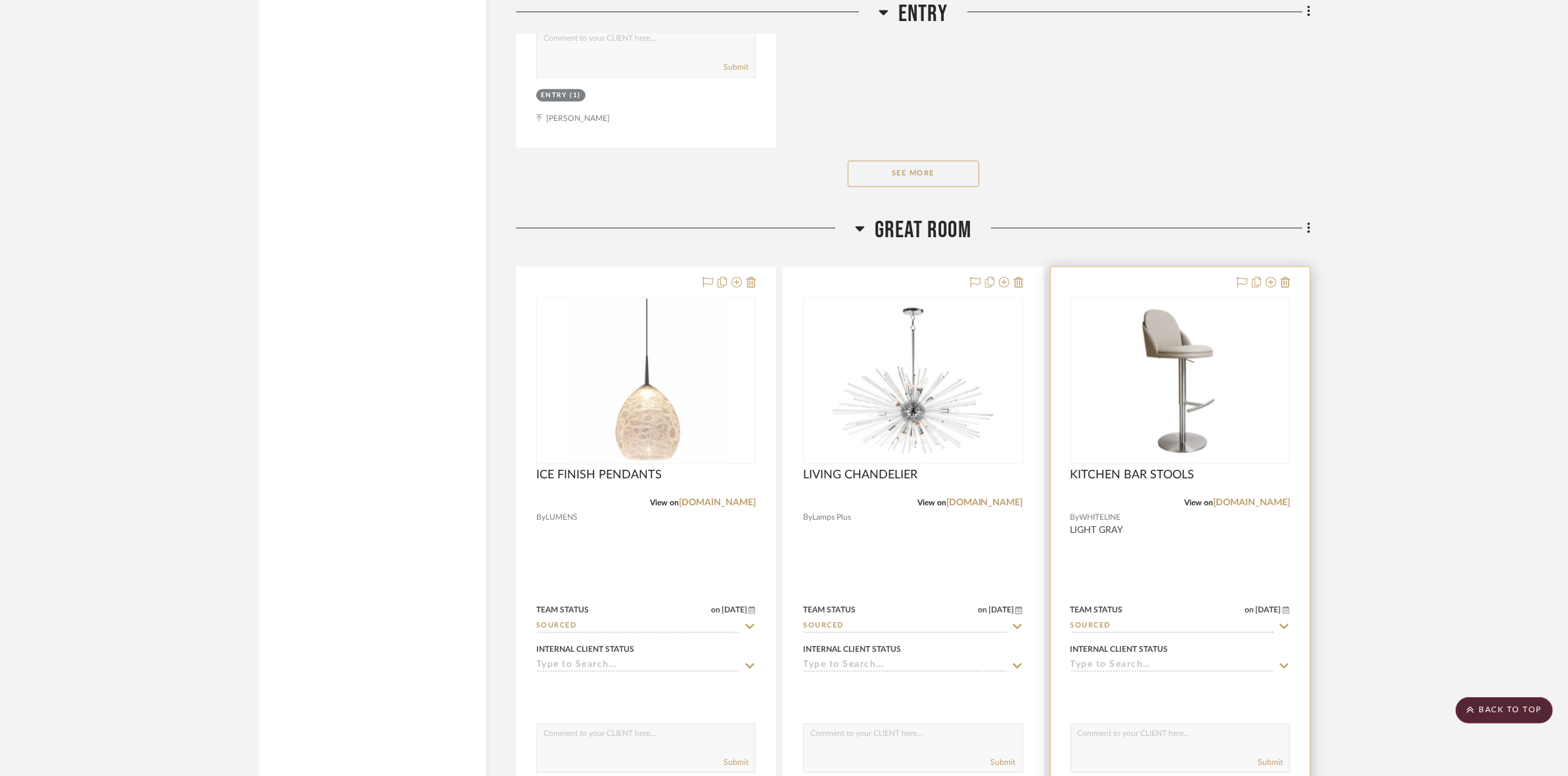
click at [0, 0] on img at bounding box center [0, 0] width 0 height 0
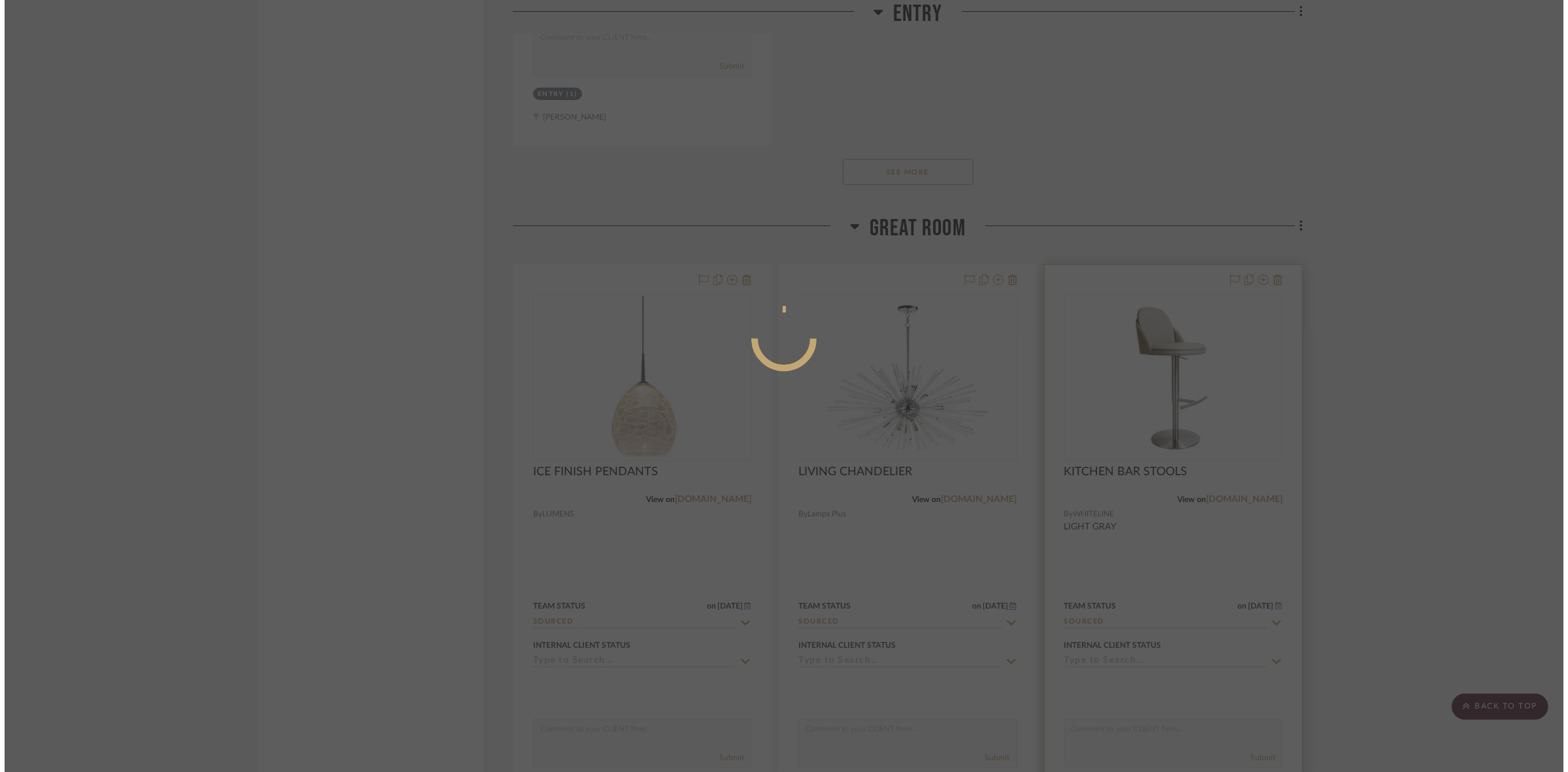
scroll to position [0, 0]
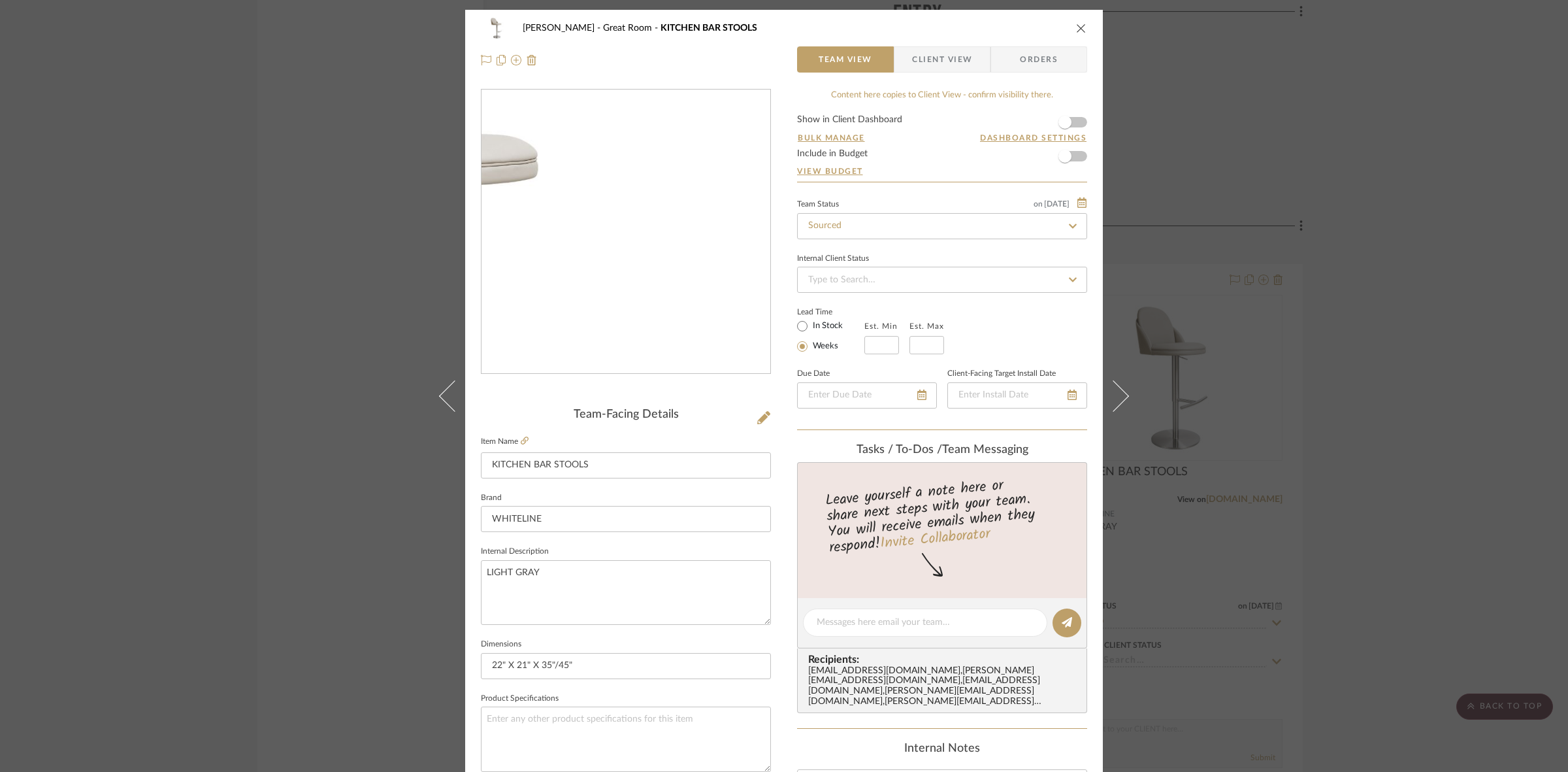
click at [694, 218] on img "0" at bounding box center [626, 232] width 289 height 208
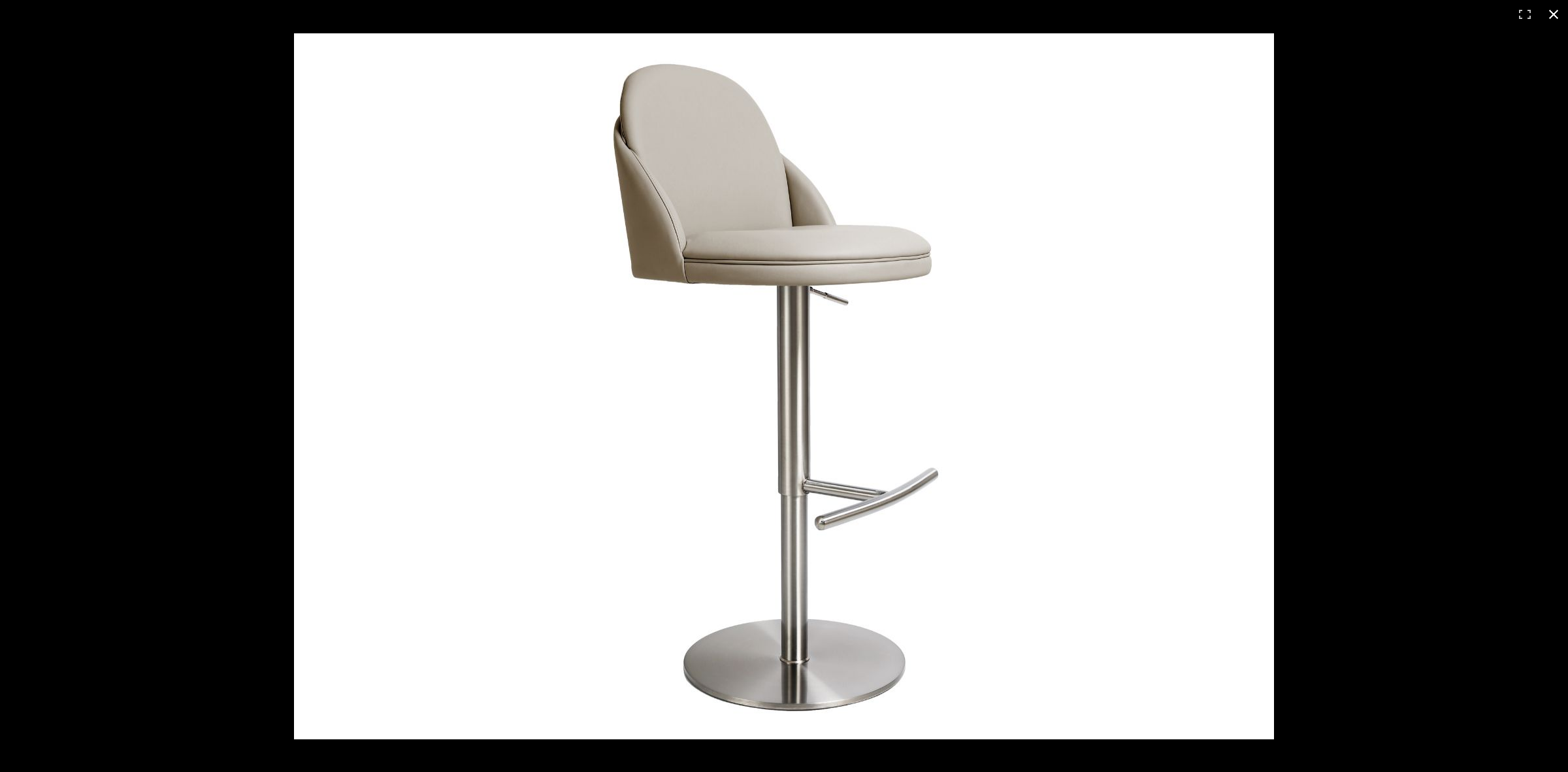
click at [219, 83] on div at bounding box center [784, 386] width 1568 height 772
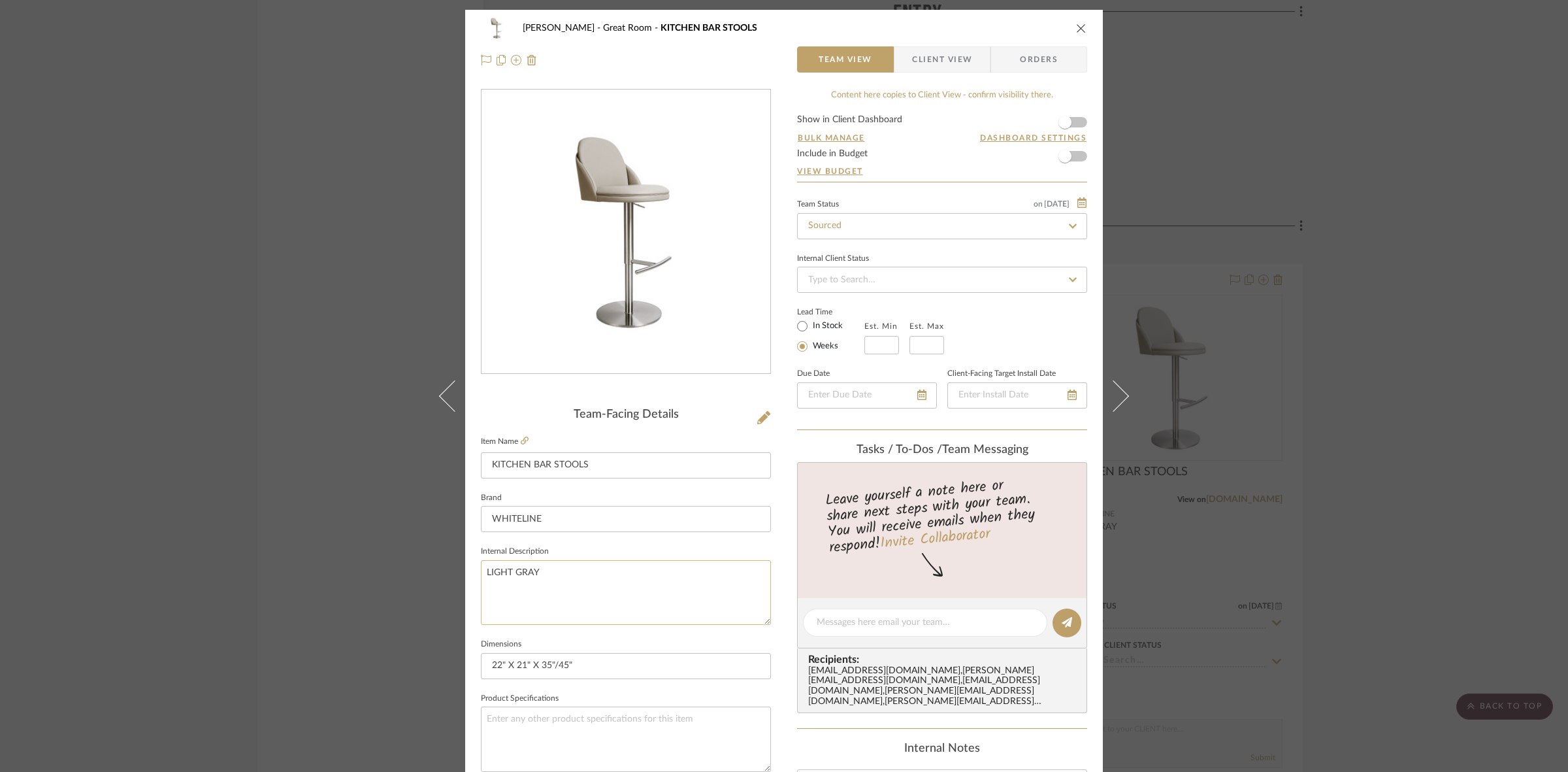
drag, startPoint x: 544, startPoint y: 573, endPoint x: 484, endPoint y: 573, distance: 60.0
click at [484, 573] on textarea "LIGHT GRAY" at bounding box center [625, 593] width 290 height 65
click at [389, 514] on div "[PERSON_NAME] Great Room KITCHEN BAR STOOLS Team View Client View Orders Team-F…" at bounding box center [784, 386] width 1568 height 772
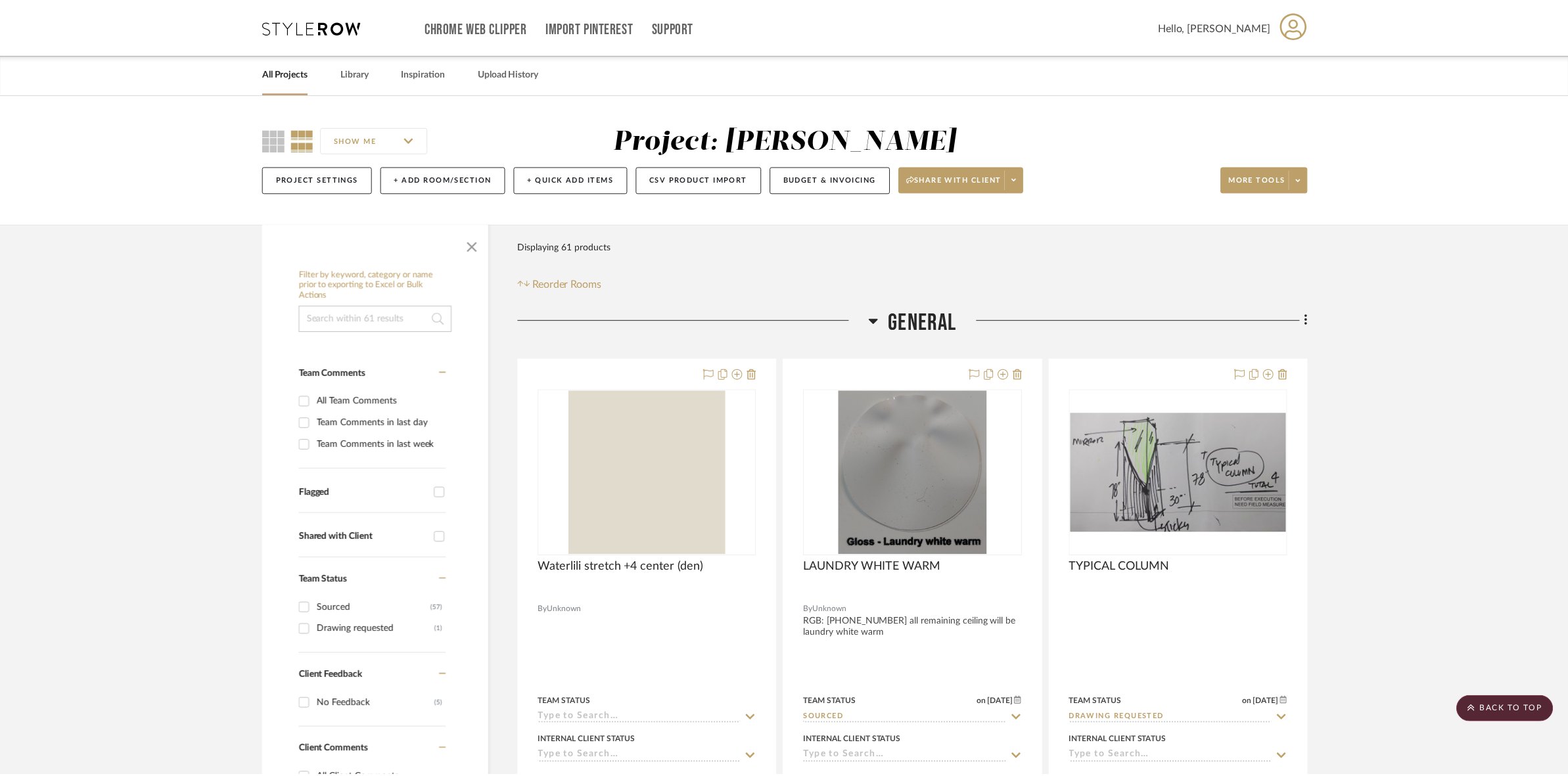
scroll to position [3179, 0]
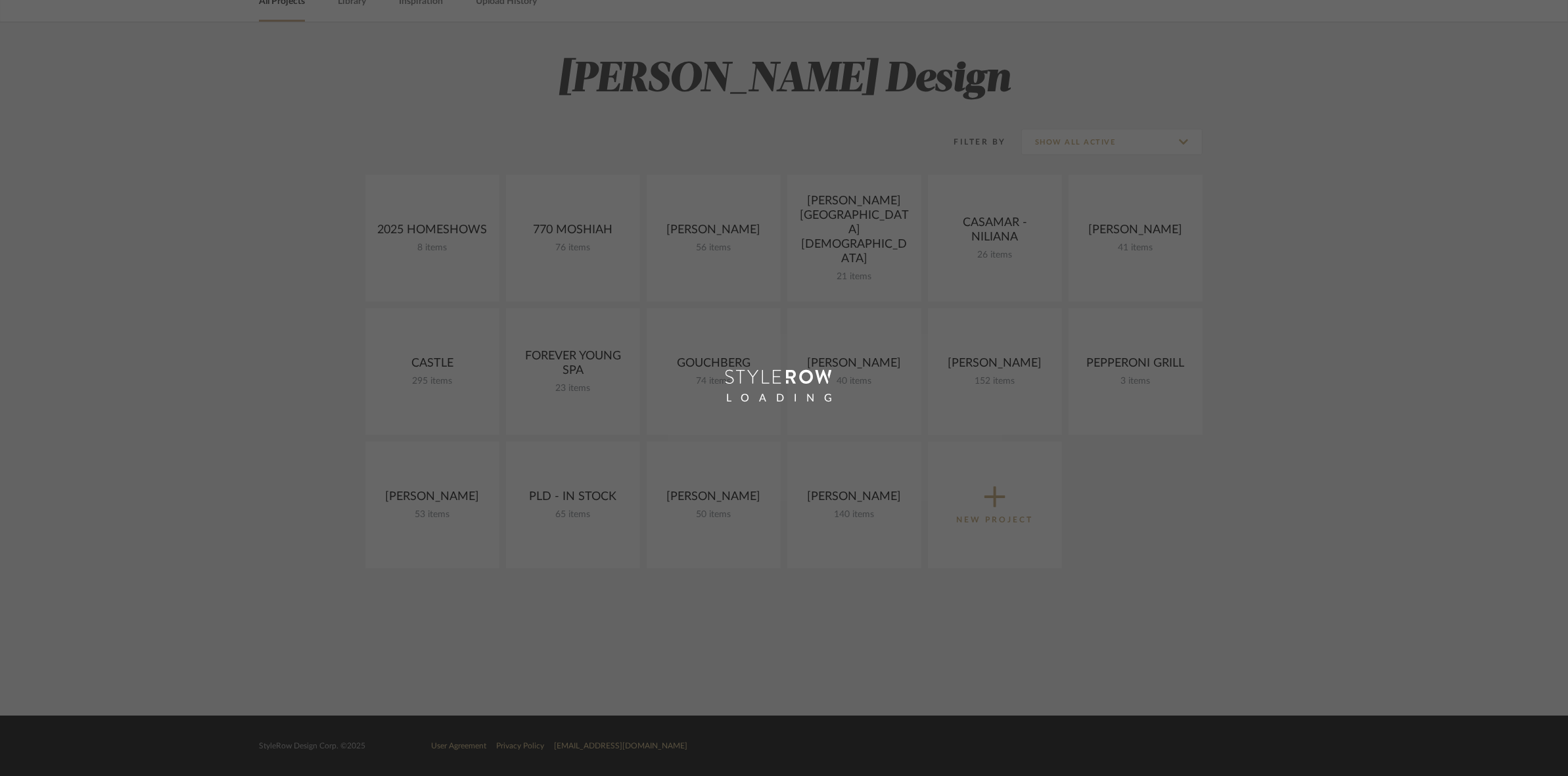
scroll to position [72, 0]
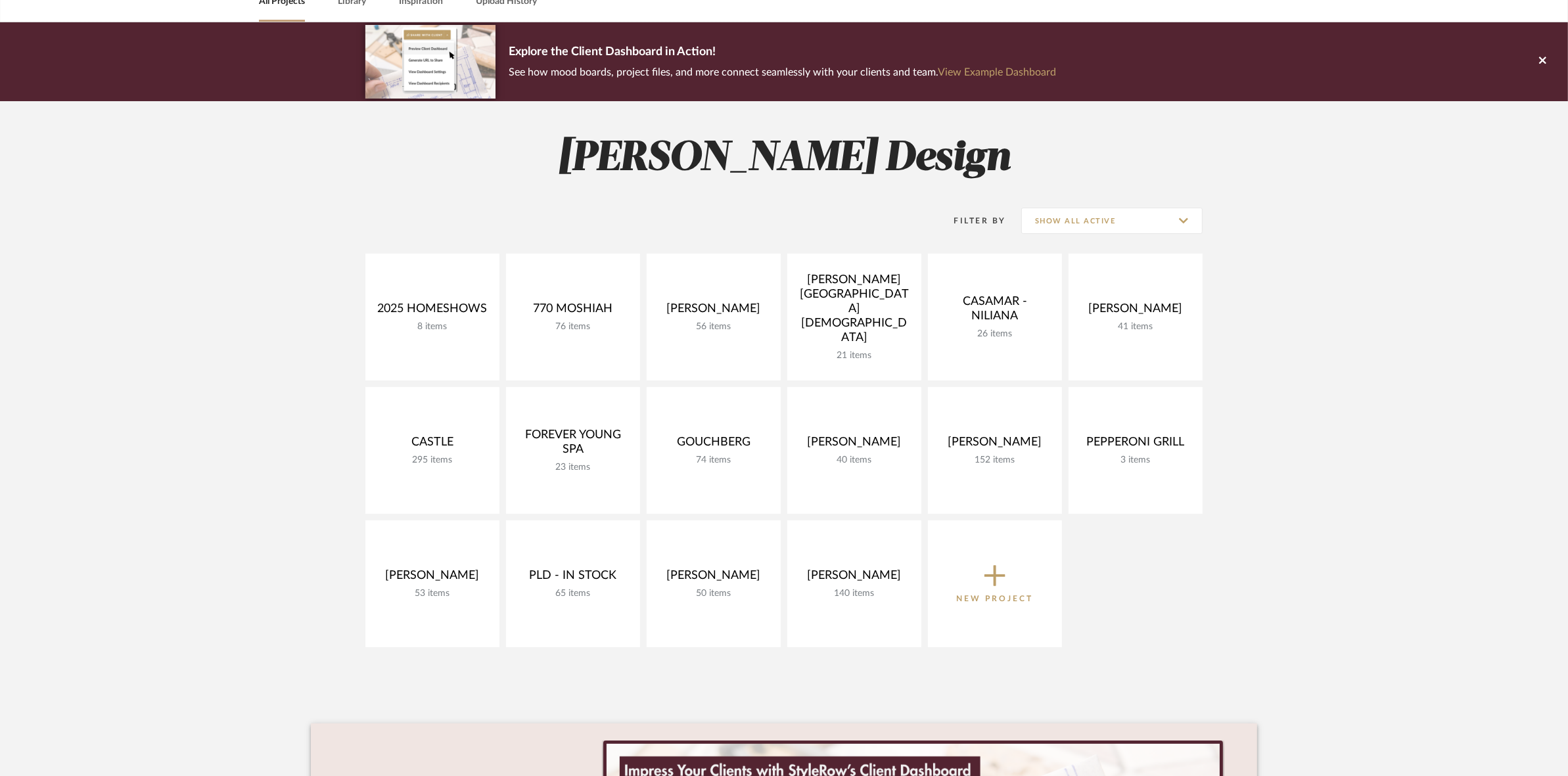
click at [1408, 380] on project-collections "Explore the Client Dashboard in Action! See how mood boards, project files, and…" at bounding box center [784, 516] width 1568 height 989
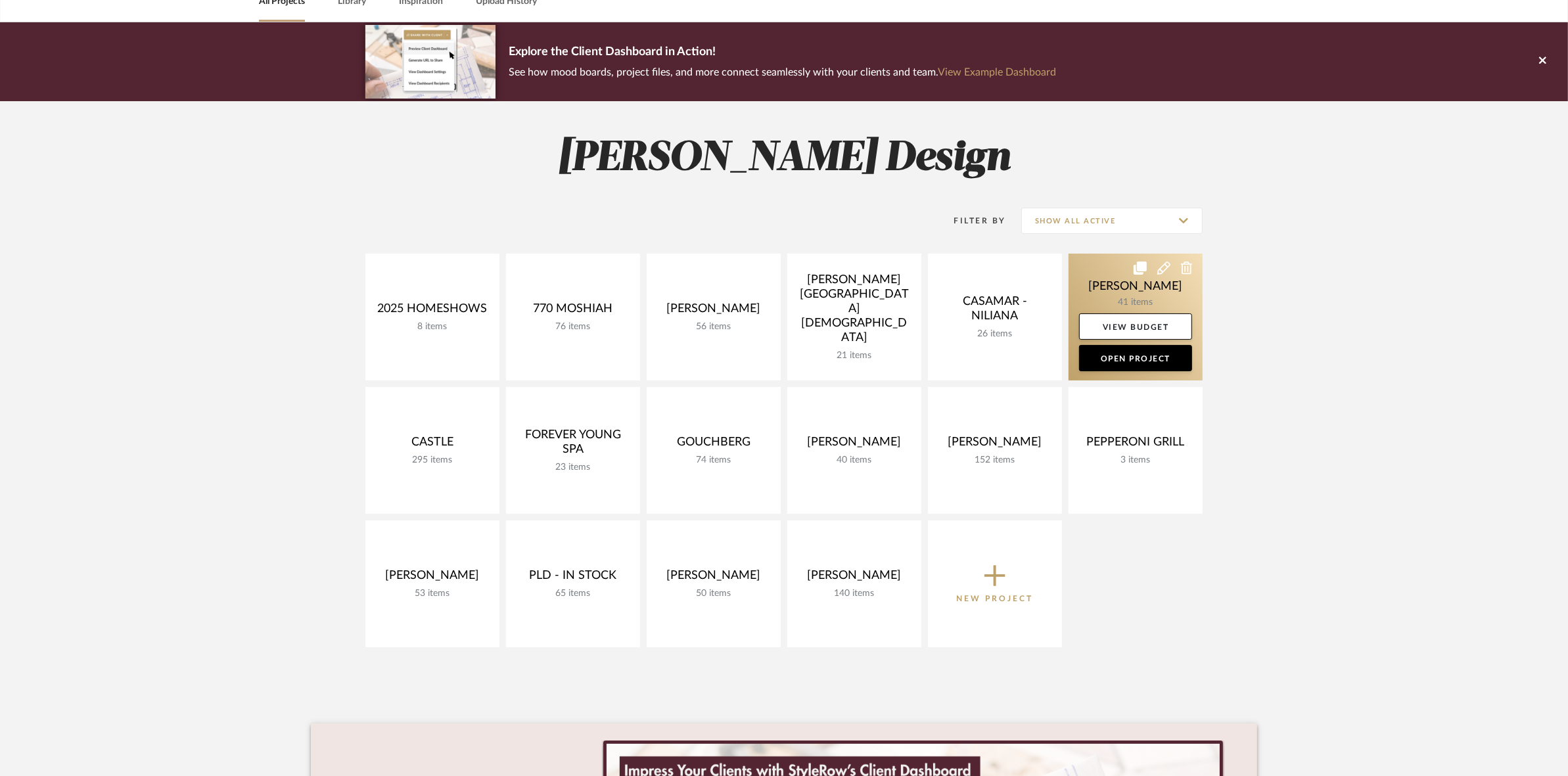
click at [1100, 287] on link at bounding box center [1135, 317] width 134 height 127
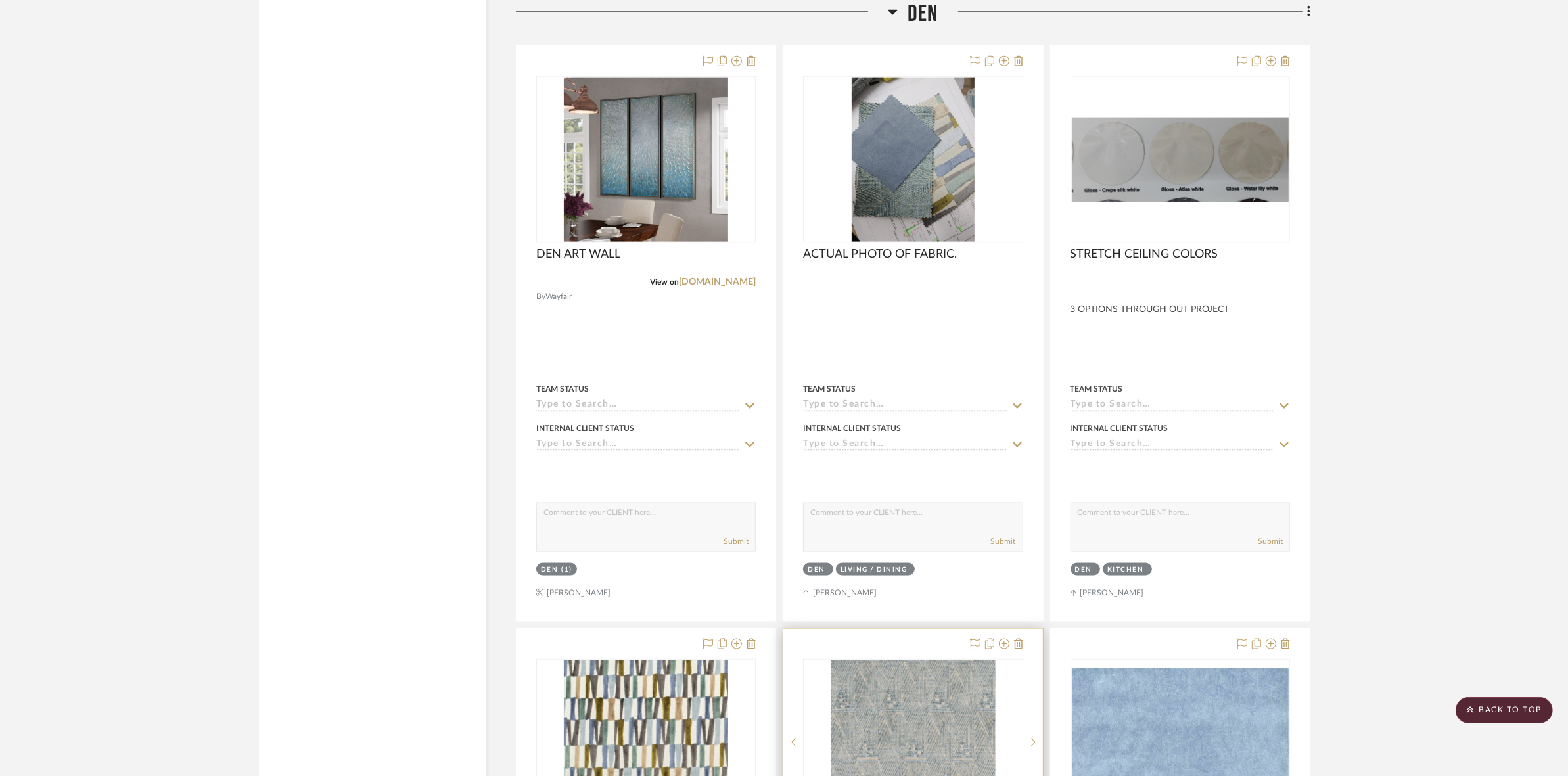
scroll to position [2217, 0]
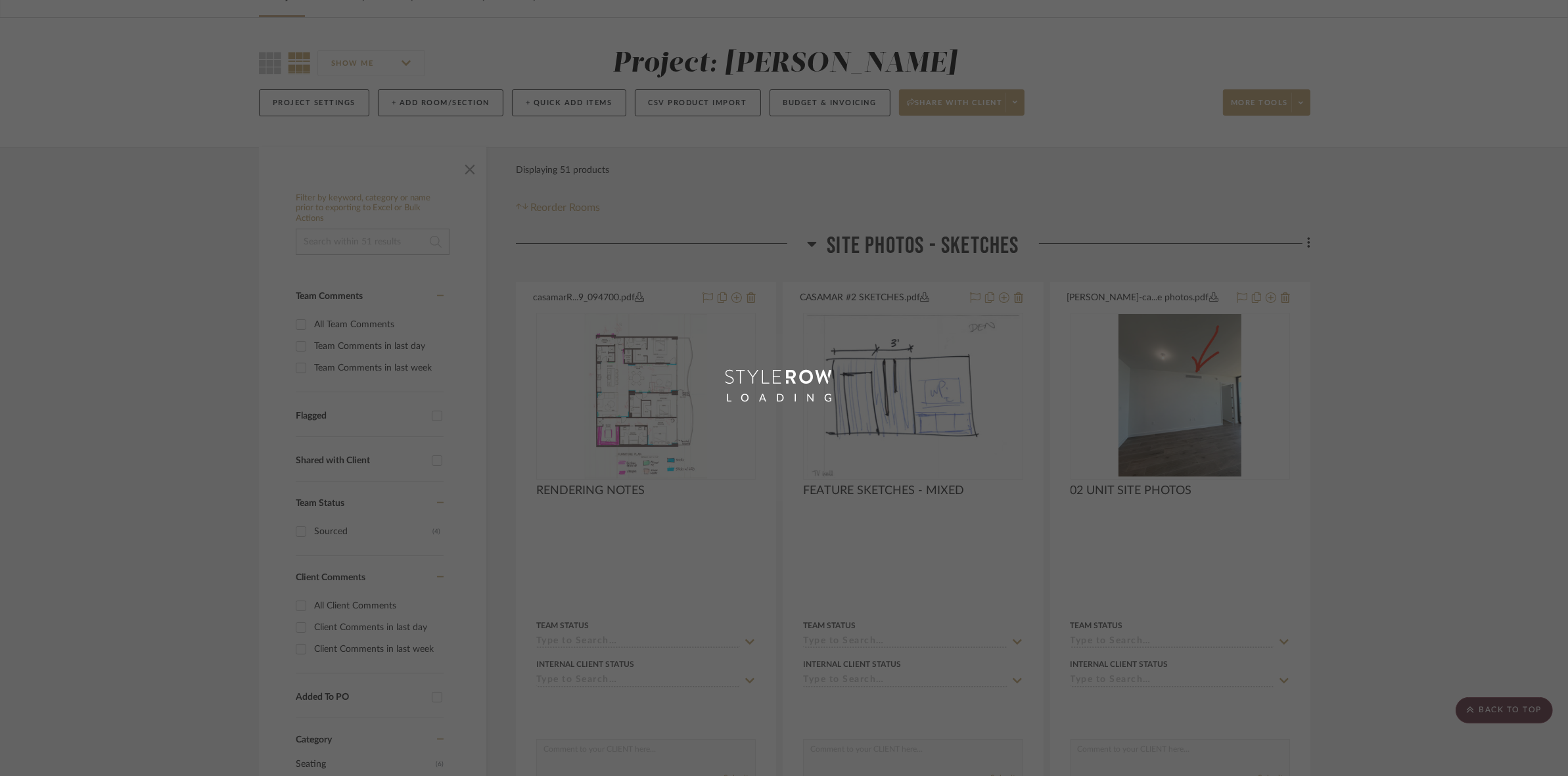
scroll to position [72, 0]
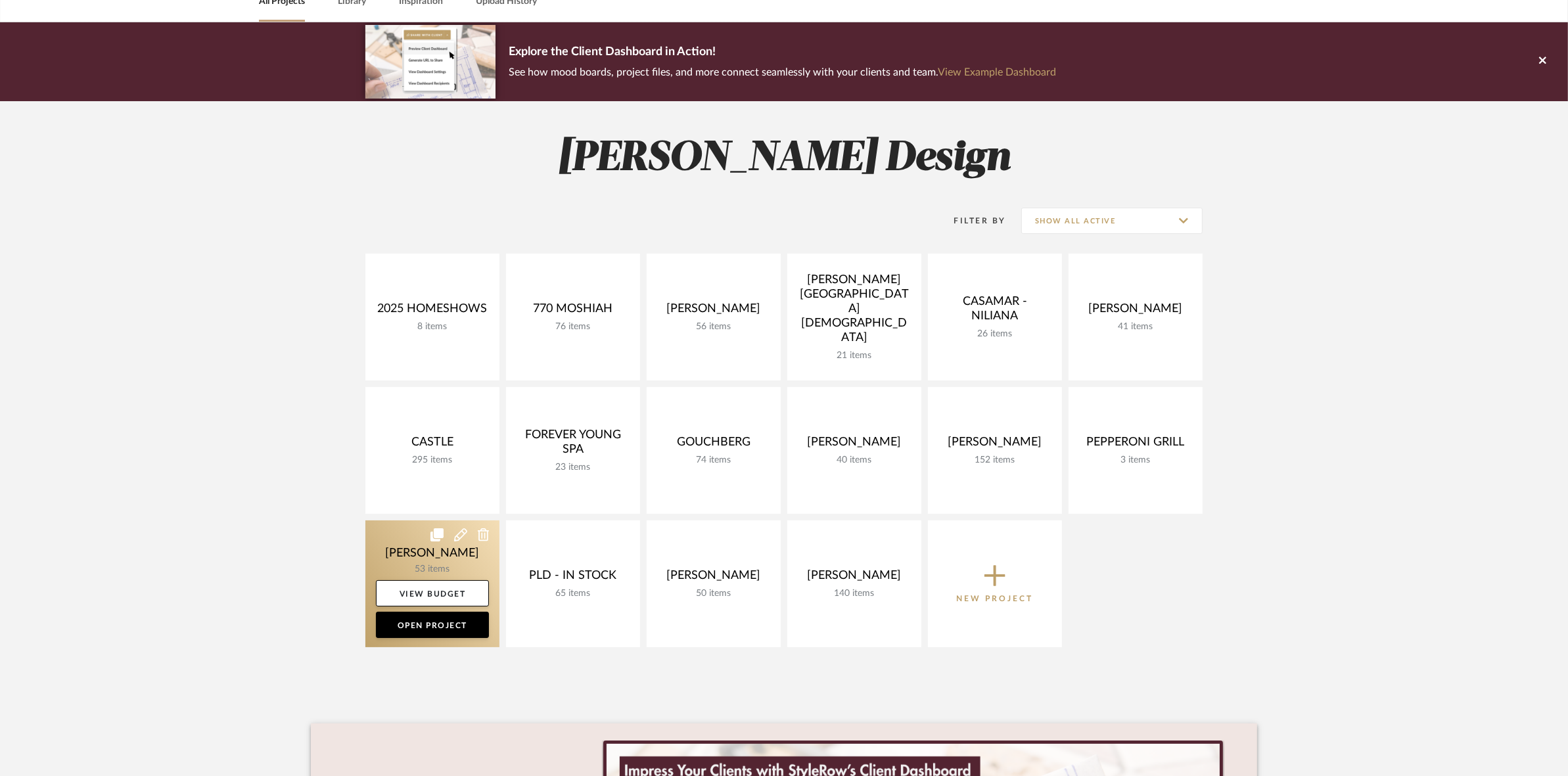
click at [441, 551] on link at bounding box center [432, 584] width 134 height 127
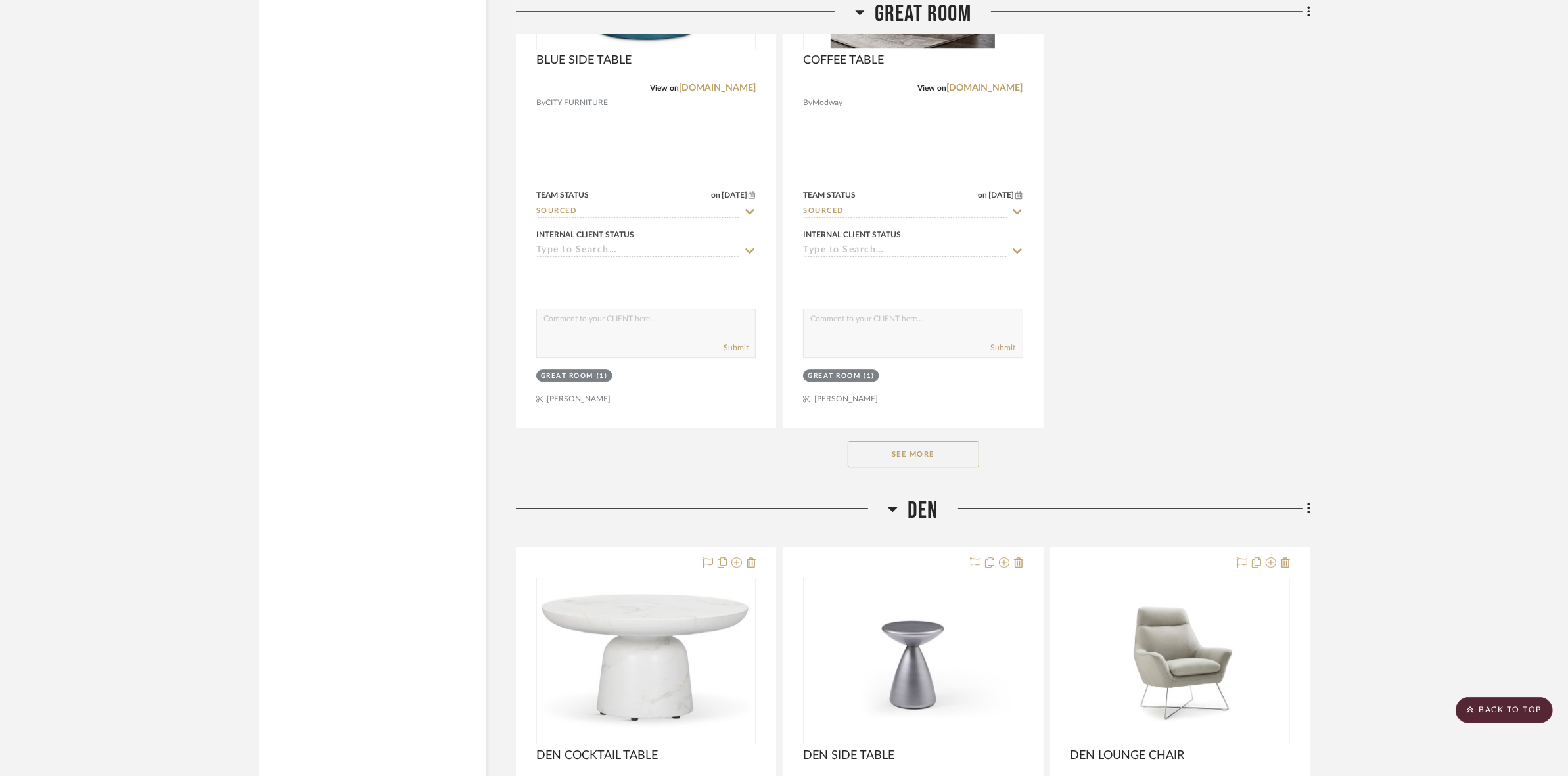
scroll to position [4764, 0]
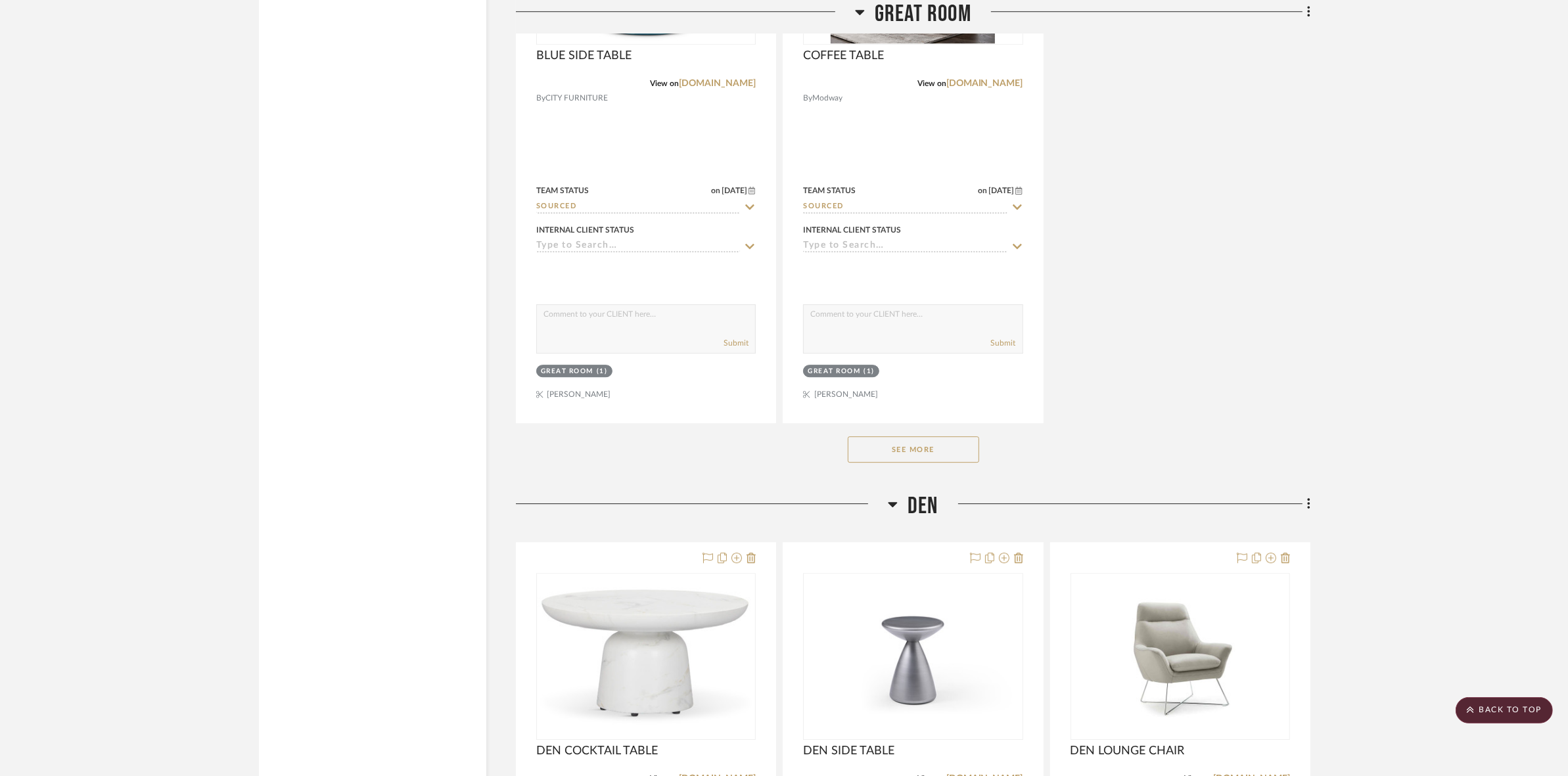
click at [942, 449] on button "See More" at bounding box center [914, 449] width 132 height 26
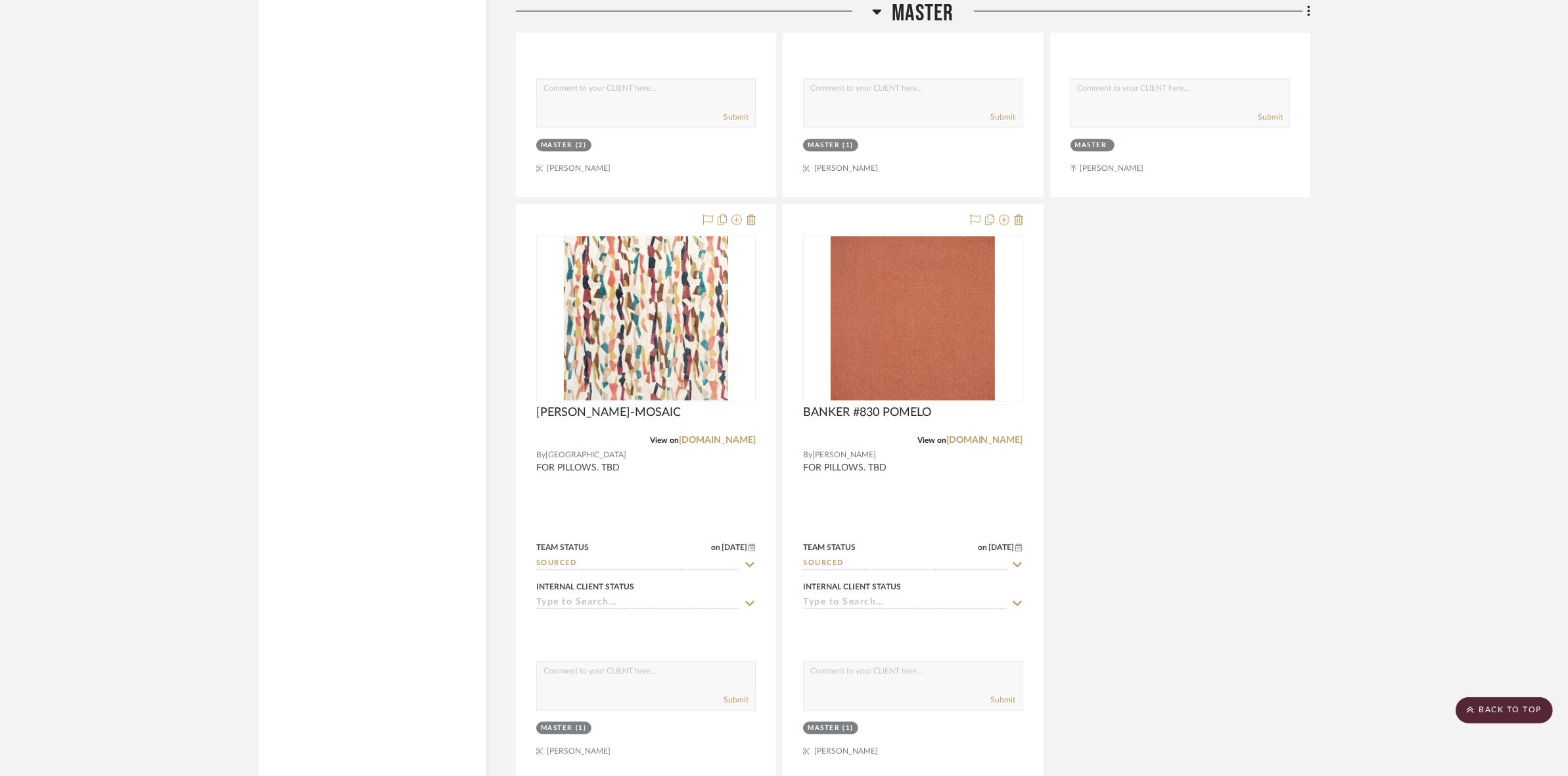
scroll to position [10021, 0]
